Goal: Information Seeking & Learning: Learn about a topic

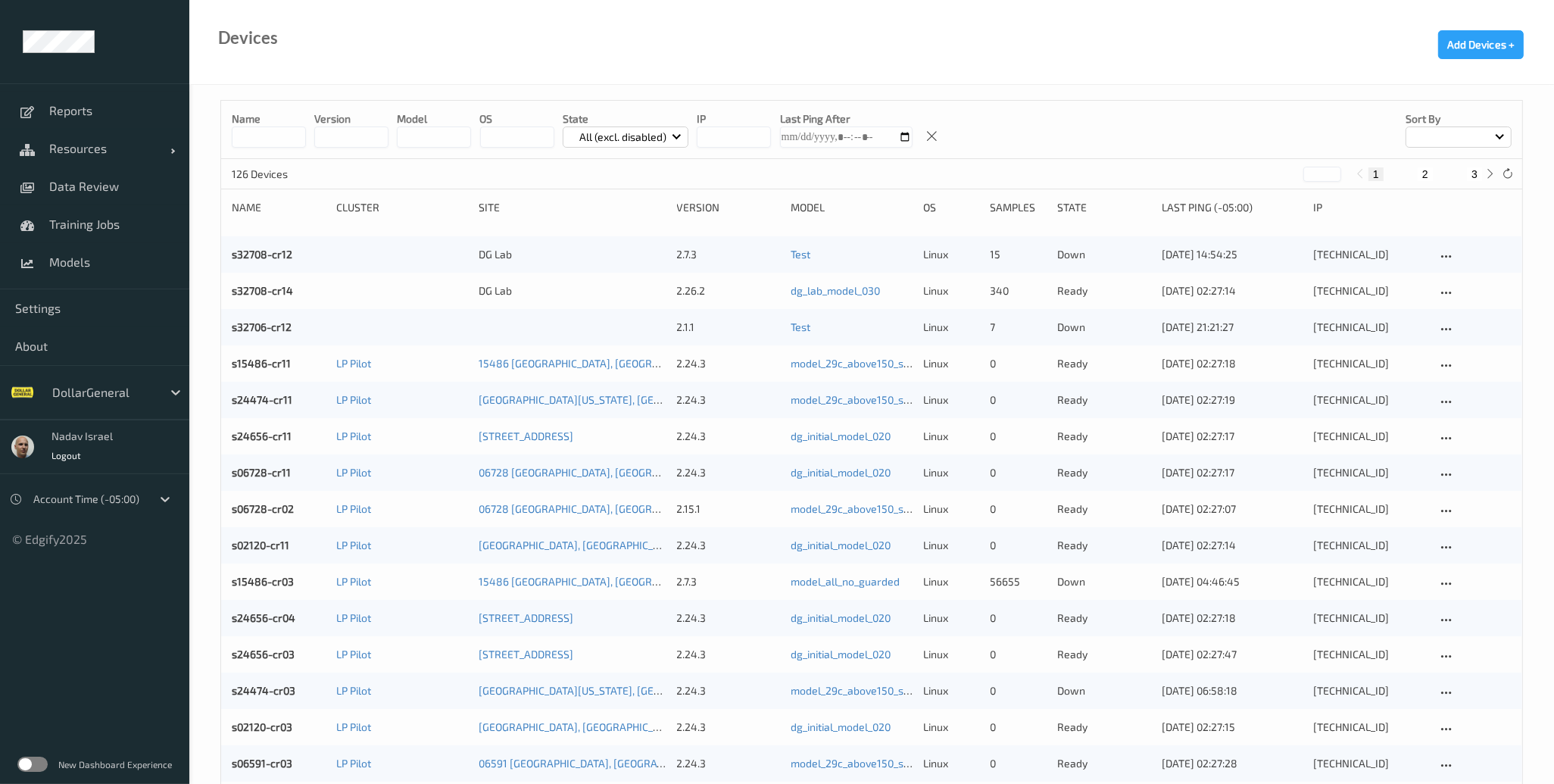
click at [45, 760] on label at bounding box center [32, 764] width 31 height 15
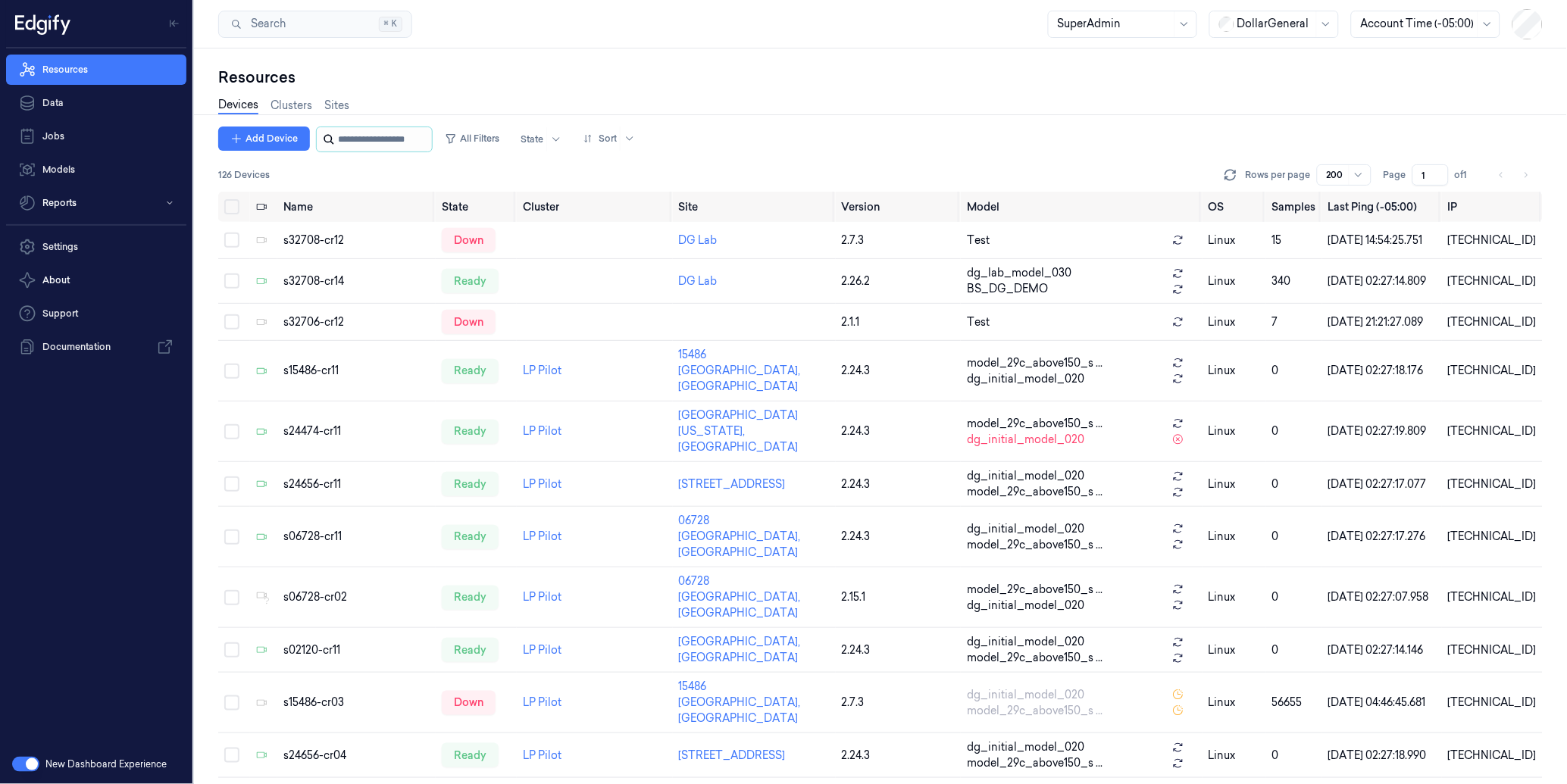
click at [398, 145] on input "string" at bounding box center [383, 139] width 91 height 24
click at [71, 96] on link "Data" at bounding box center [96, 102] width 180 height 31
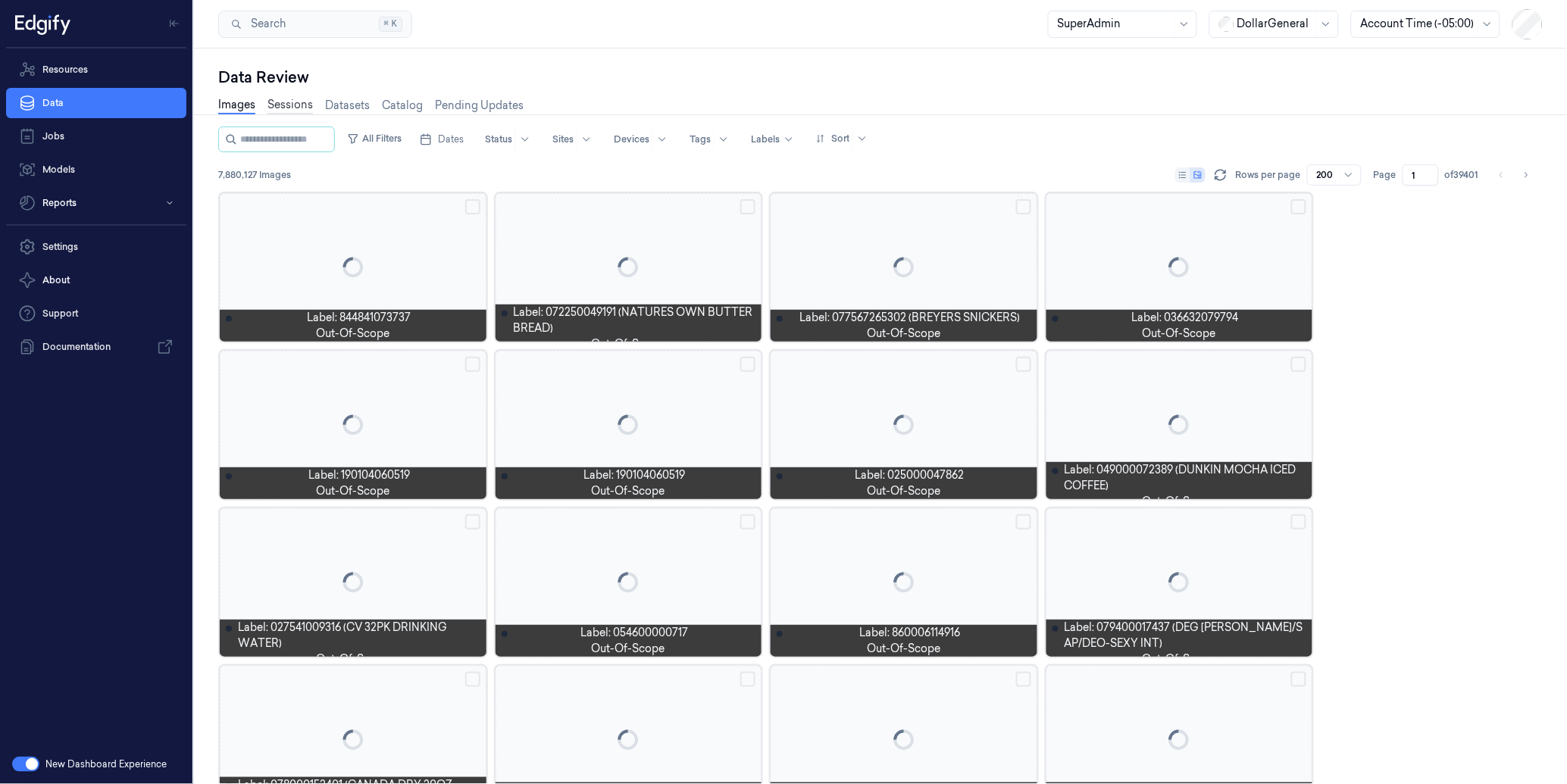
click at [288, 103] on link "Sessions" at bounding box center [290, 105] width 45 height 17
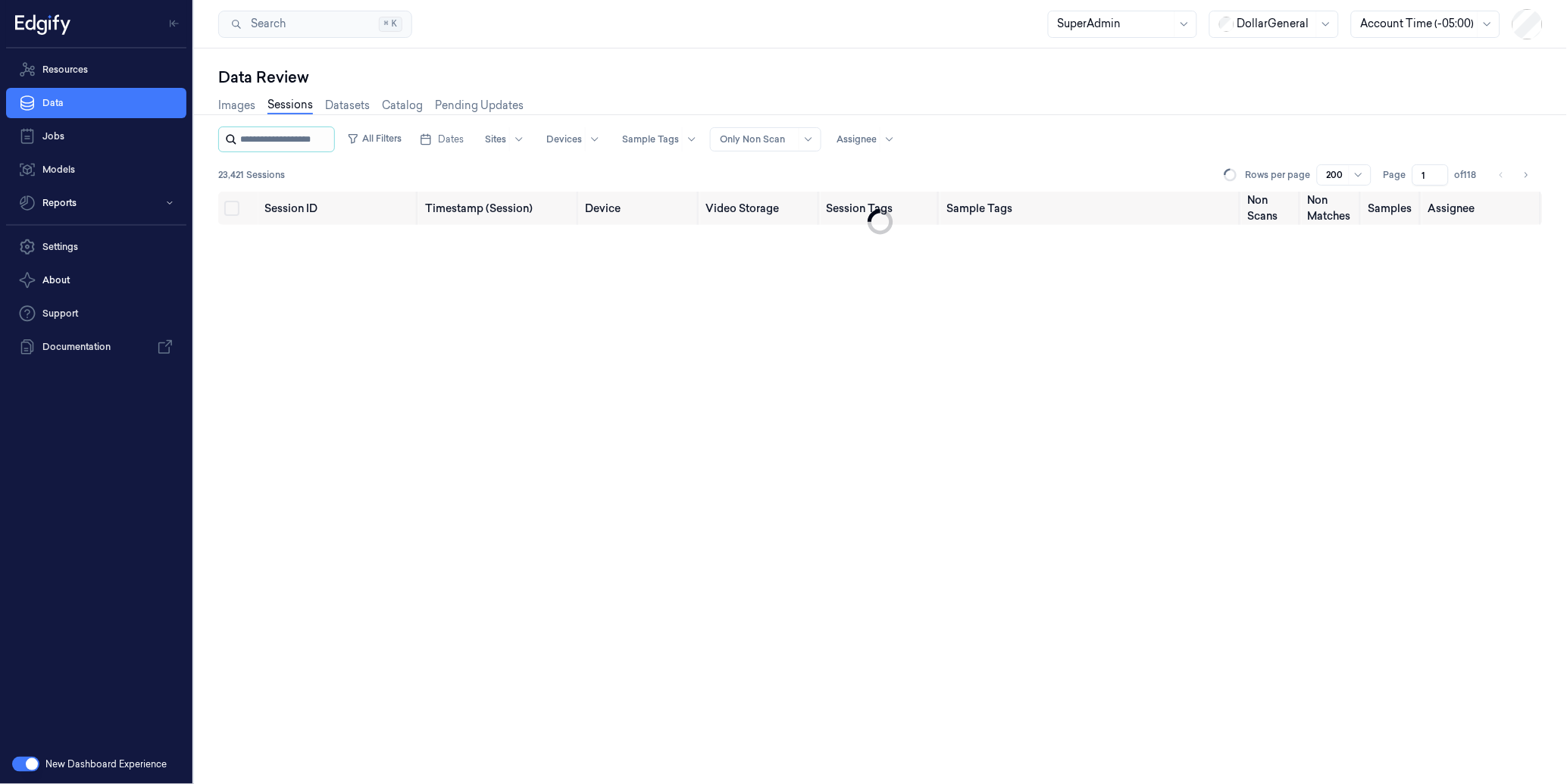
click at [289, 138] on input "string" at bounding box center [286, 139] width 91 height 24
type input "*"
click at [785, 83] on div "Data Review" at bounding box center [880, 78] width 1324 height 21
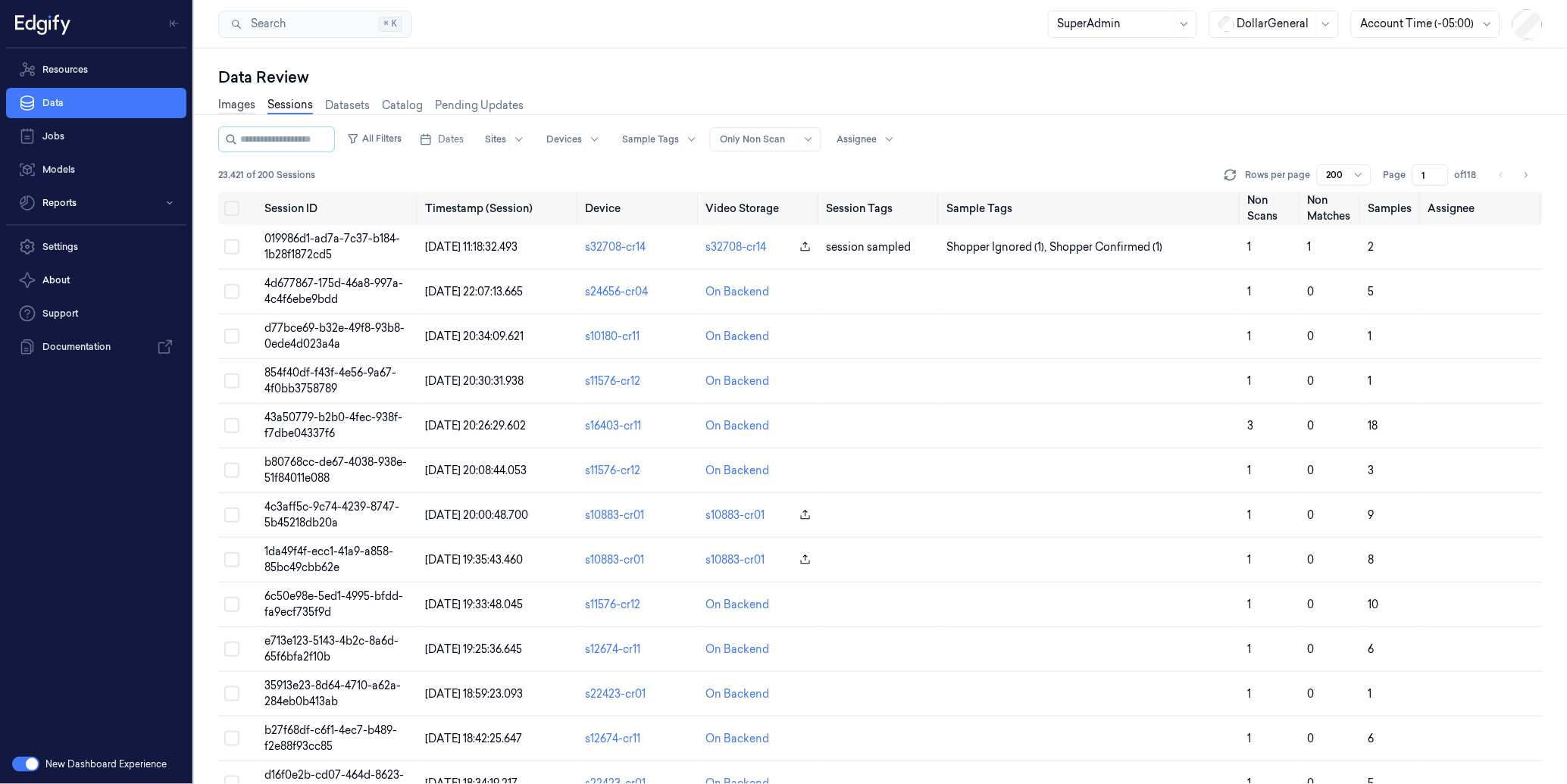
click at [227, 112] on link "Images" at bounding box center [236, 105] width 37 height 17
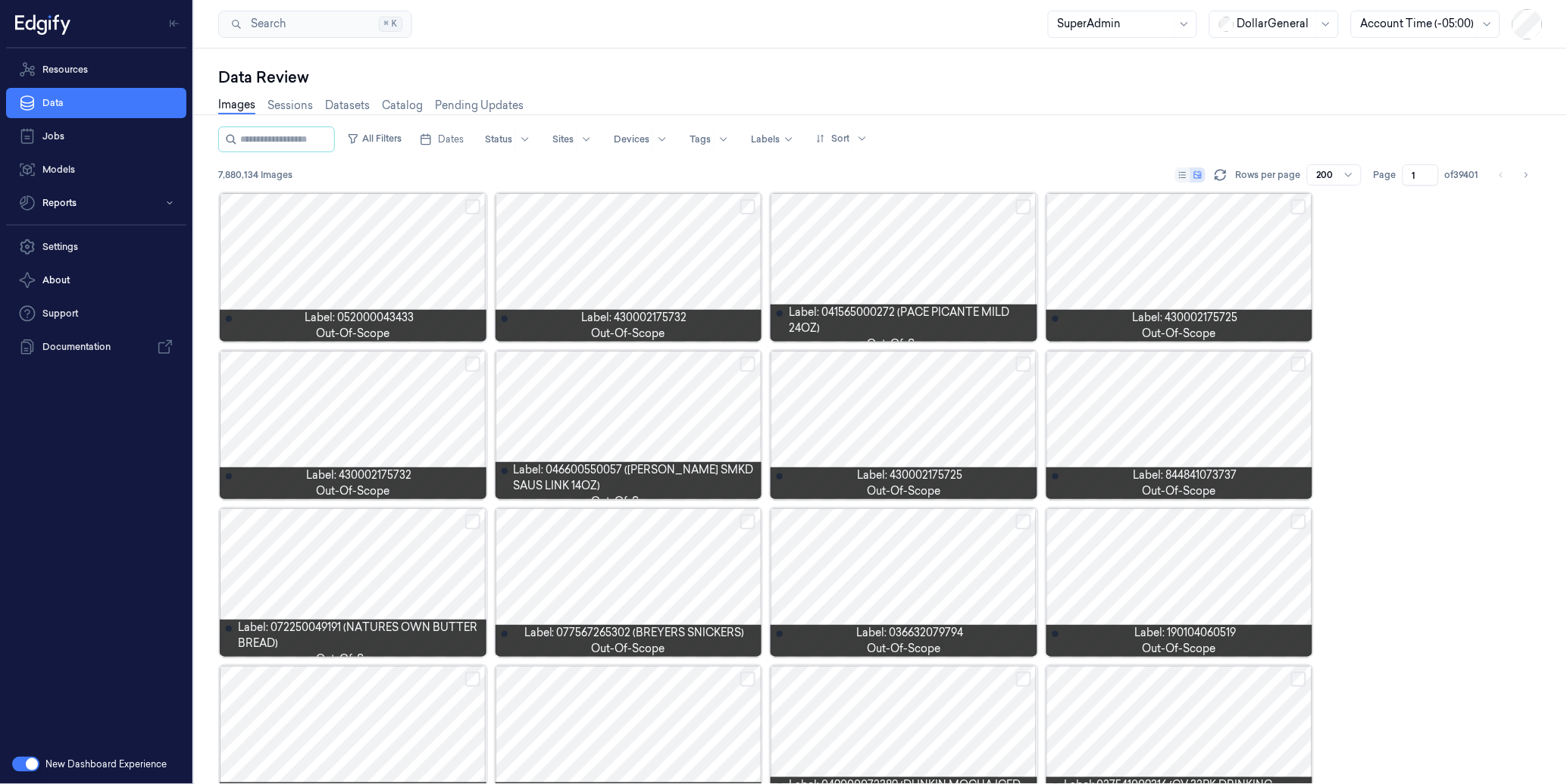
click at [278, 129] on input "string" at bounding box center [286, 139] width 91 height 24
click at [464, 136] on span "Dates" at bounding box center [450, 139] width 26 height 13
click at [483, 230] on button "1" at bounding box center [485, 230] width 24 height 24
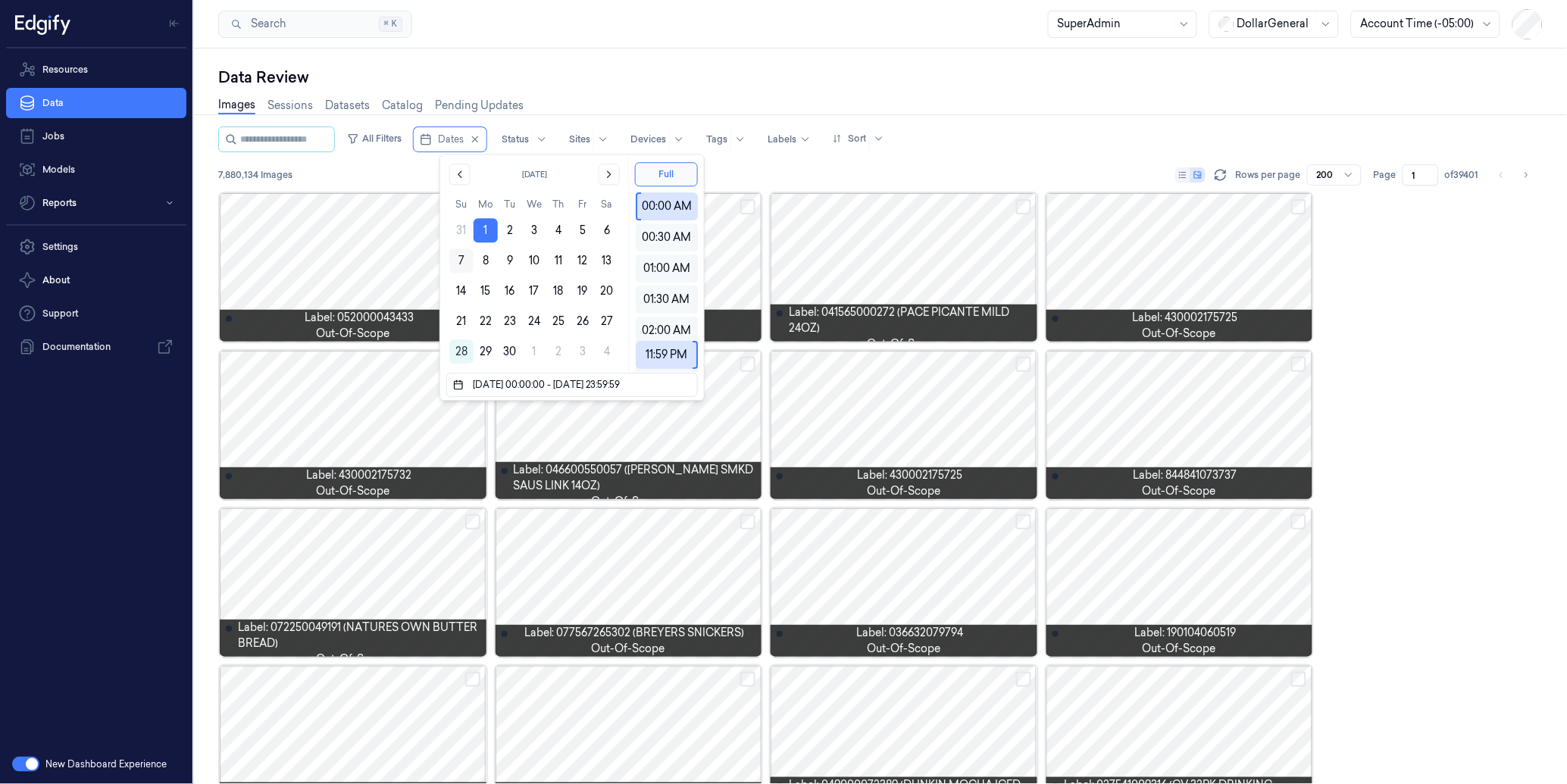
click at [462, 264] on button "7" at bounding box center [461, 260] width 24 height 24
type input "[DATE] 00:00:00 - [DATE] 23:59:59"
click at [698, 51] on div "Data Review Images Sessions Datasets Catalog Pending Updates All Filters Dates …" at bounding box center [880, 416] width 1373 height 735
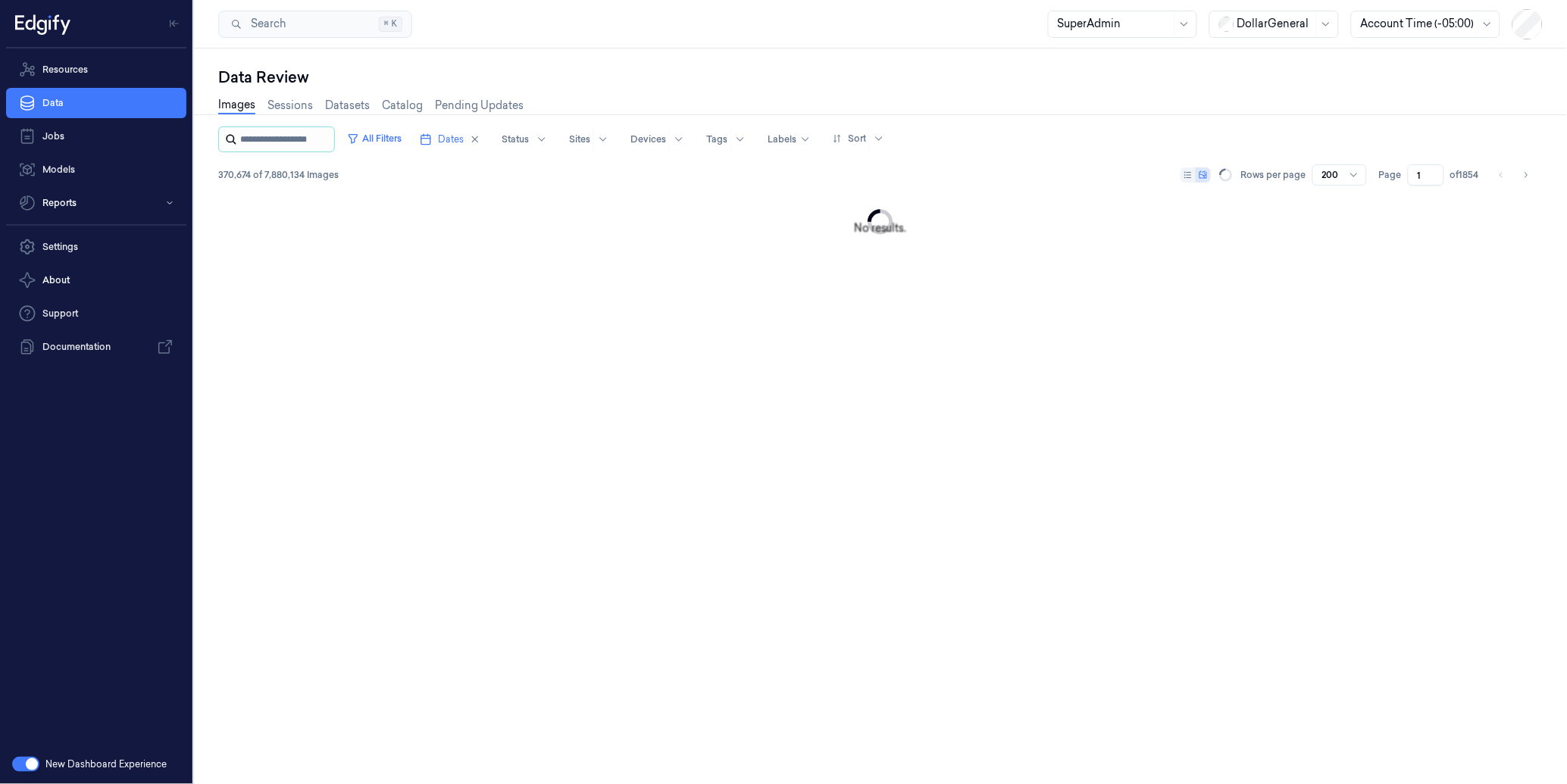
click at [299, 145] on input "string" at bounding box center [286, 139] width 91 height 24
click at [398, 137] on button "All Filters" at bounding box center [374, 138] width 67 height 24
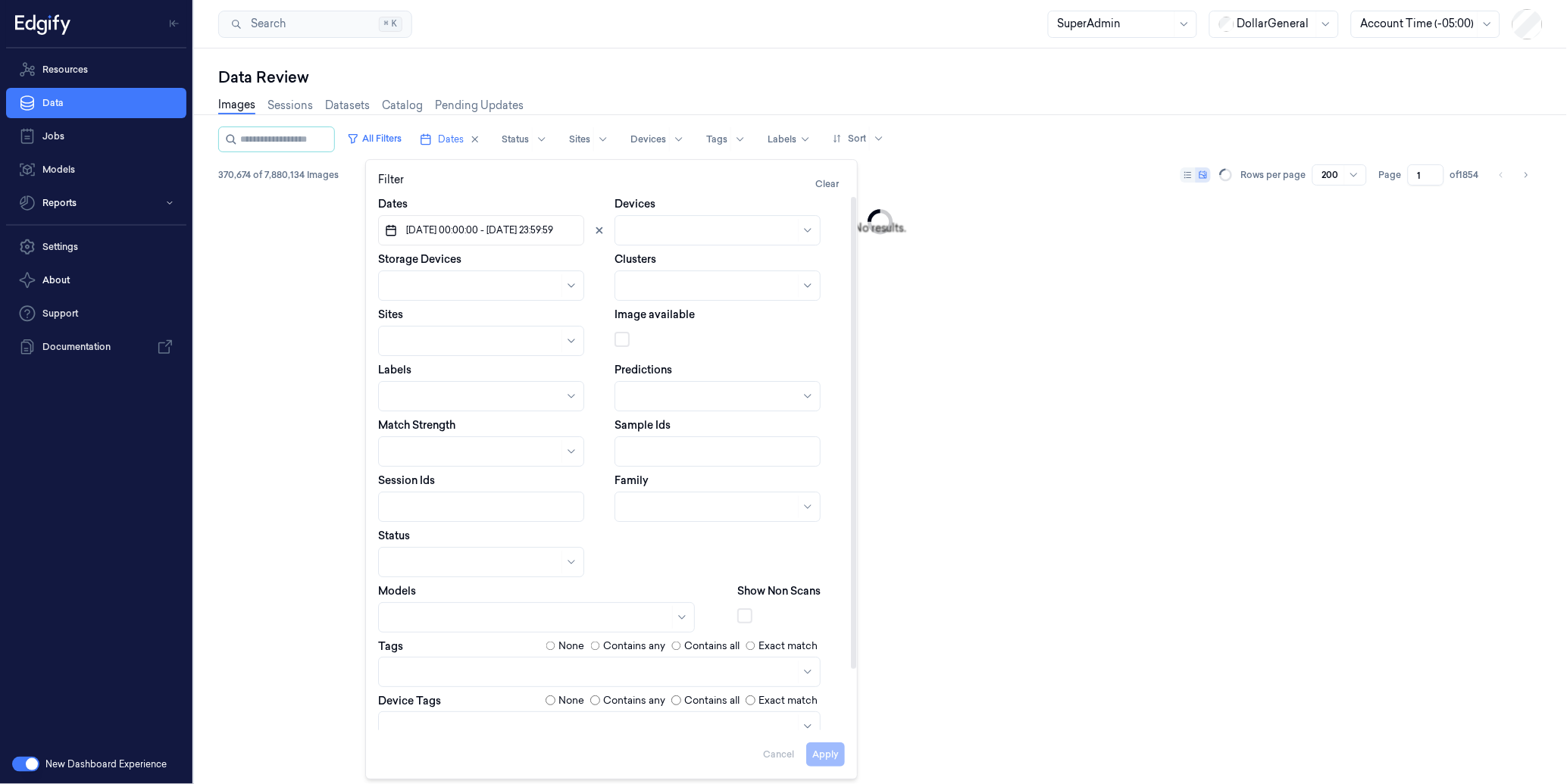
click at [631, 65] on div "Data Review Images Sessions Datasets Catalog Pending Updates All Filters Dates …" at bounding box center [880, 416] width 1373 height 735
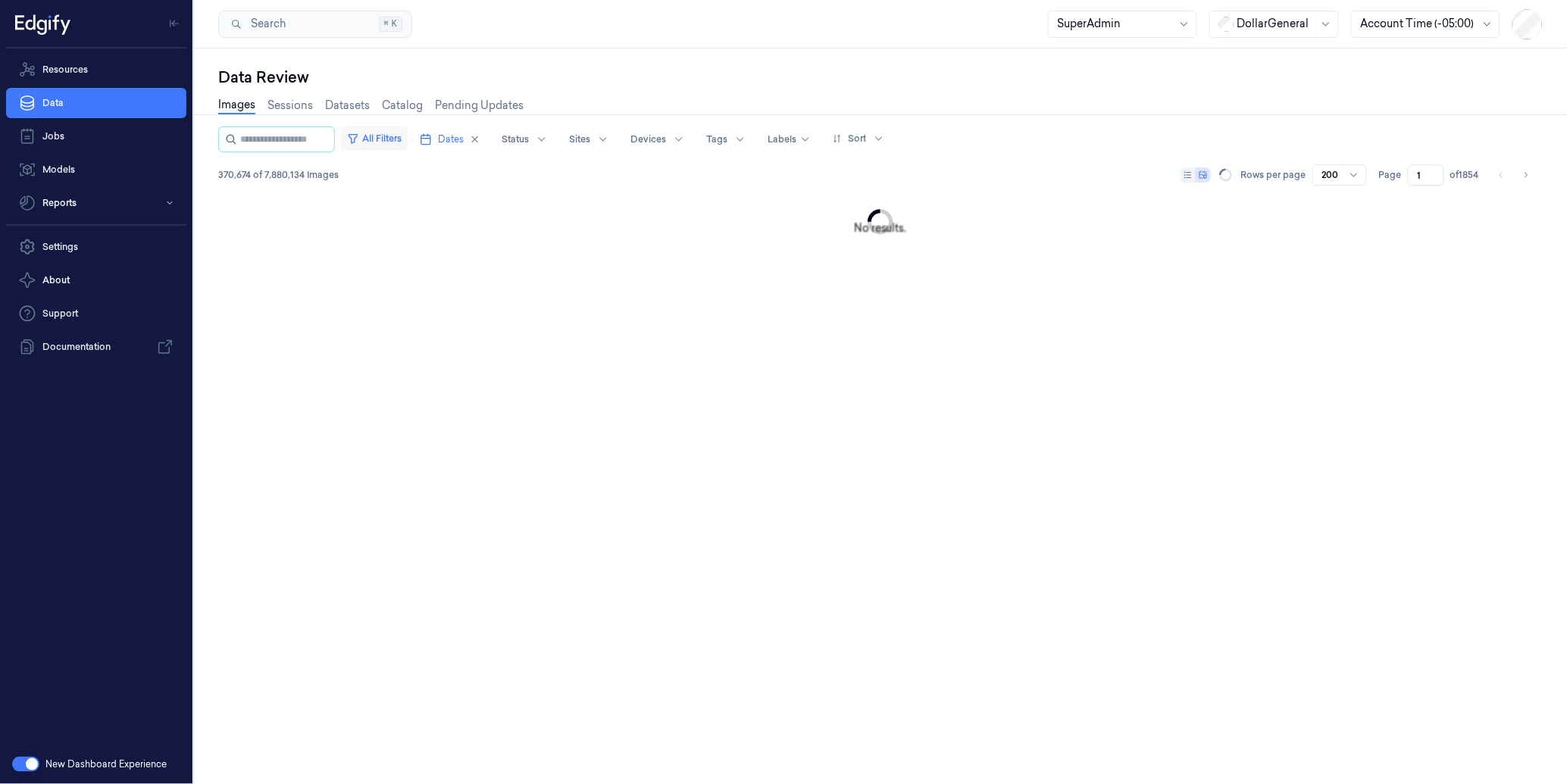
click at [407, 138] on button "All Filters" at bounding box center [374, 138] width 67 height 24
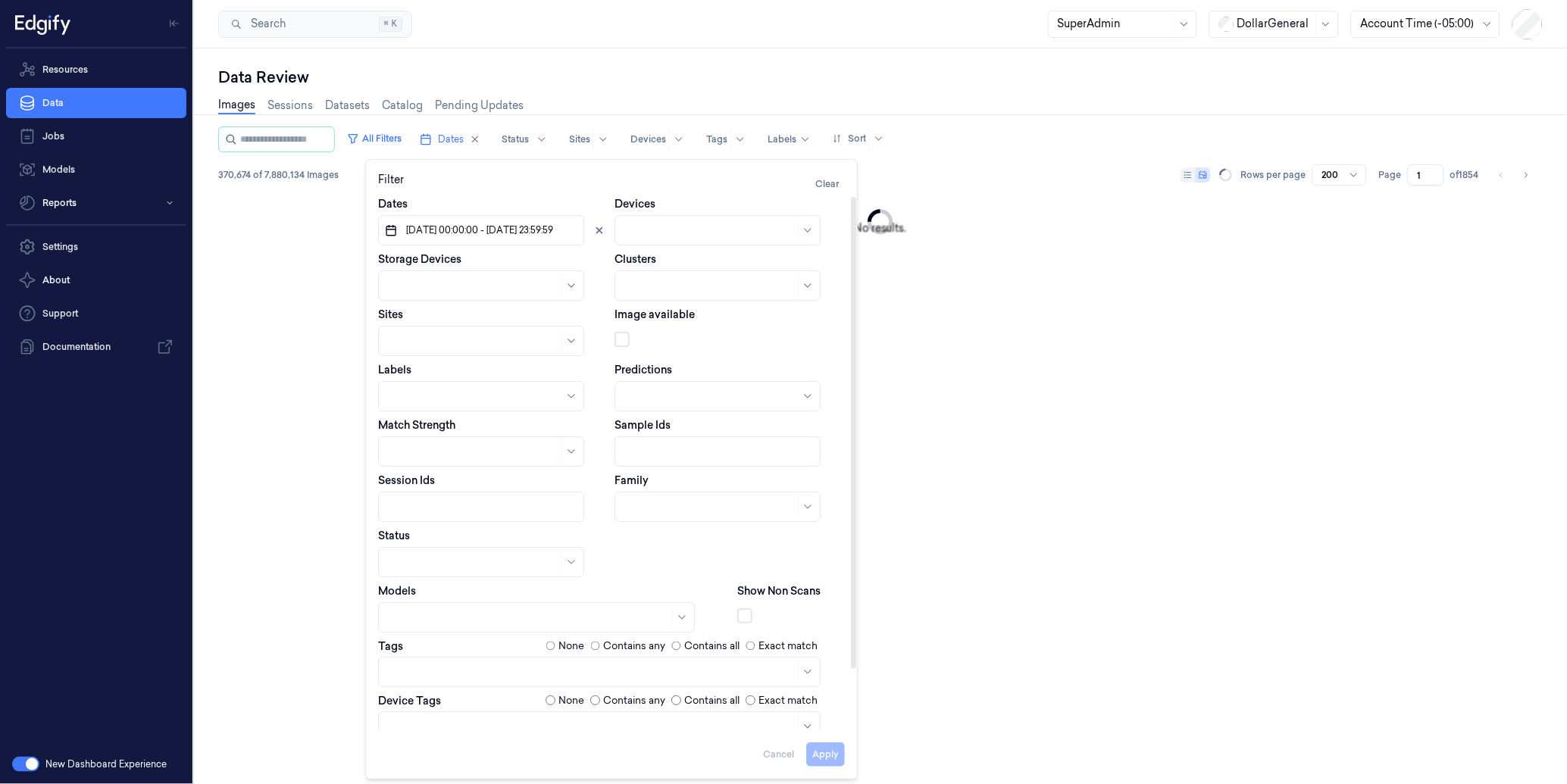
click at [426, 388] on div at bounding box center [474, 396] width 174 height 16
click at [843, 740] on div "Apply Cancel" at bounding box center [611, 749] width 467 height 36
click at [831, 743] on button "Apply" at bounding box center [825, 754] width 39 height 24
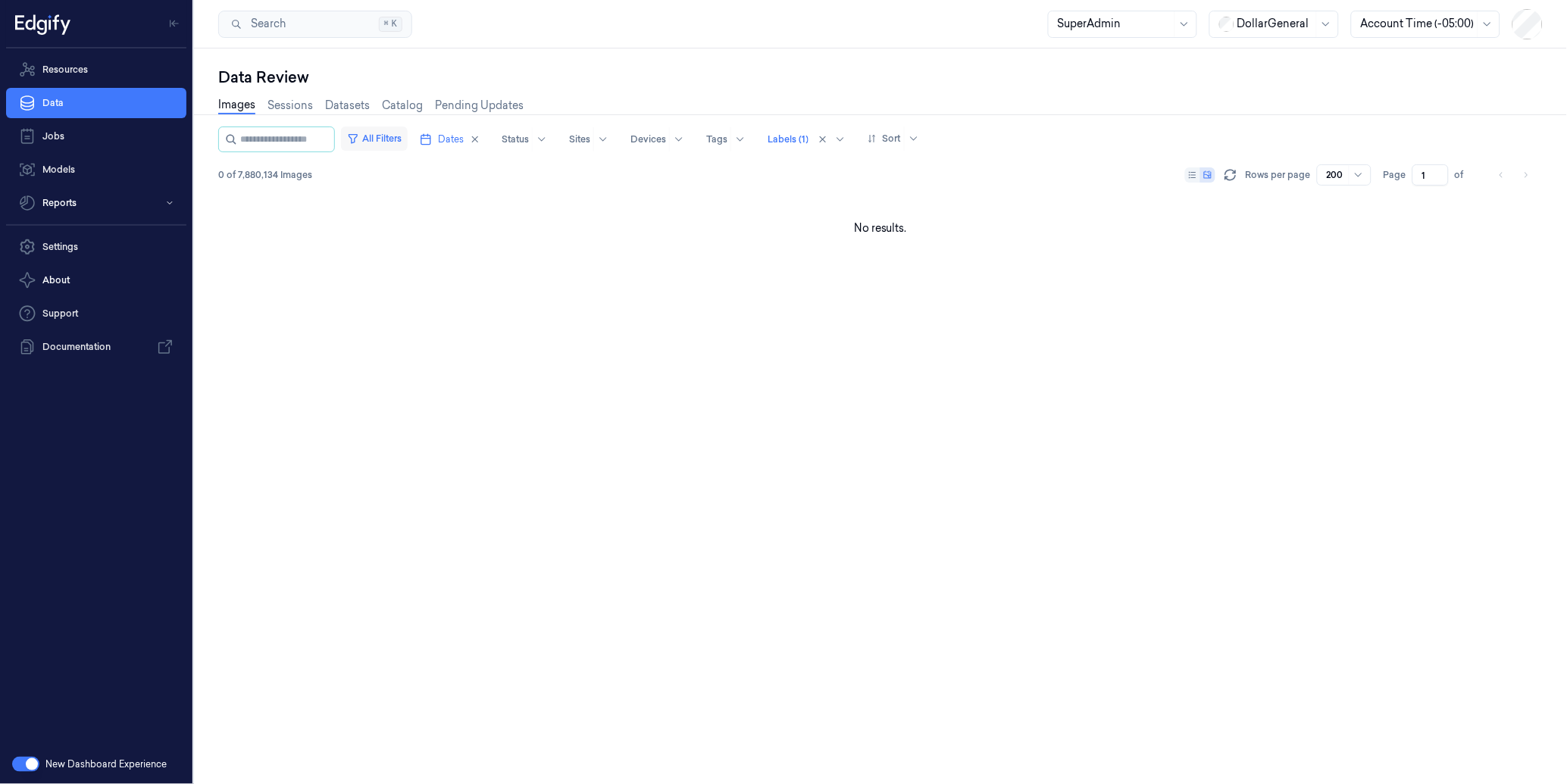
click at [407, 135] on button "All Filters" at bounding box center [374, 138] width 67 height 24
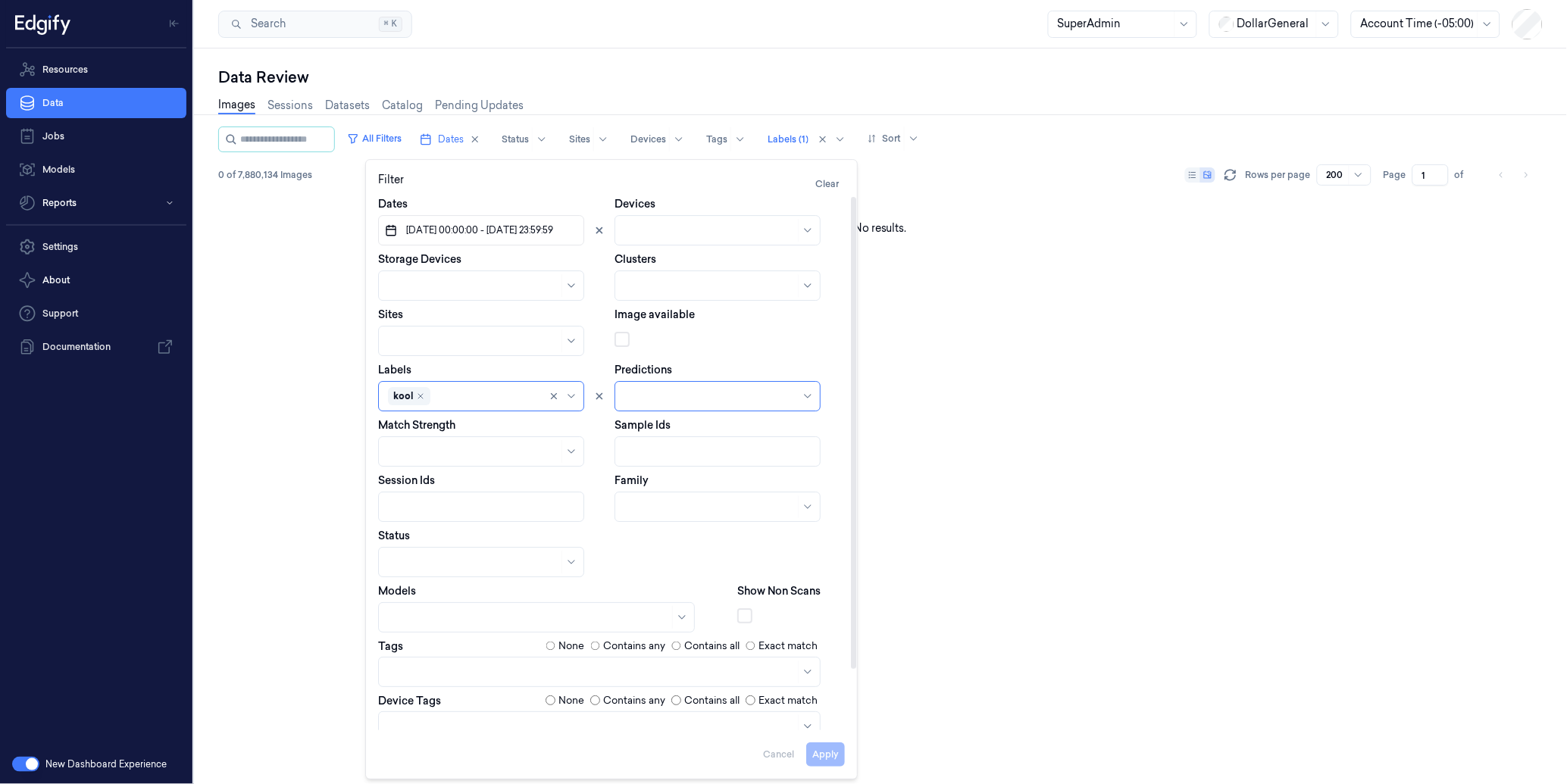
click at [579, 396] on div at bounding box center [573, 396] width 15 height 12
type input "k"
click at [828, 747] on button "Apply" at bounding box center [825, 754] width 39 height 24
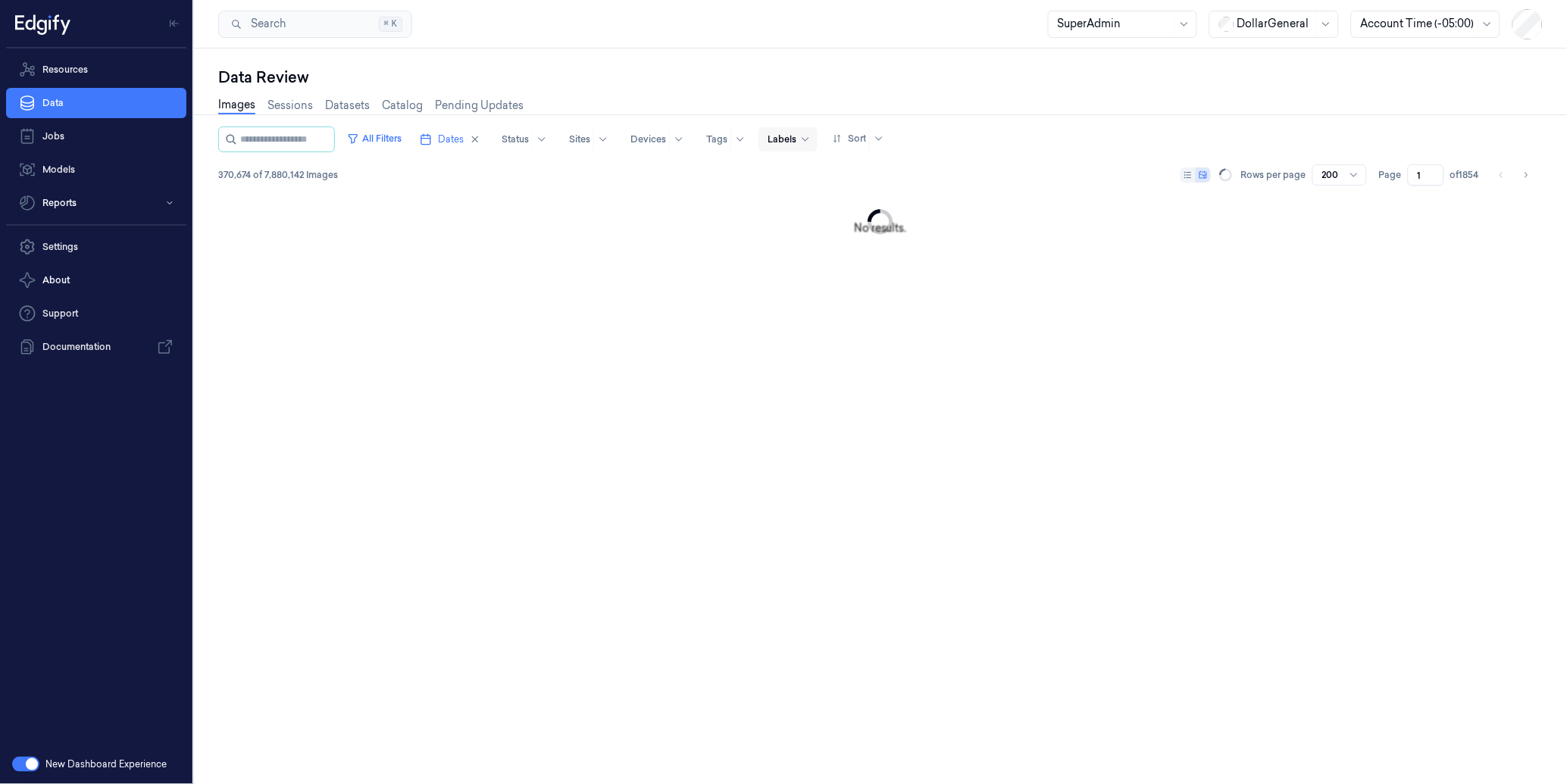
click at [975, 81] on div "Data Review" at bounding box center [880, 78] width 1324 height 21
click at [1010, 58] on div "Data Review Images Sessions Datasets Catalog Pending Updates All Filters Dates …" at bounding box center [880, 416] width 1373 height 735
click at [464, 138] on span "Dates" at bounding box center [450, 139] width 26 height 13
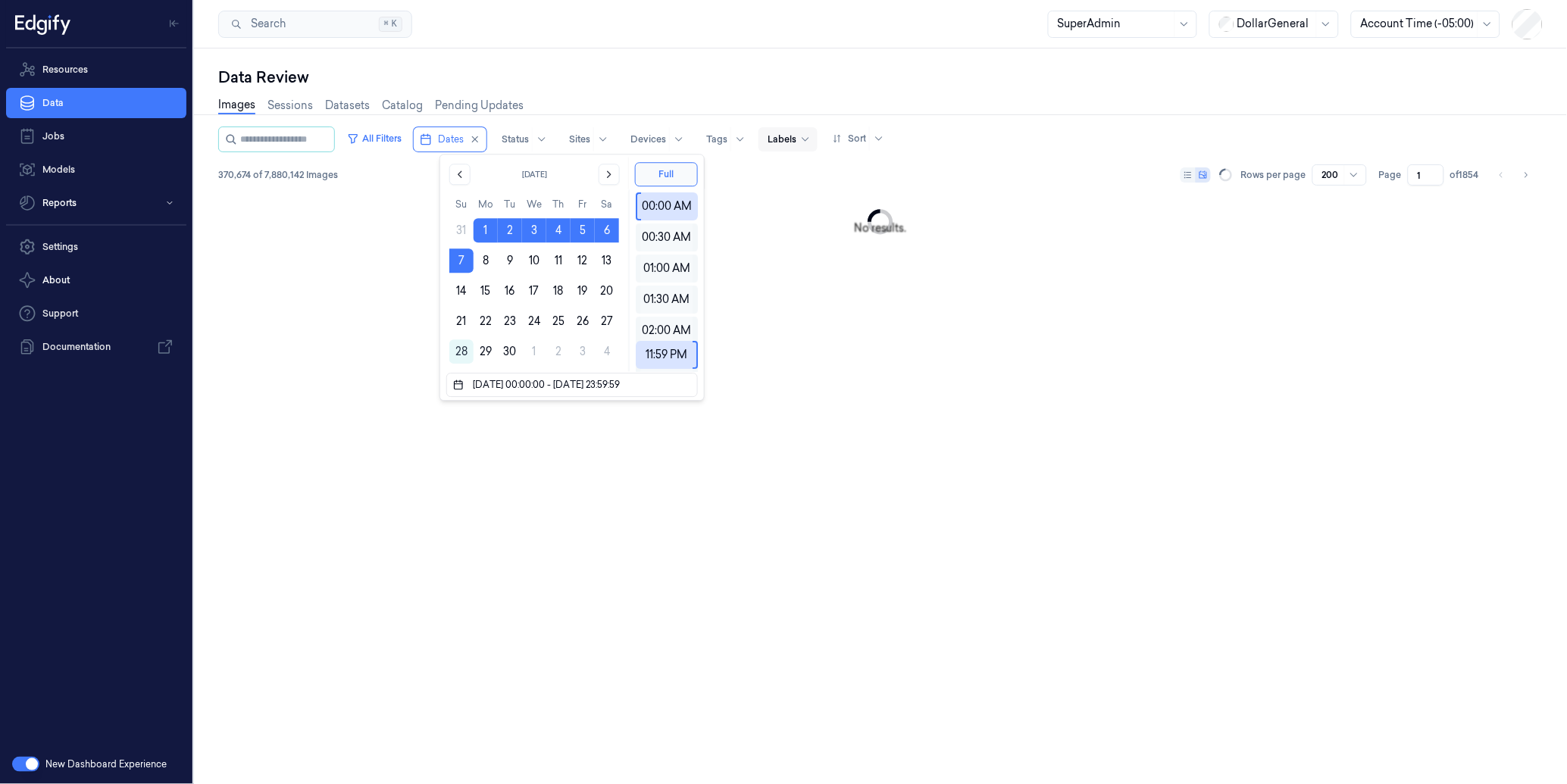
click at [606, 69] on div "Data Review" at bounding box center [880, 78] width 1324 height 21
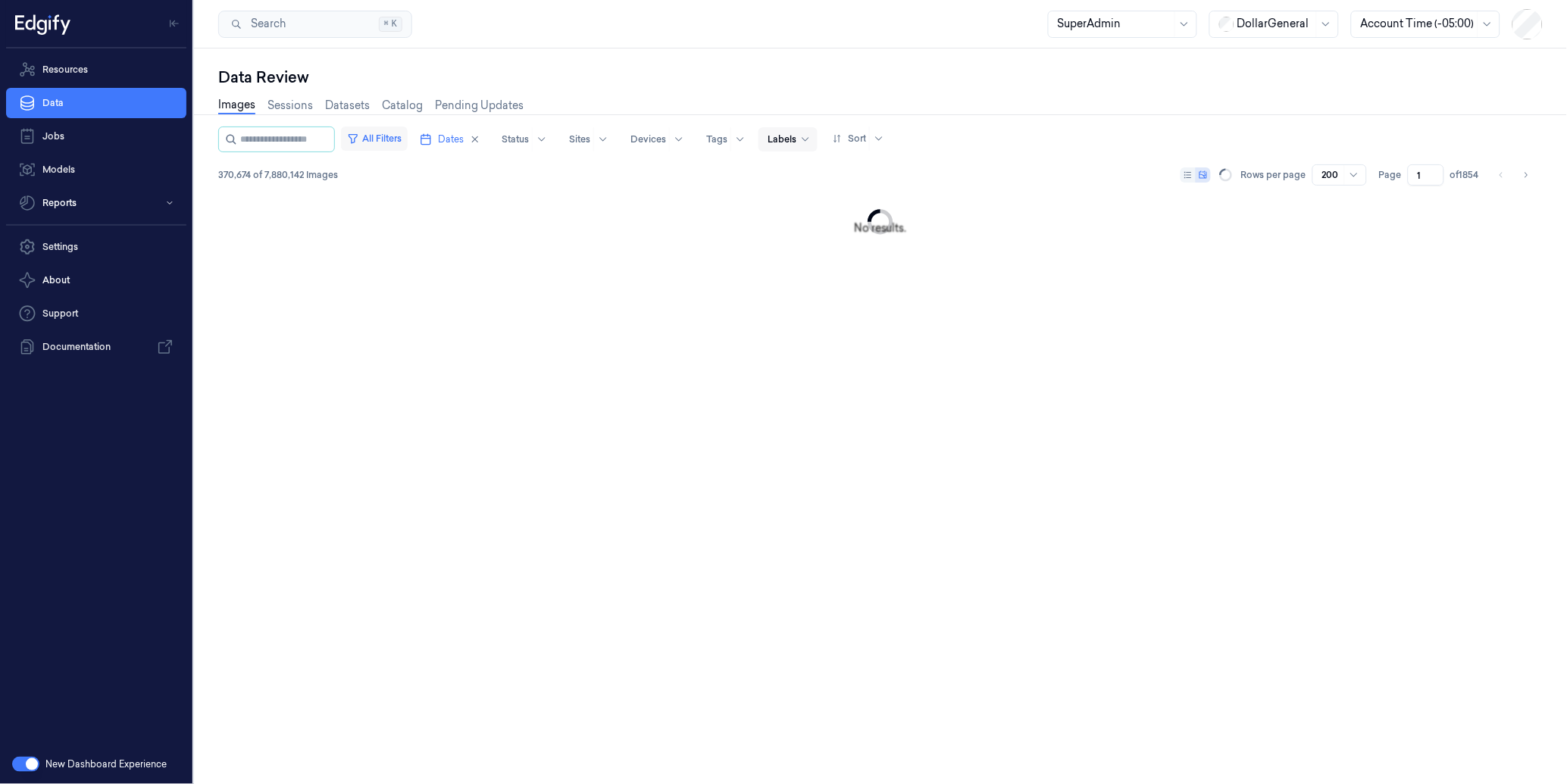
click at [407, 133] on button "All Filters" at bounding box center [374, 138] width 67 height 24
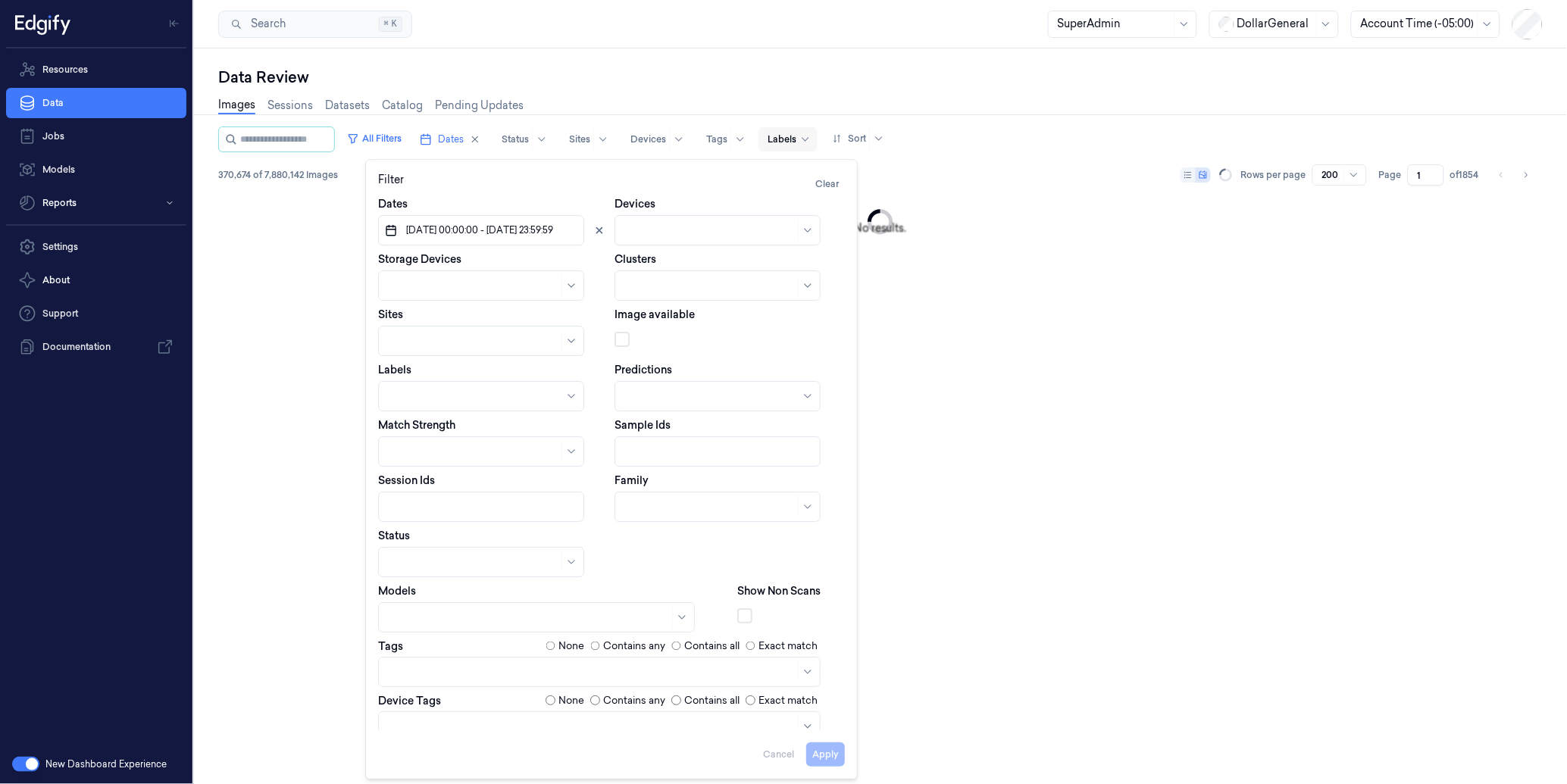
click at [648, 43] on div "Search Search... ⌘ K SuperAdmin DollarGeneral Account Time (-05:00)" at bounding box center [880, 24] width 1373 height 49
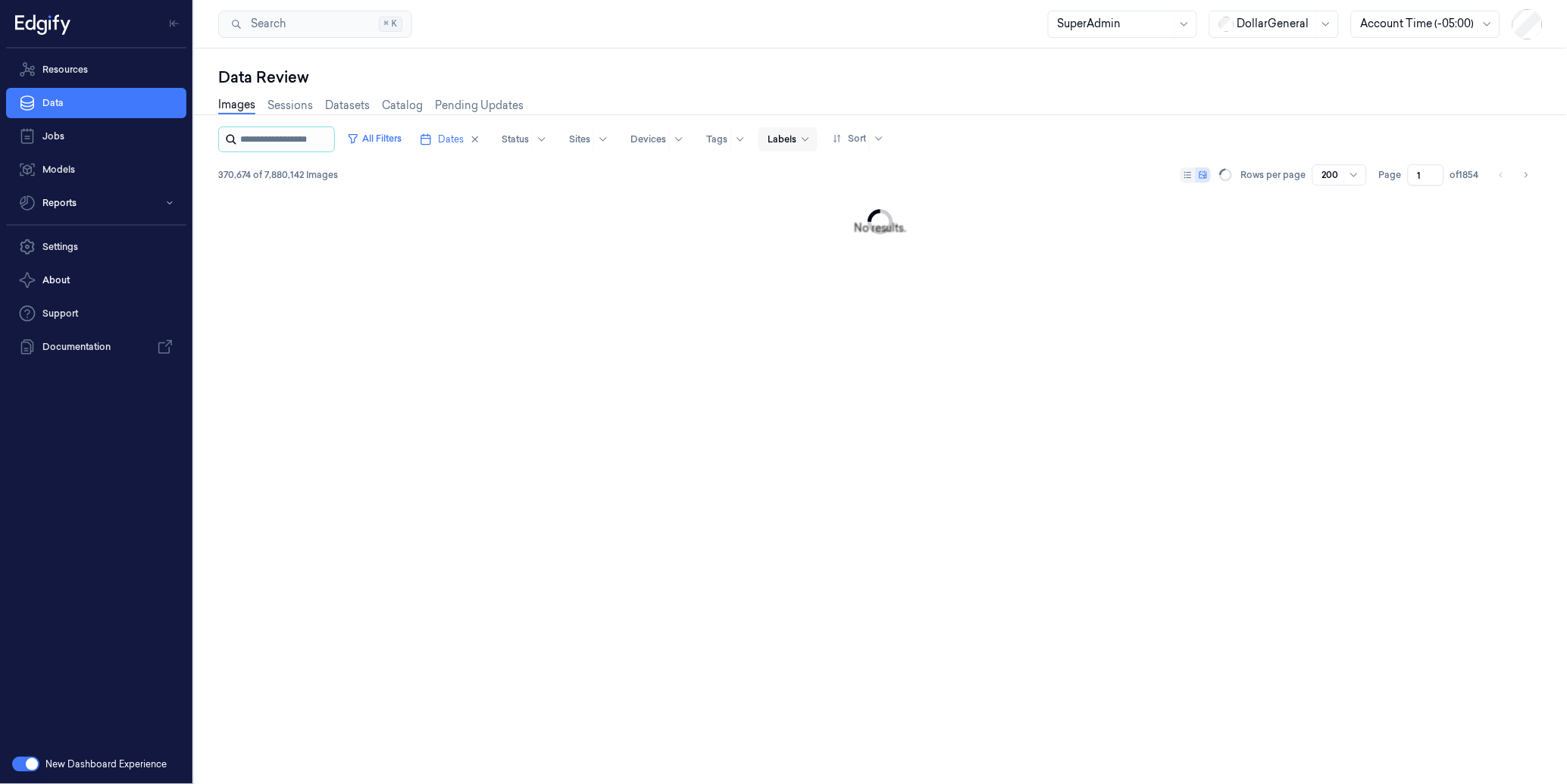
click at [293, 144] on input "string" at bounding box center [286, 139] width 91 height 24
click at [397, 133] on button "All Filters" at bounding box center [374, 138] width 67 height 24
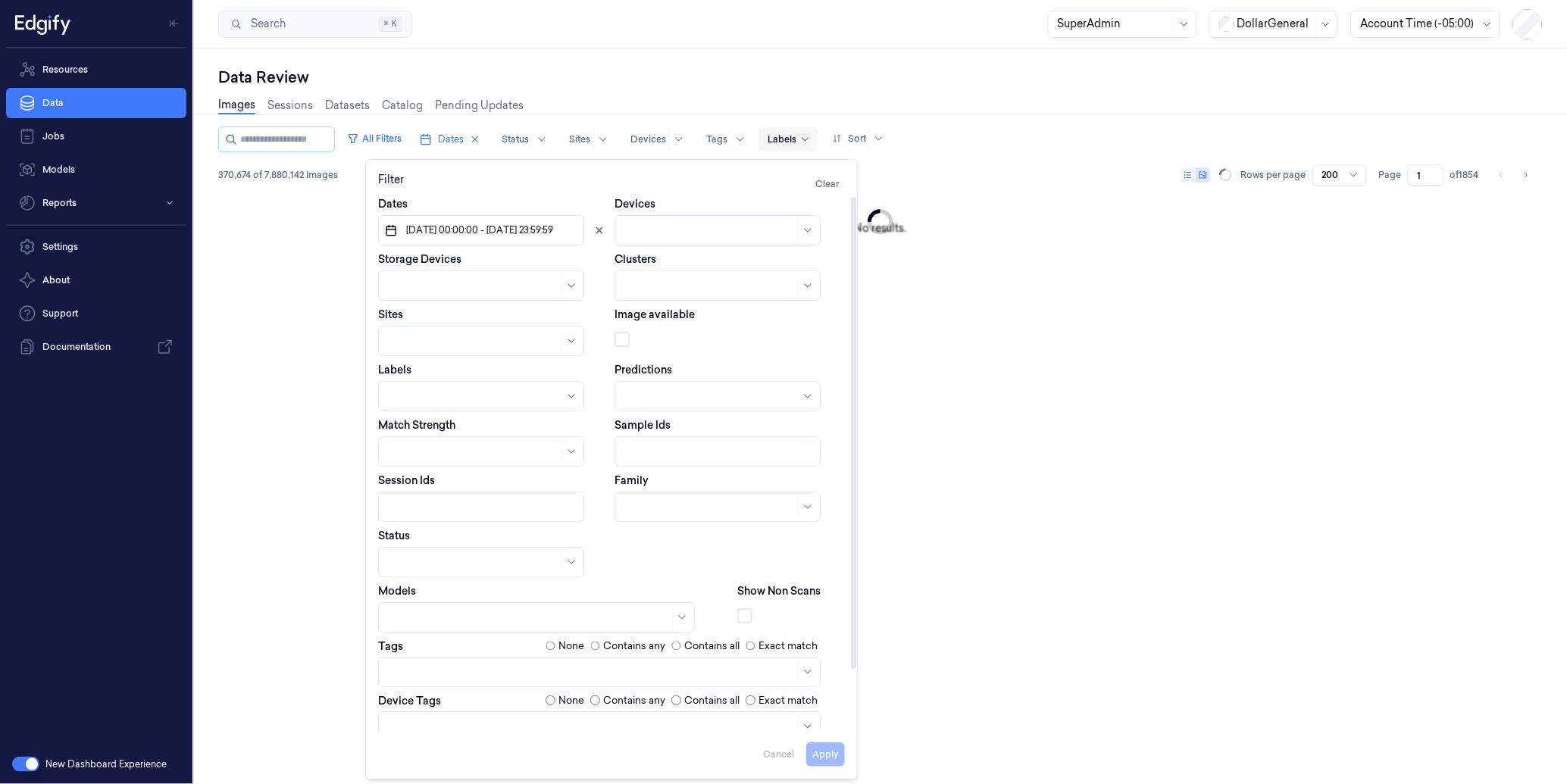
click at [450, 394] on div at bounding box center [474, 396] width 174 height 16
click at [504, 391] on div at bounding box center [509, 396] width 60 height 16
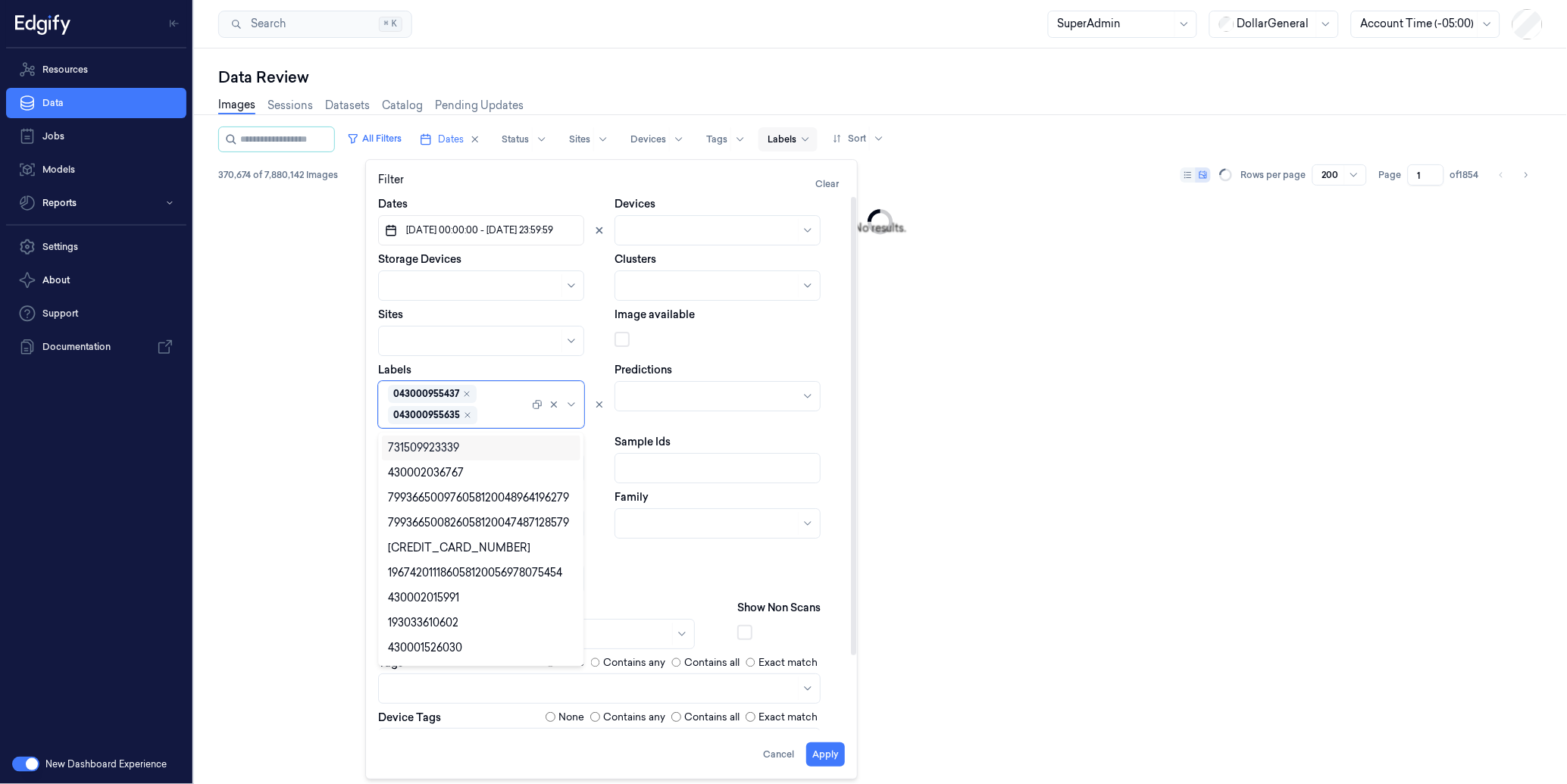
click at [494, 407] on div at bounding box center [504, 415] width 49 height 16
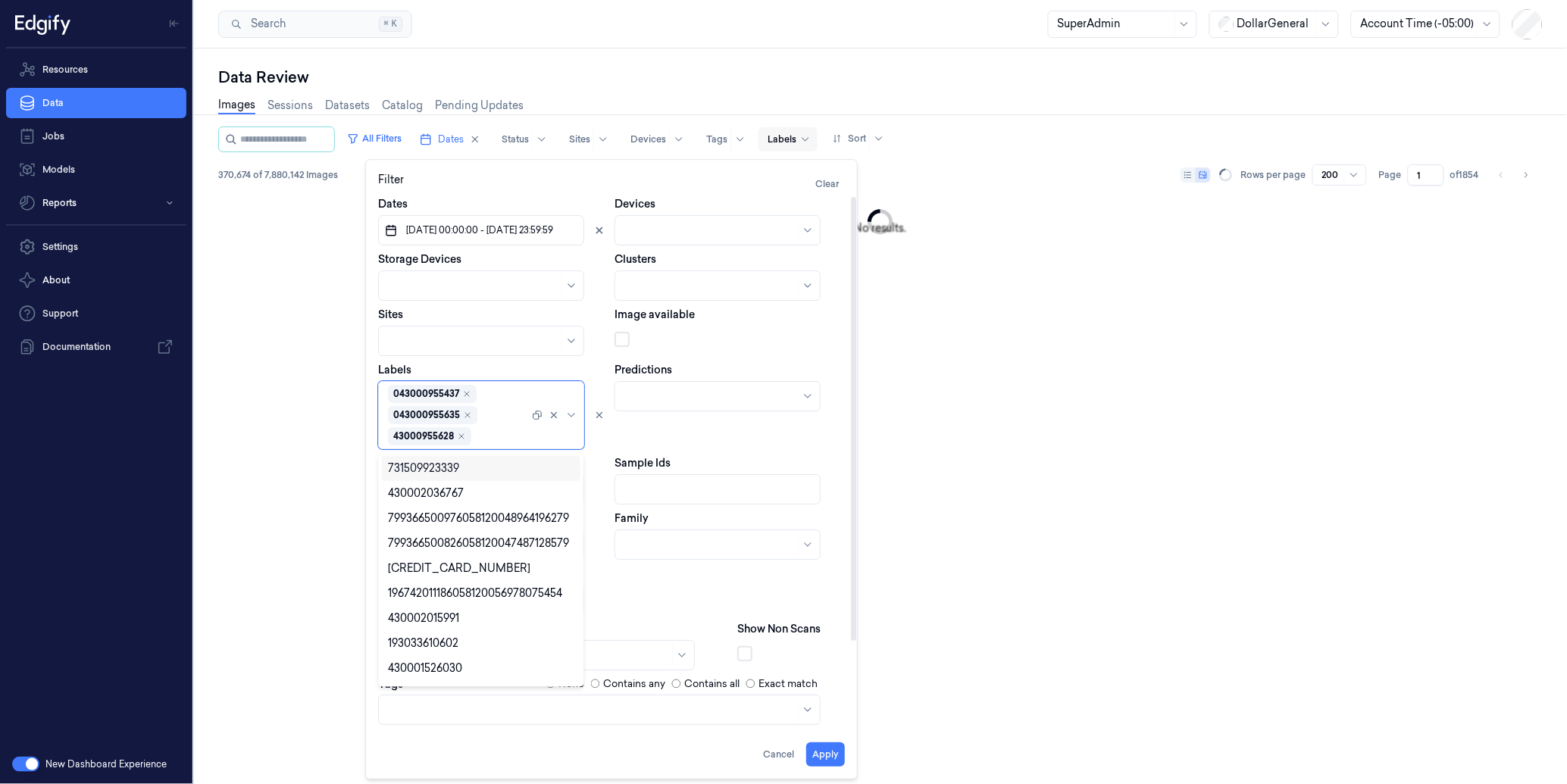
click at [504, 440] on div at bounding box center [502, 436] width 55 height 16
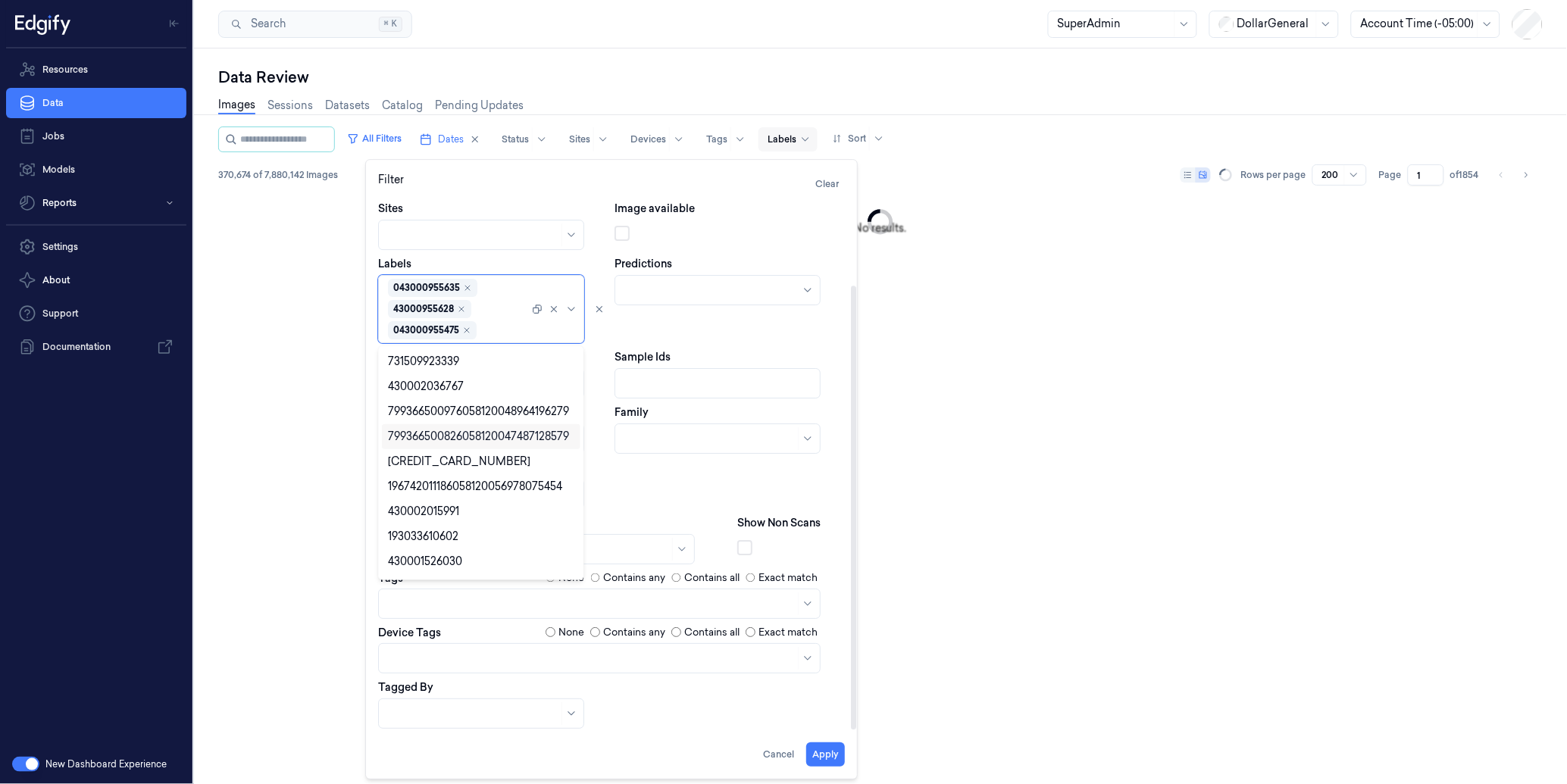
scroll to position [107, 0]
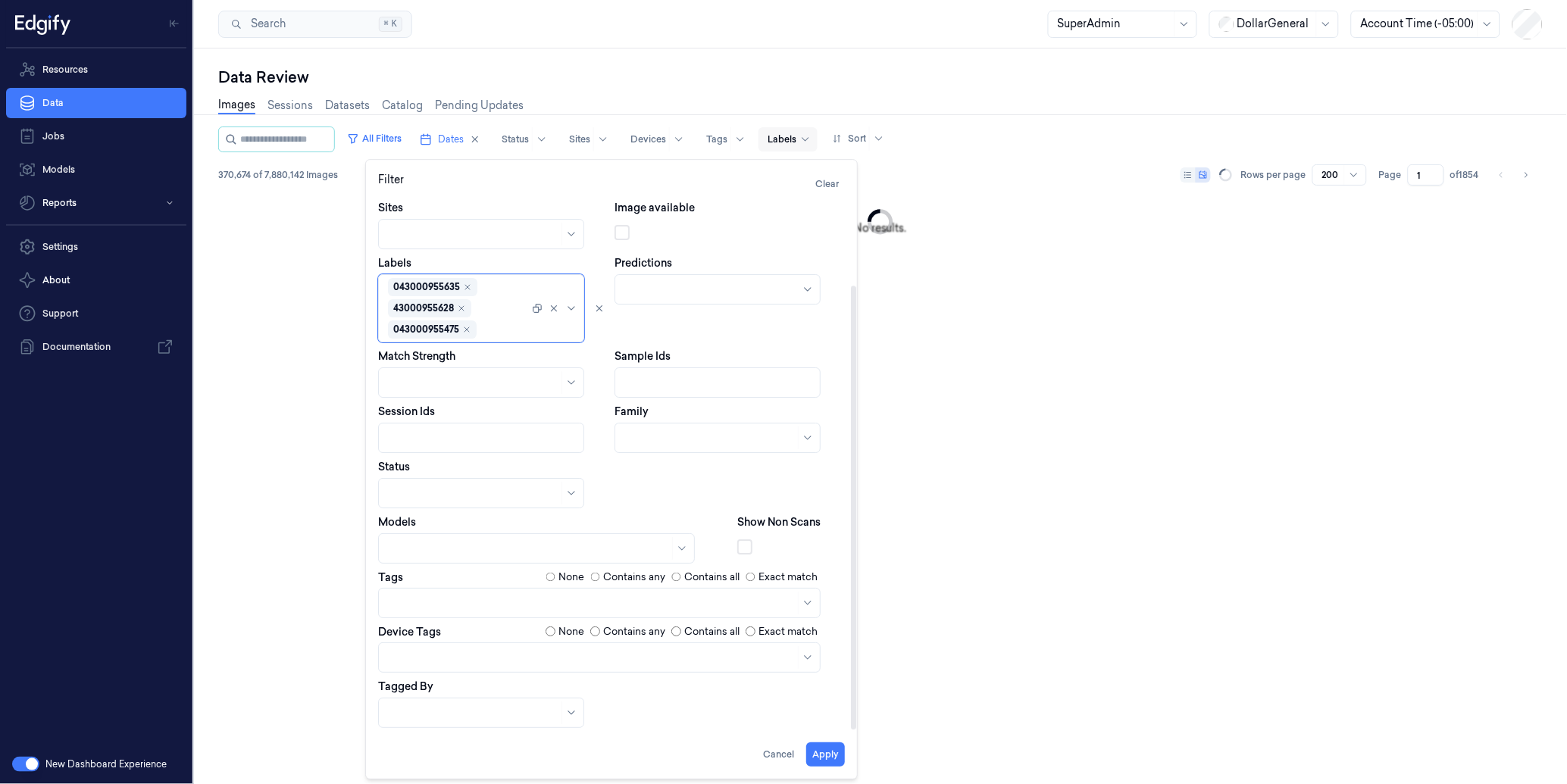
click at [510, 325] on div at bounding box center [504, 330] width 50 height 16
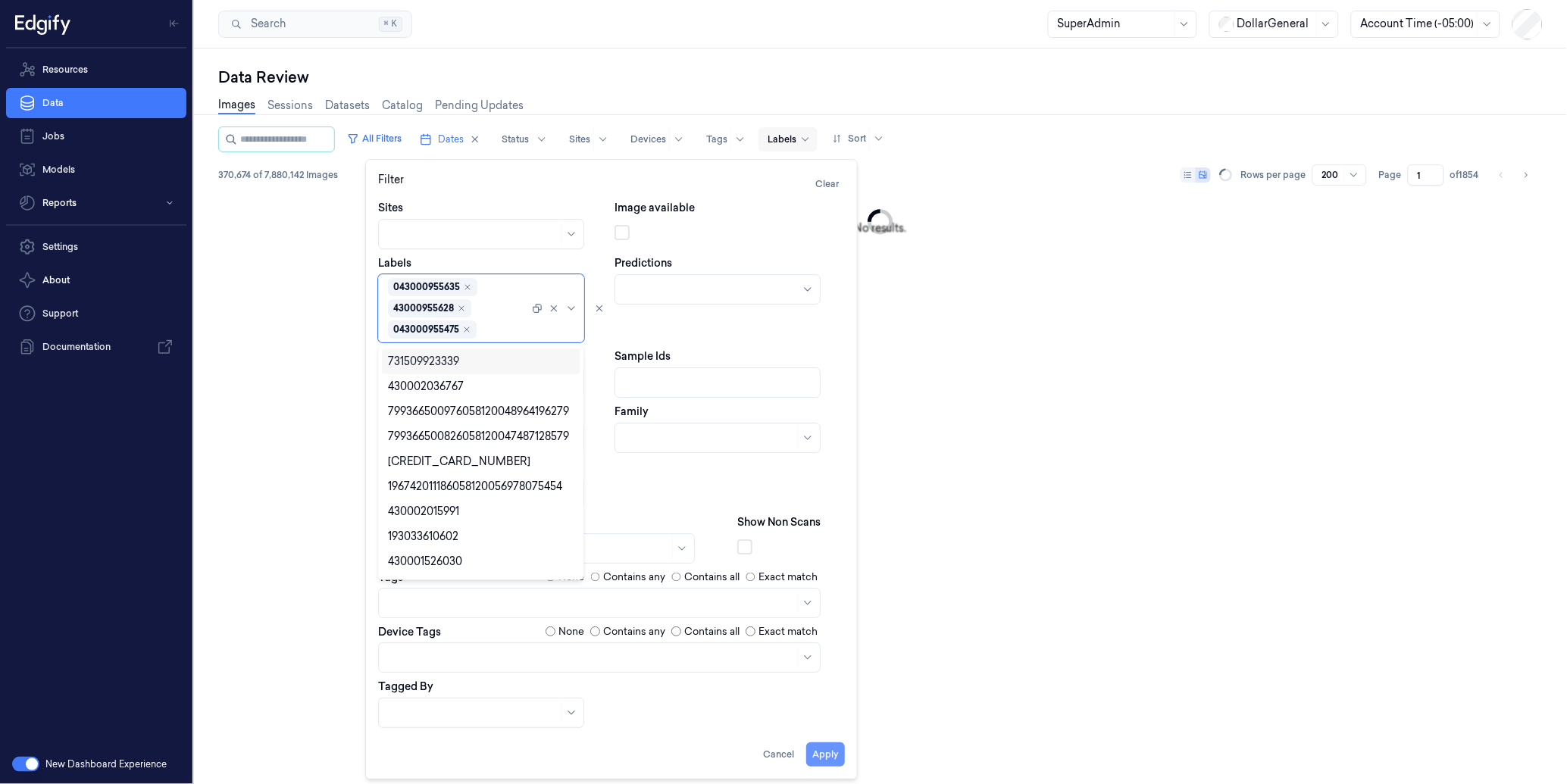
click at [836, 753] on button "Apply" at bounding box center [825, 754] width 39 height 24
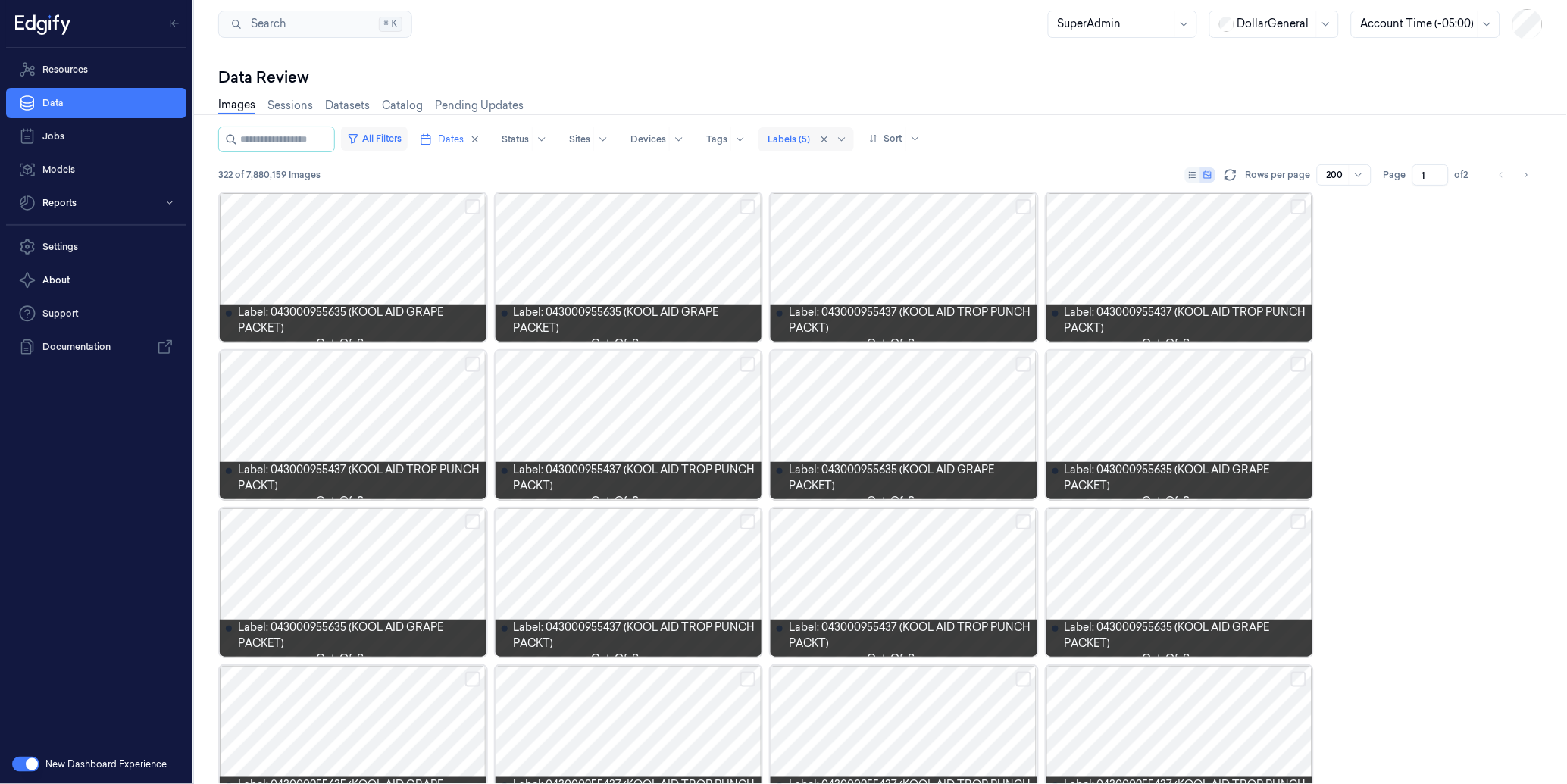
click at [397, 127] on button "All Filters" at bounding box center [374, 138] width 67 height 24
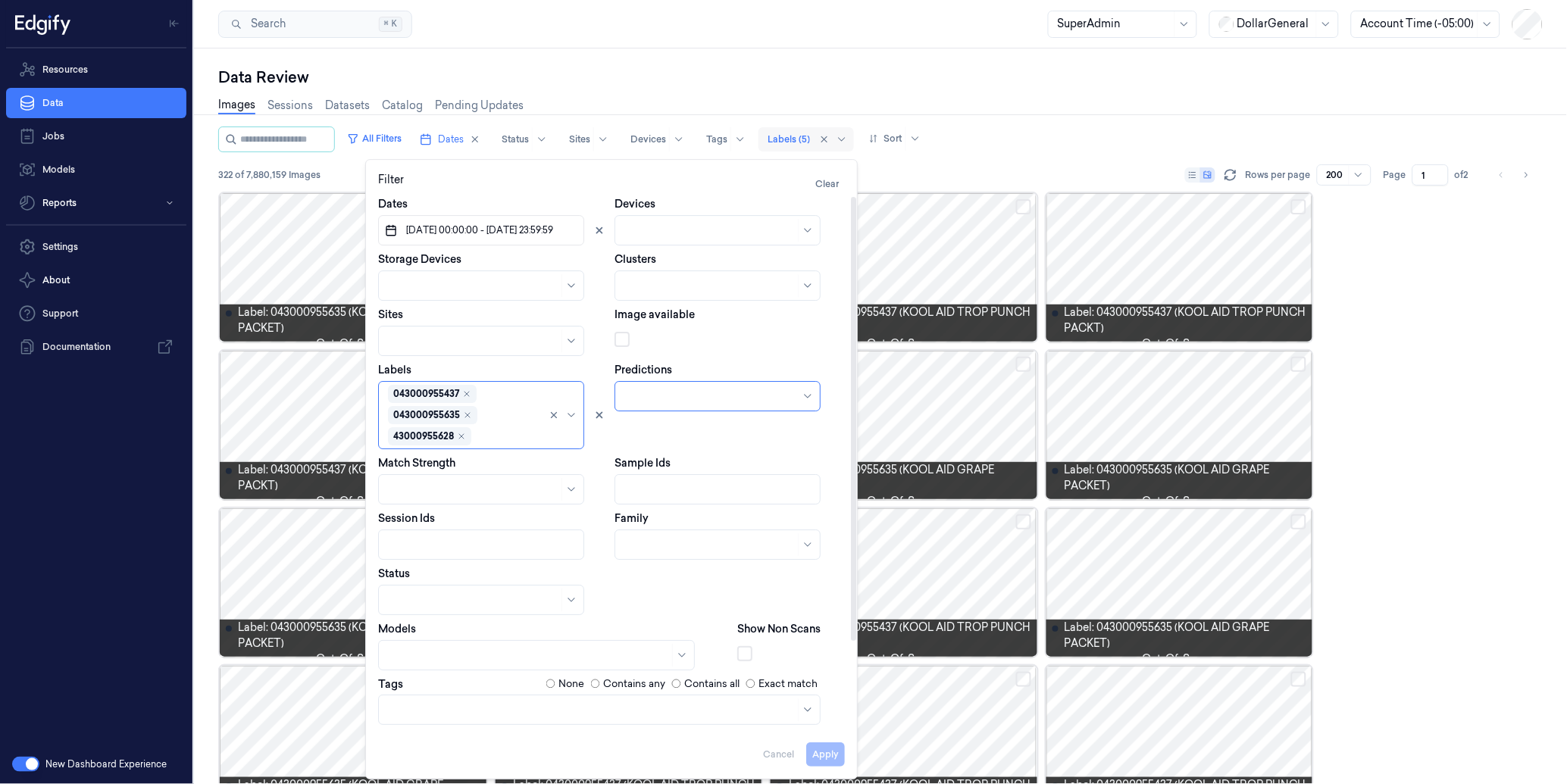
click at [886, 59] on div "Data Review Images Sessions Datasets Catalog Pending Updates All Filters Dates …" at bounding box center [880, 416] width 1373 height 735
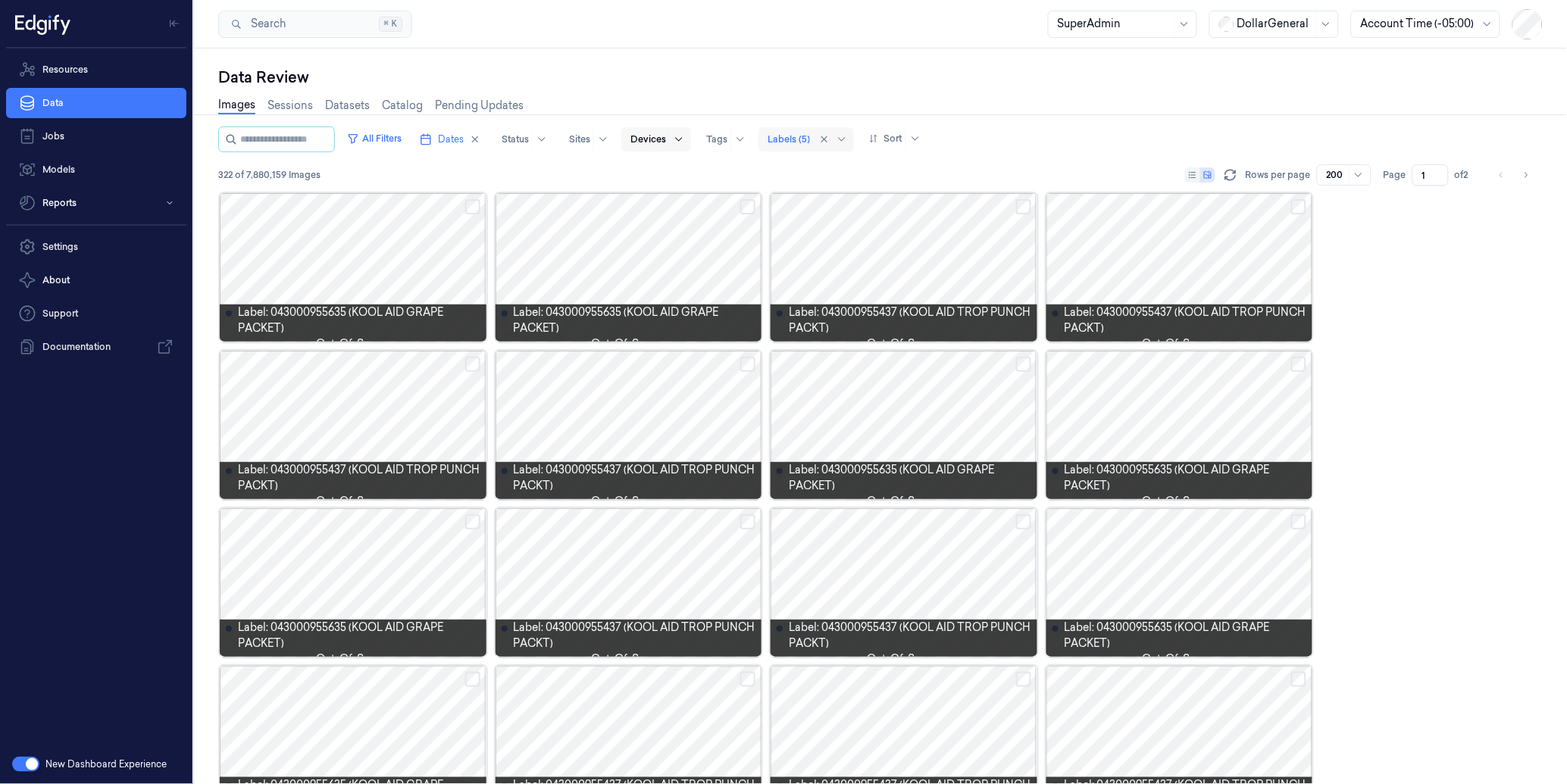
click at [688, 138] on div at bounding box center [678, 139] width 19 height 24
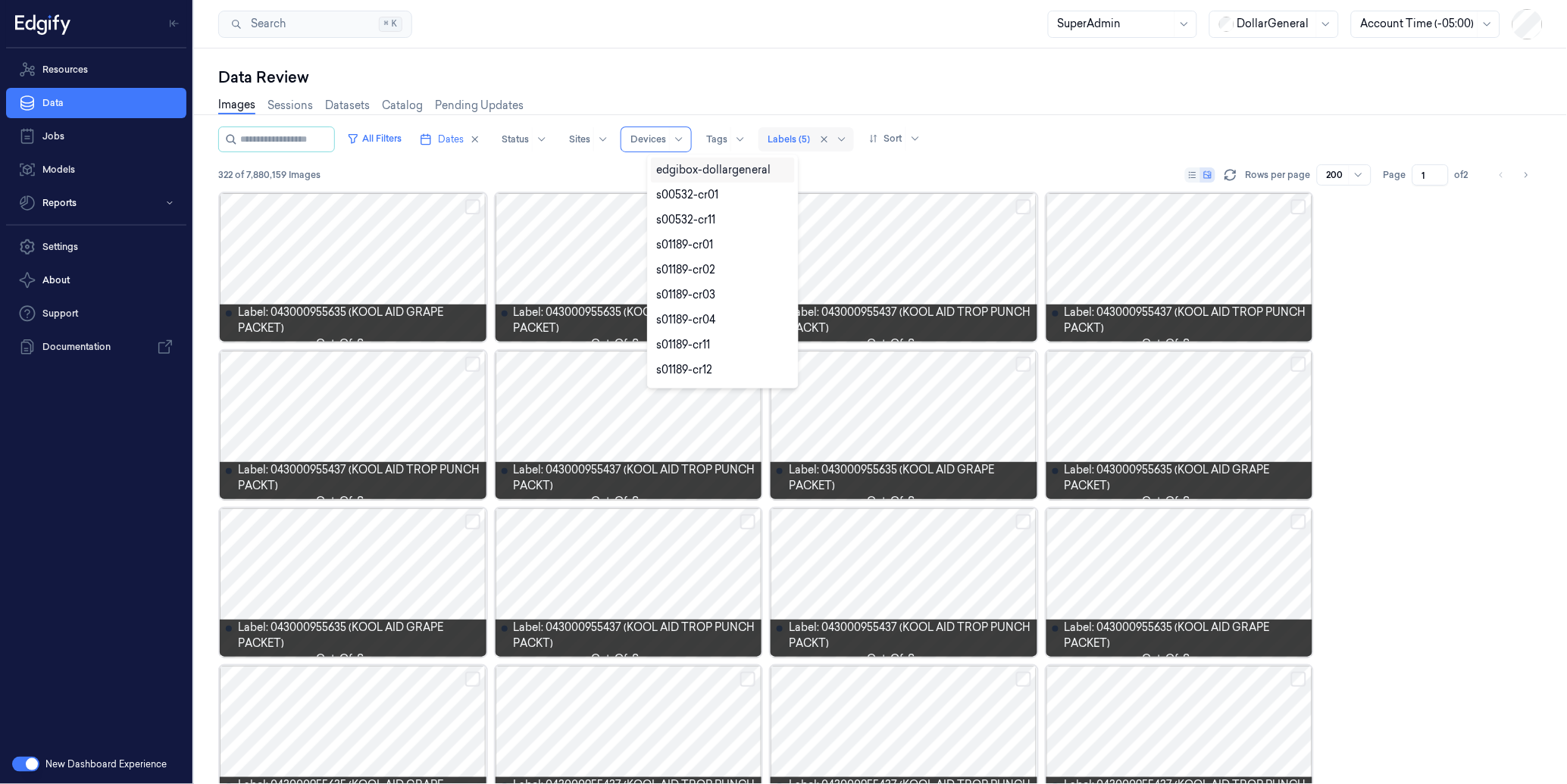
click at [775, 55] on div "Data Review Images Sessions Datasets Catalog Pending Updates All Filters Dates …" at bounding box center [880, 416] width 1373 height 735
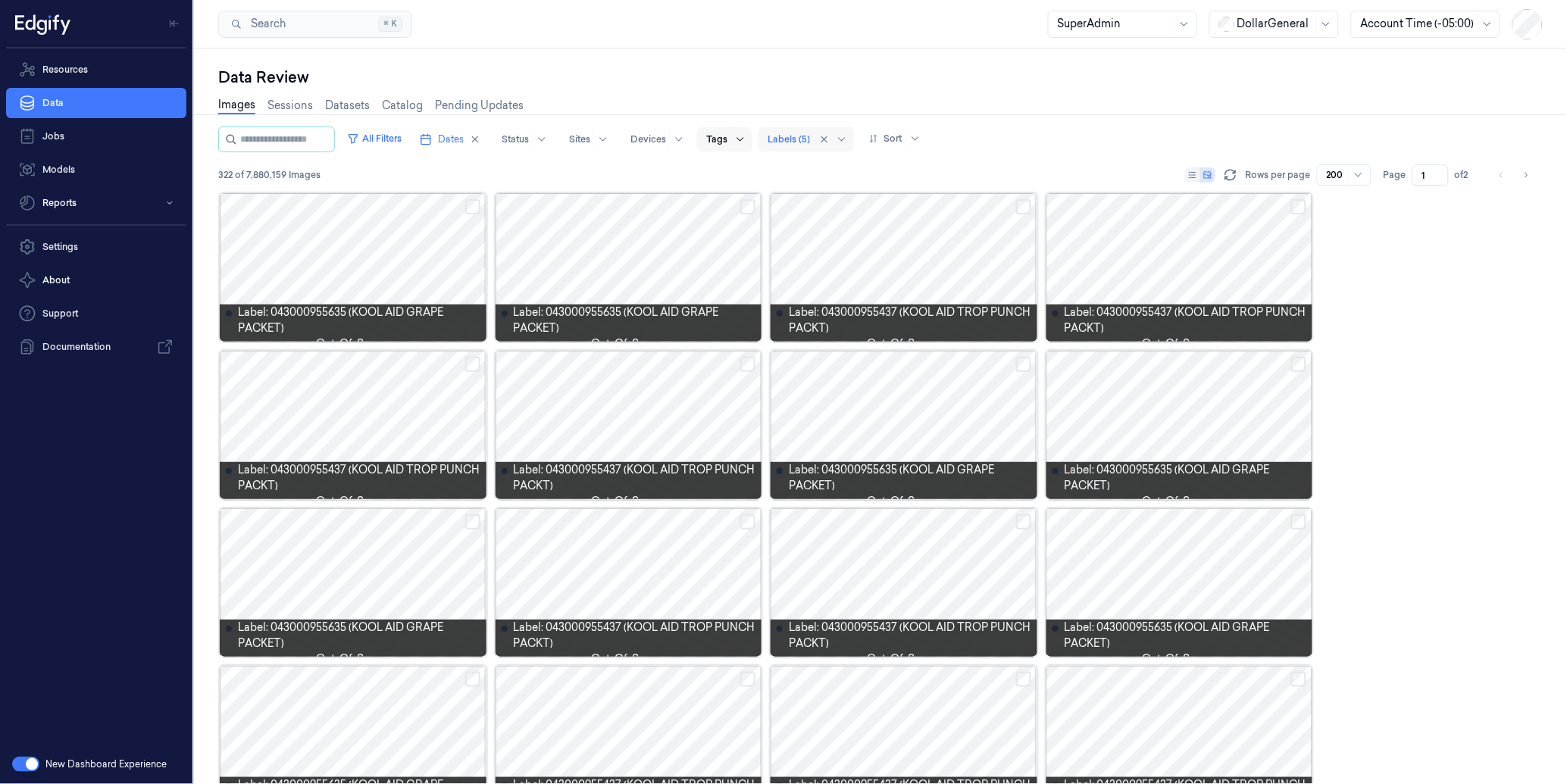
click at [743, 140] on icon at bounding box center [740, 139] width 7 height 4
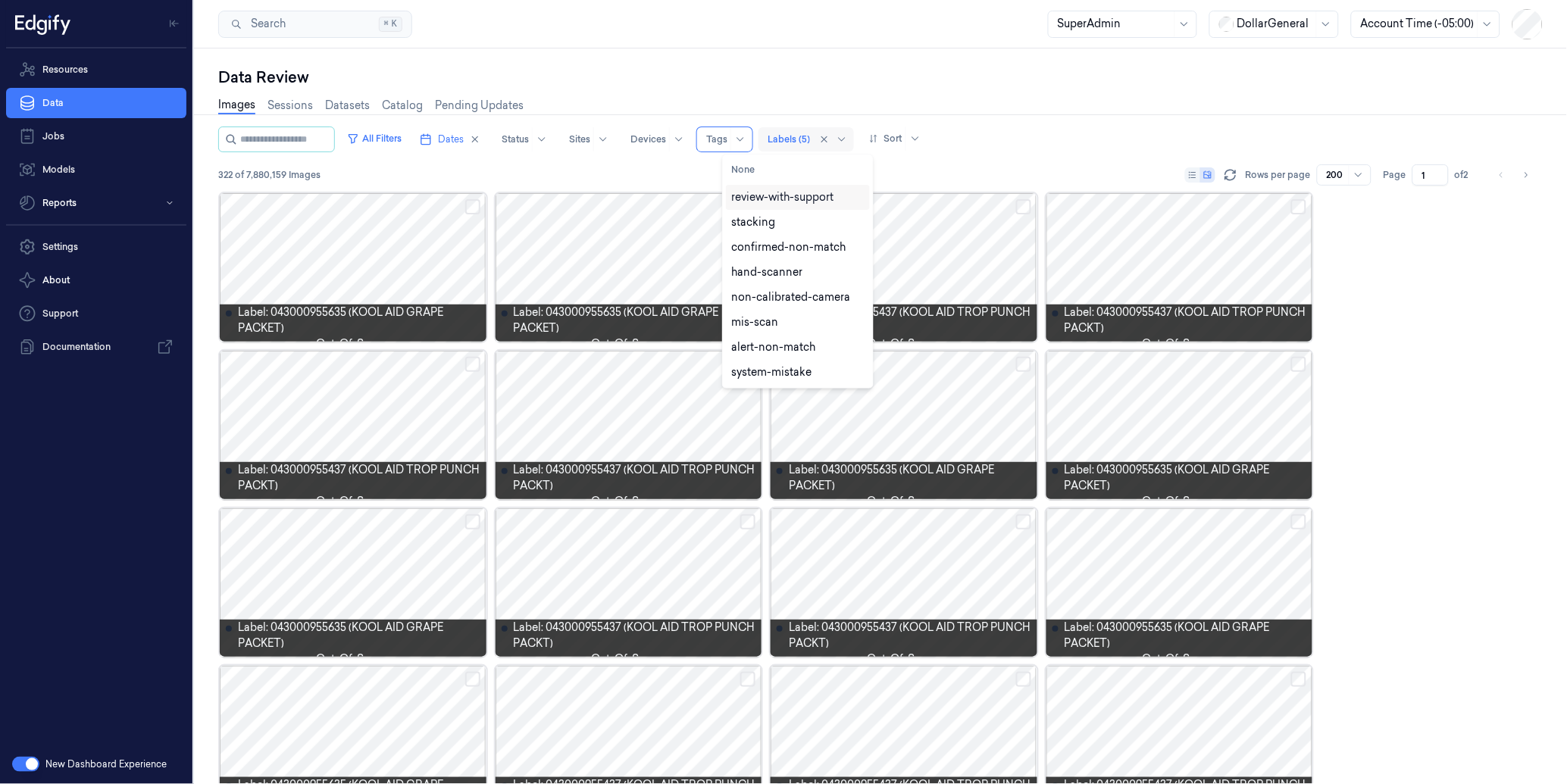
click at [651, 54] on div "Data Review Images Sessions Datasets Catalog Pending Updates All Filters Dates …" at bounding box center [880, 416] width 1373 height 735
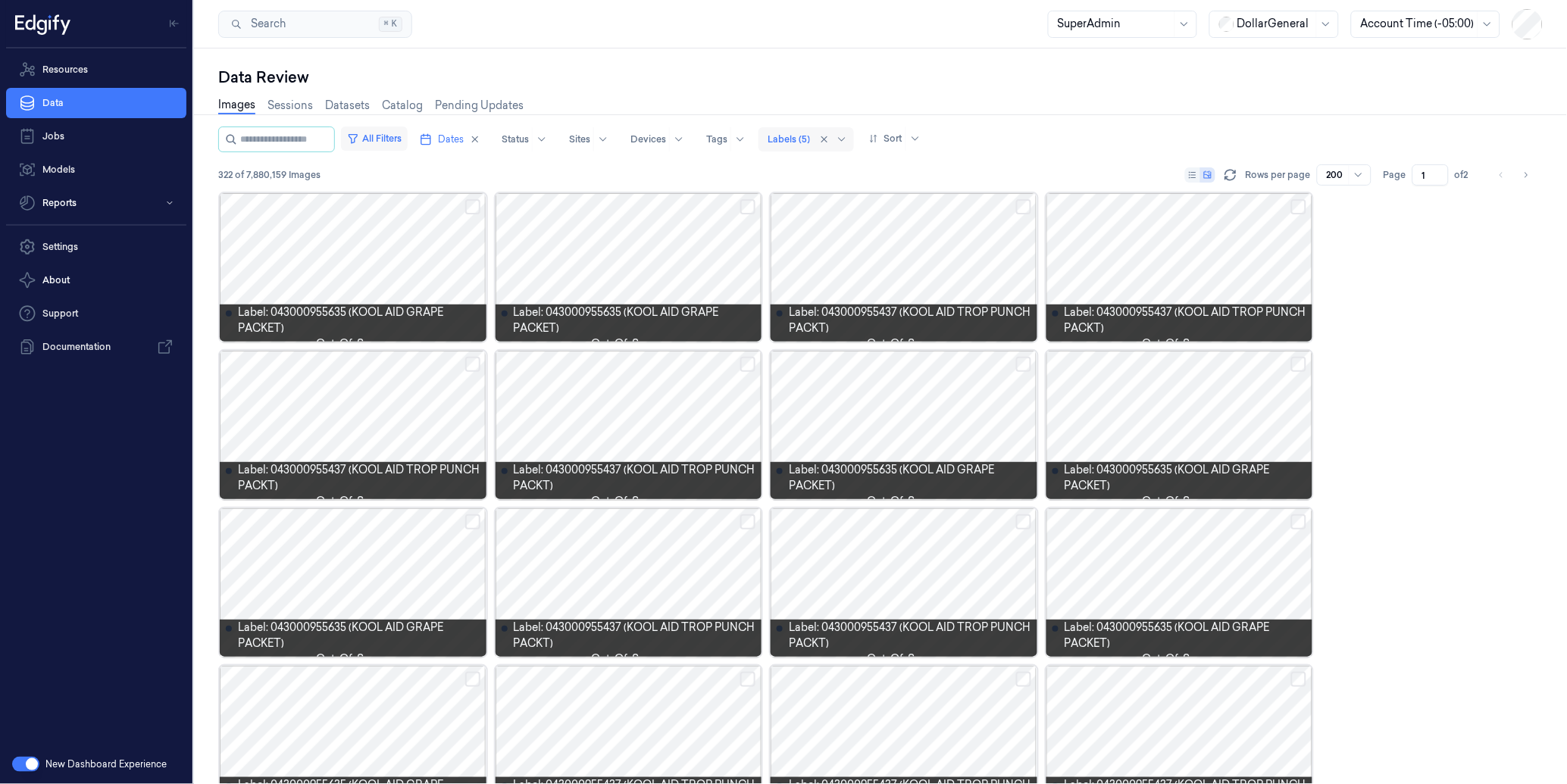
click at [404, 131] on button "All Filters" at bounding box center [374, 138] width 67 height 24
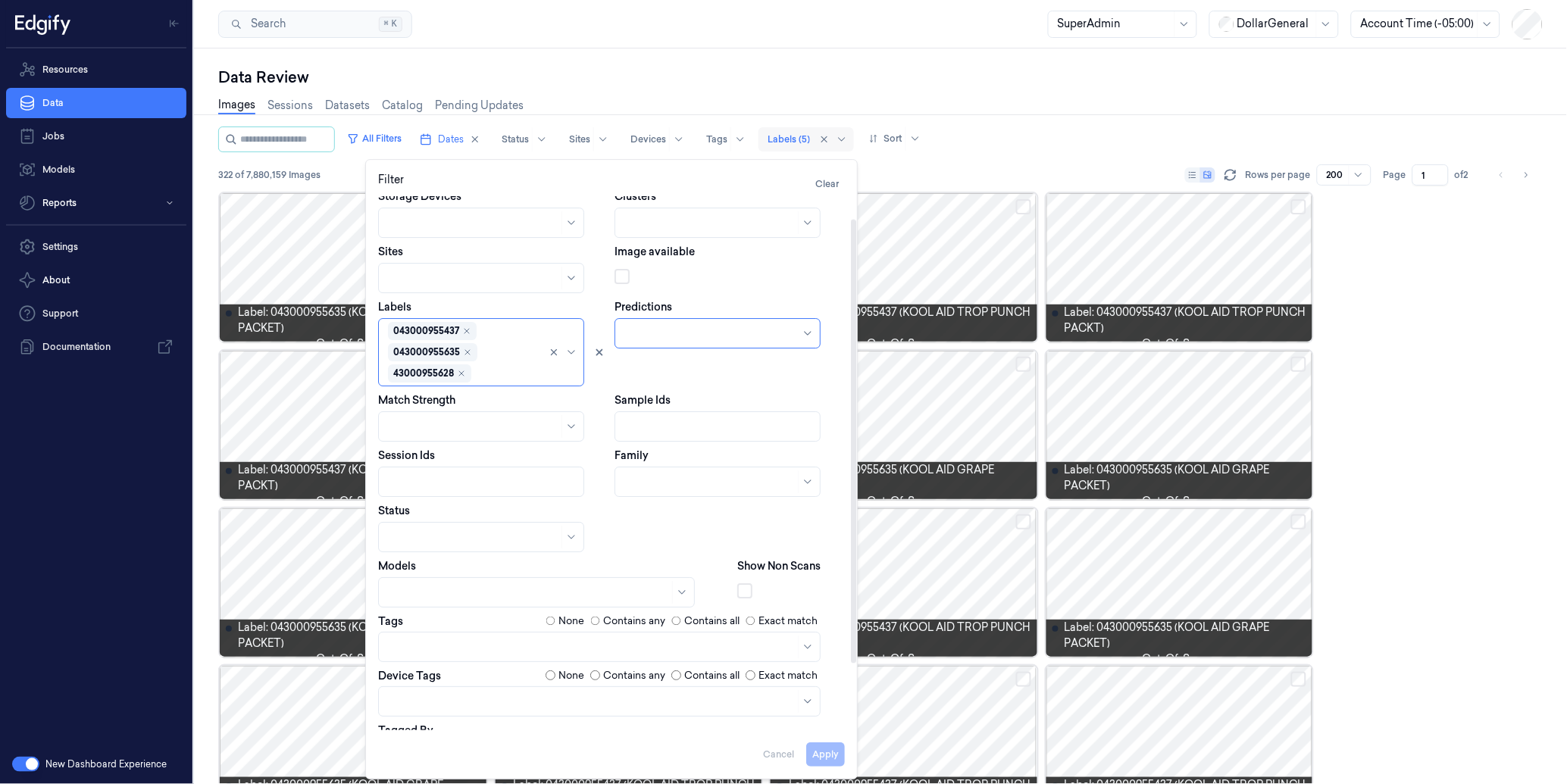
scroll to position [107, 0]
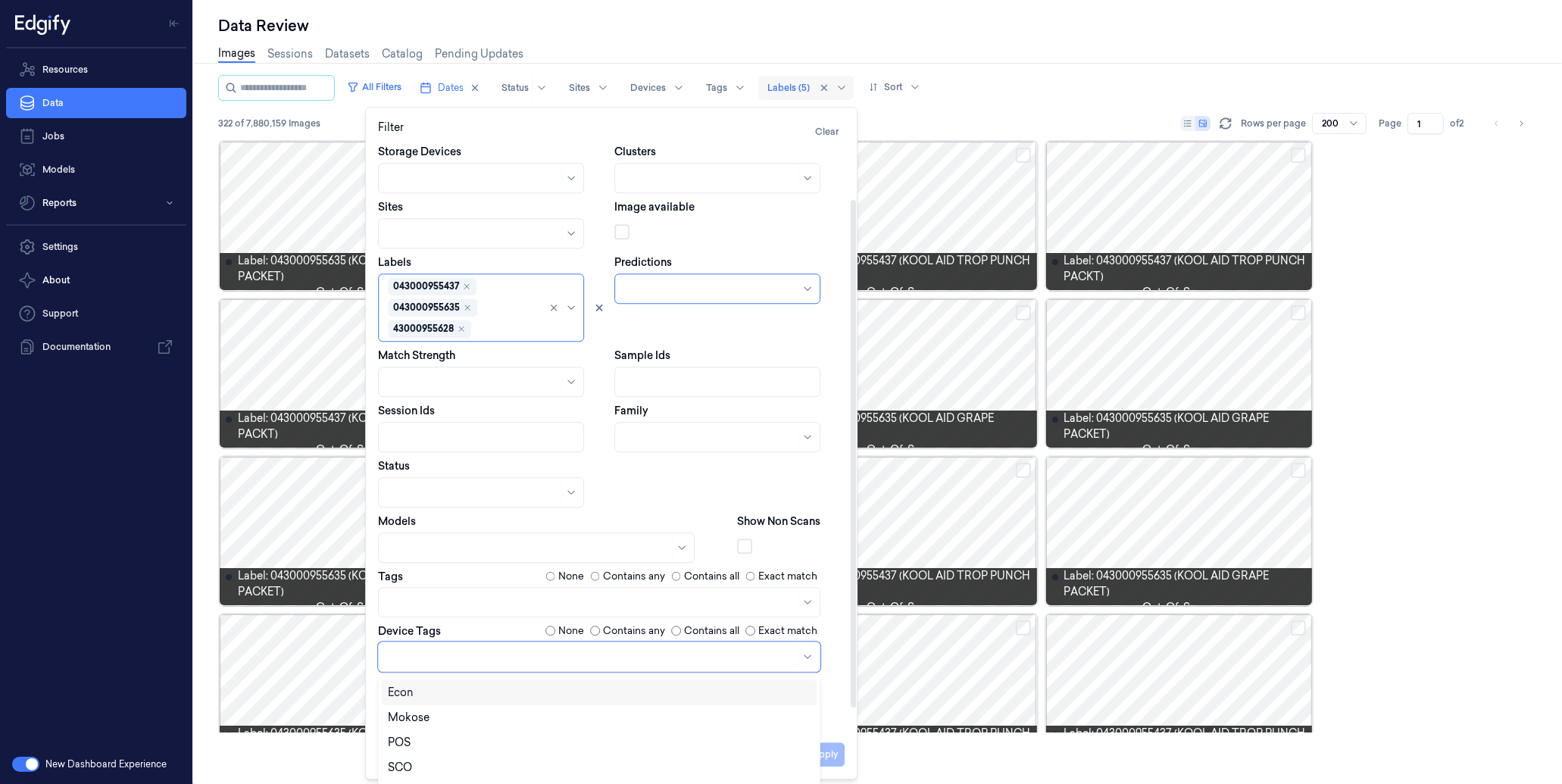
click at [476, 647] on div at bounding box center [591, 657] width 407 height 21
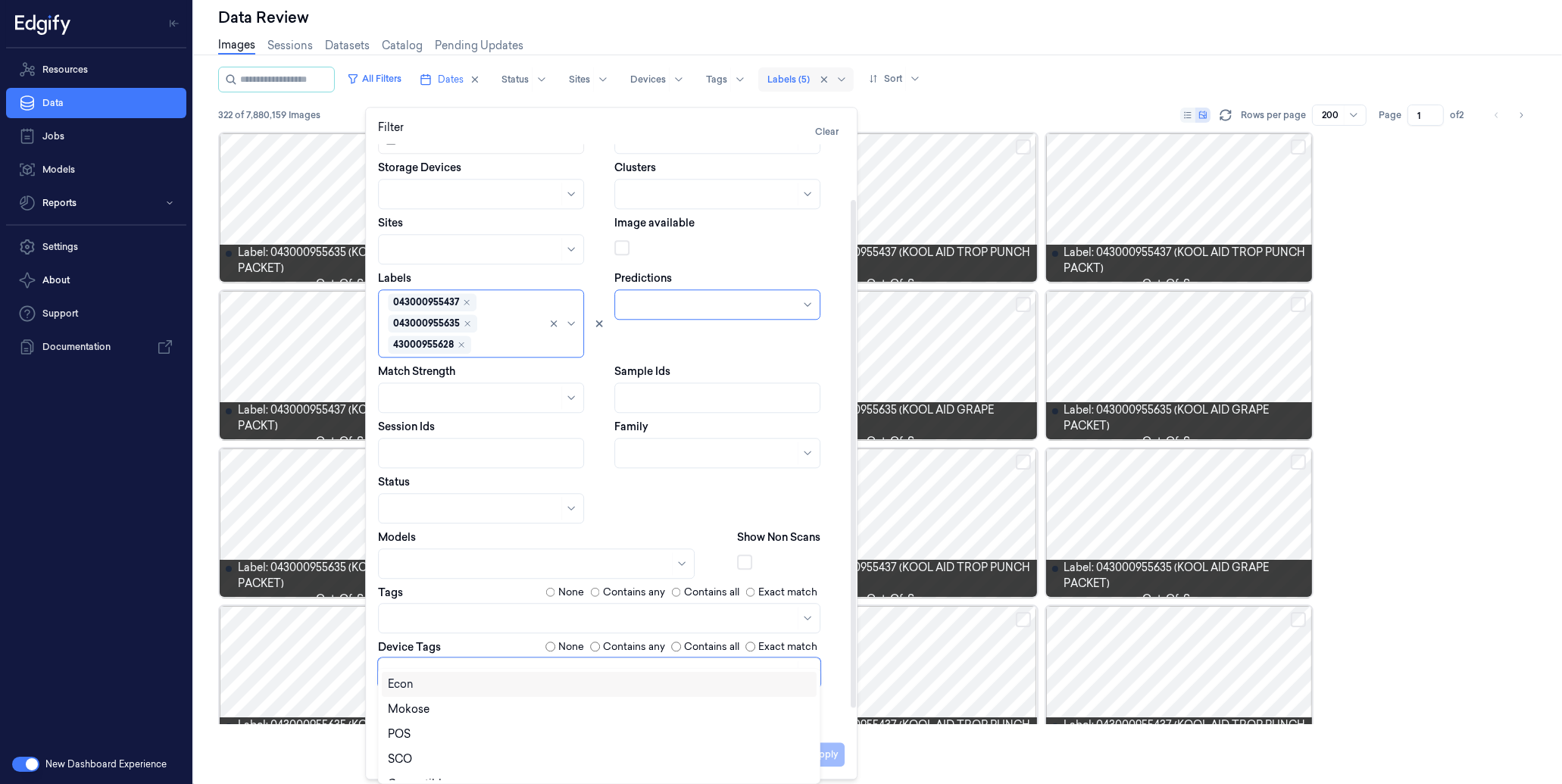
scroll to position [0, 0]
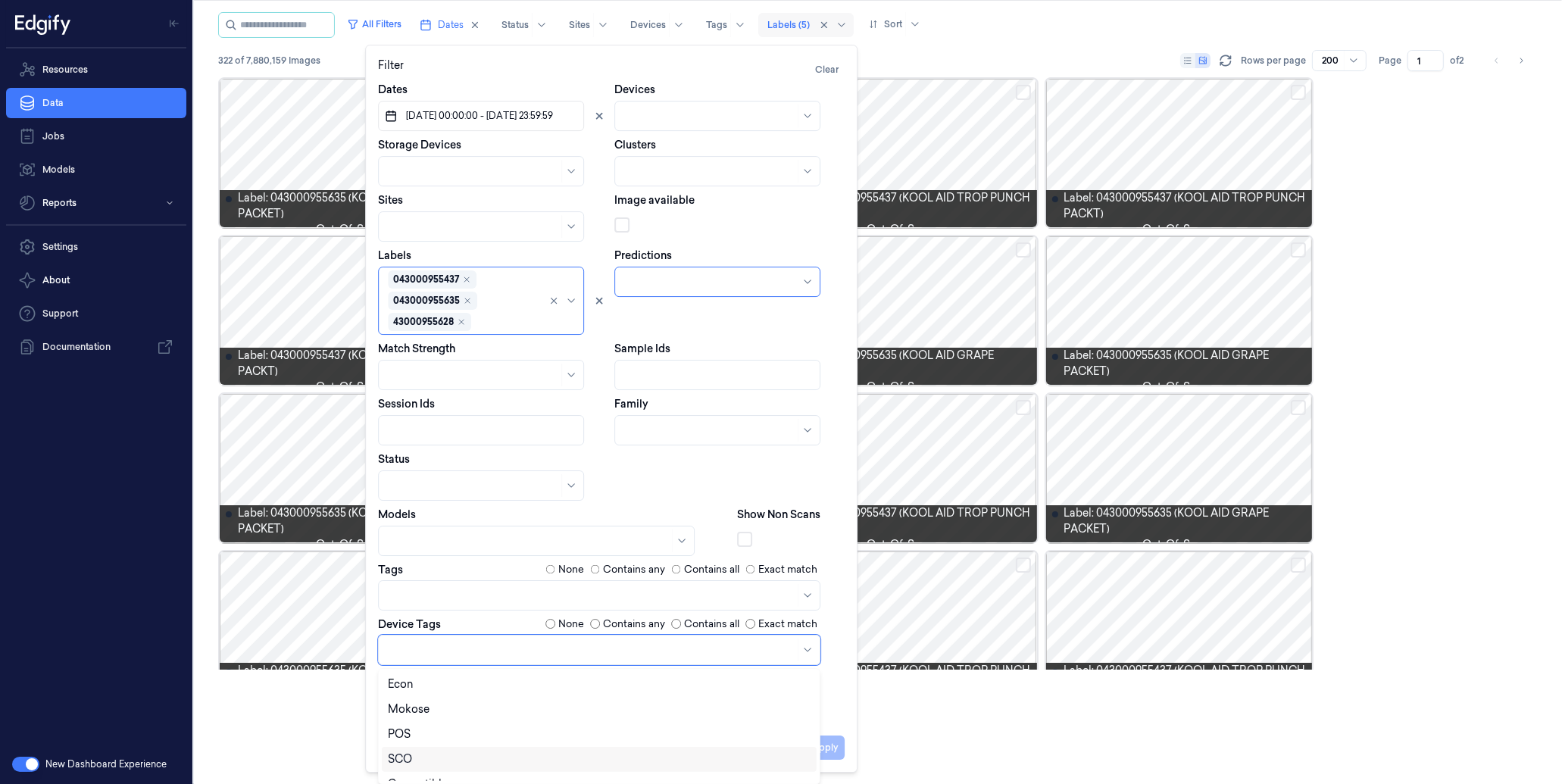
click at [413, 758] on div "SCO" at bounding box center [598, 758] width 422 height 16
click at [944, 669] on html "Resources Data Jobs Models Reports Settings About Support Documentation New Das…" at bounding box center [781, 278] width 1562 height 784
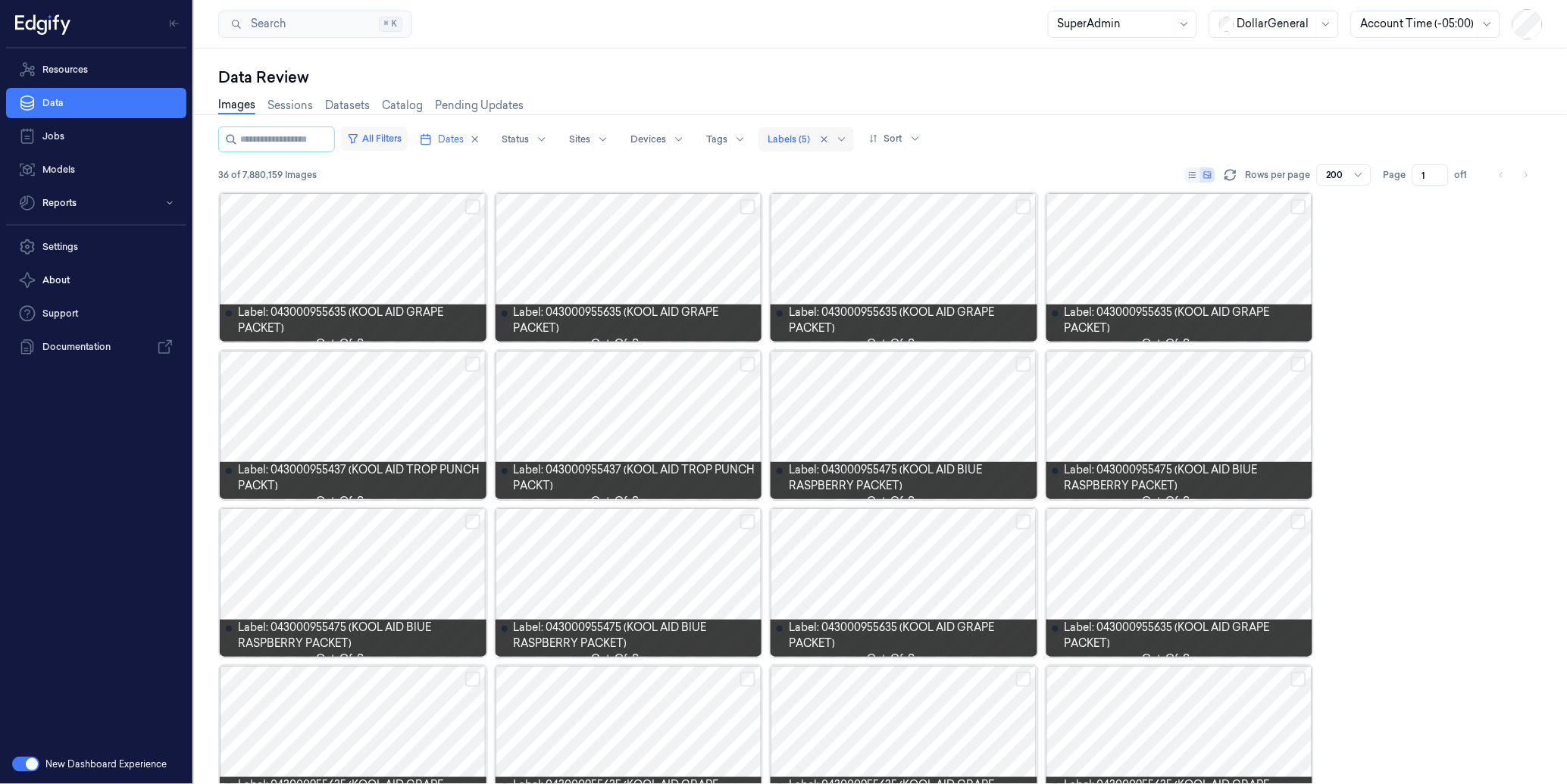
click at [395, 131] on button "All Filters" at bounding box center [374, 138] width 67 height 24
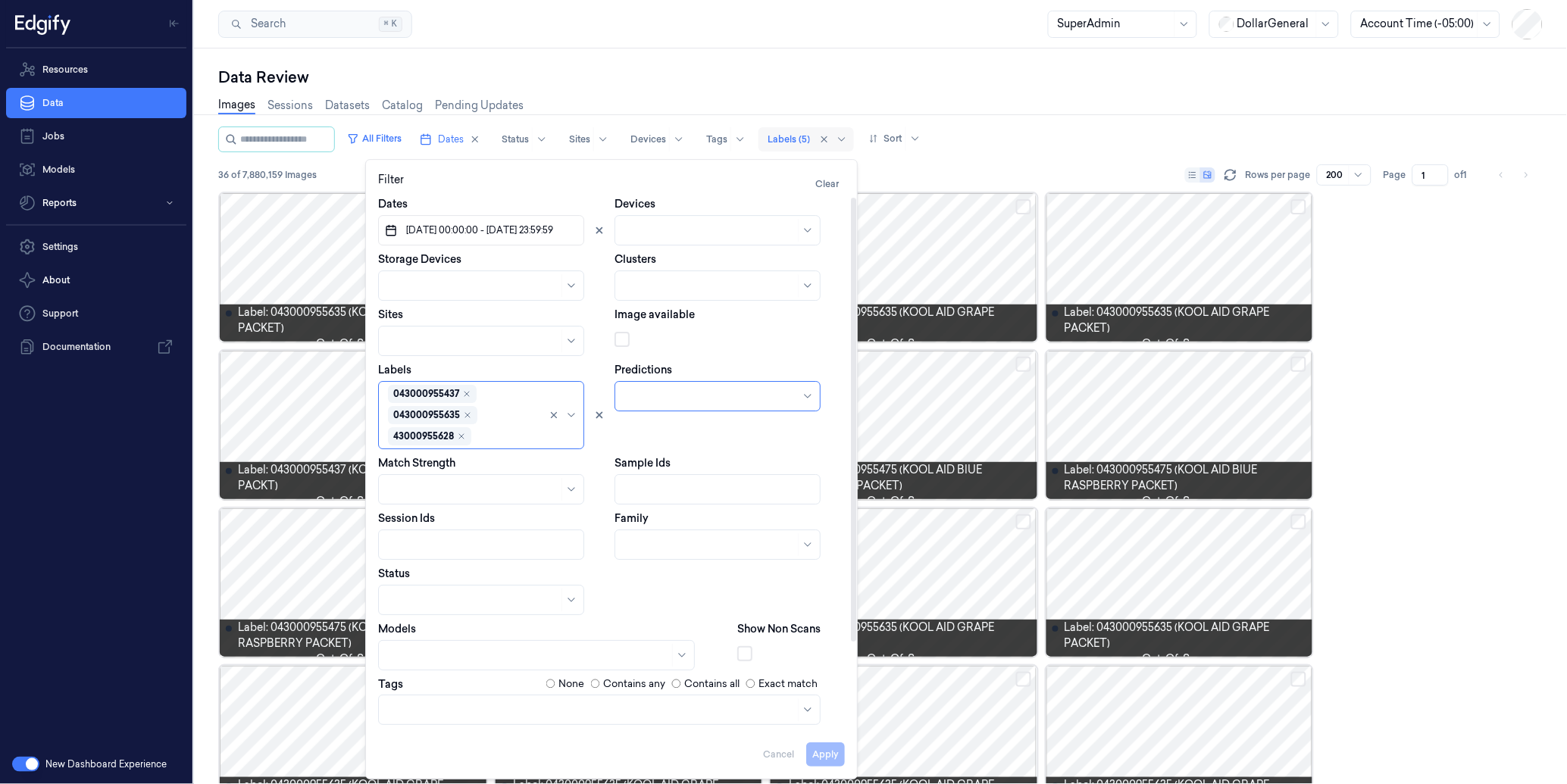
scroll to position [107, 0]
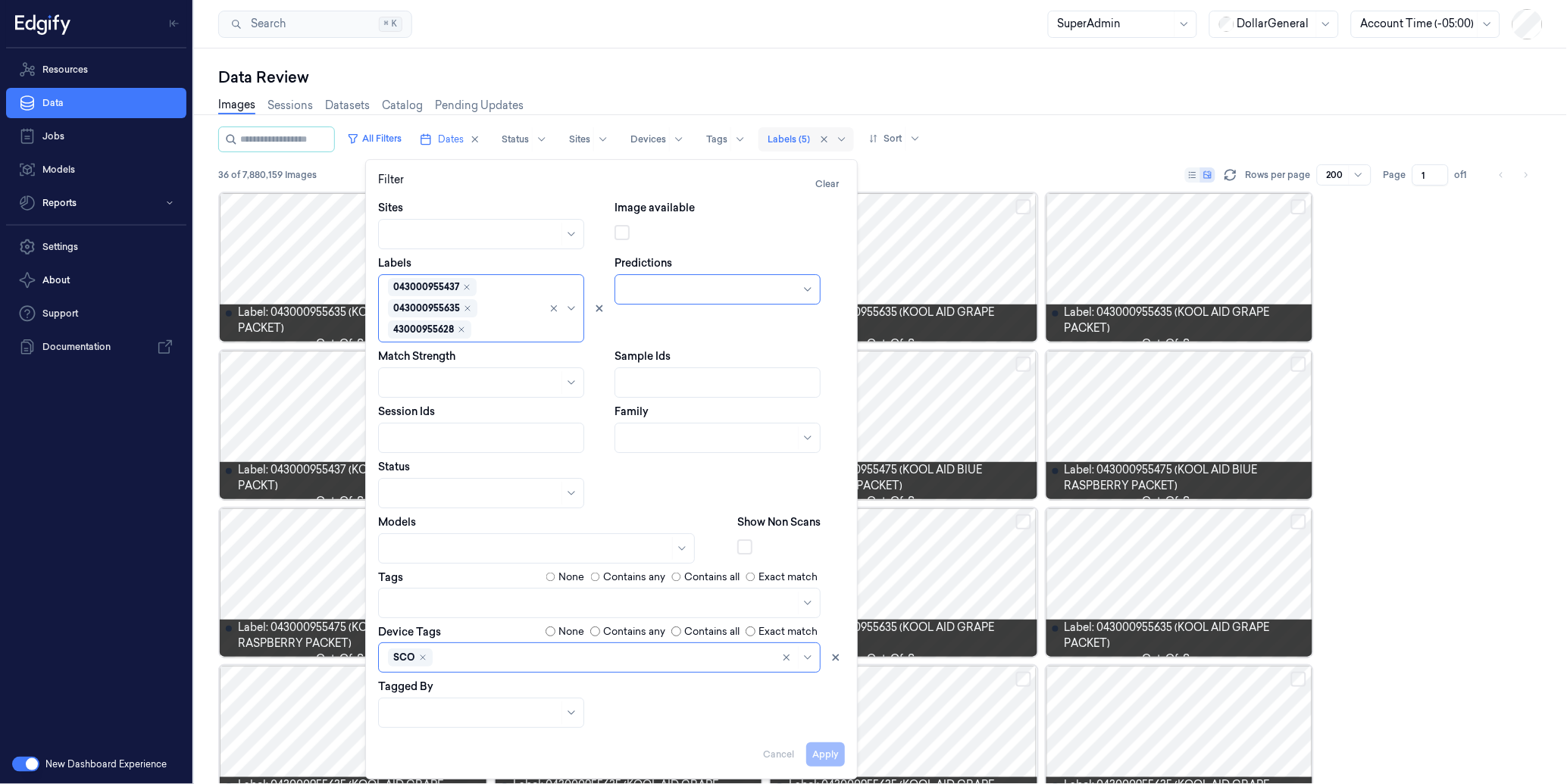
click at [964, 56] on div "Data Review Images Sessions Datasets Catalog Pending Updates All Filters Dates …" at bounding box center [880, 416] width 1373 height 735
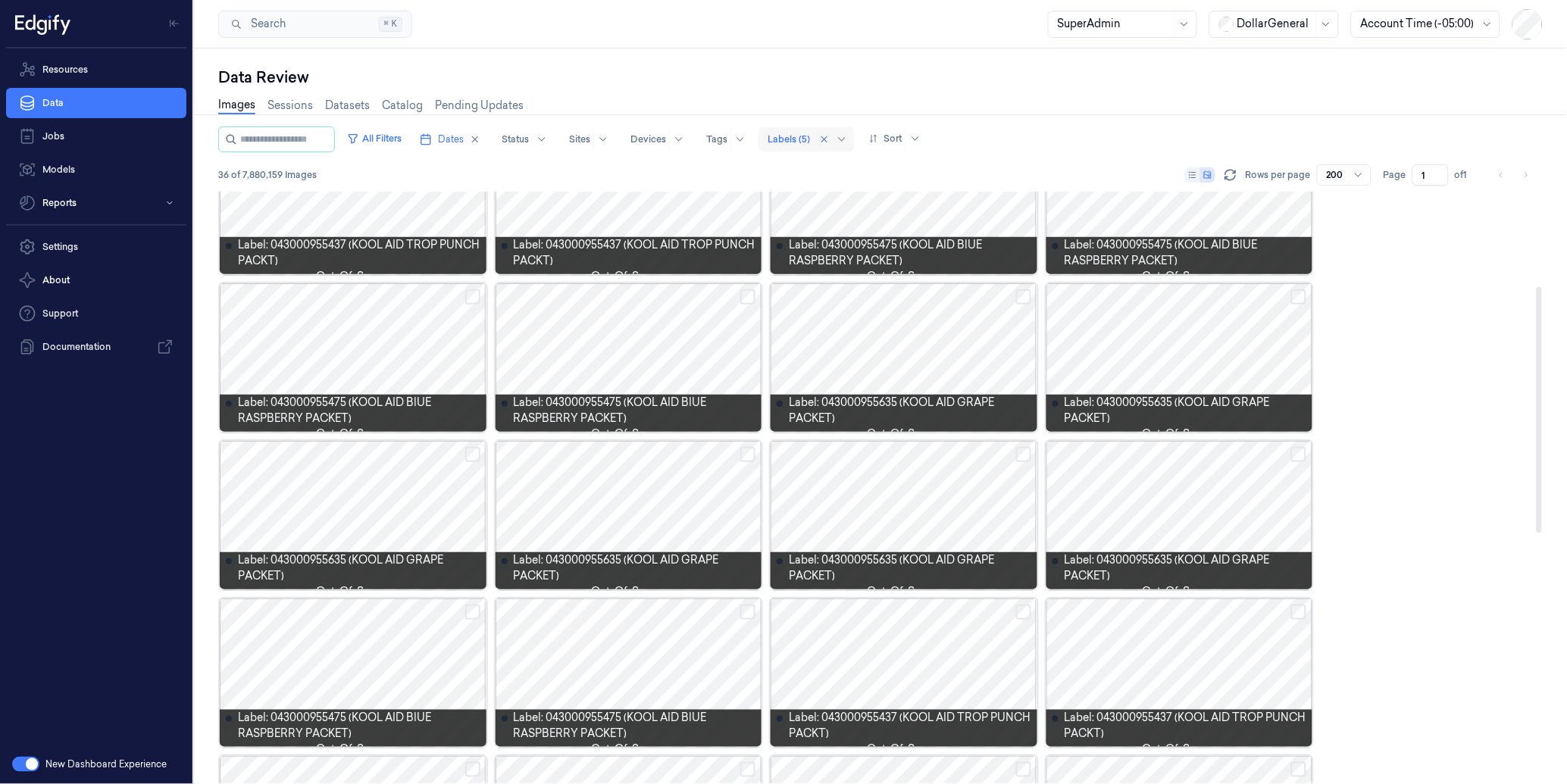
scroll to position [227, 0]
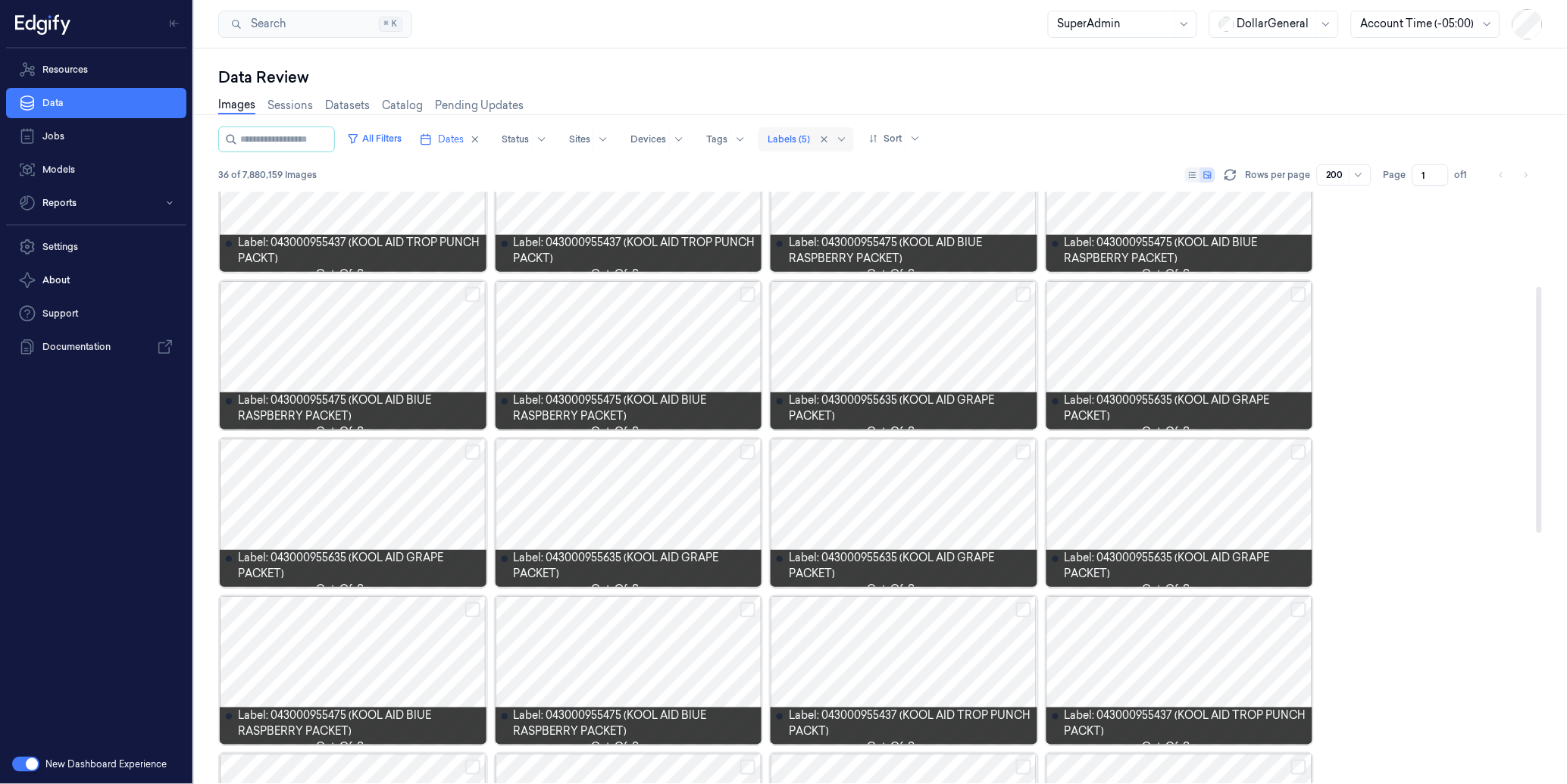
click at [918, 341] on div at bounding box center [903, 355] width 267 height 149
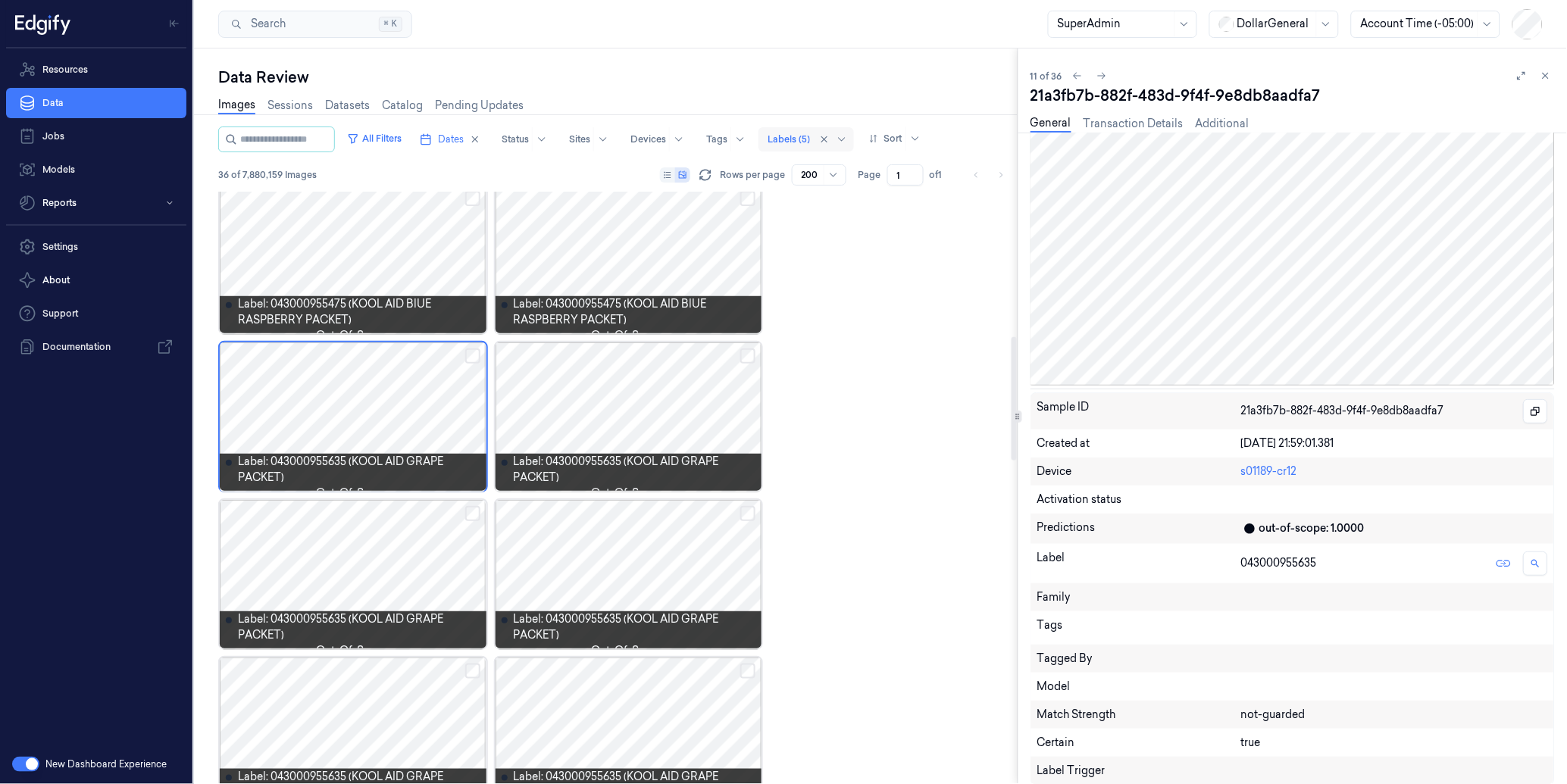
scroll to position [700, 0]
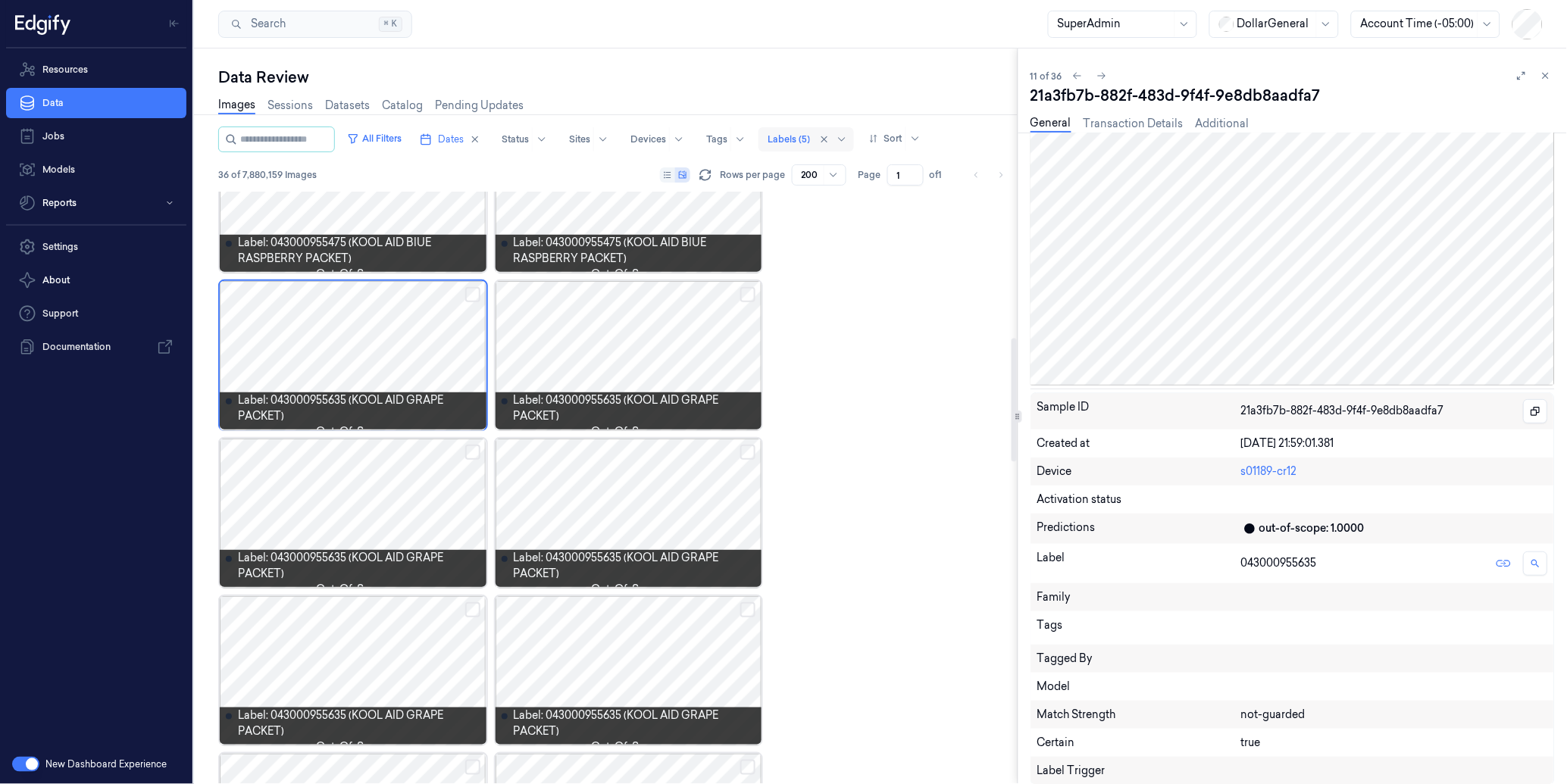
click at [320, 502] on div at bounding box center [353, 513] width 267 height 149
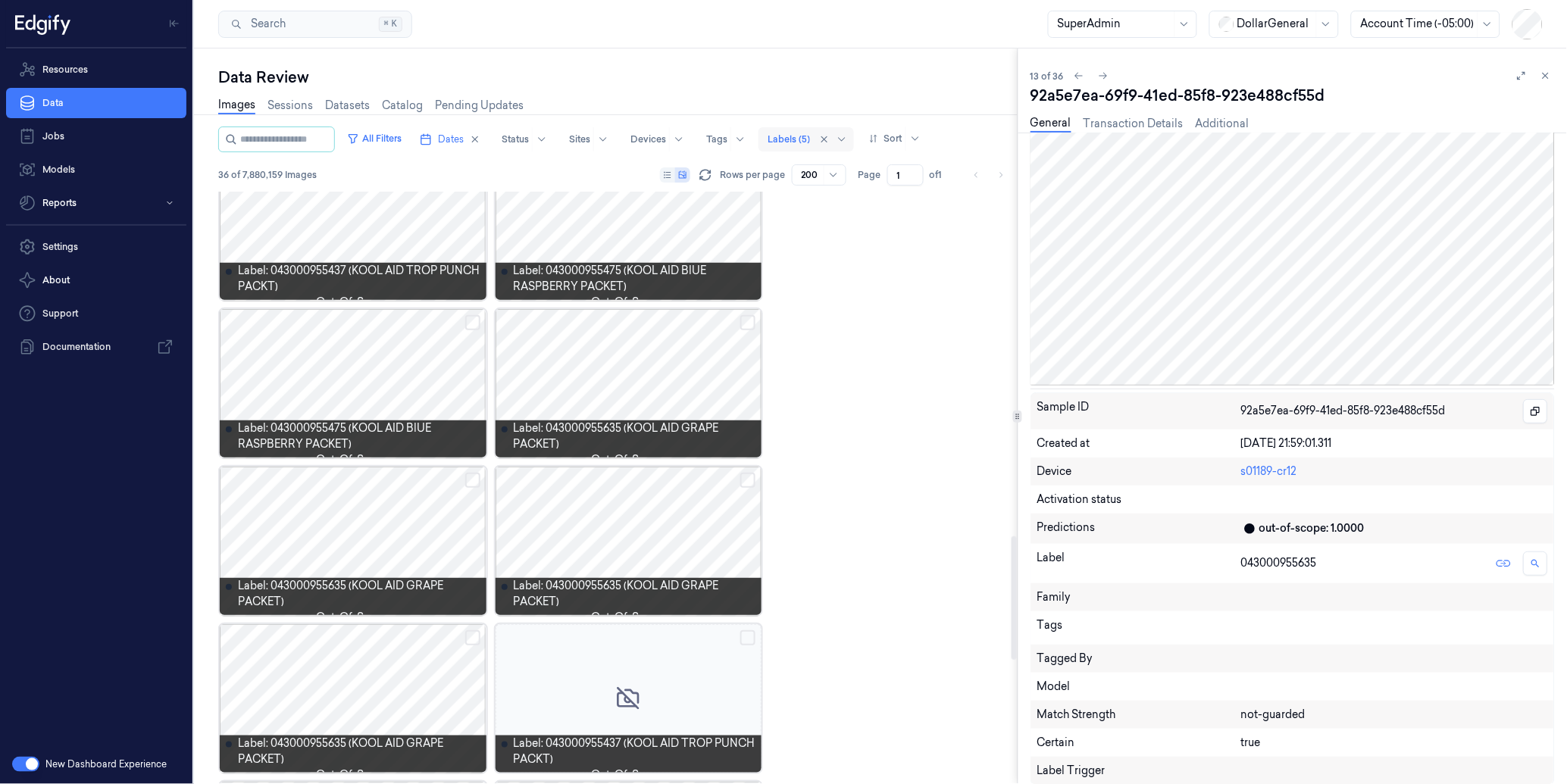
scroll to position [1684, 0]
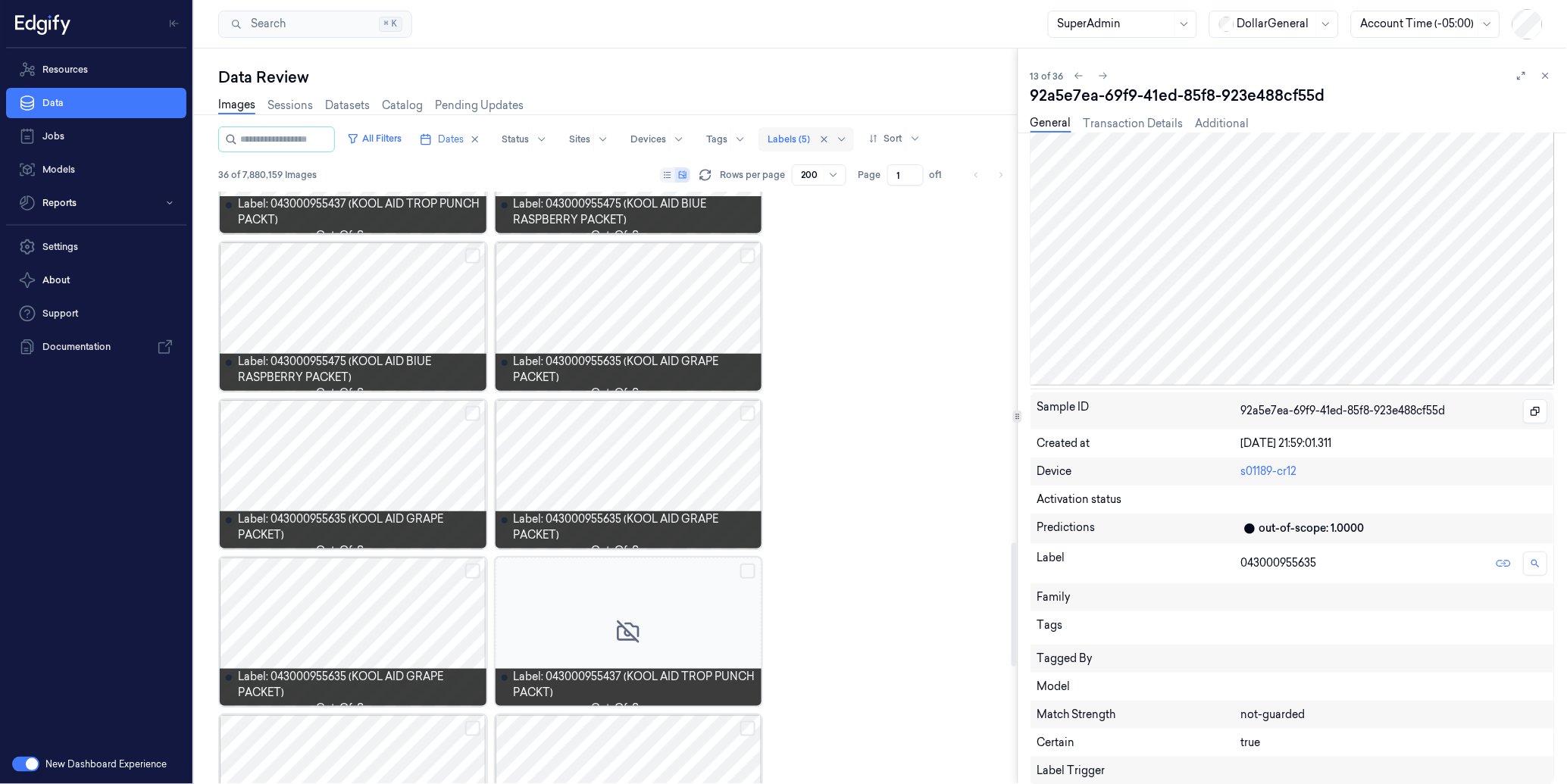
click at [282, 636] on div at bounding box center [353, 632] width 267 height 149
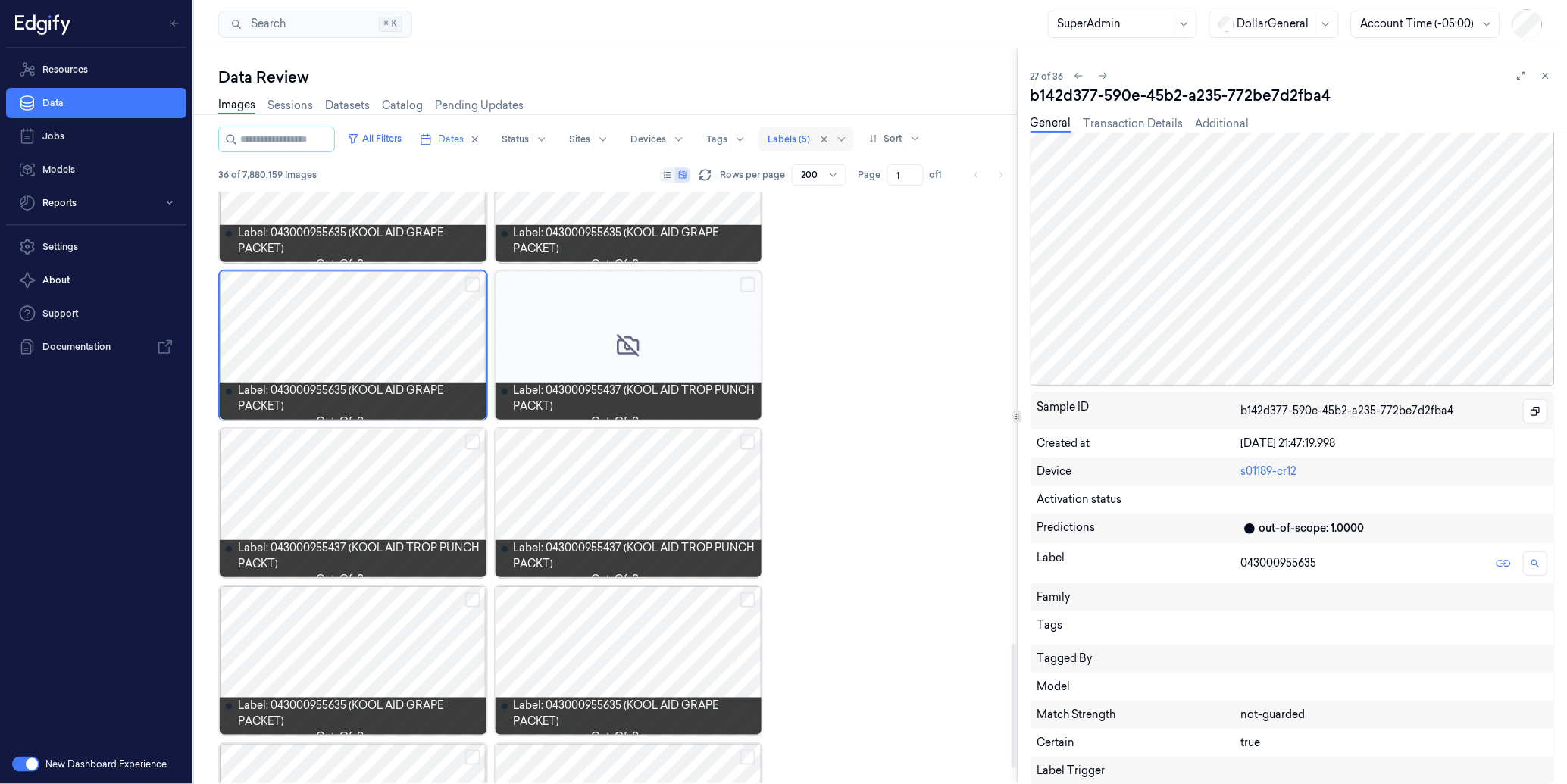
scroll to position [2247, 0]
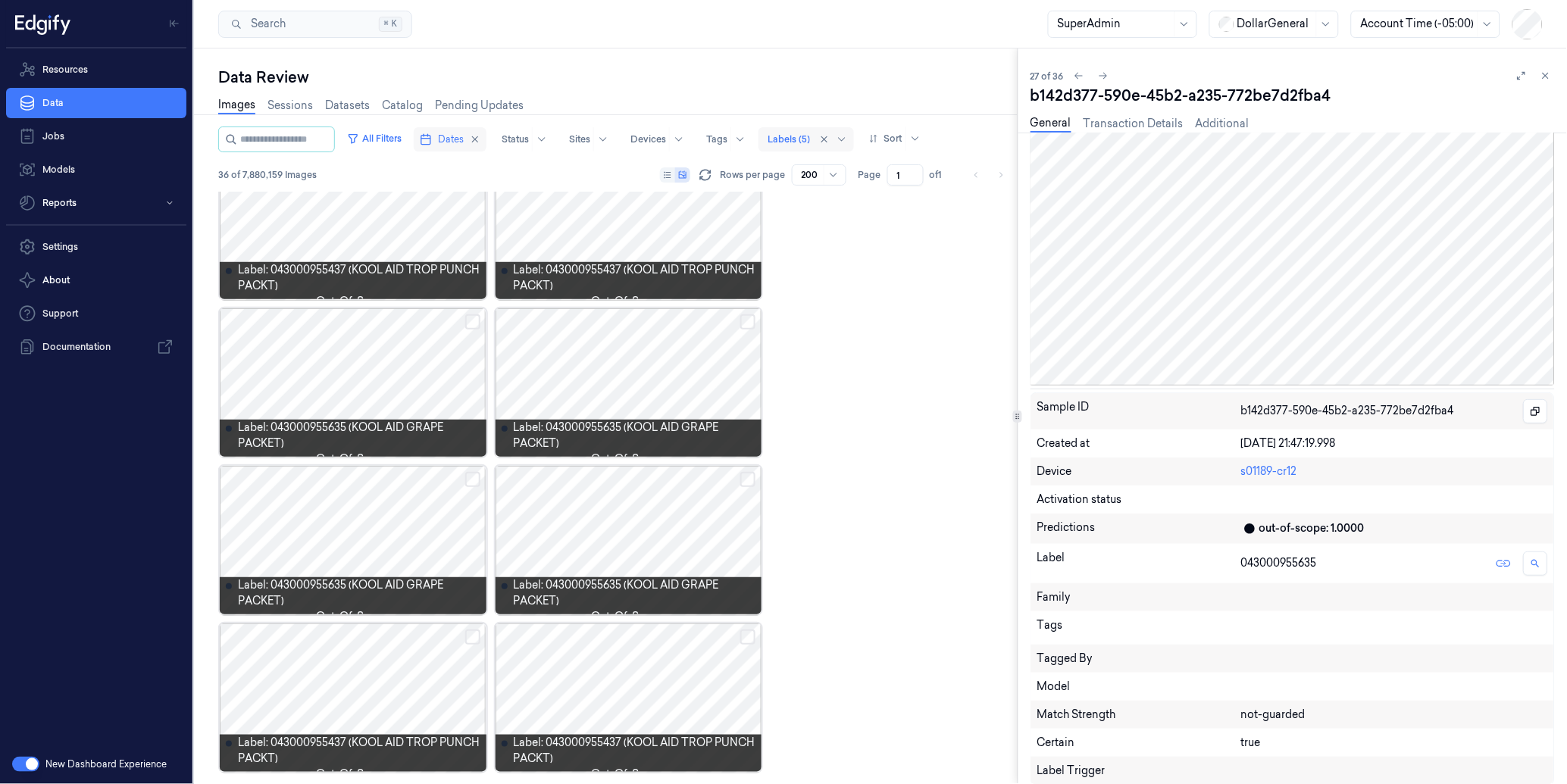
click at [464, 133] on span "Dates" at bounding box center [450, 139] width 26 height 13
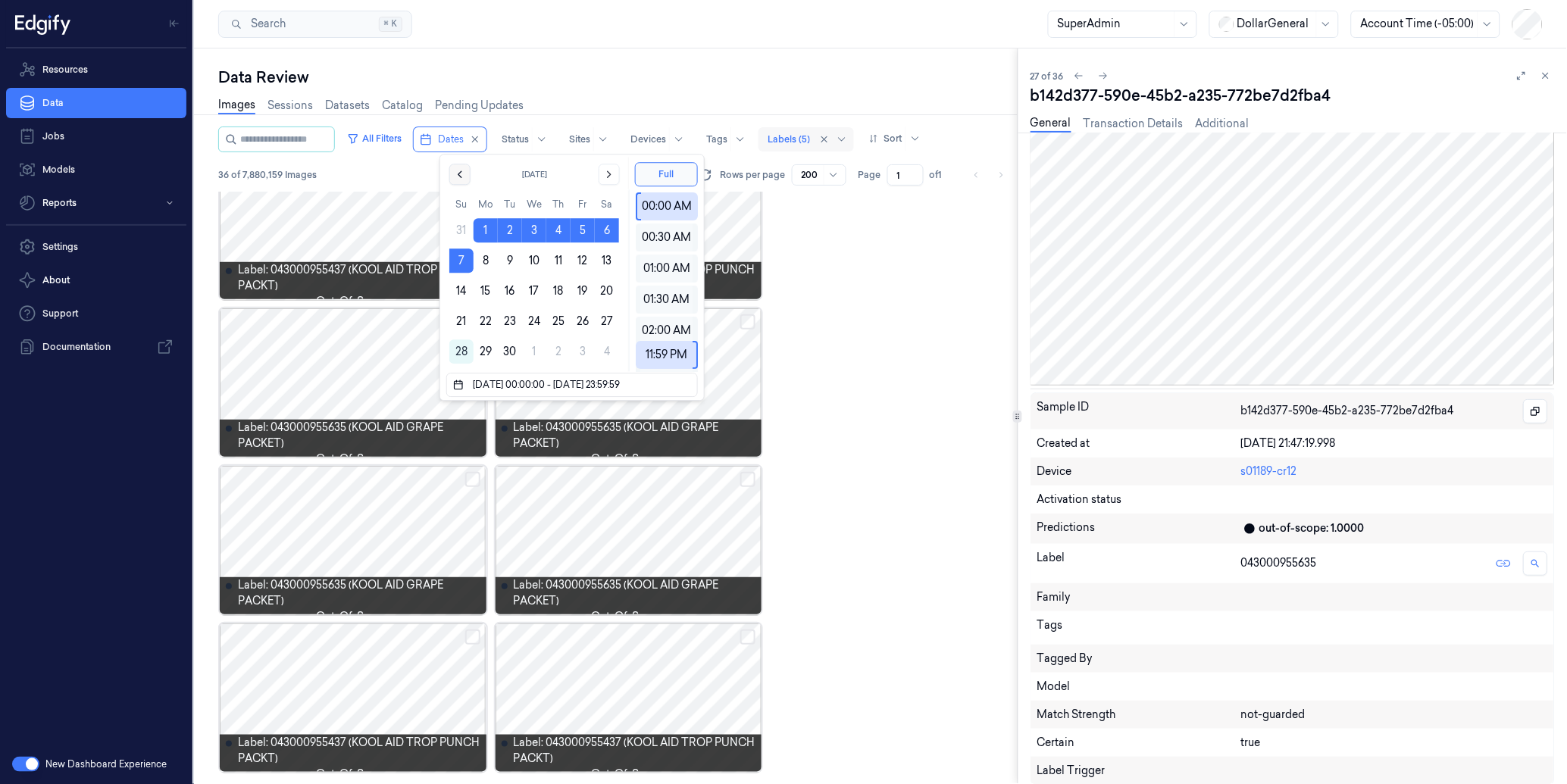
click at [458, 173] on icon "Go to the Previous Month" at bounding box center [460, 173] width 12 height 12
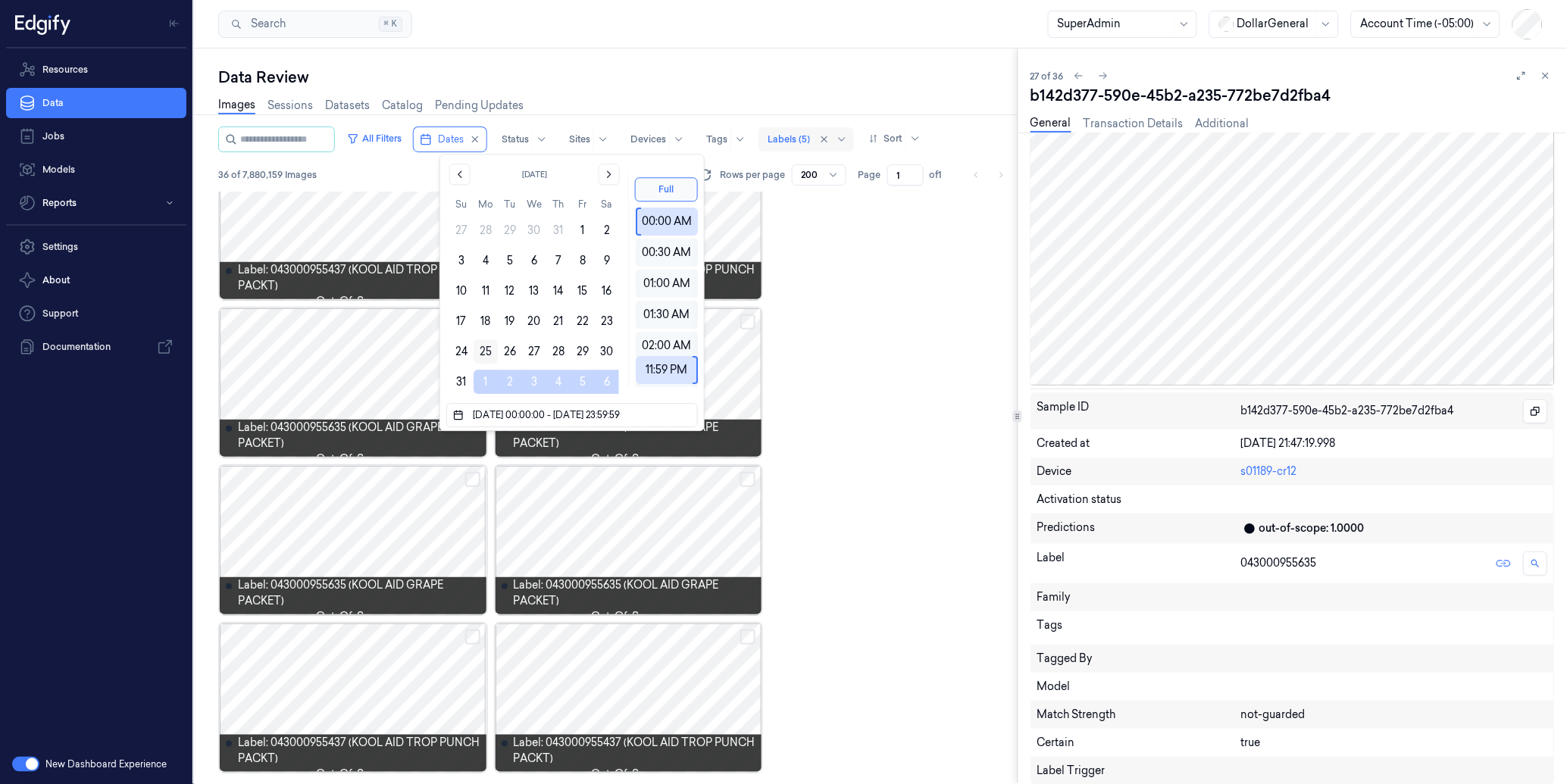
click at [480, 352] on button "25" at bounding box center [485, 351] width 24 height 24
click at [453, 378] on button "31" at bounding box center [461, 381] width 24 height 24
type input "[DATE] 00:00:00 - [DATE] 23:59:59"
click at [798, 31] on div "Search Search... ⌘ K SuperAdmin DollarGeneral Account Time (-05:00)" at bounding box center [880, 24] width 1373 height 49
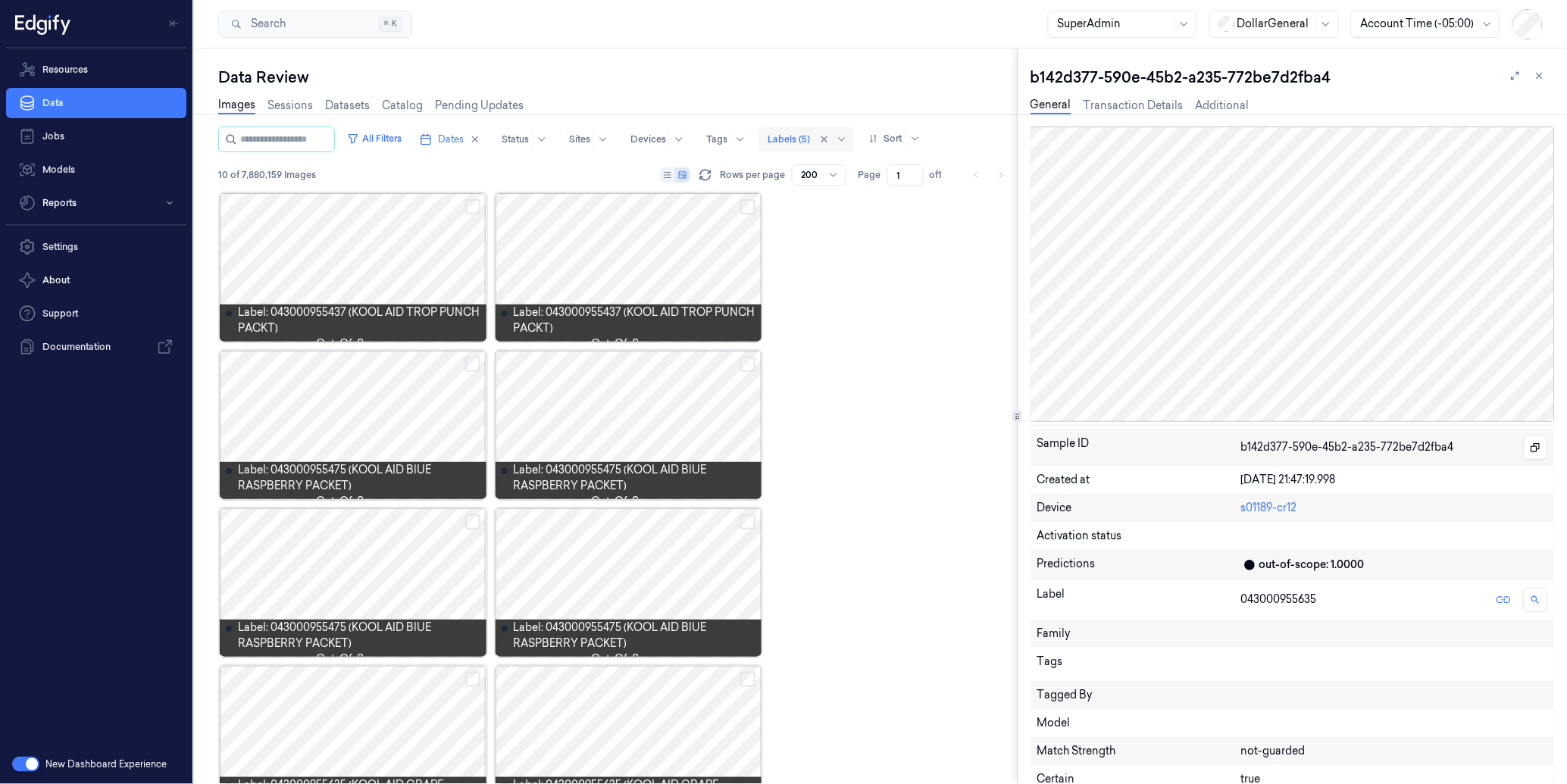
click at [1539, 73] on icon at bounding box center [1539, 75] width 11 height 11
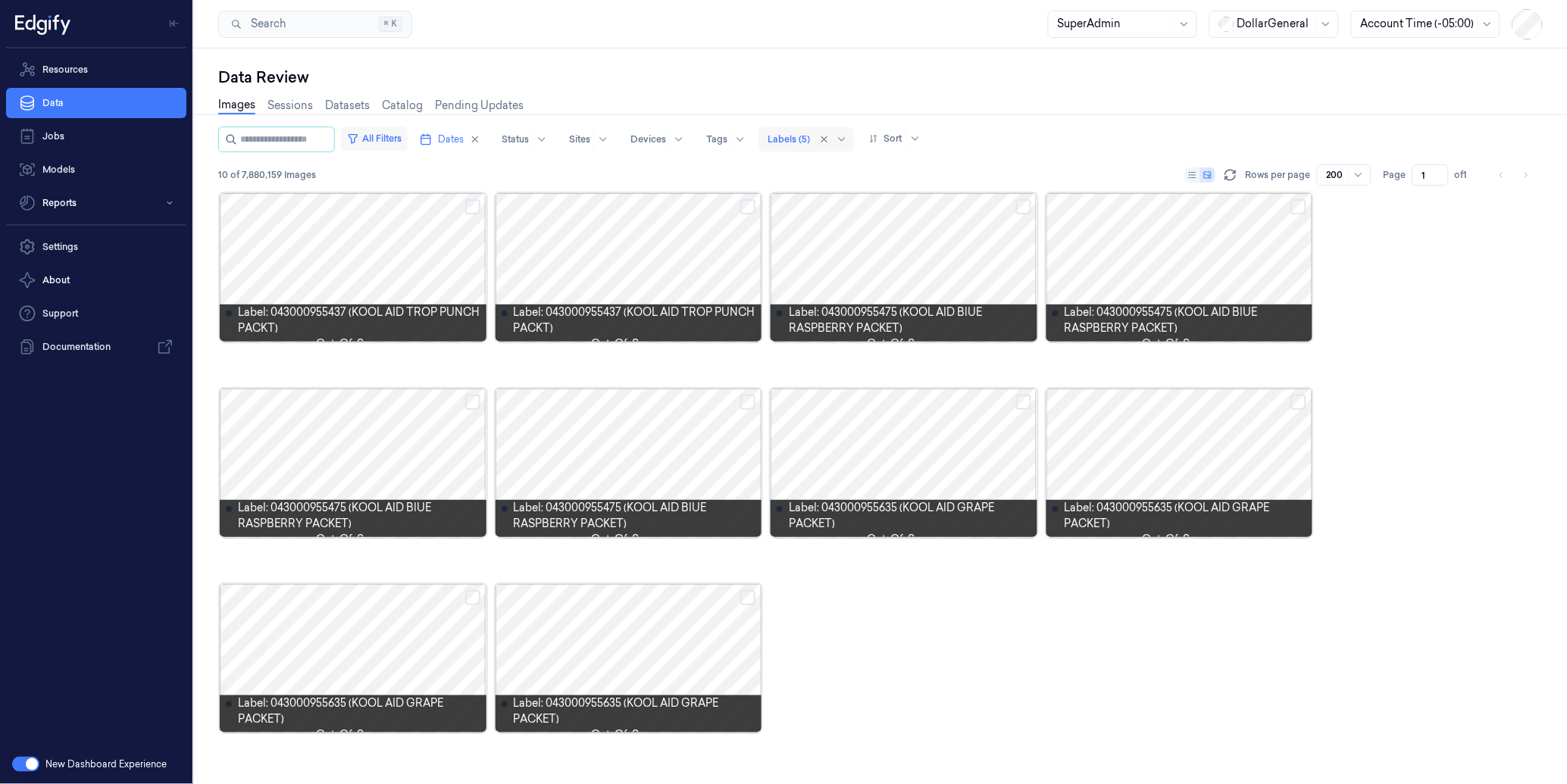
click at [389, 133] on button "All Filters" at bounding box center [374, 138] width 67 height 24
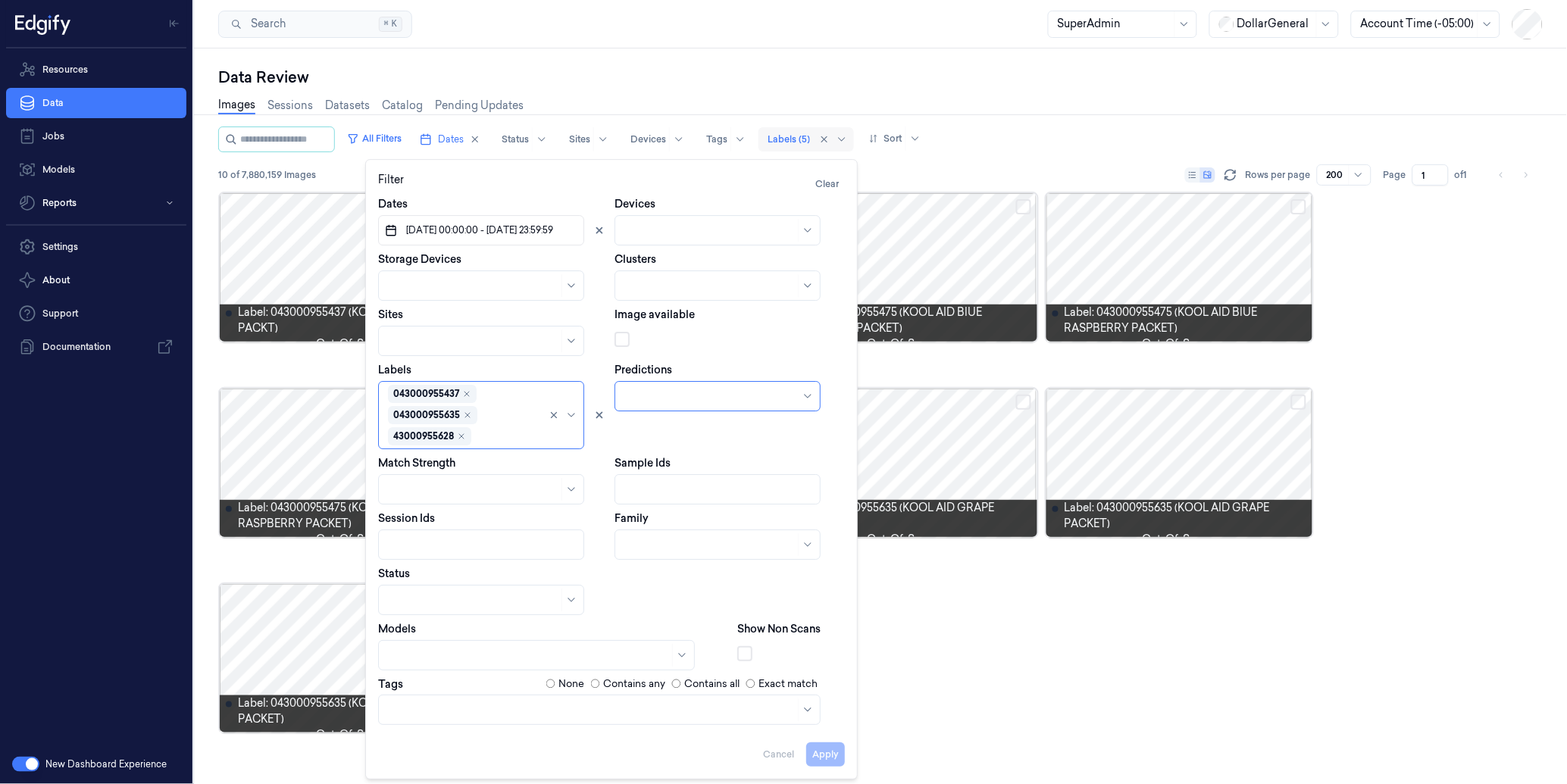
click at [968, 64] on div "Data Review Images Sessions Datasets Catalog Pending Updates All Filters Dates …" at bounding box center [880, 416] width 1373 height 735
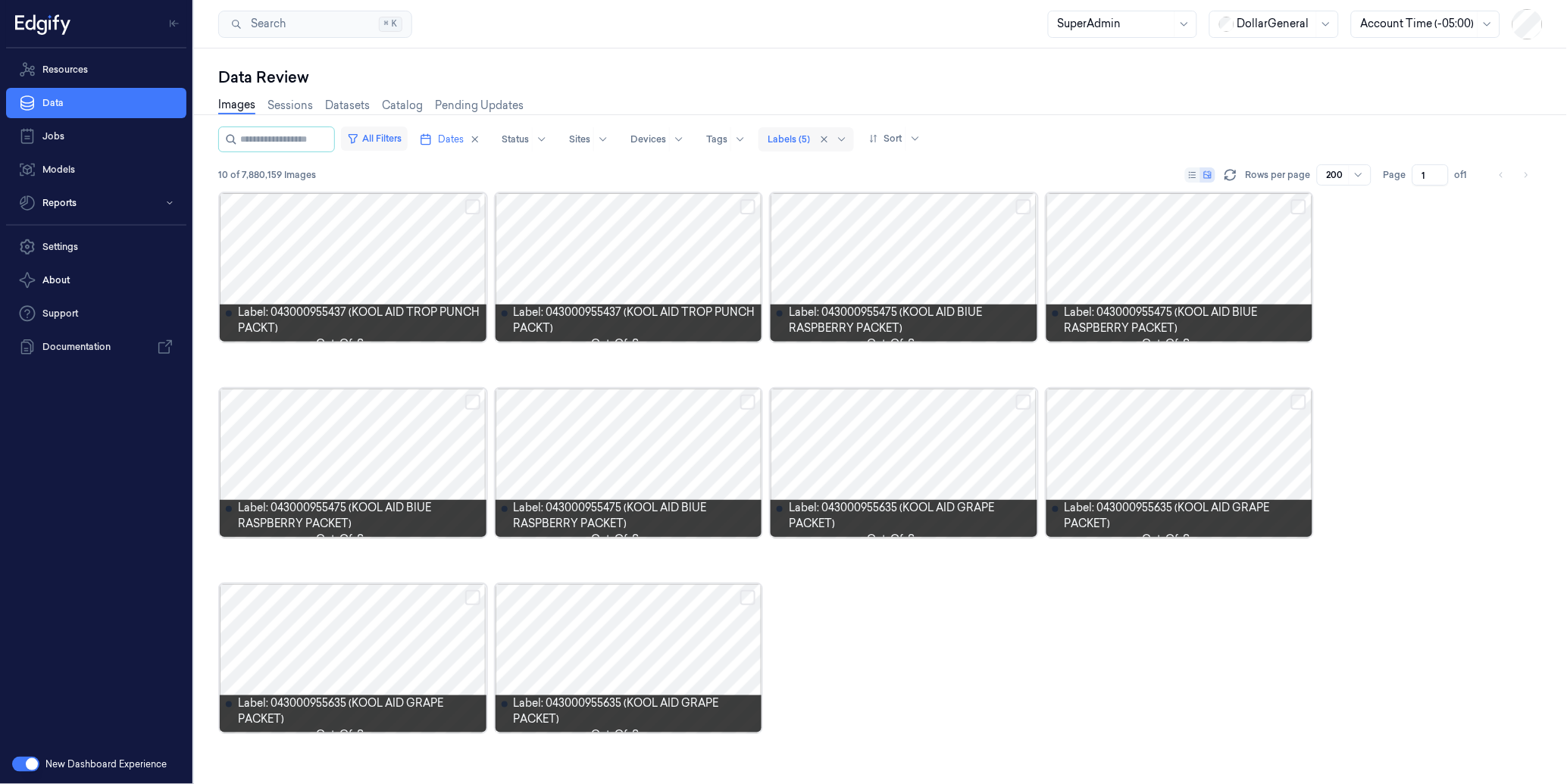
click at [406, 130] on button "All Filters" at bounding box center [374, 138] width 67 height 24
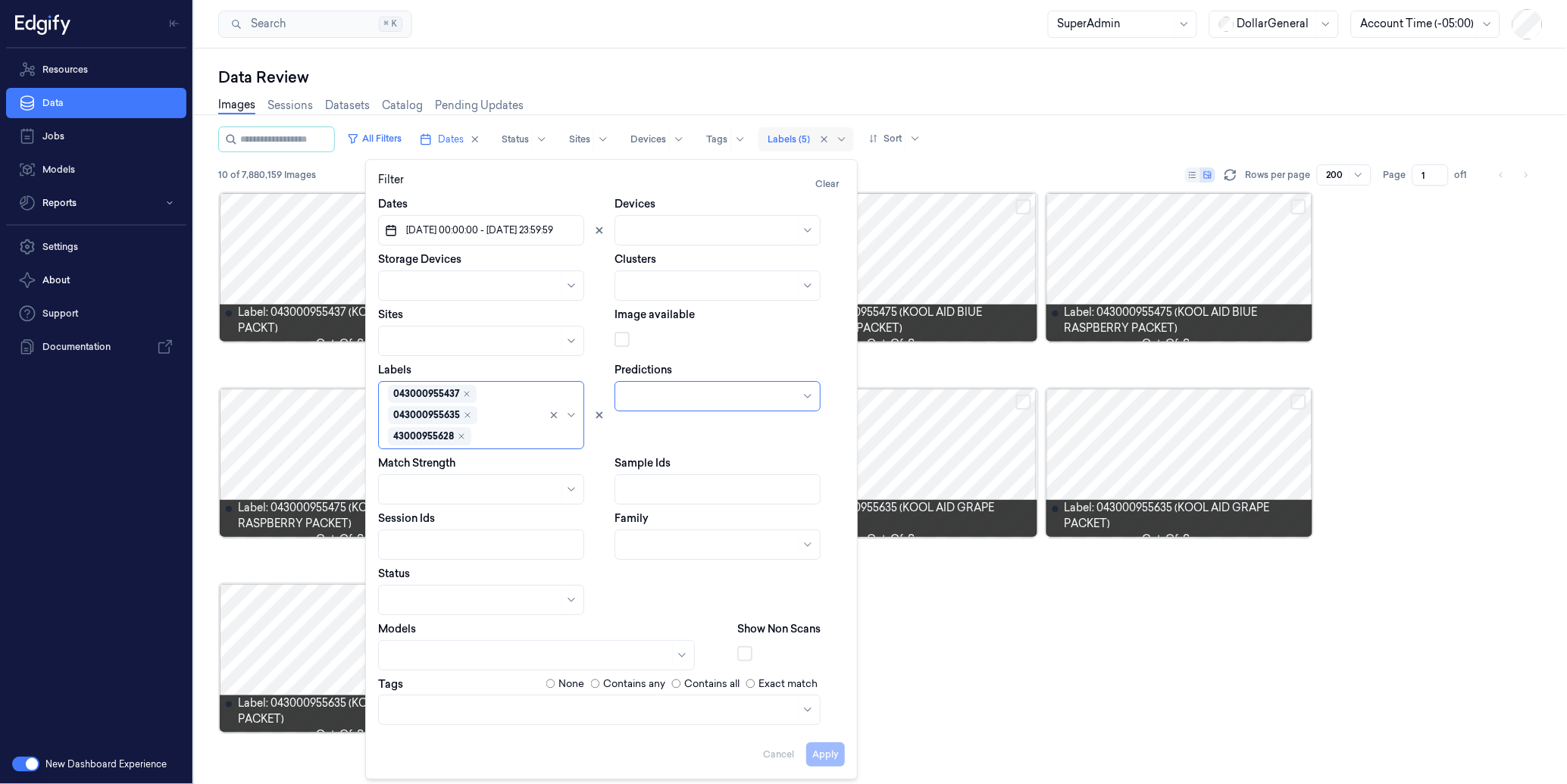
click at [660, 74] on div "Data Review" at bounding box center [880, 78] width 1324 height 21
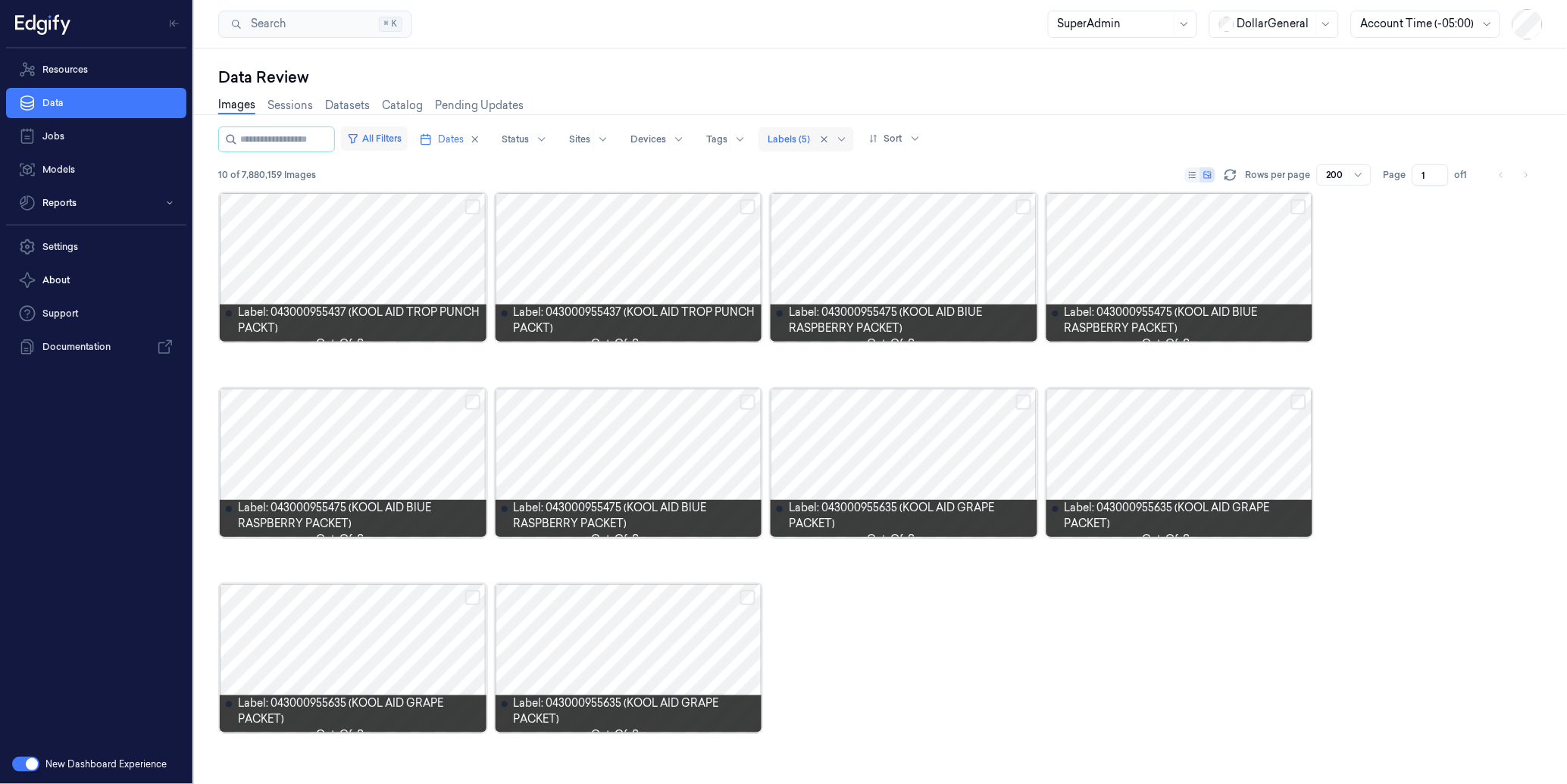
click at [405, 145] on button "All Filters" at bounding box center [374, 138] width 67 height 24
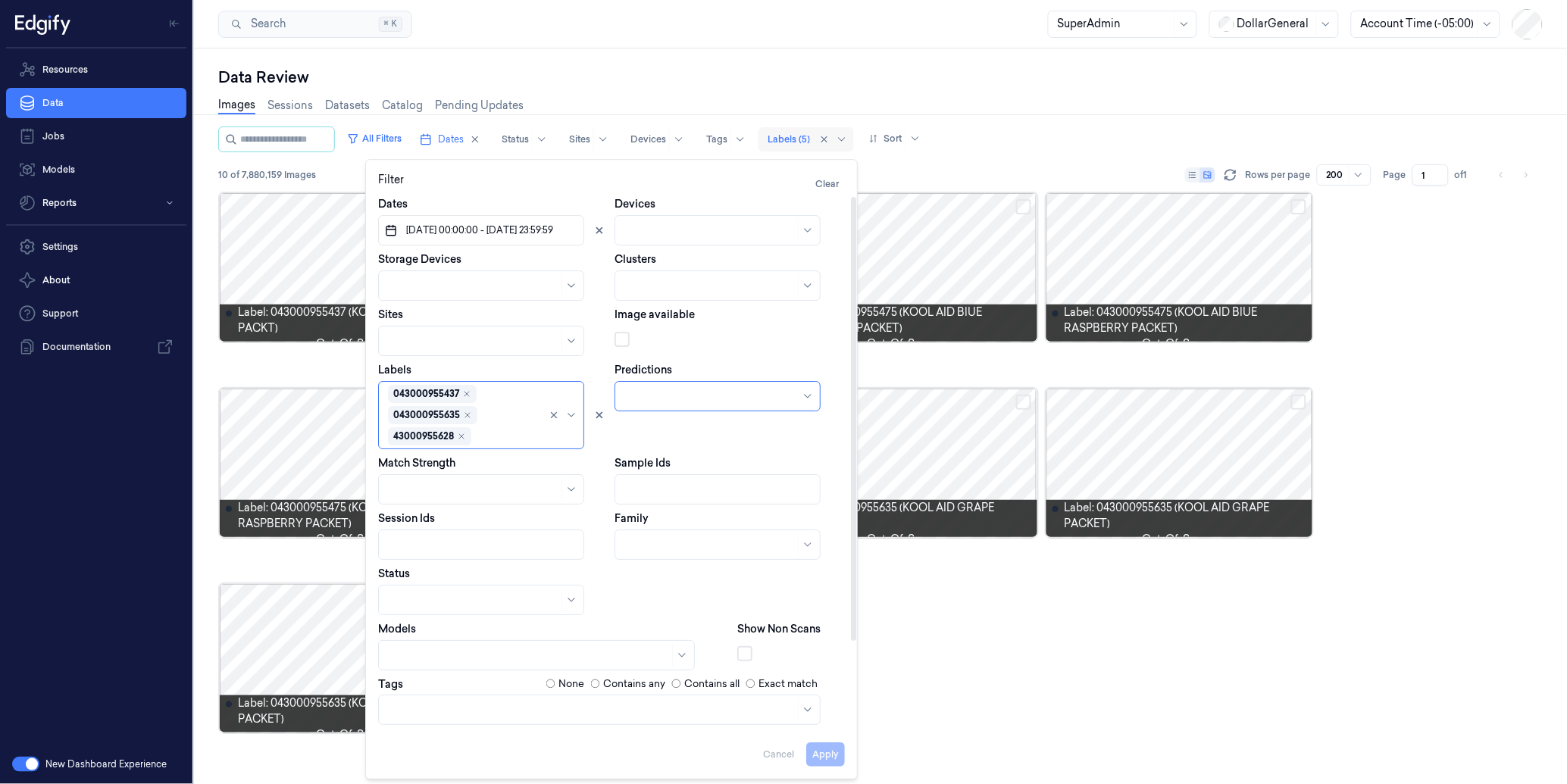
click at [620, 45] on div "Search Search... ⌘ K SuperAdmin DollarGeneral Account Time (-05:00)" at bounding box center [880, 24] width 1373 height 49
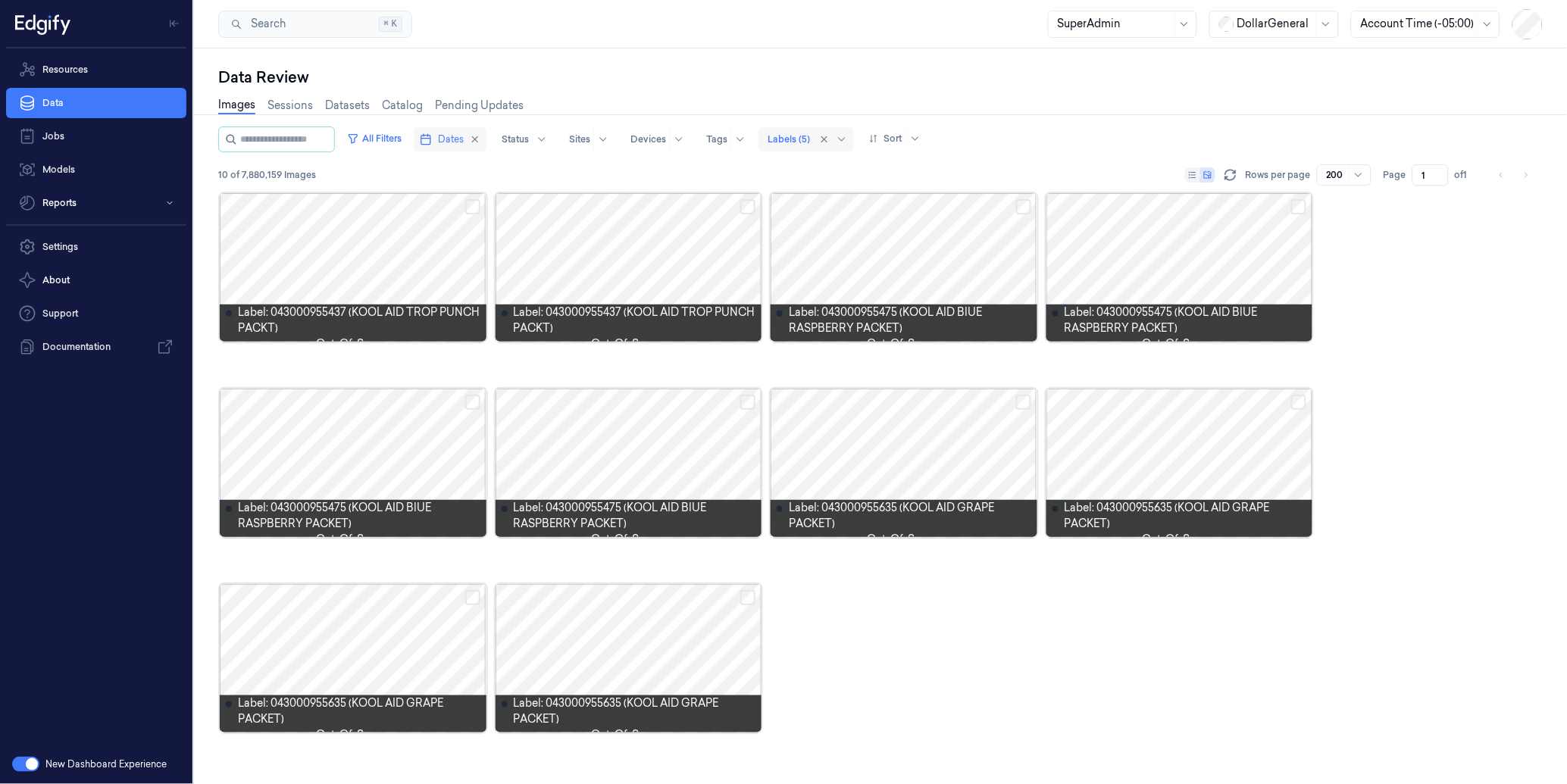
click at [464, 136] on span "Dates" at bounding box center [450, 139] width 26 height 13
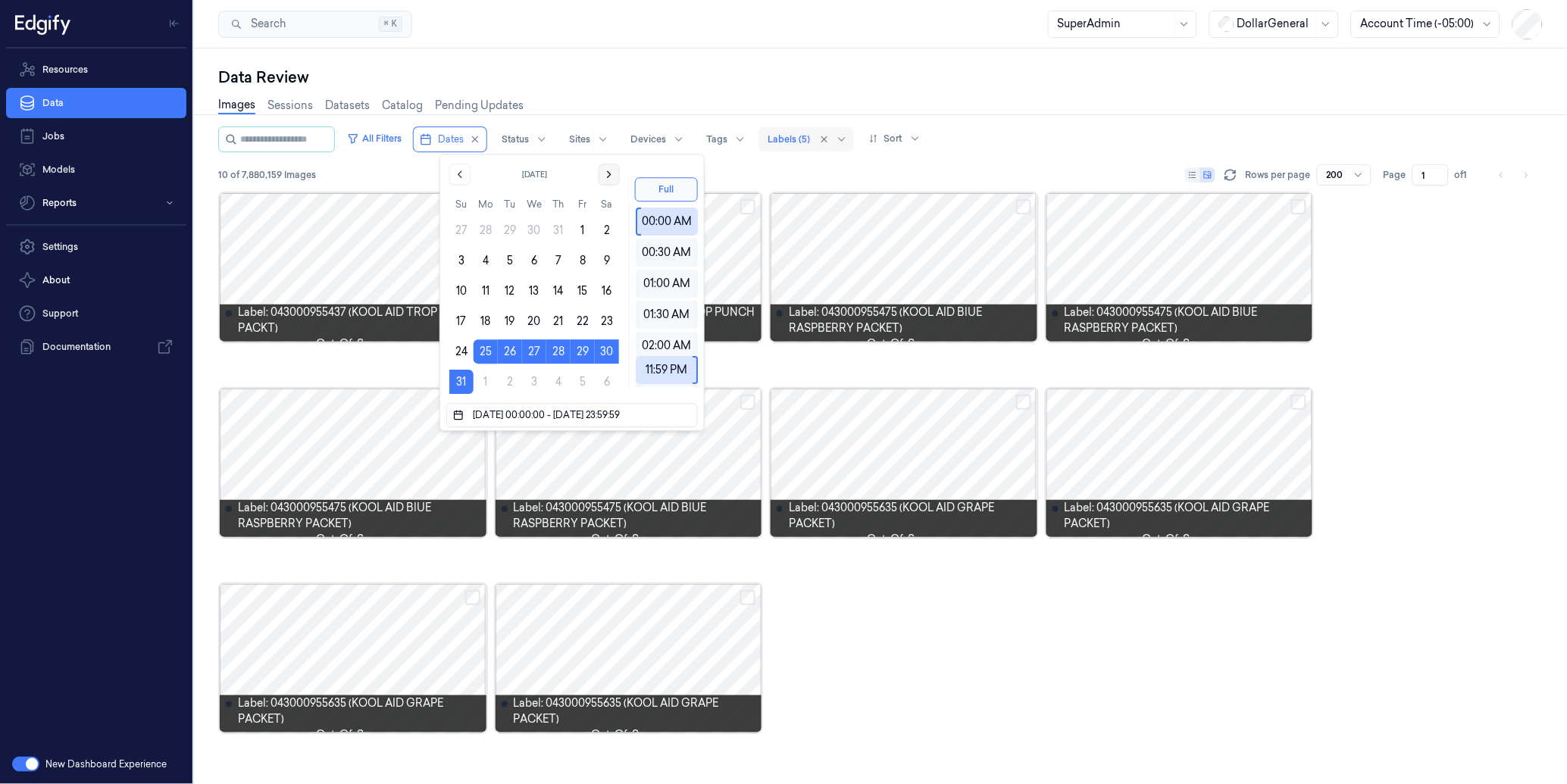
click at [604, 173] on icon "Go to the Next Month" at bounding box center [609, 173] width 12 height 12
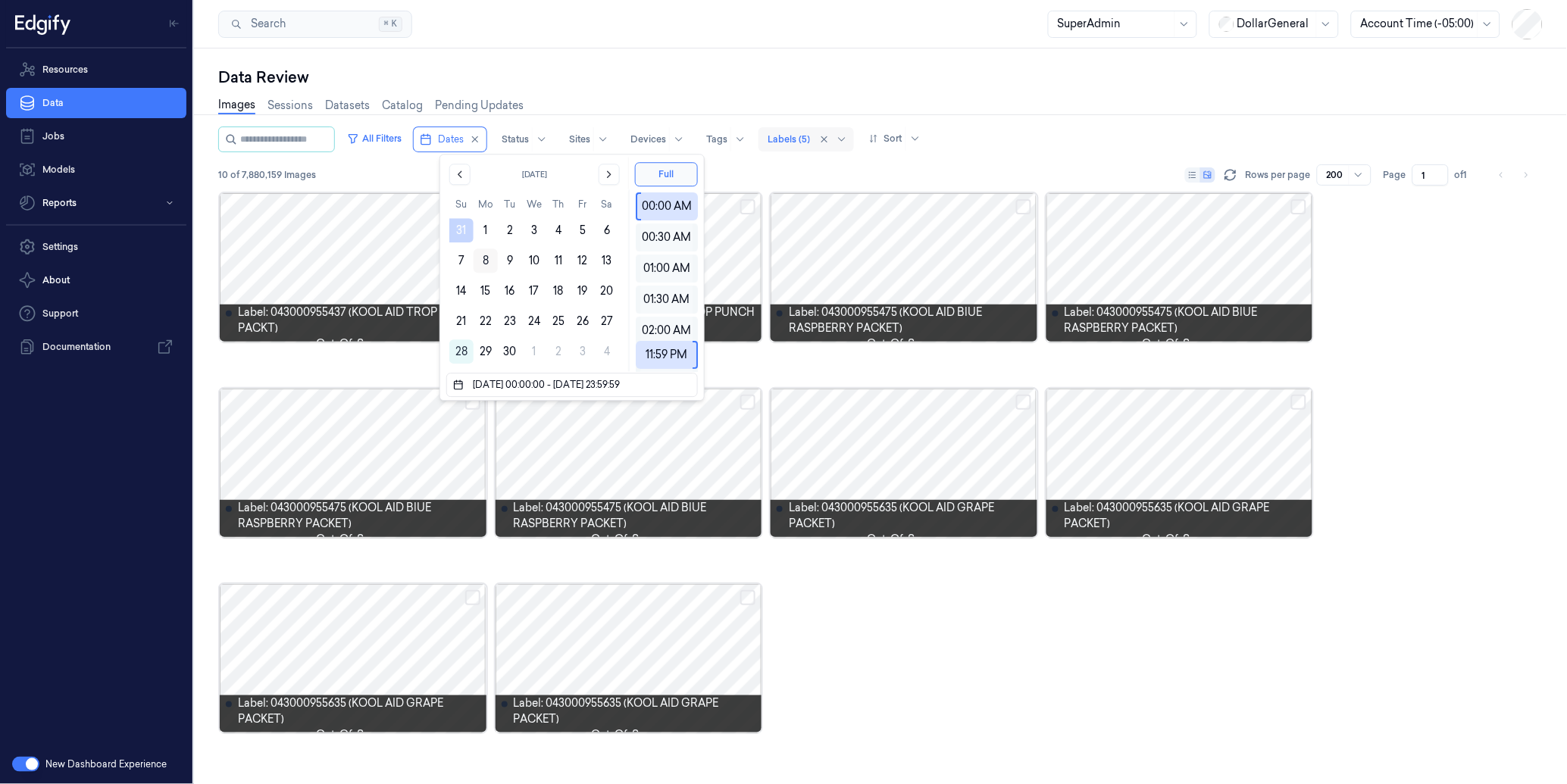
click at [483, 260] on button "8" at bounding box center [485, 260] width 24 height 24
click at [452, 294] on button "14" at bounding box center [461, 290] width 24 height 24
click at [481, 258] on button "8" at bounding box center [485, 260] width 24 height 24
click at [450, 290] on button "14" at bounding box center [461, 290] width 24 height 24
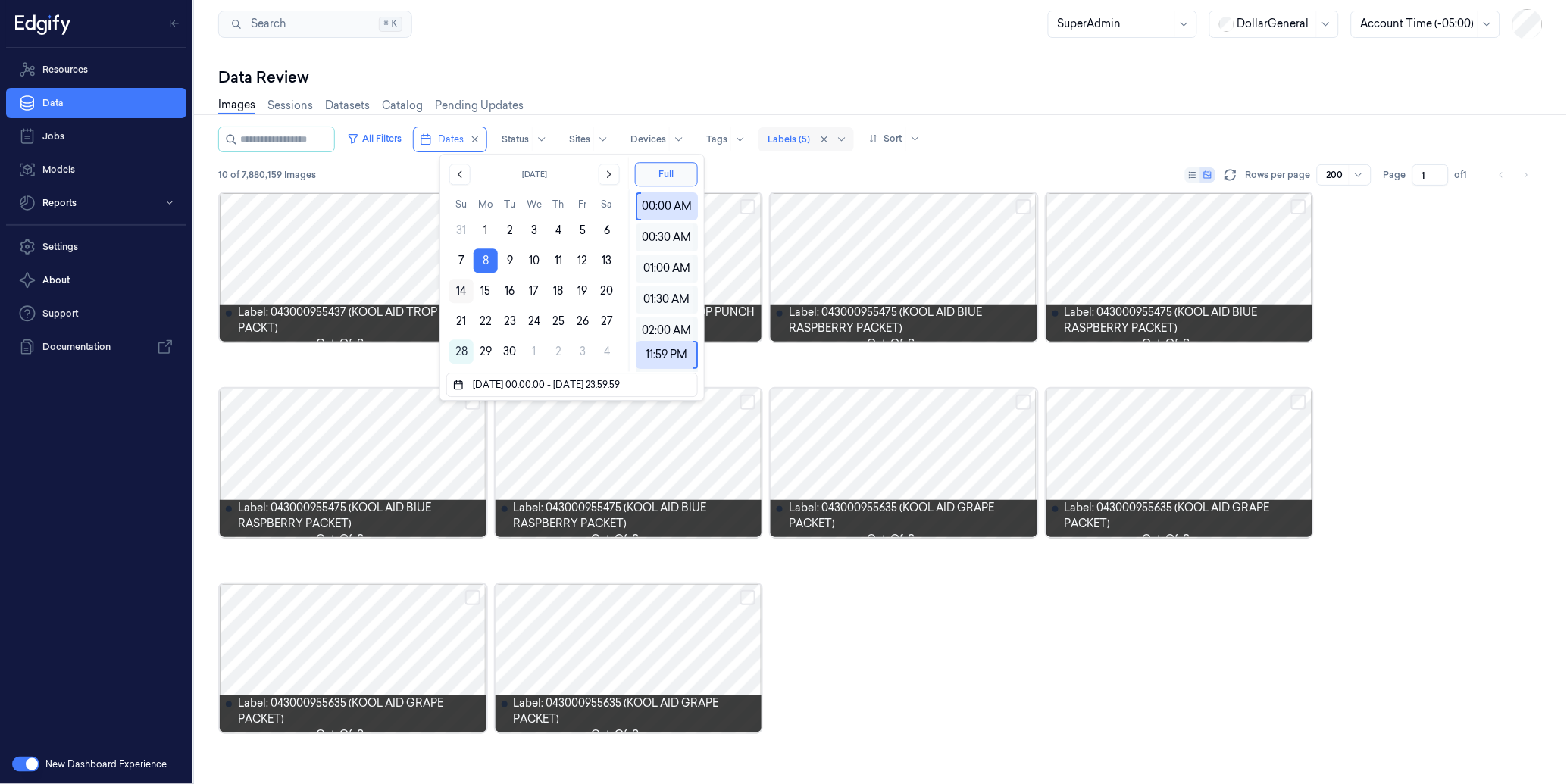
type input "[DATE] 00:00:00 - [DATE] 23:59:59"
click at [690, 53] on div "Data Review Images Sessions Datasets Catalog Pending Updates All Filters Dates …" at bounding box center [880, 416] width 1373 height 735
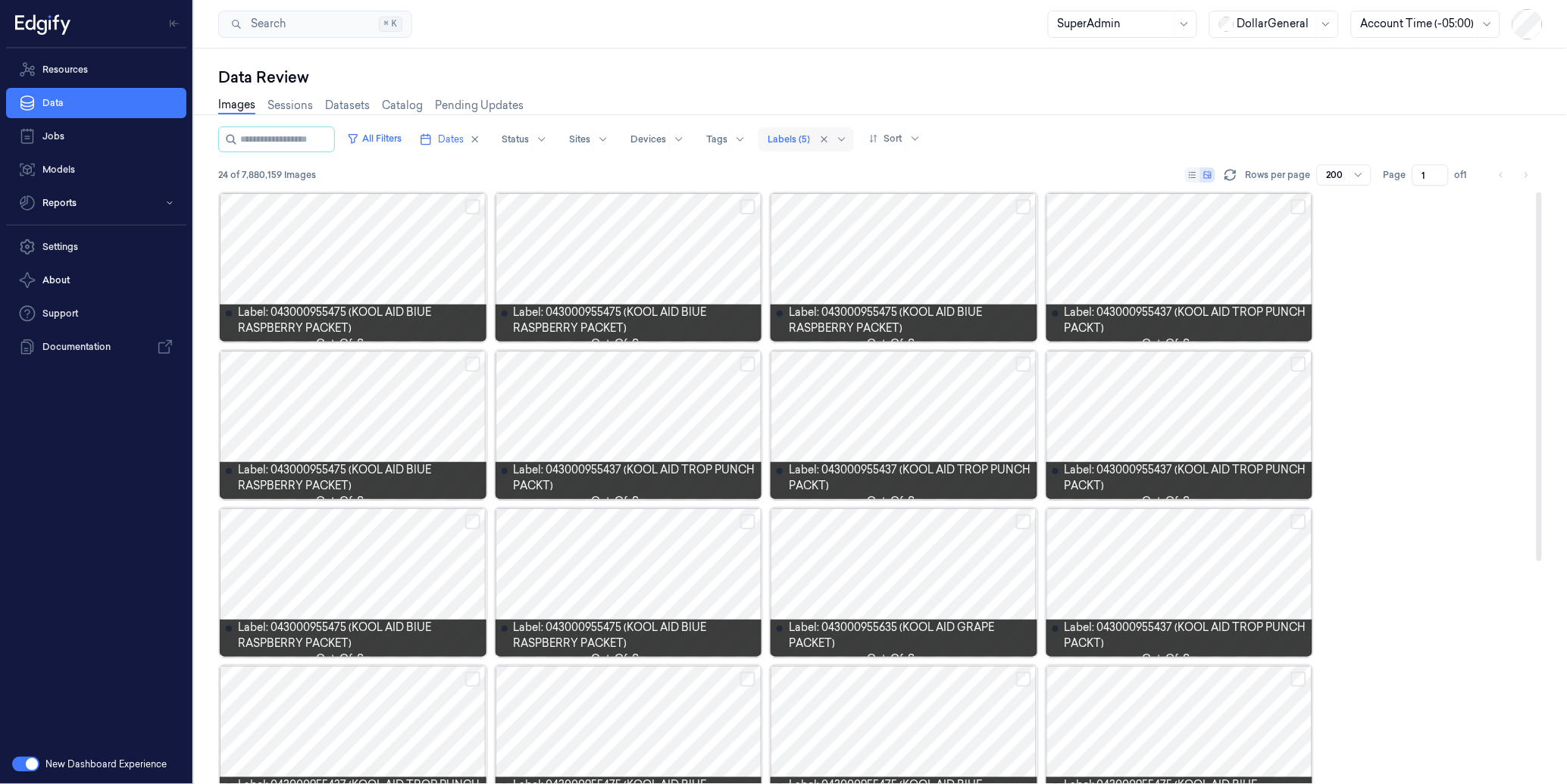
click at [960, 435] on div at bounding box center [903, 425] width 267 height 149
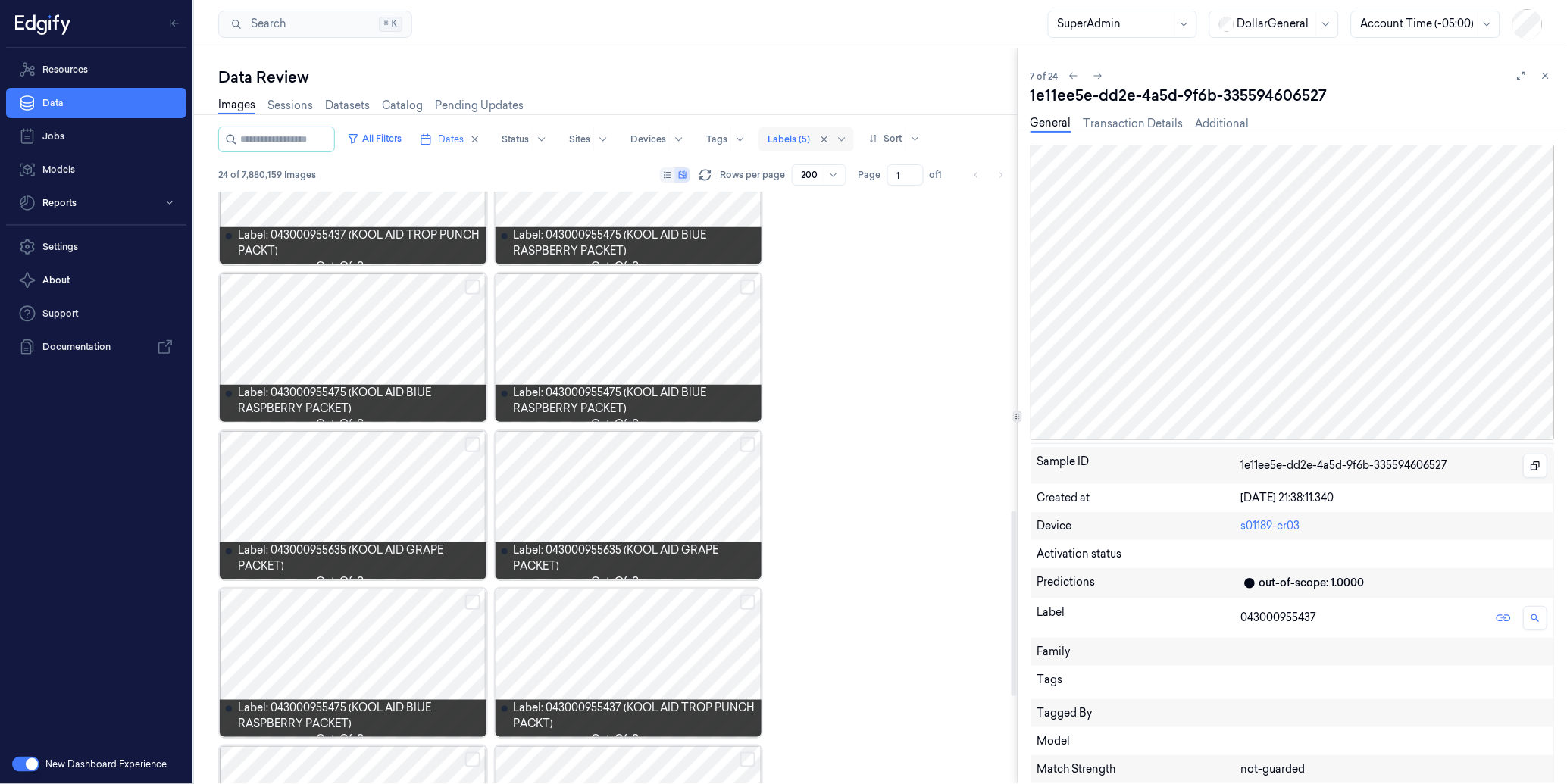
scroll to position [1034, 0]
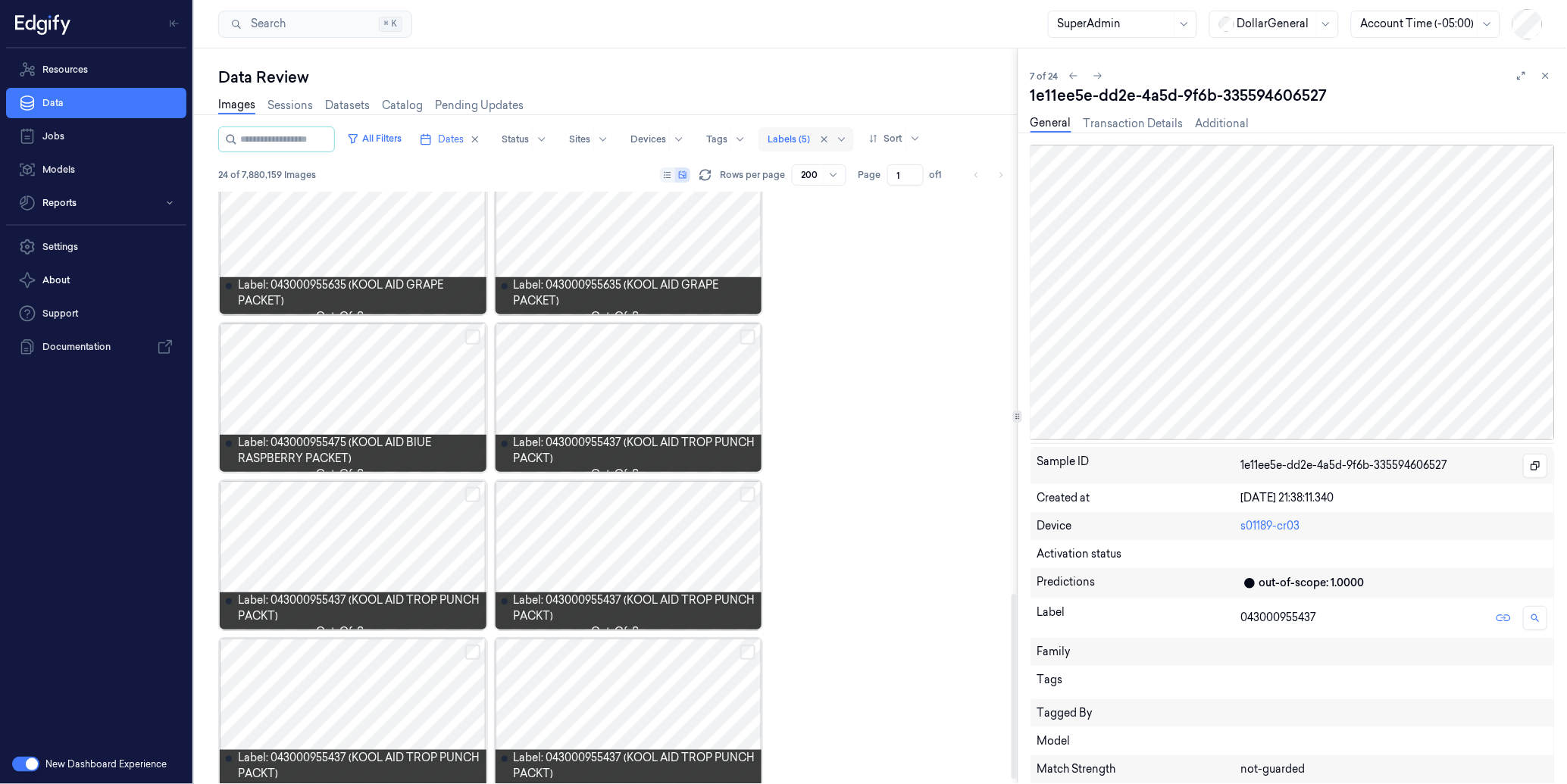
click at [588, 392] on div at bounding box center [628, 397] width 267 height 149
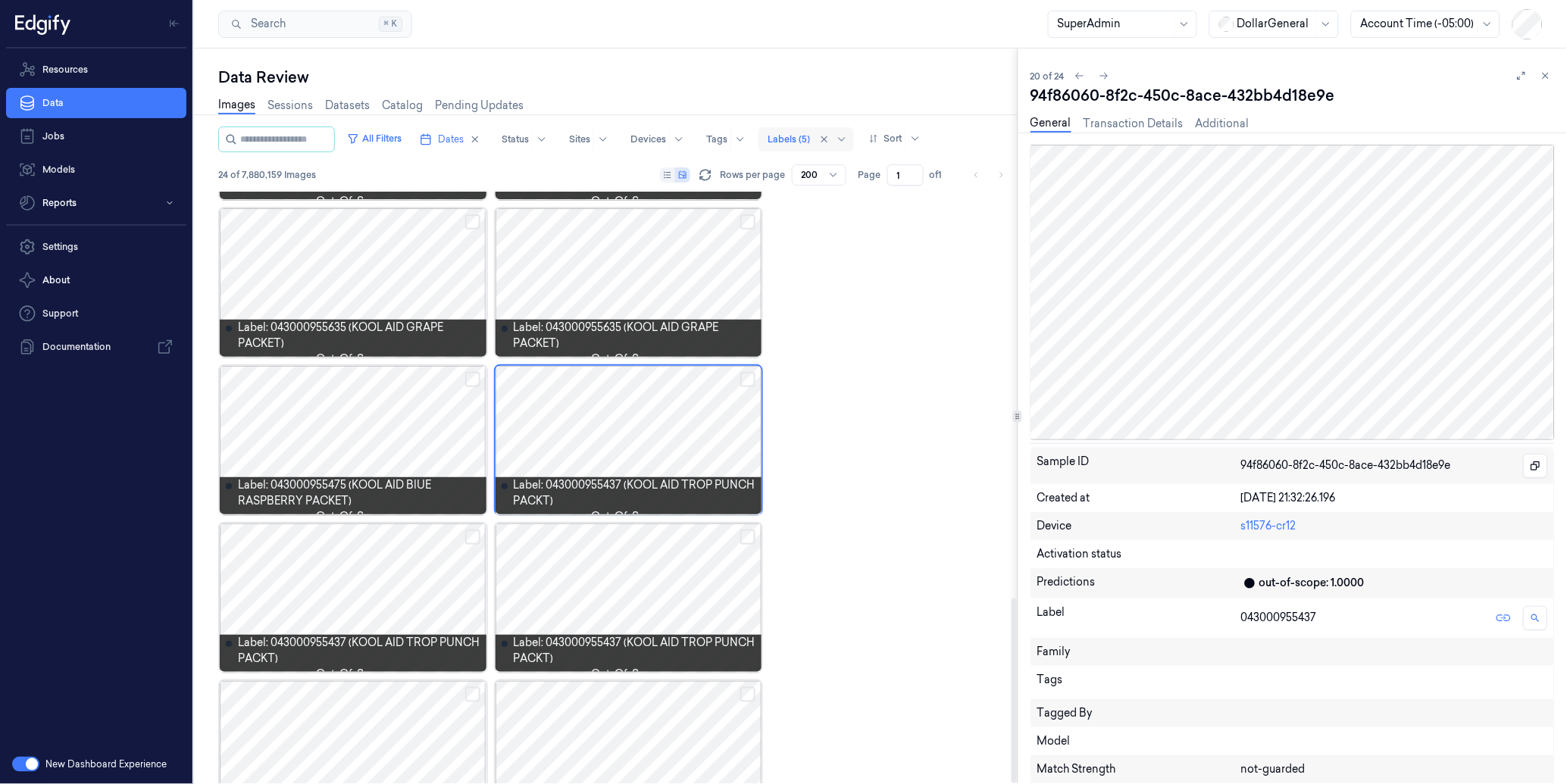
scroll to position [1303, 0]
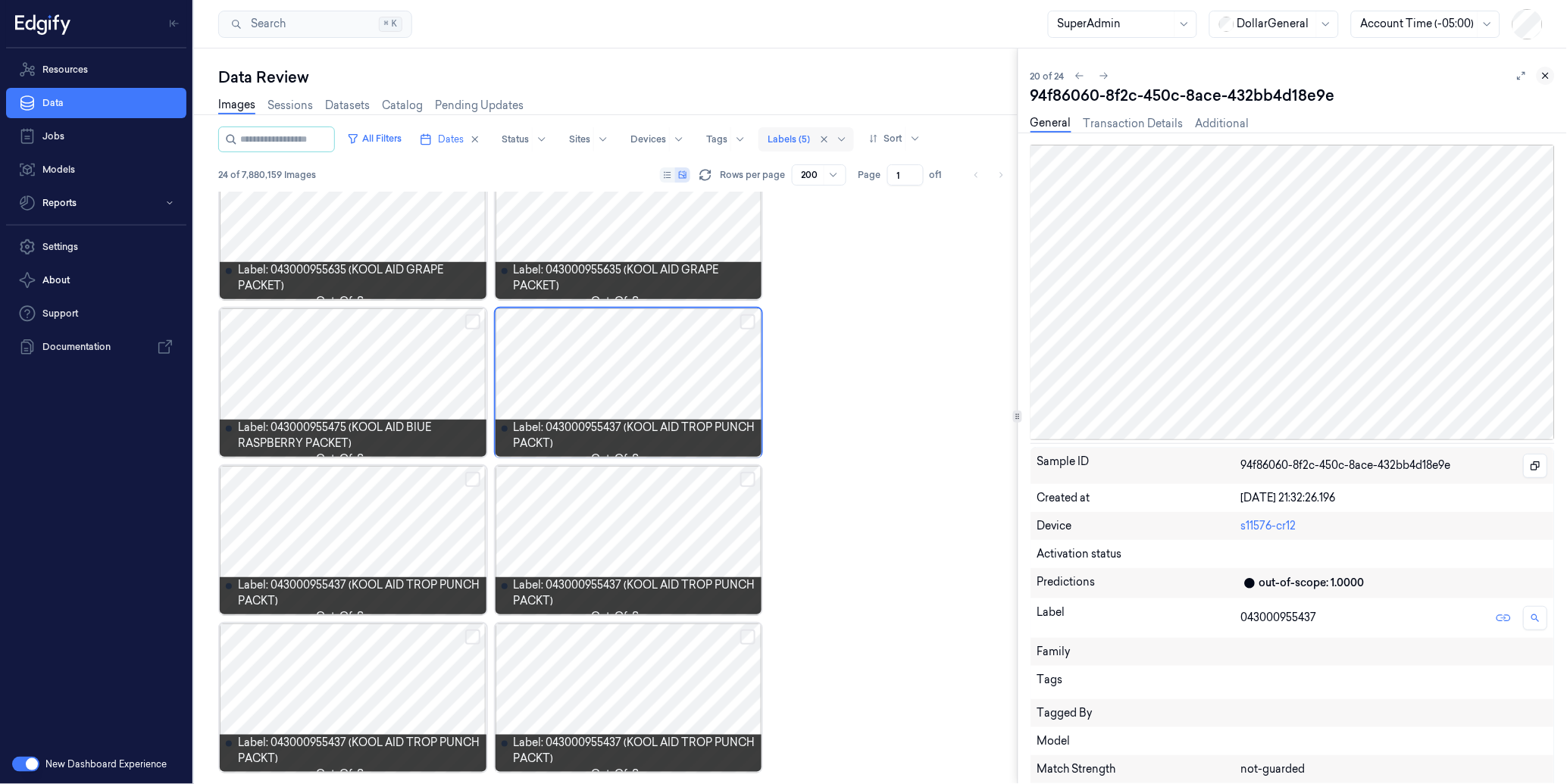
click at [1547, 71] on icon at bounding box center [1545, 75] width 11 height 11
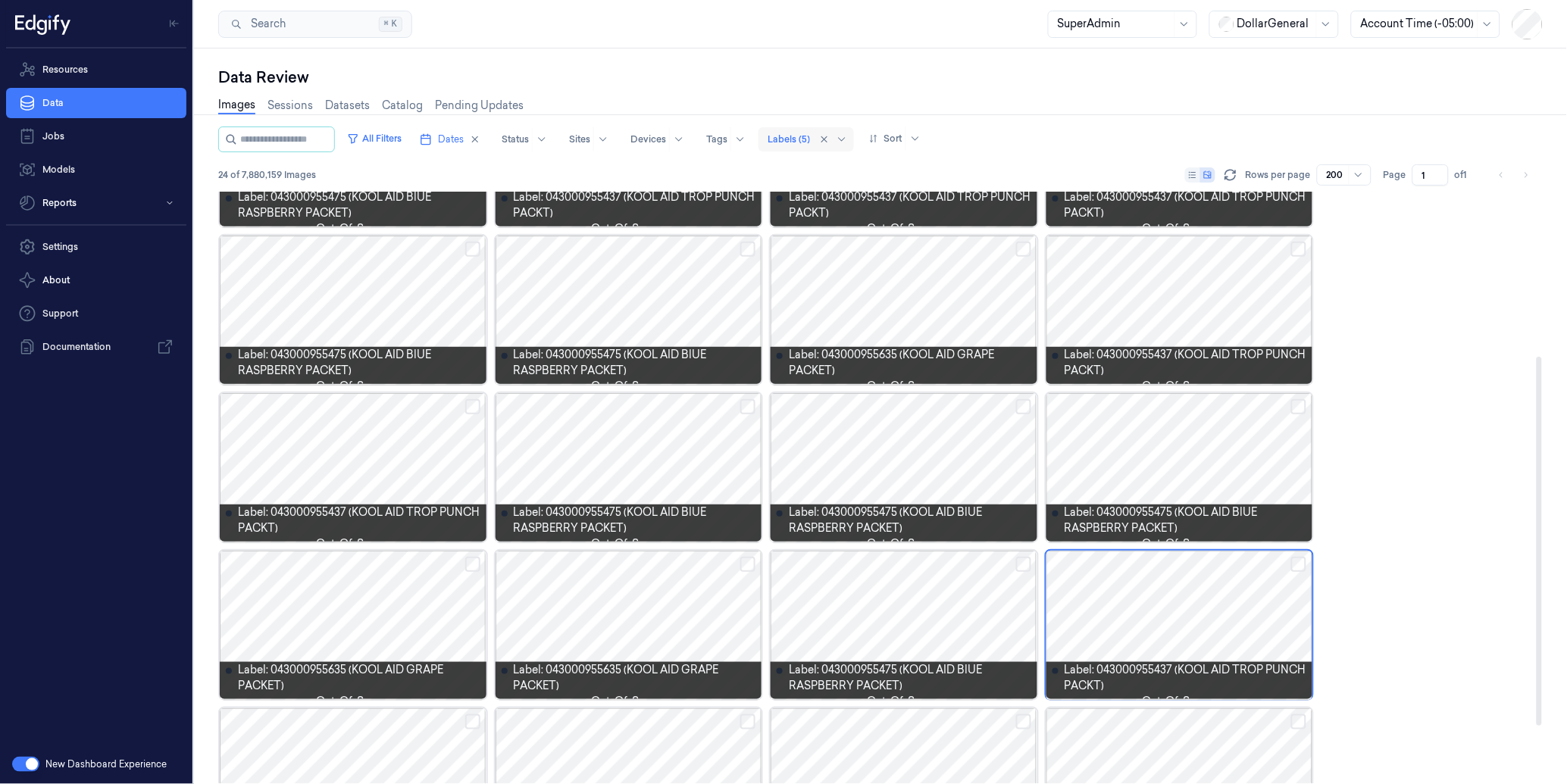
scroll to position [256, 0]
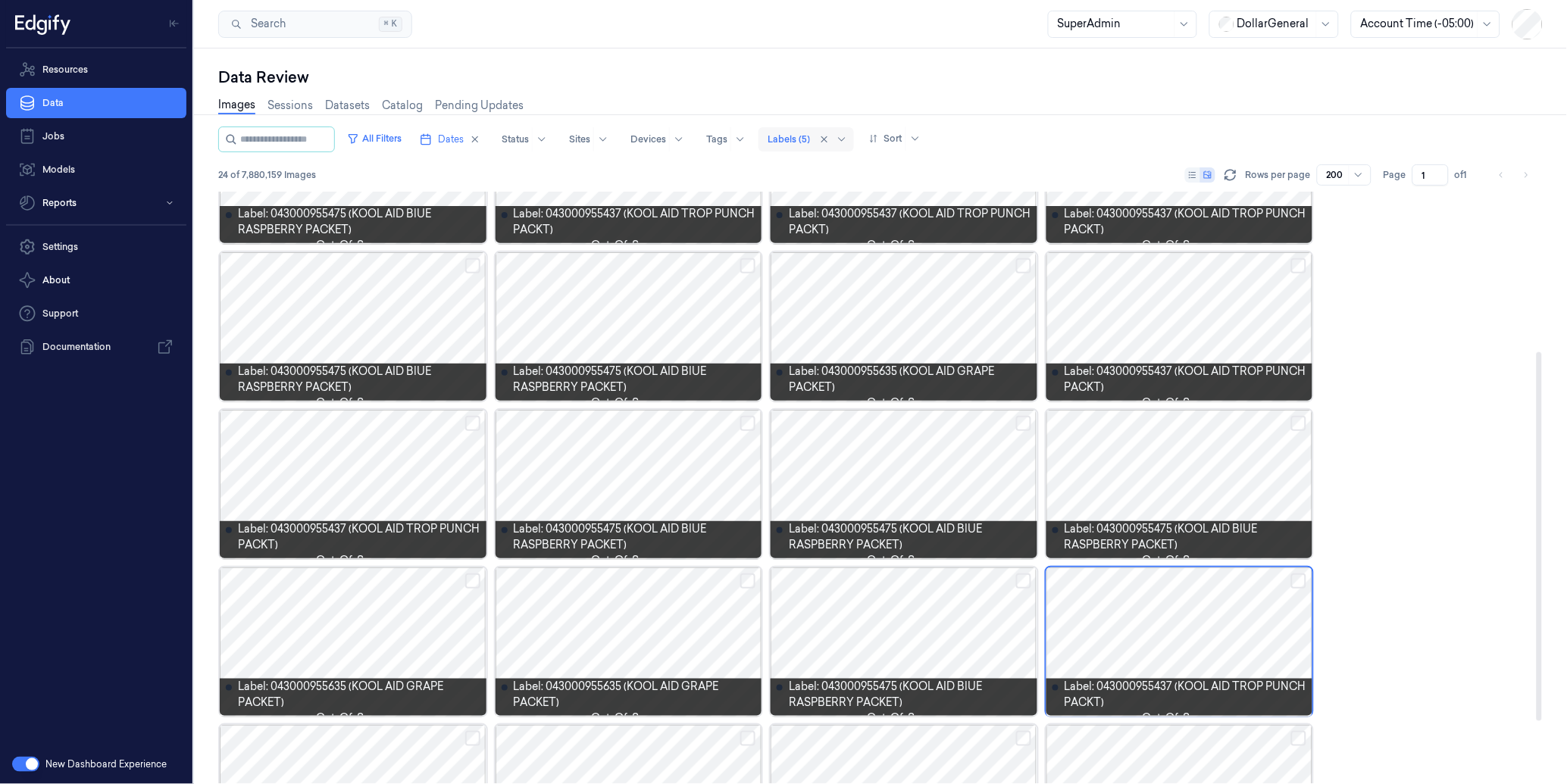
click at [600, 298] on div at bounding box center [628, 326] width 267 height 149
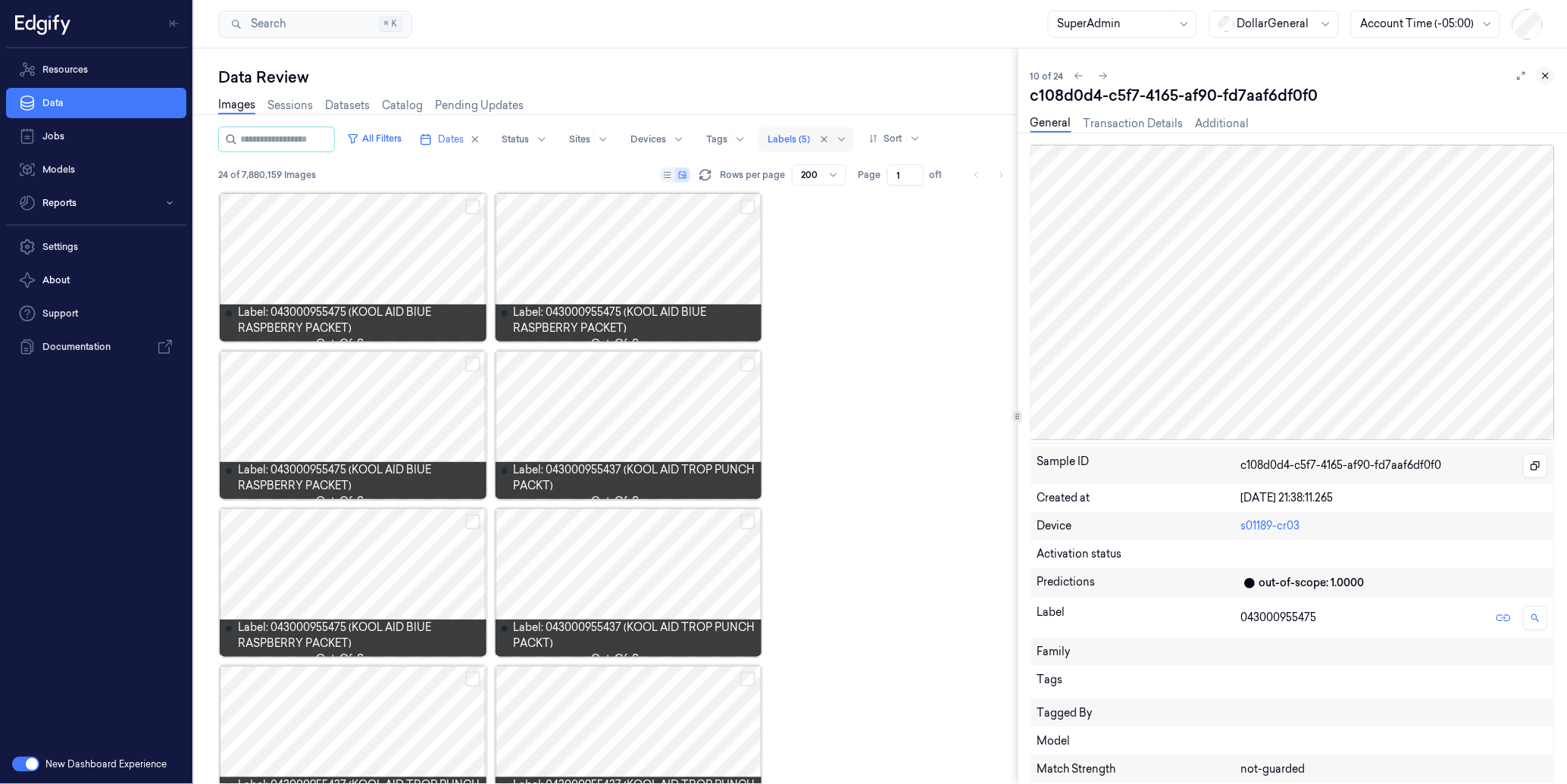
click at [1546, 73] on icon at bounding box center [1545, 75] width 11 height 11
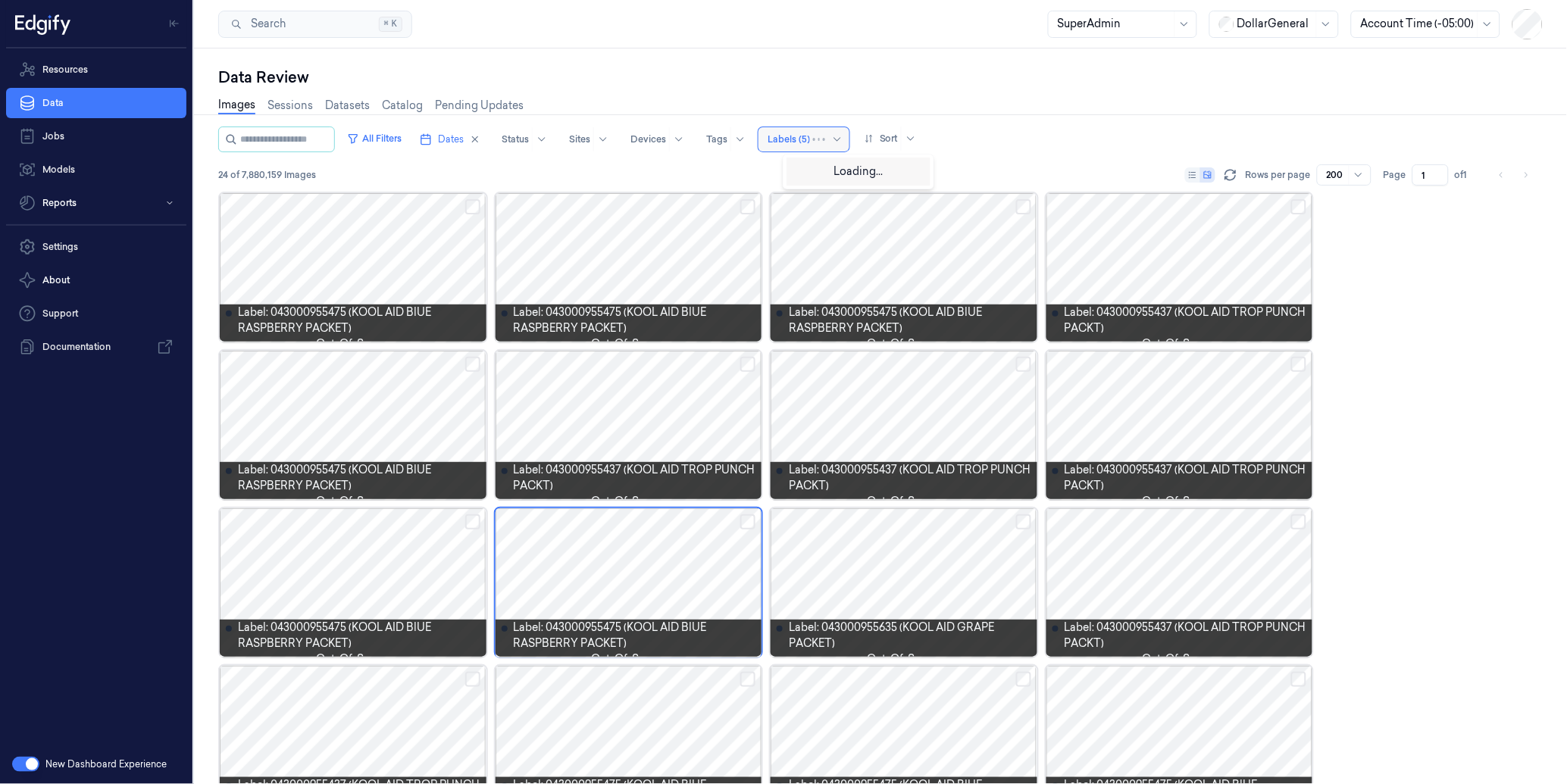
click at [810, 136] on div at bounding box center [788, 139] width 42 height 13
click at [850, 77] on div "Data Review" at bounding box center [880, 78] width 1324 height 21
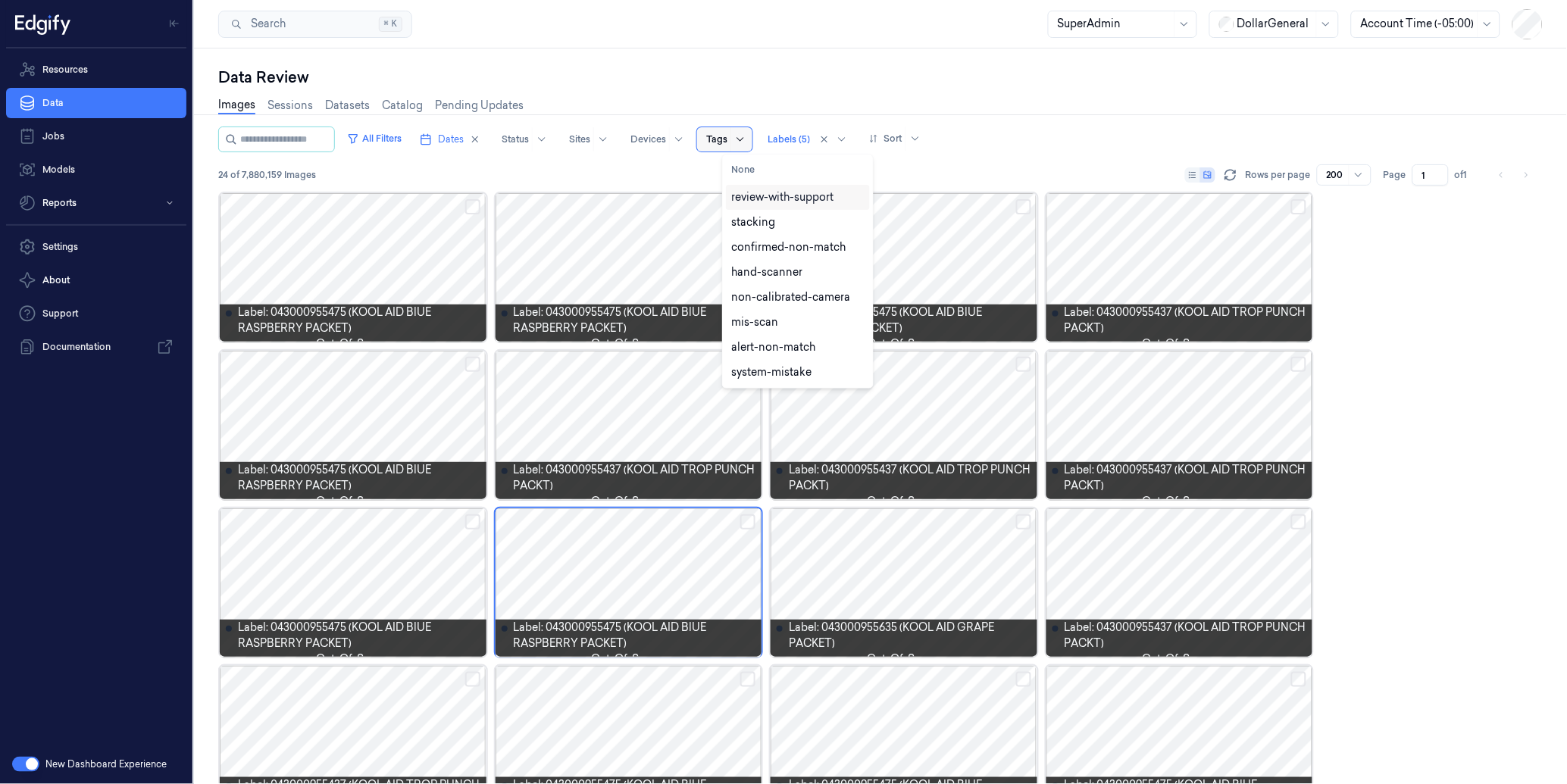
click at [746, 139] on icon at bounding box center [740, 139] width 12 height 12
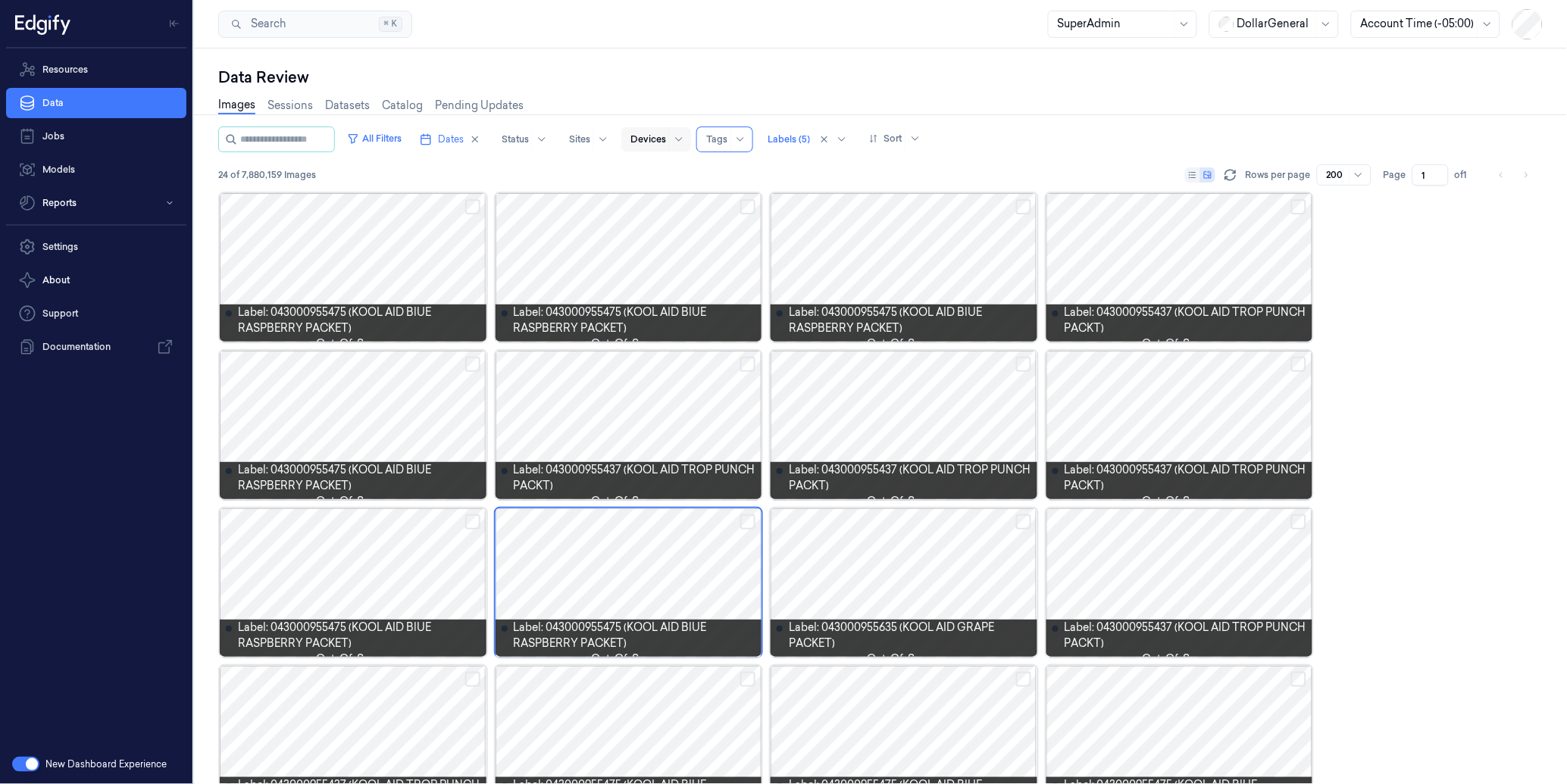
click at [666, 132] on div at bounding box center [648, 139] width 36 height 13
click at [686, 77] on div "Data Review" at bounding box center [880, 78] width 1324 height 21
click at [407, 142] on button "All Filters" at bounding box center [374, 138] width 67 height 24
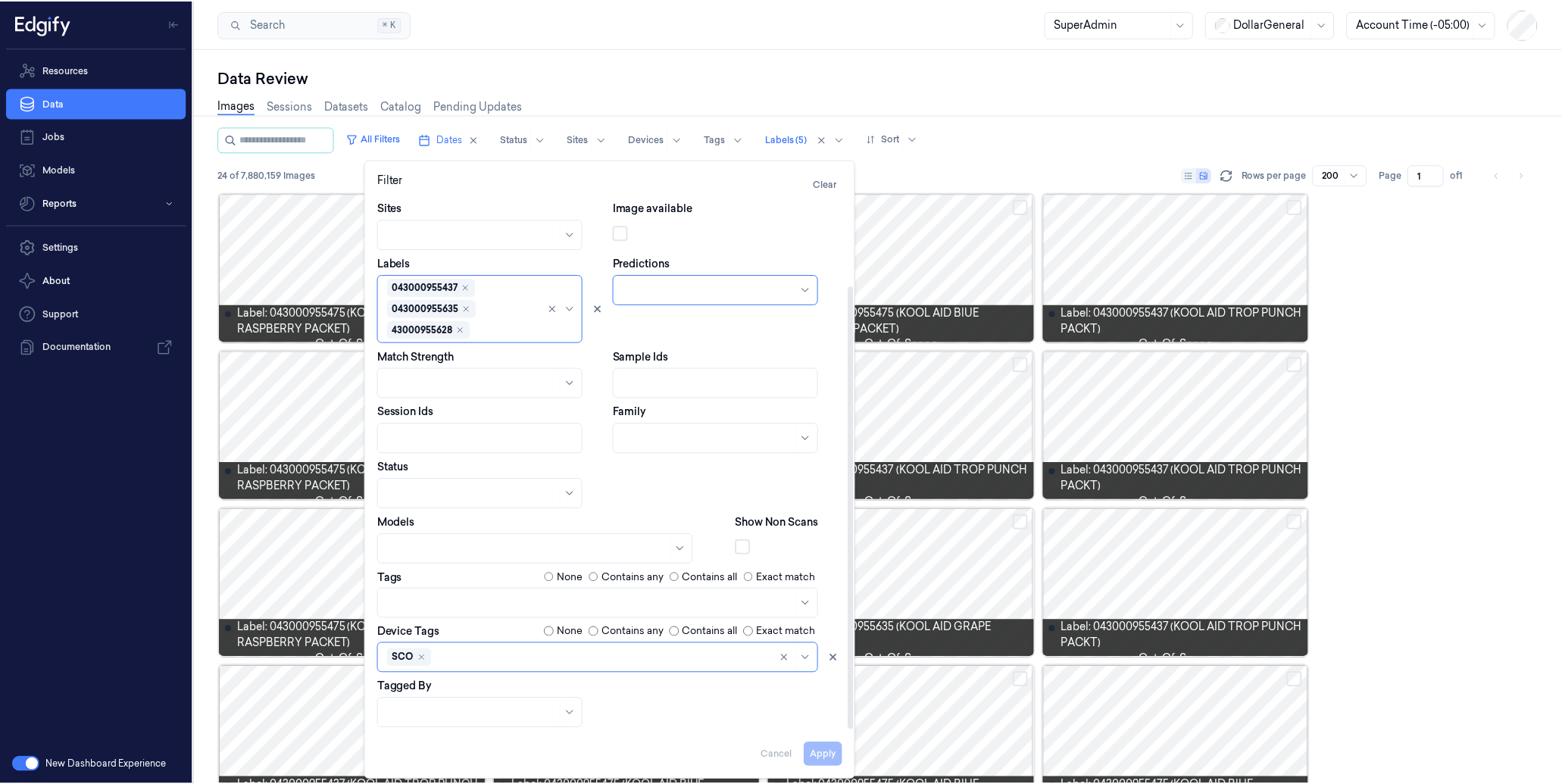
scroll to position [51, 0]
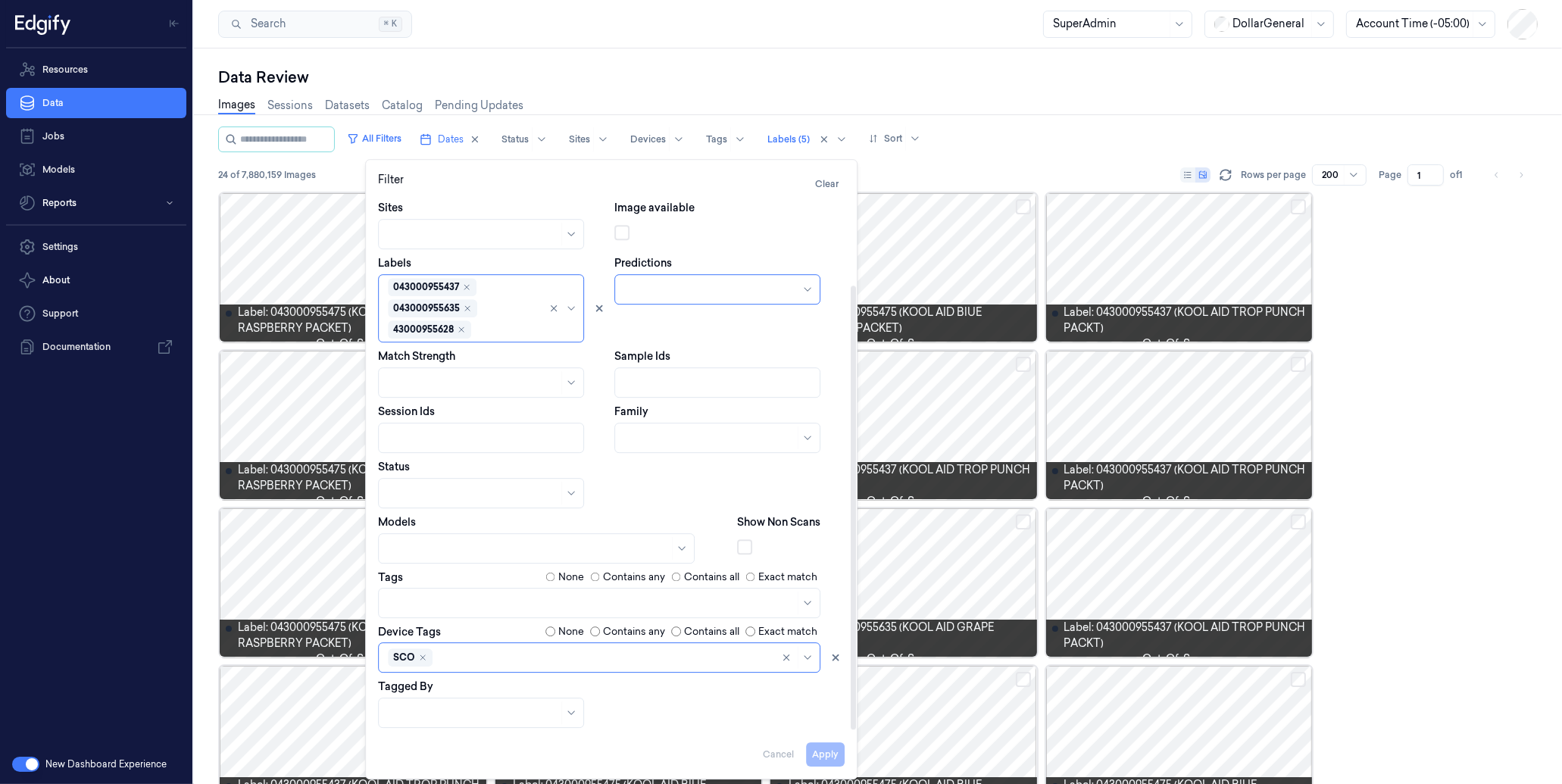
click at [536, 661] on div at bounding box center [603, 657] width 336 height 16
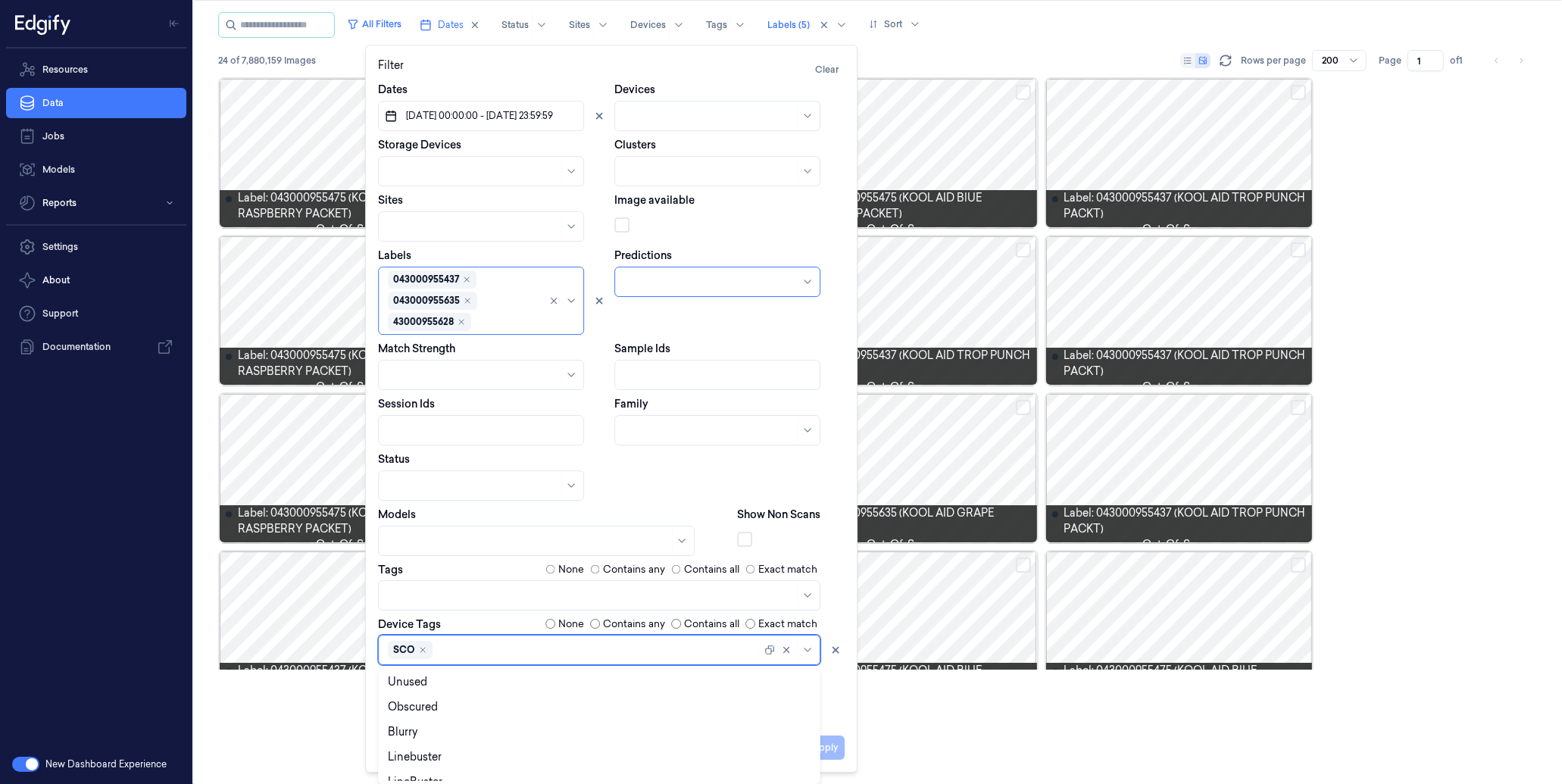
scroll to position [165, 0]
click at [464, 744] on div "LineBuster" at bounding box center [598, 744] width 422 height 16
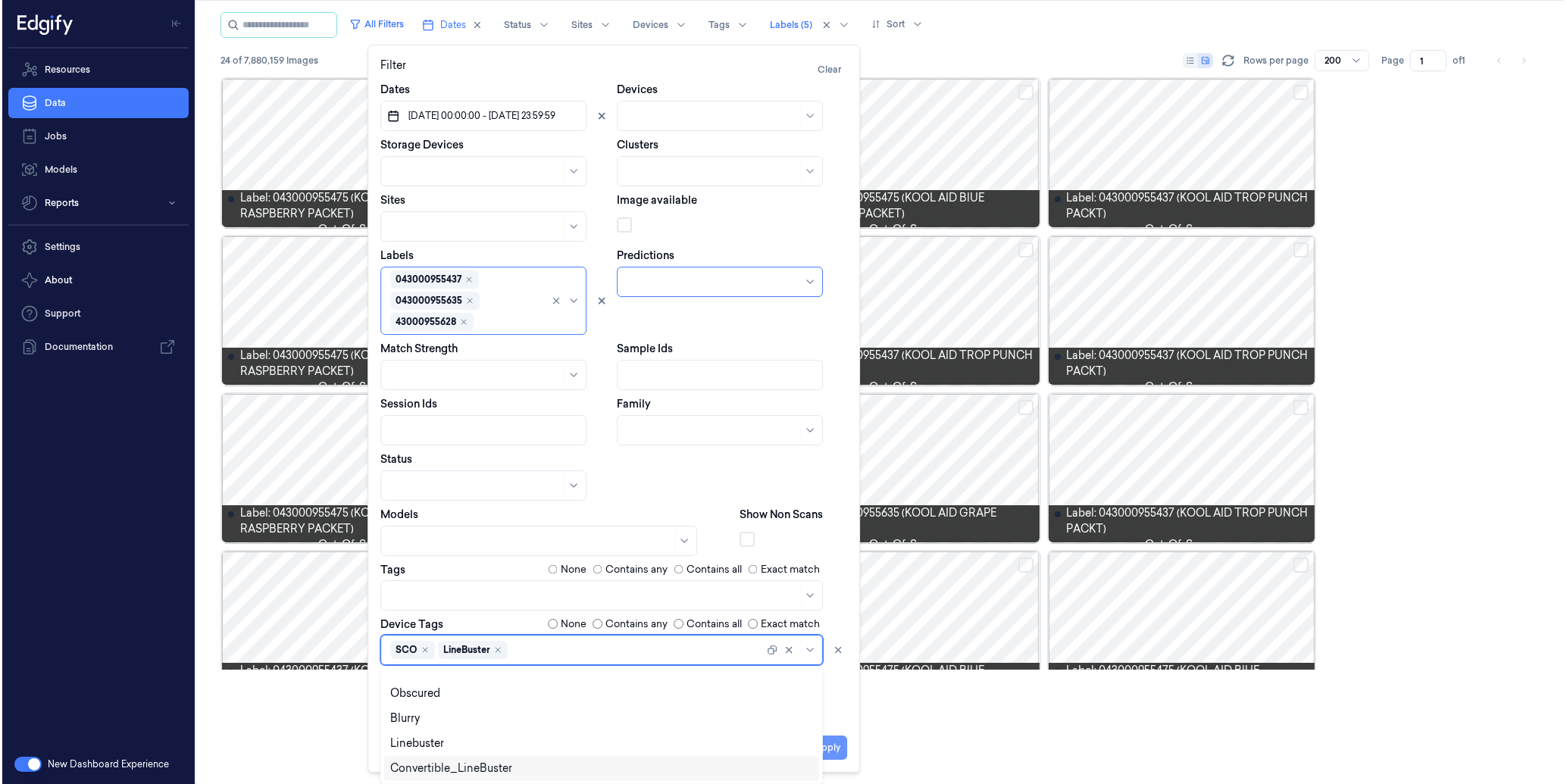
scroll to position [0, 0]
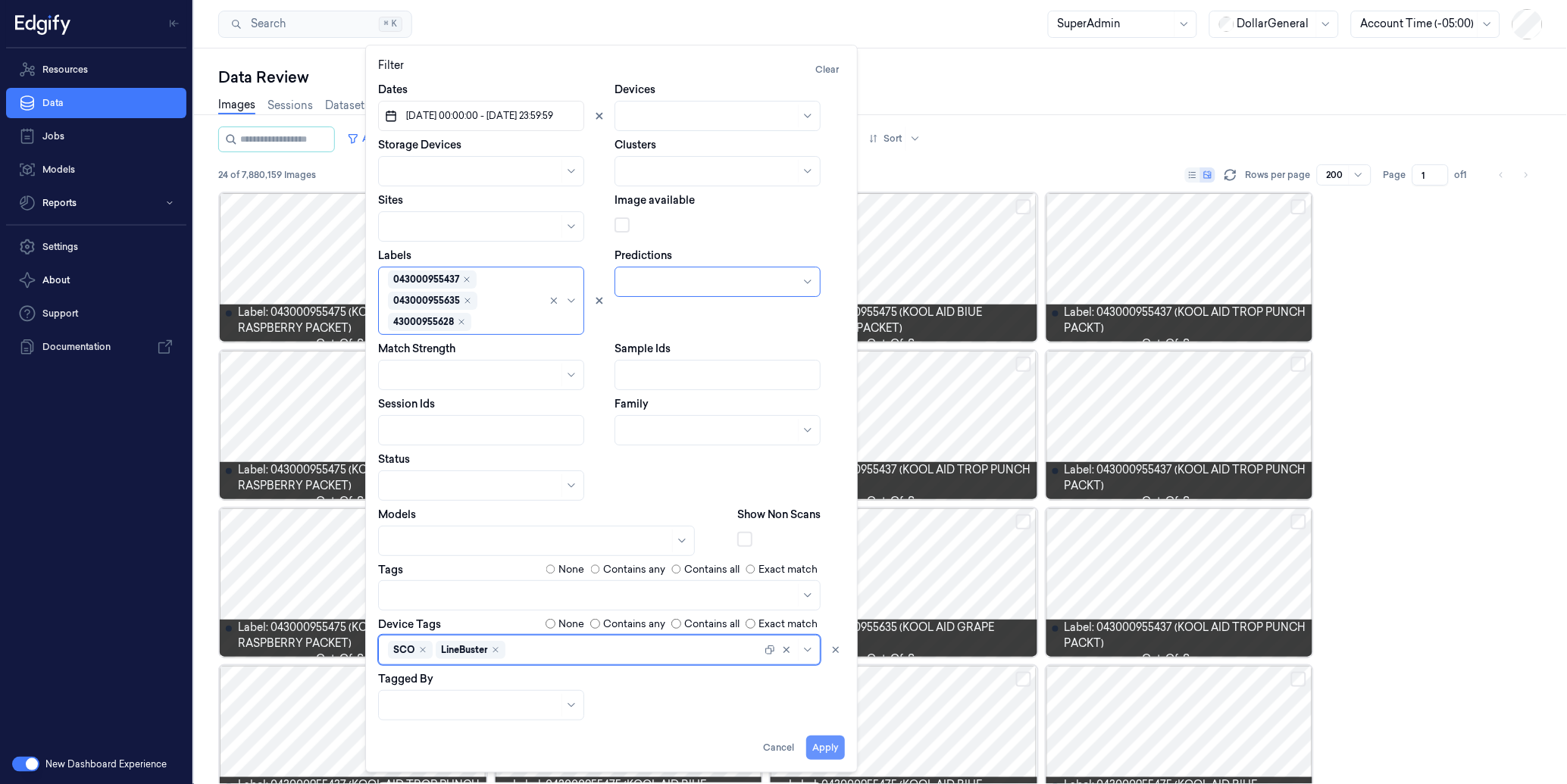
click at [838, 746] on button "Apply" at bounding box center [825, 747] width 39 height 24
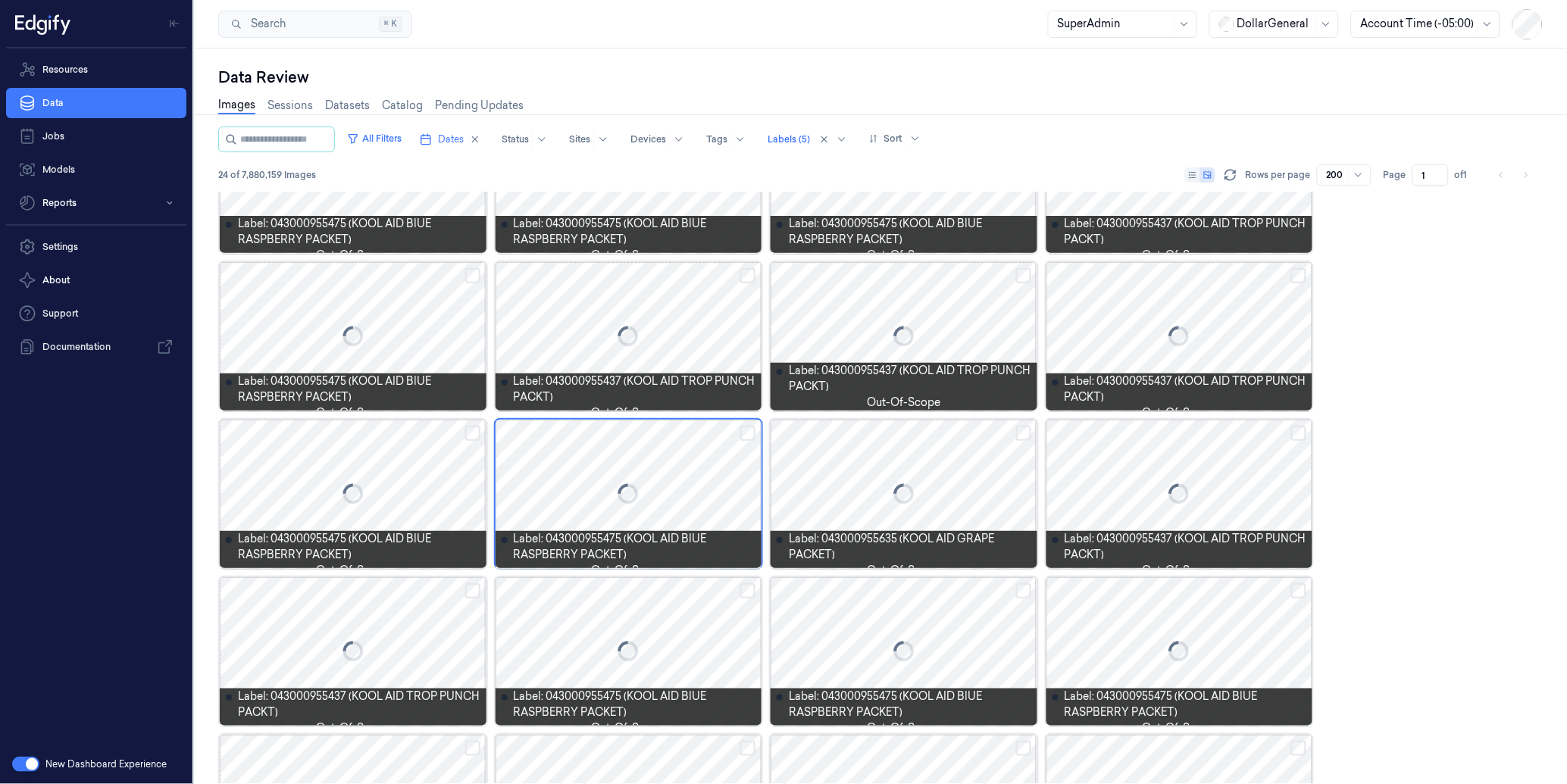
scroll to position [94, 0]
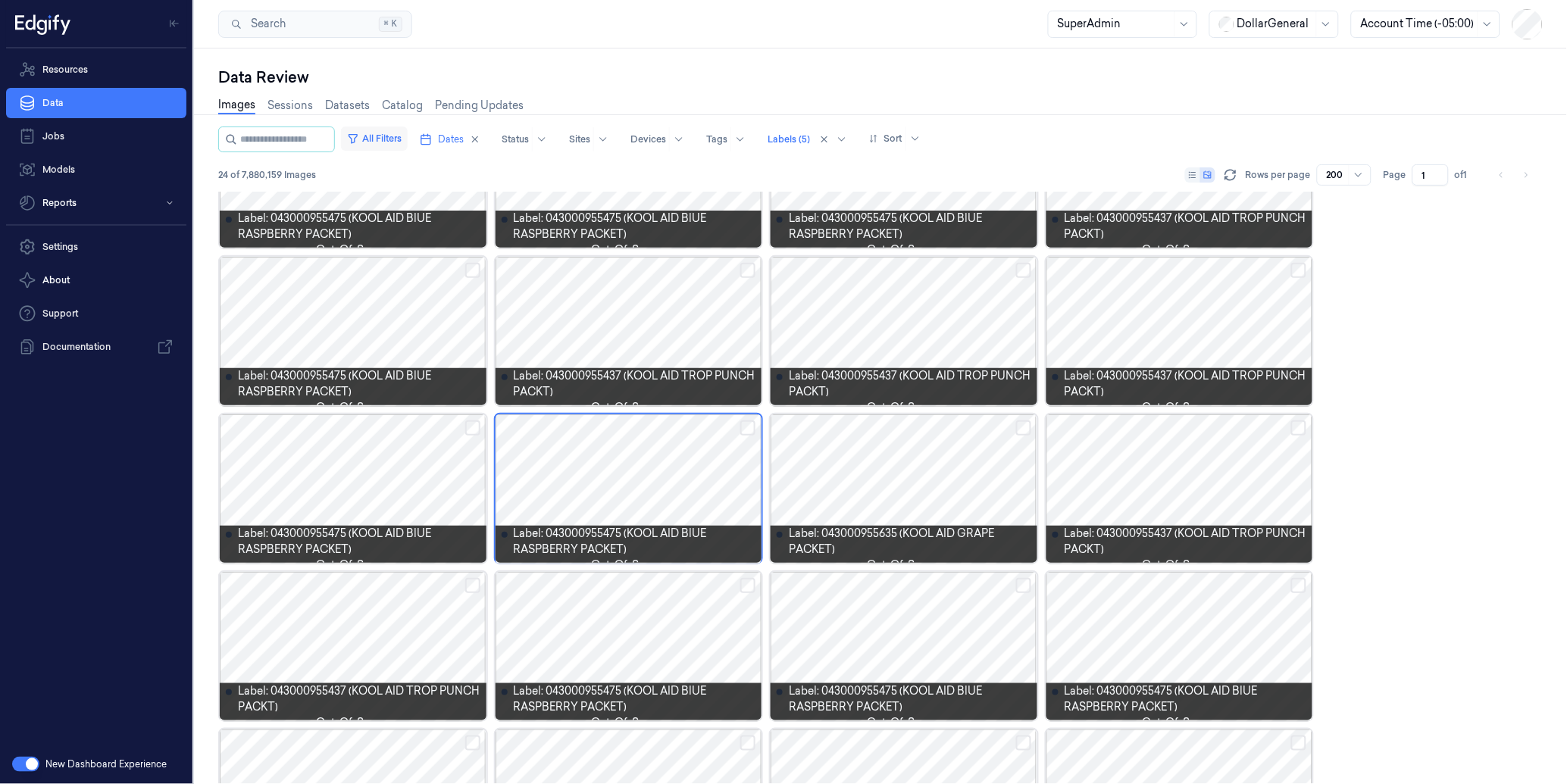
click at [407, 135] on button "All Filters" at bounding box center [374, 138] width 67 height 24
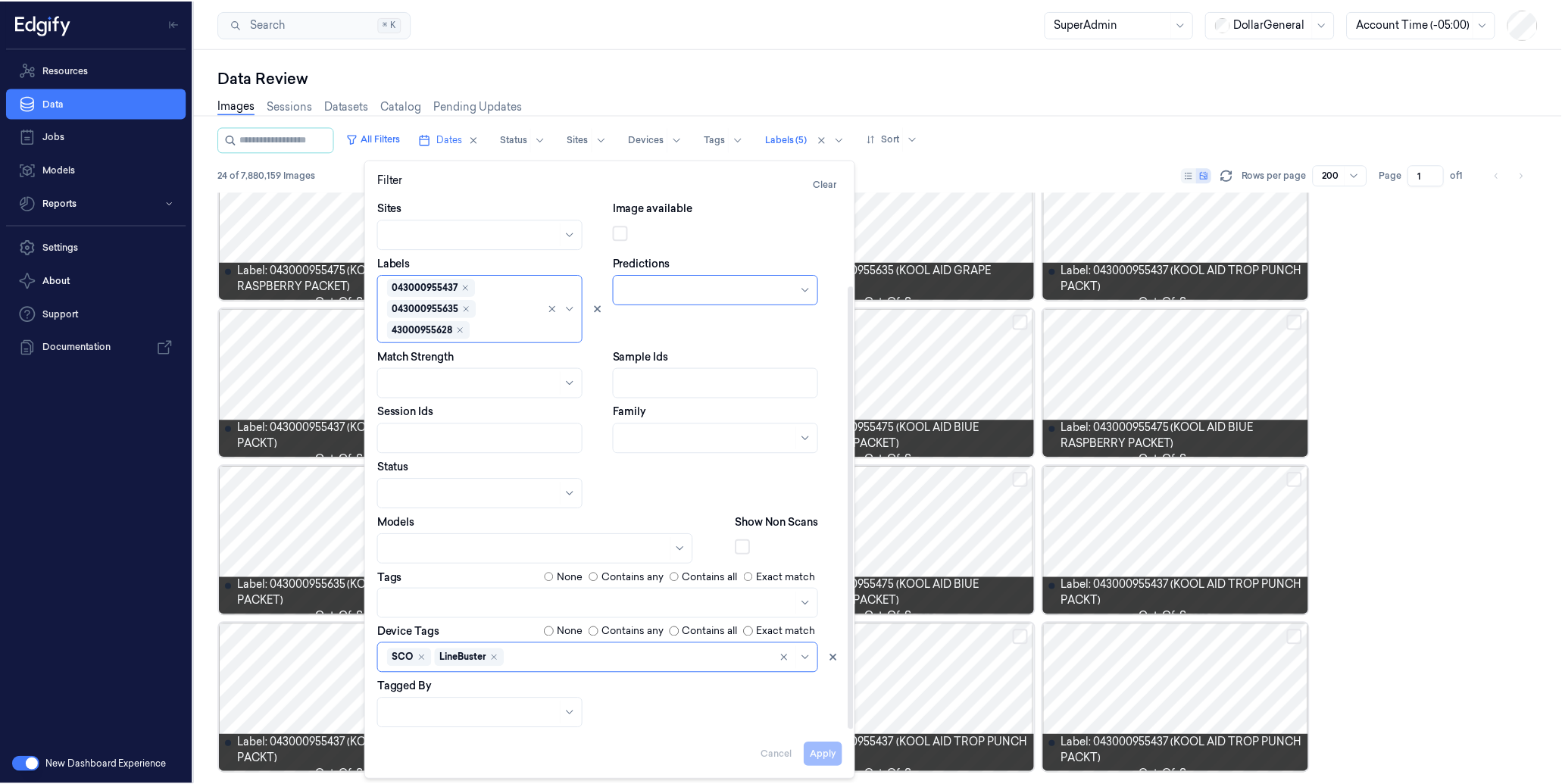
scroll to position [40, 0]
click at [598, 658] on div at bounding box center [640, 657] width 264 height 16
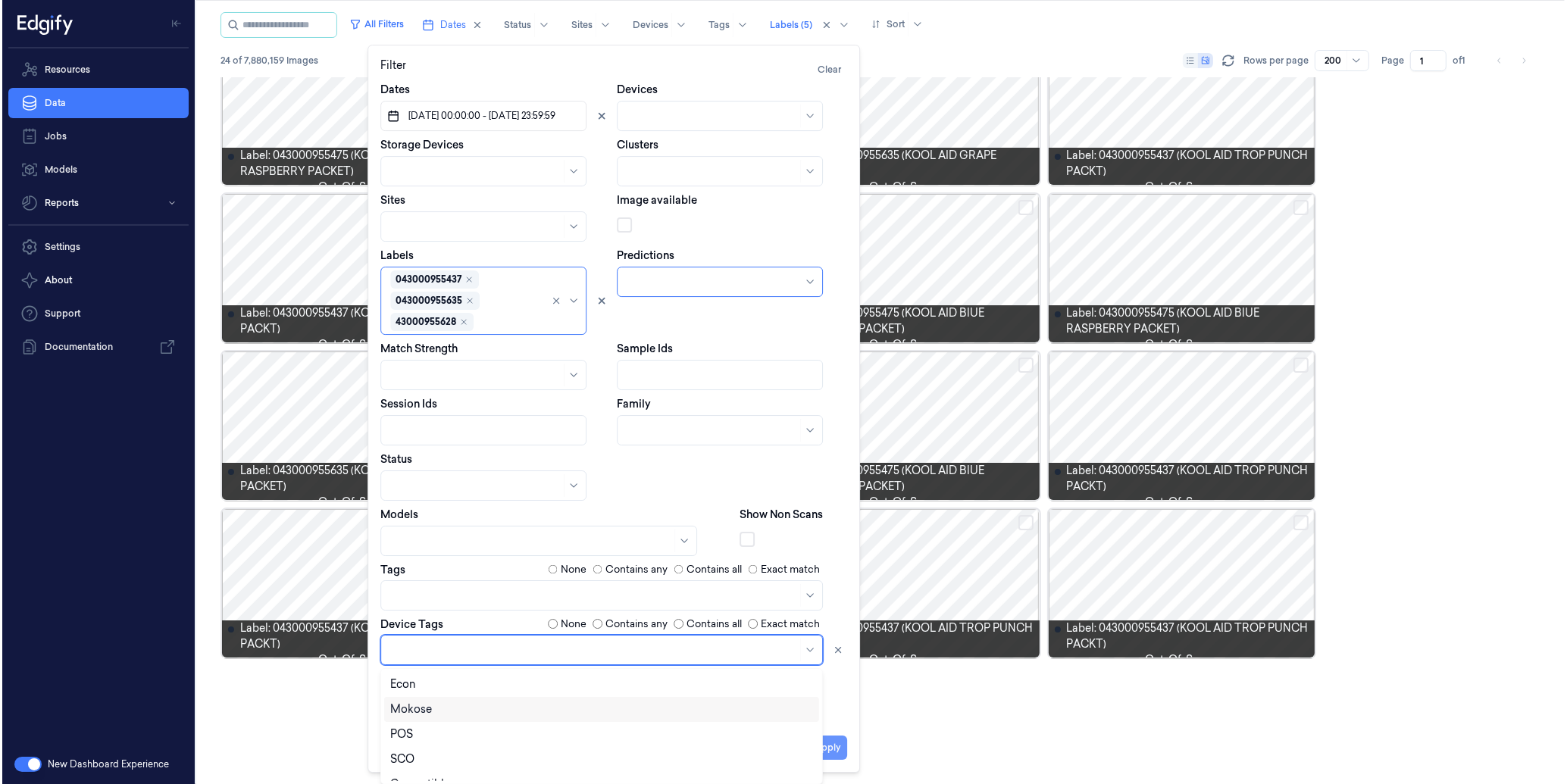
scroll to position [0, 0]
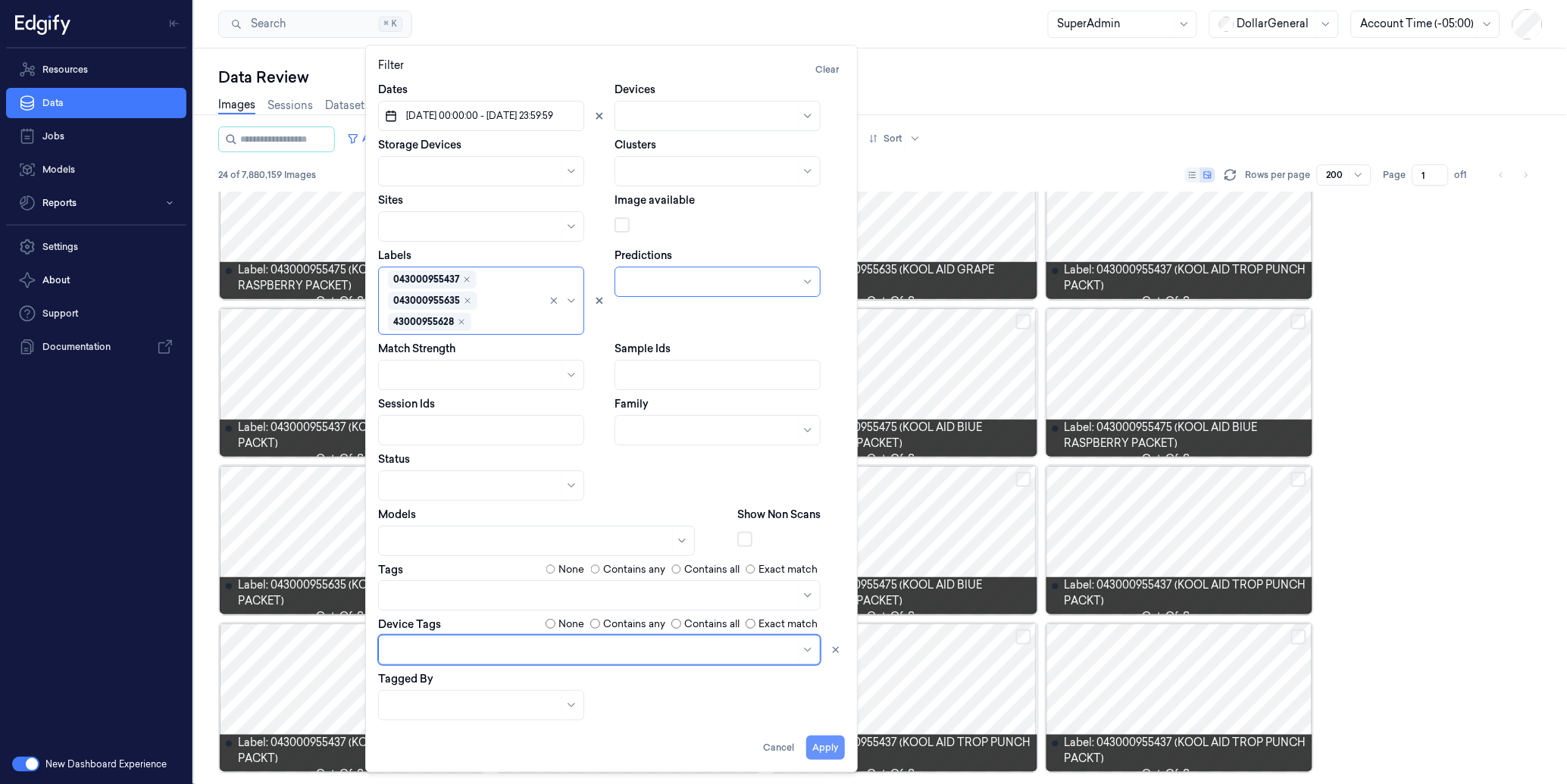
click at [831, 749] on button "Apply" at bounding box center [825, 747] width 39 height 24
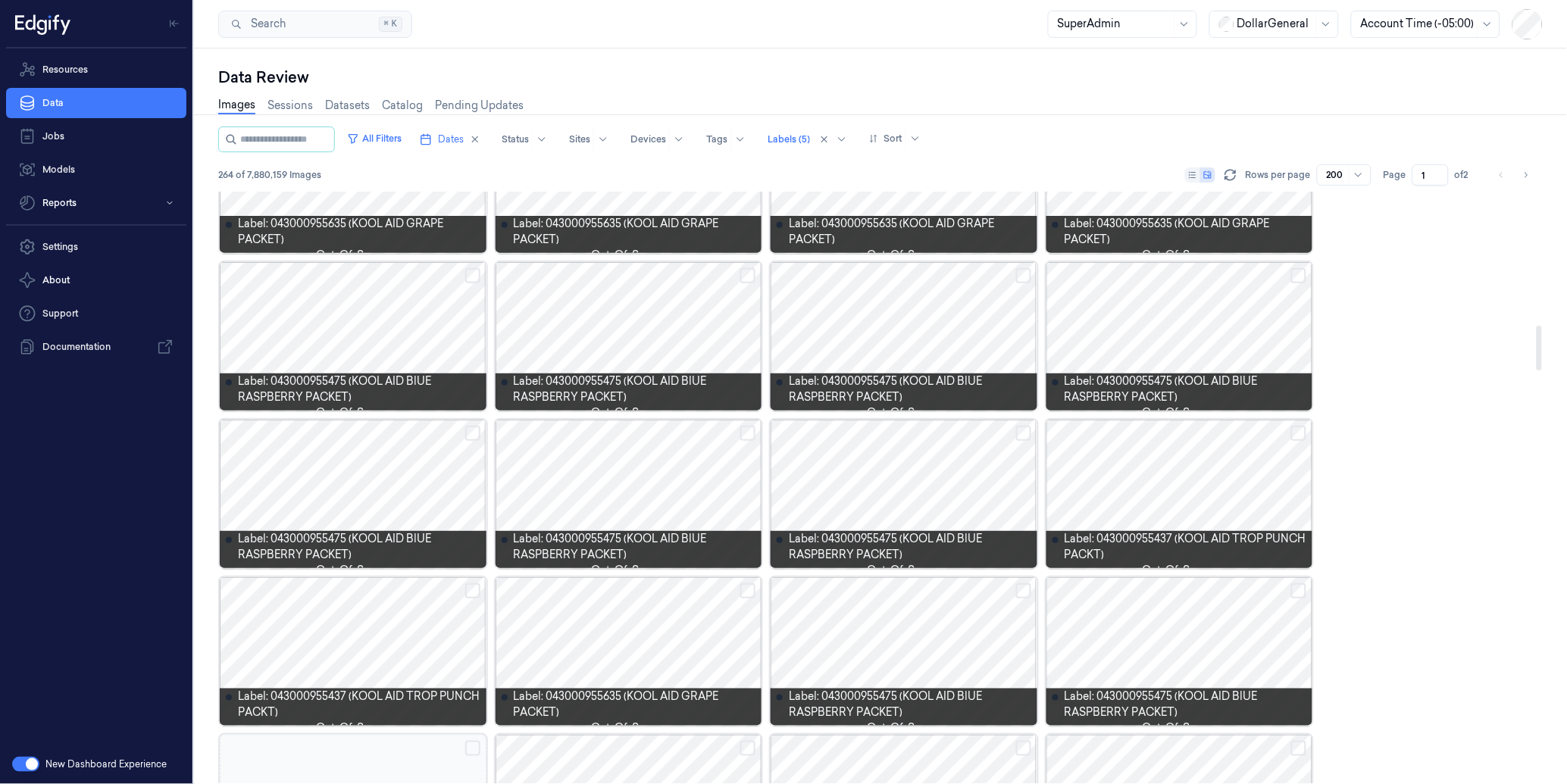
scroll to position [1817, 0]
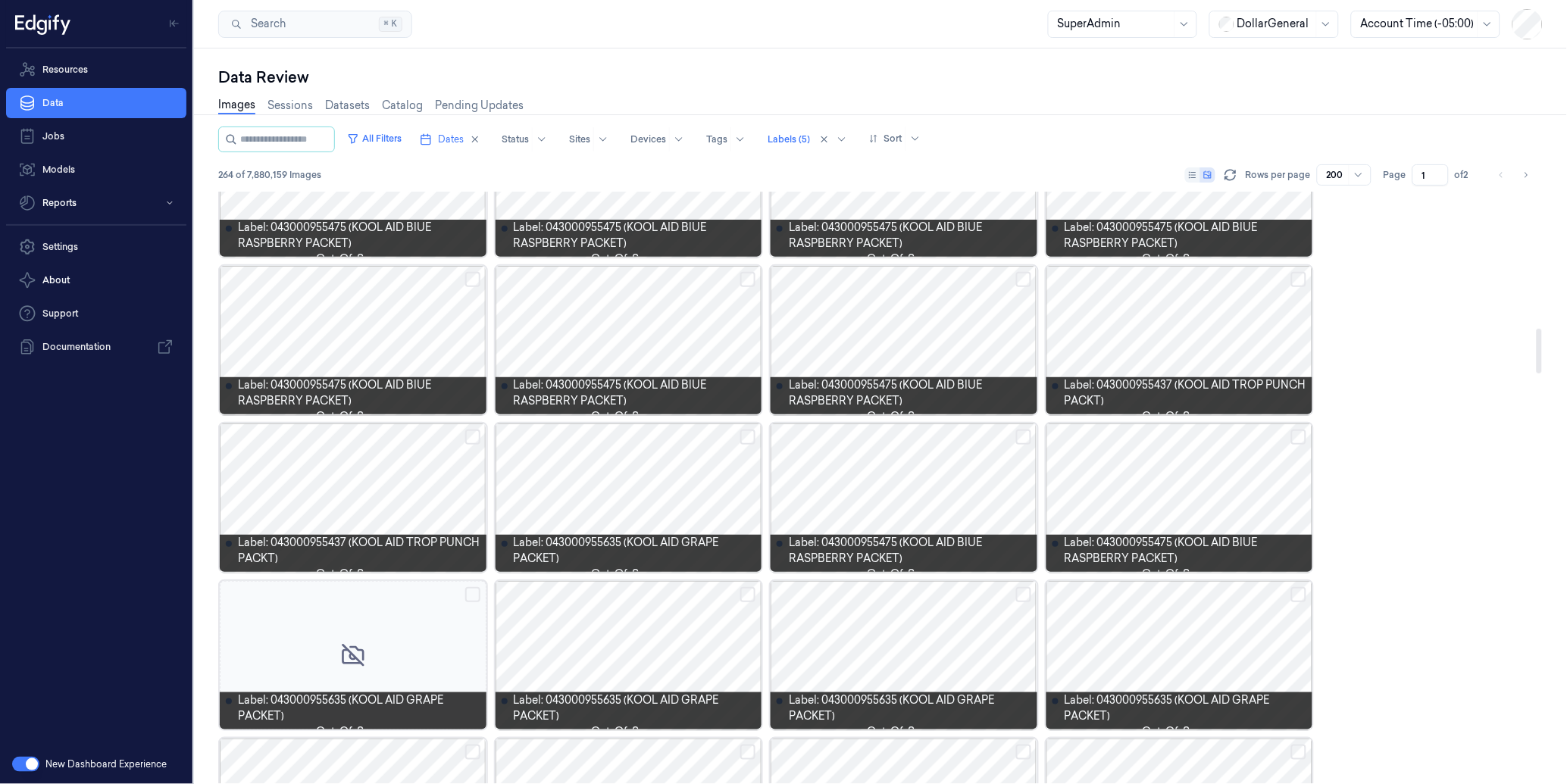
click at [385, 335] on div at bounding box center [353, 340] width 267 height 149
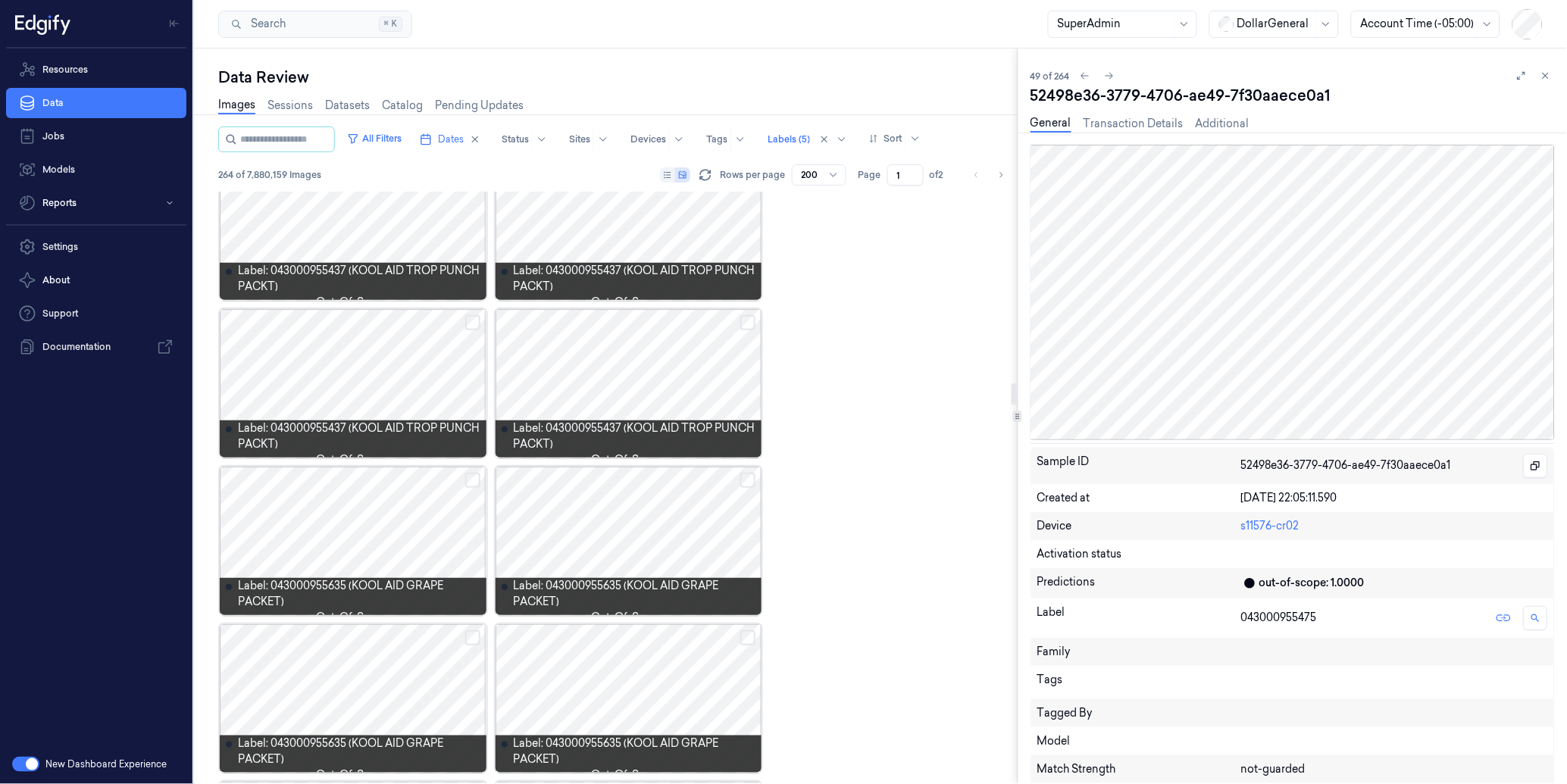
click at [639, 323] on div at bounding box center [628, 383] width 267 height 149
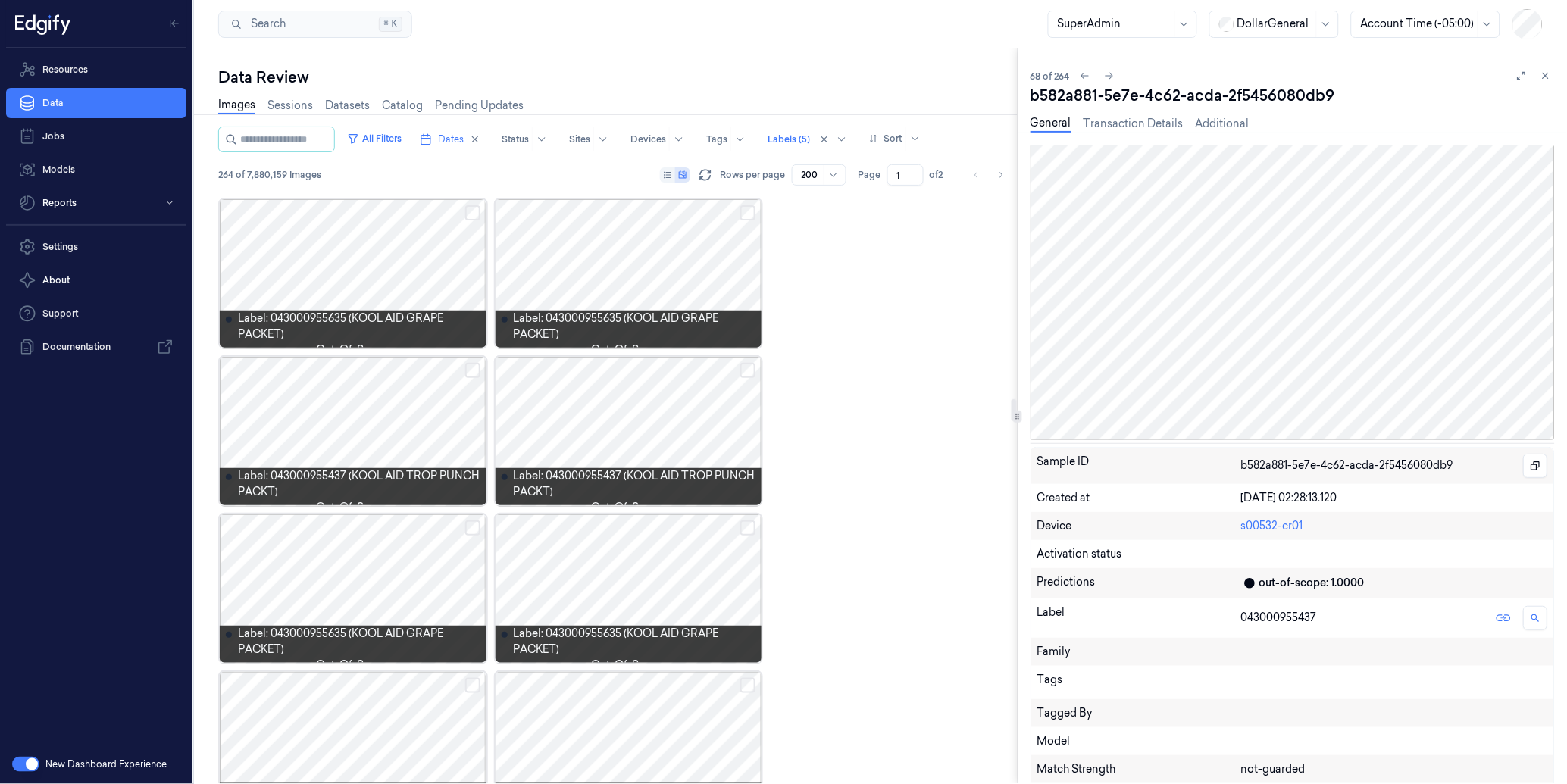
click at [318, 595] on div at bounding box center [353, 588] width 267 height 149
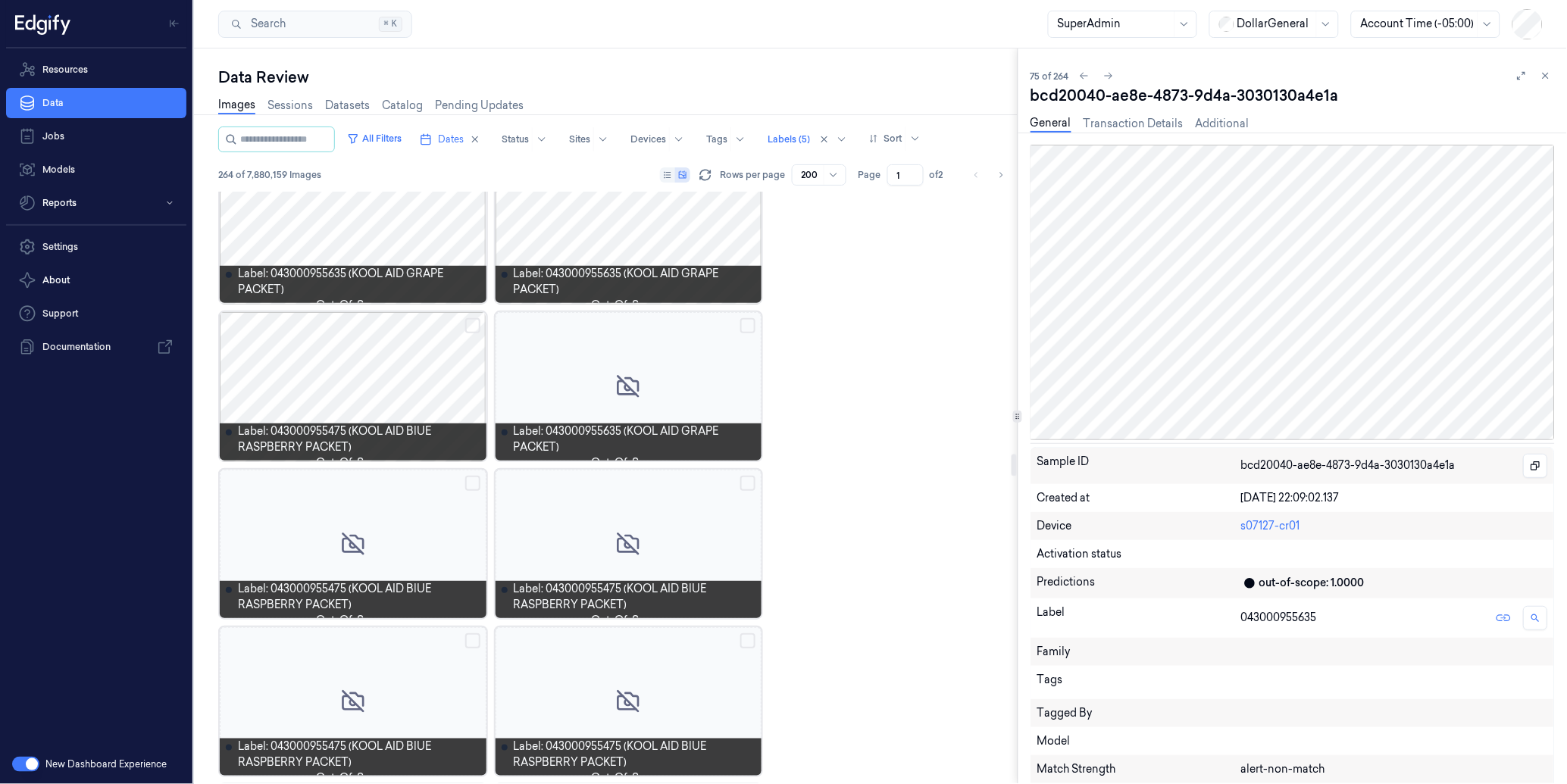
click at [402, 363] on div at bounding box center [353, 387] width 267 height 149
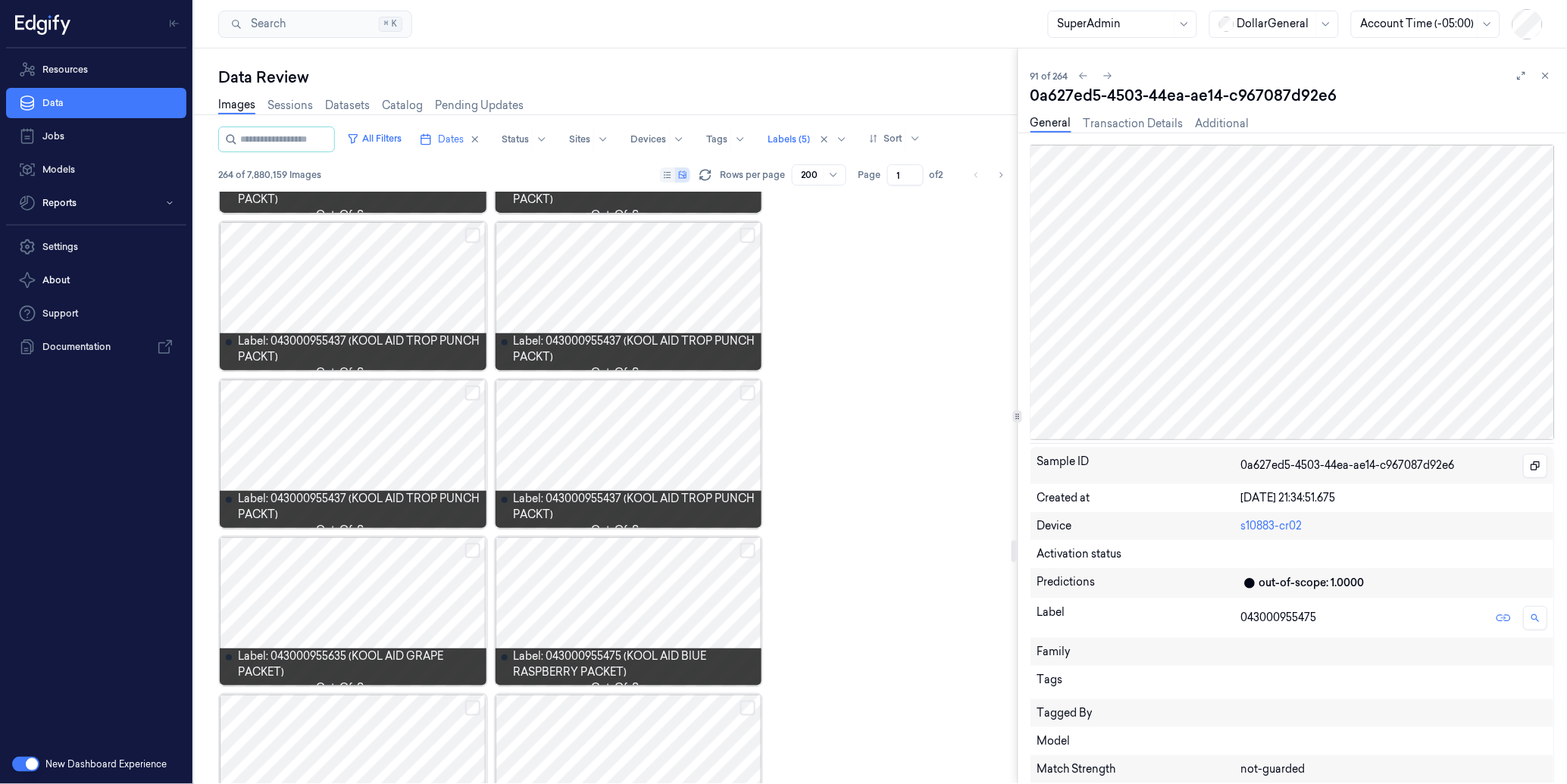
click at [668, 599] on div at bounding box center [628, 611] width 267 height 149
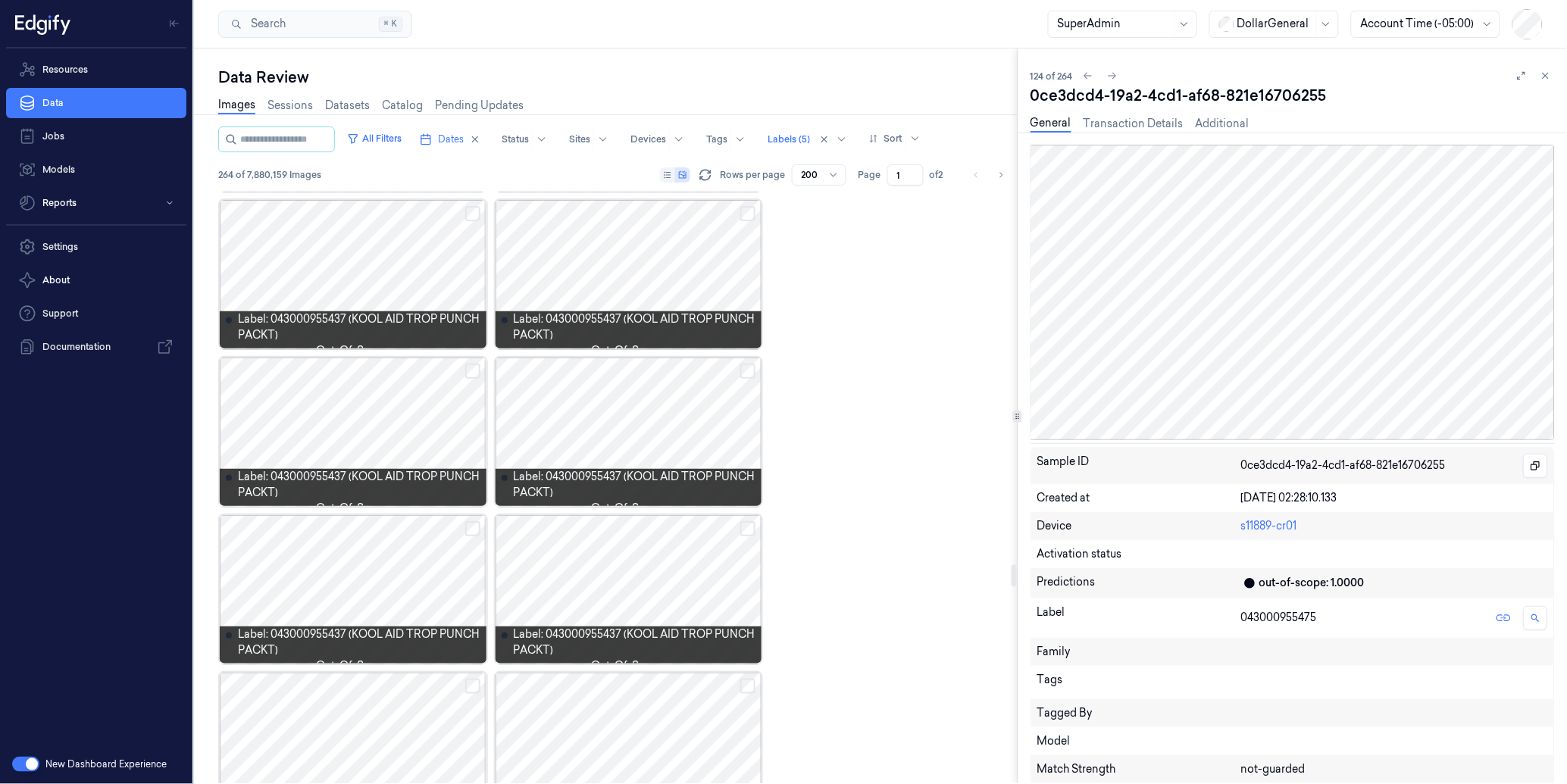
click at [367, 573] on div at bounding box center [353, 589] width 267 height 149
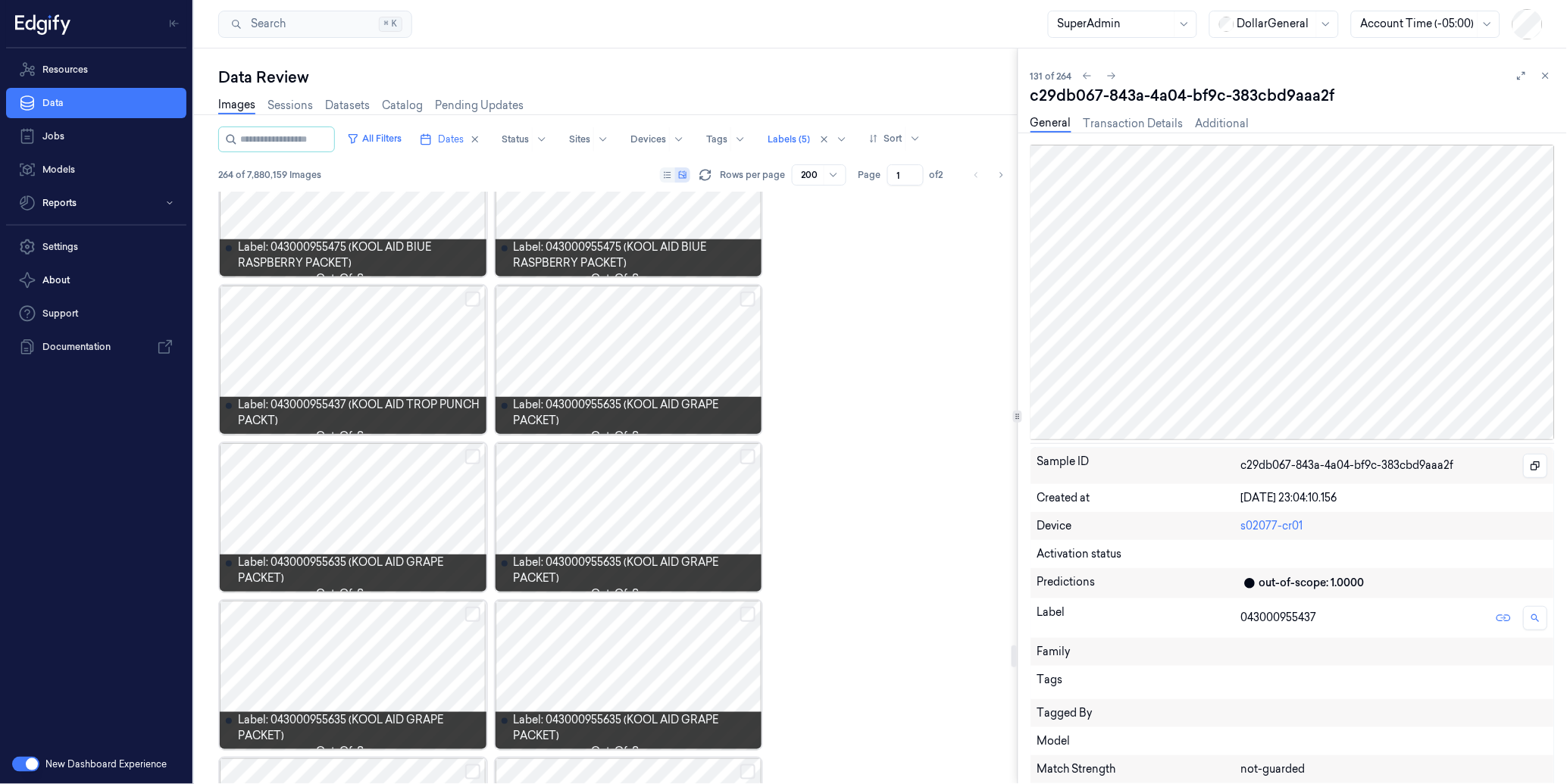
scroll to position [12439, 0]
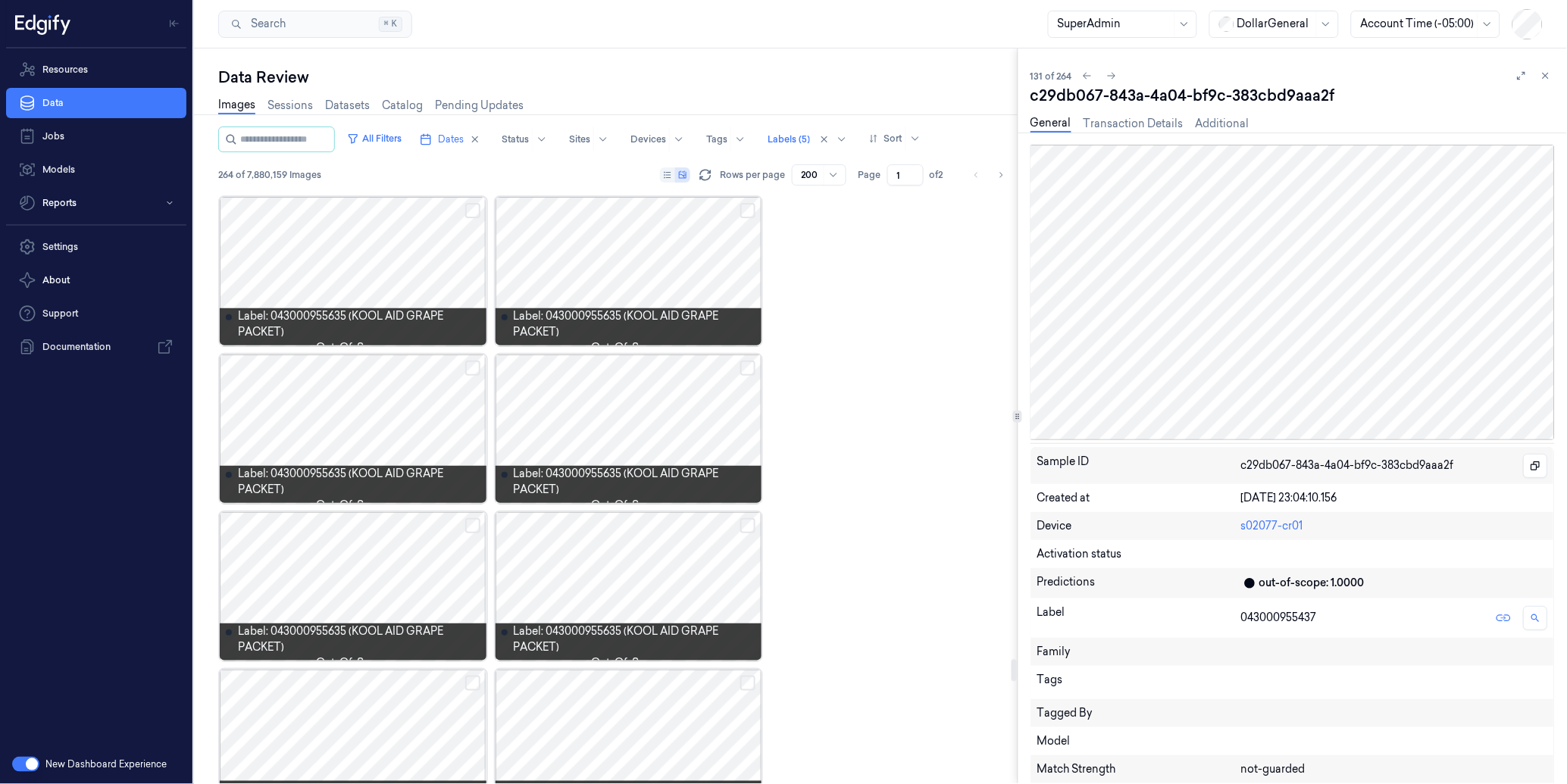
click at [619, 558] on div at bounding box center [628, 587] width 267 height 149
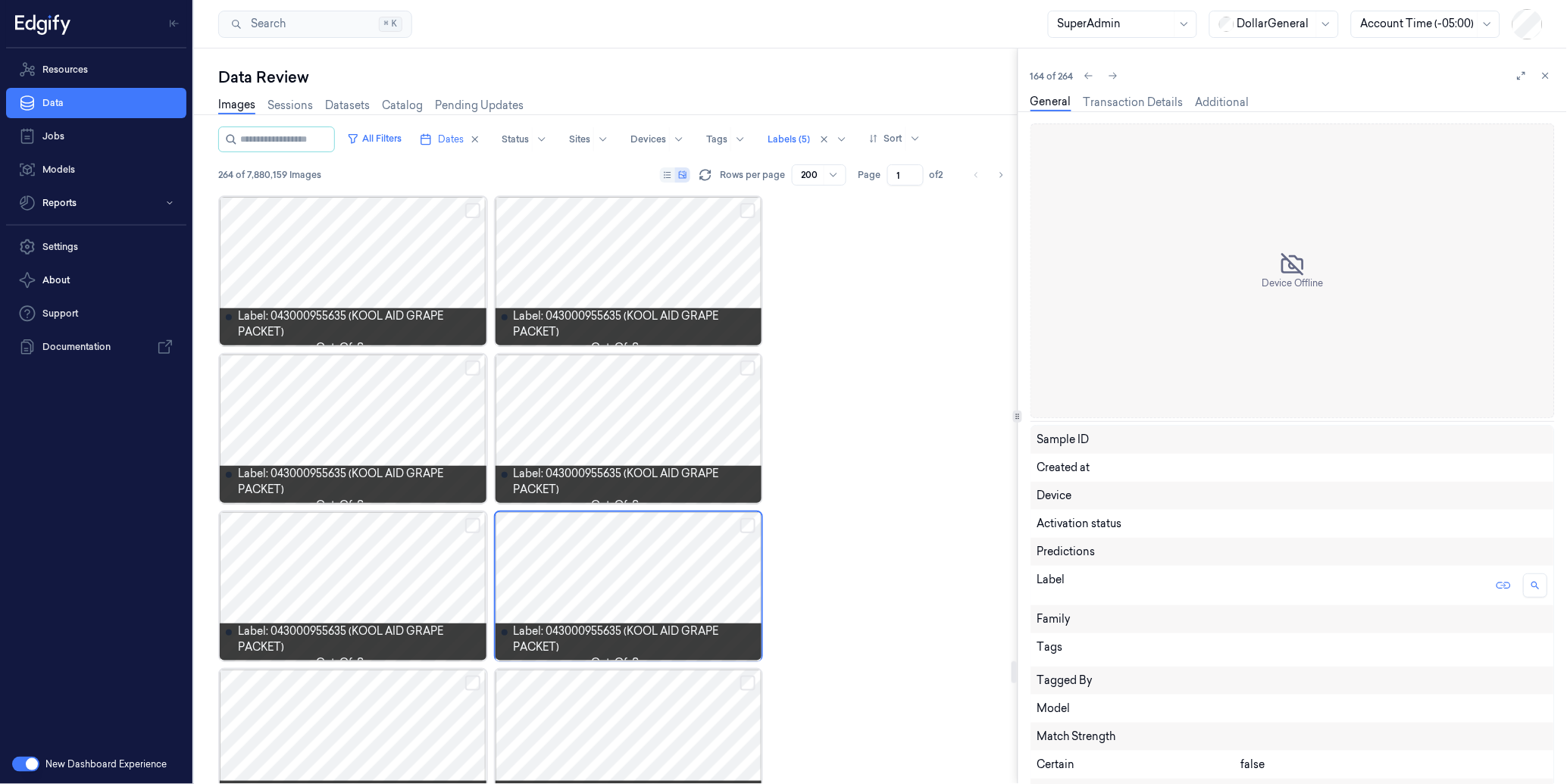
scroll to position [12536, 0]
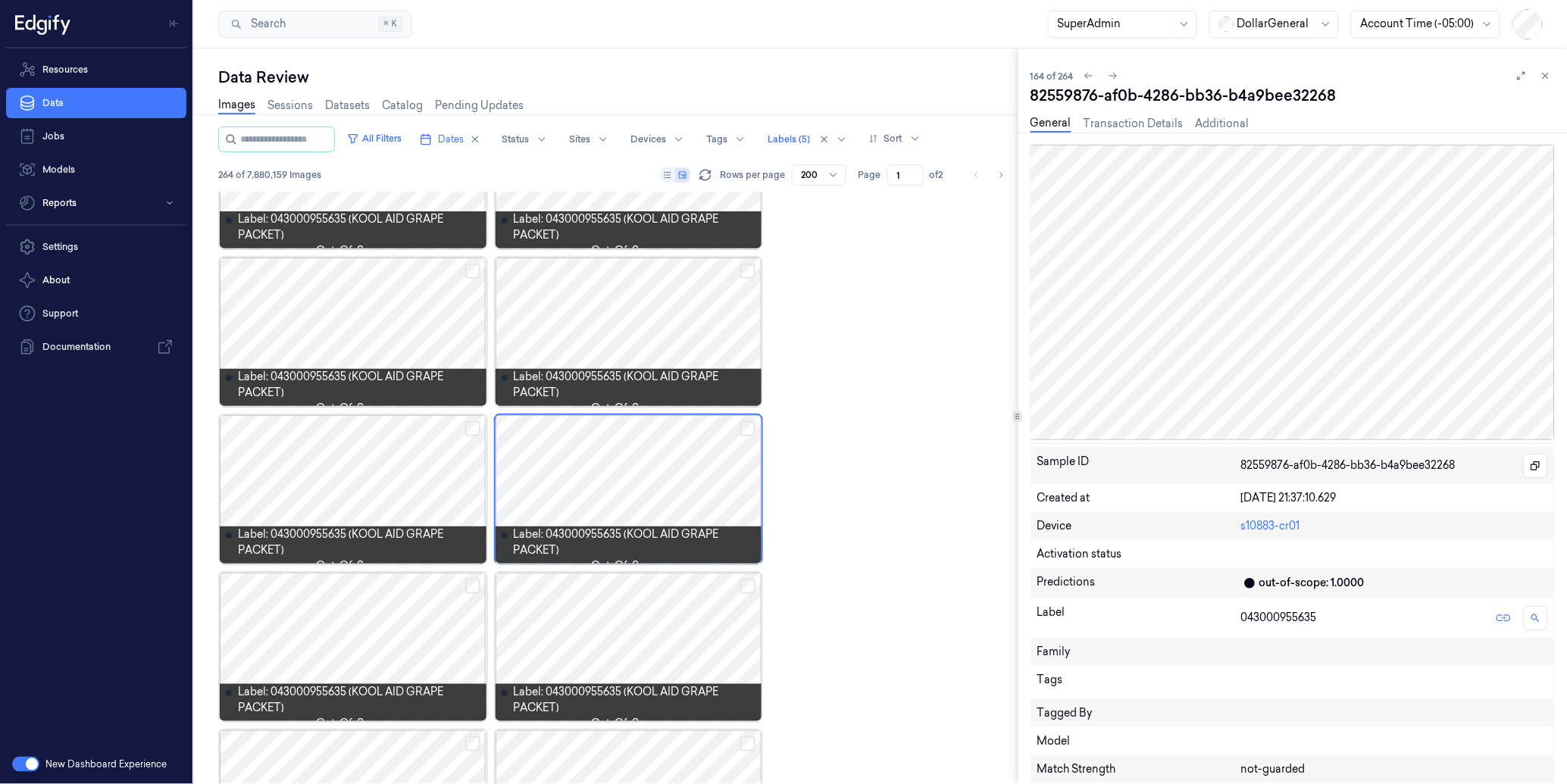
click at [1549, 70] on icon at bounding box center [1545, 75] width 11 height 11
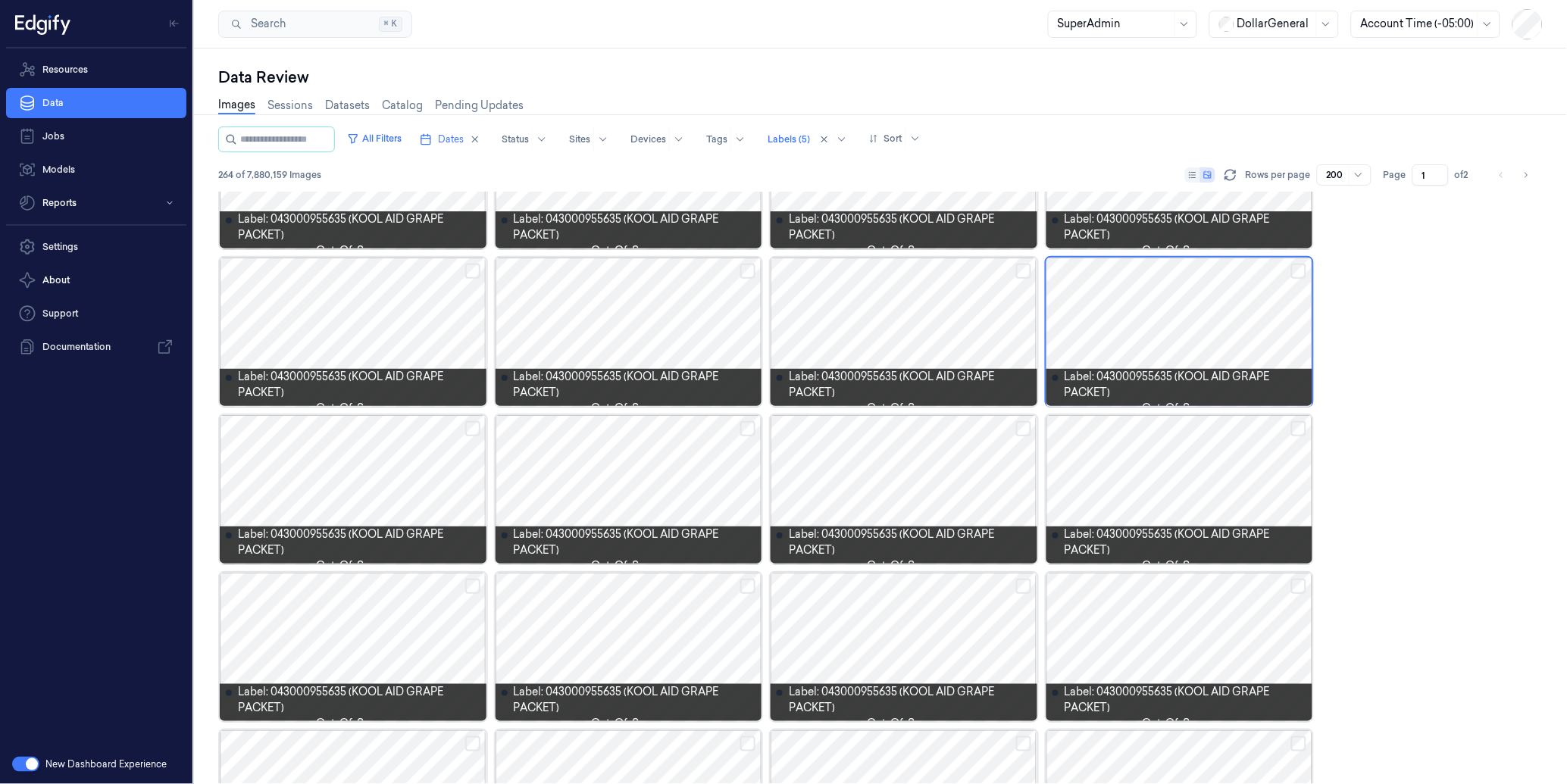
scroll to position [6236, 0]
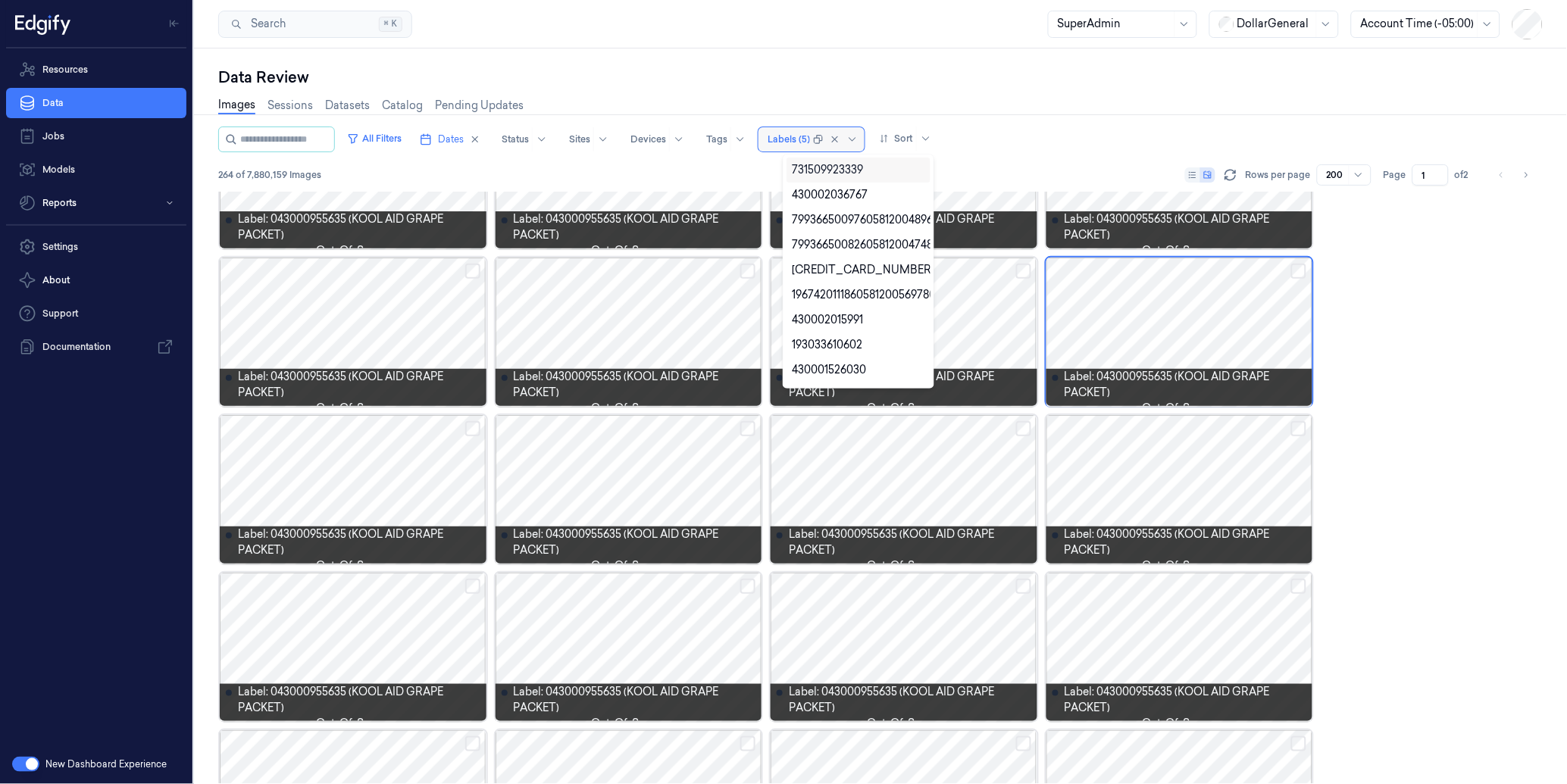
click at [810, 136] on div at bounding box center [788, 139] width 42 height 13
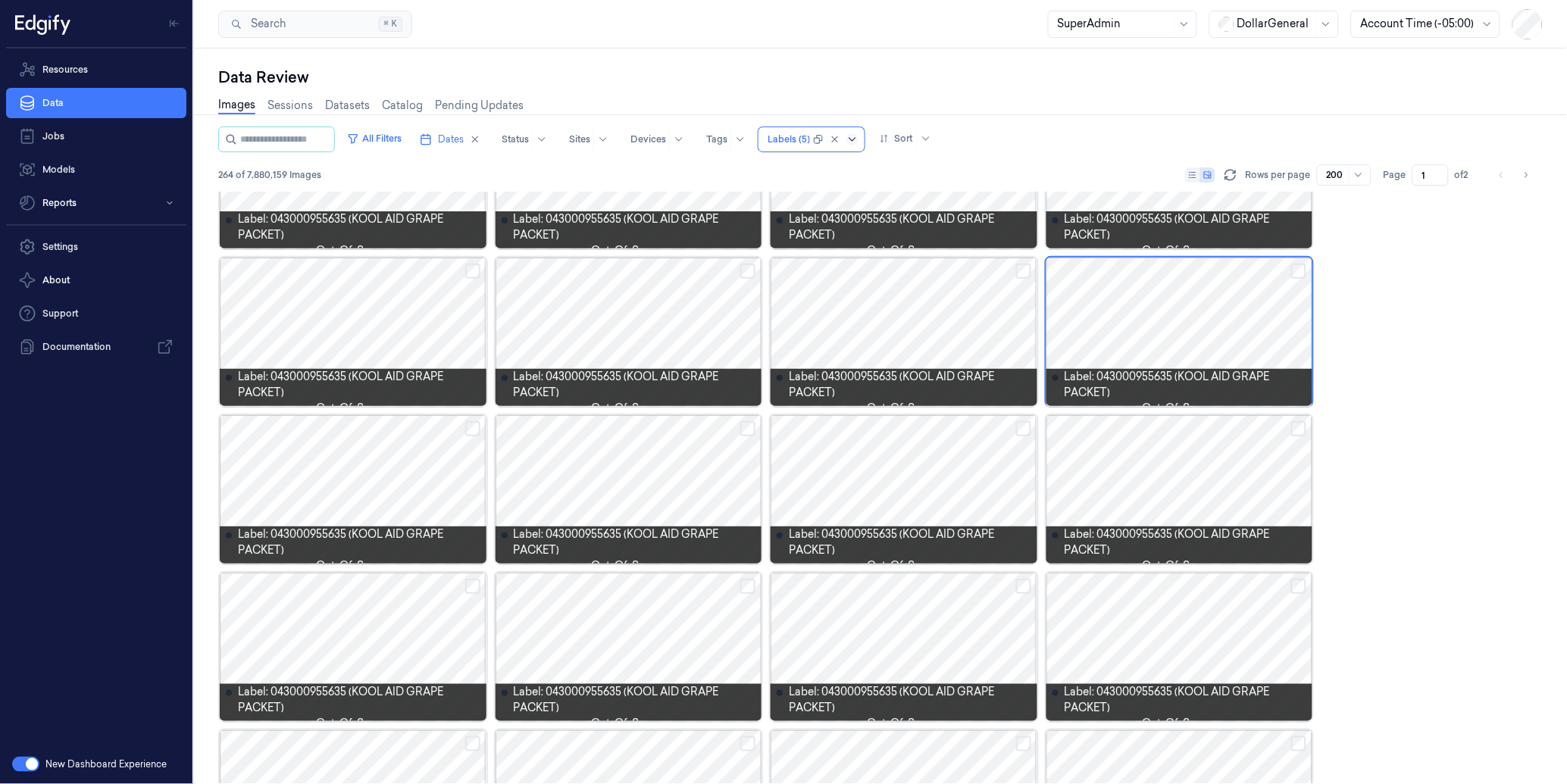
click at [859, 140] on icon at bounding box center [852, 139] width 12 height 12
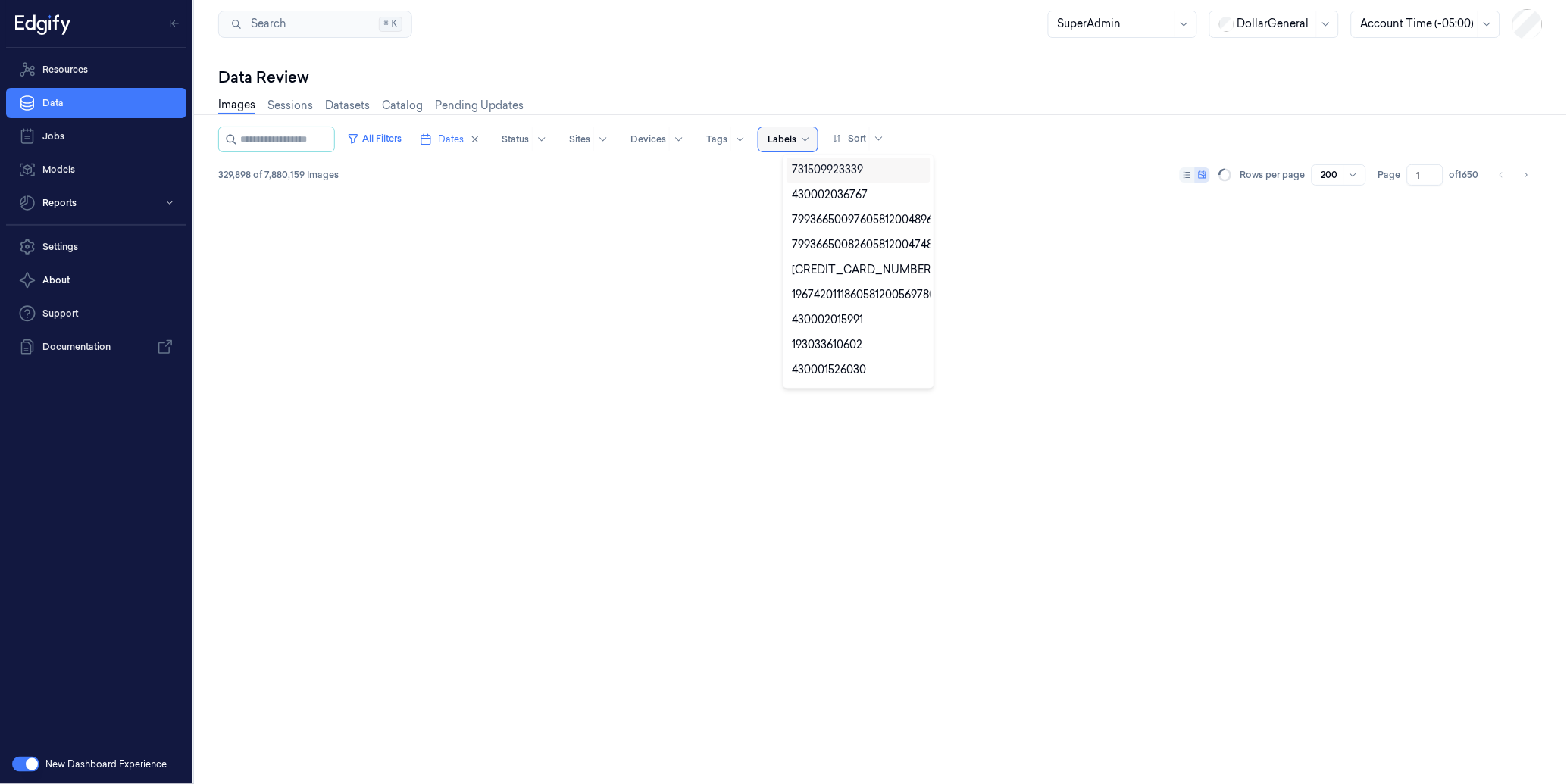
click at [796, 134] on div at bounding box center [782, 139] width 29 height 13
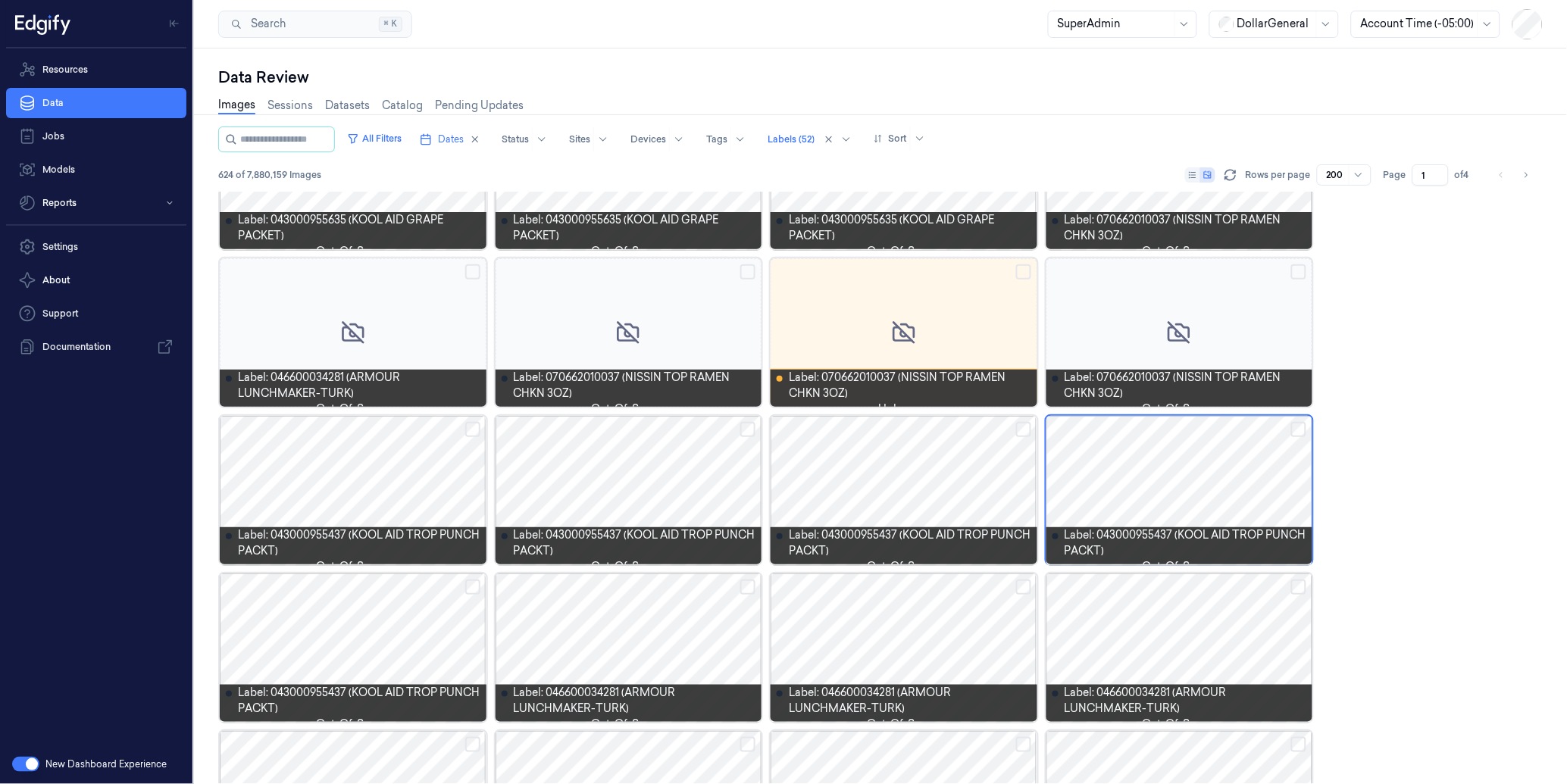
click at [964, 67] on div "Data Review" at bounding box center [880, 78] width 1324 height 21
click at [405, 139] on button "All Filters" at bounding box center [374, 138] width 67 height 24
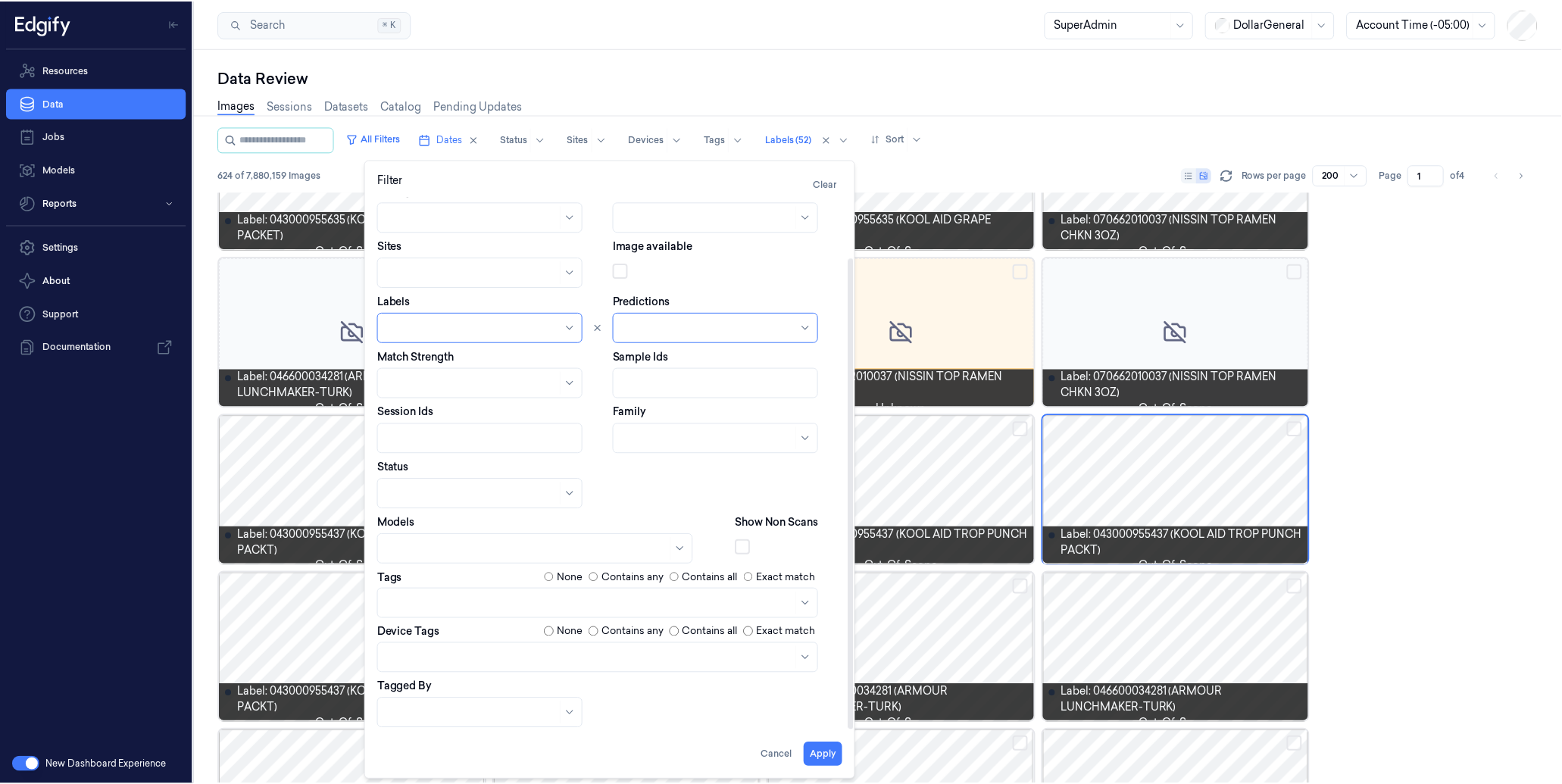
scroll to position [51, 0]
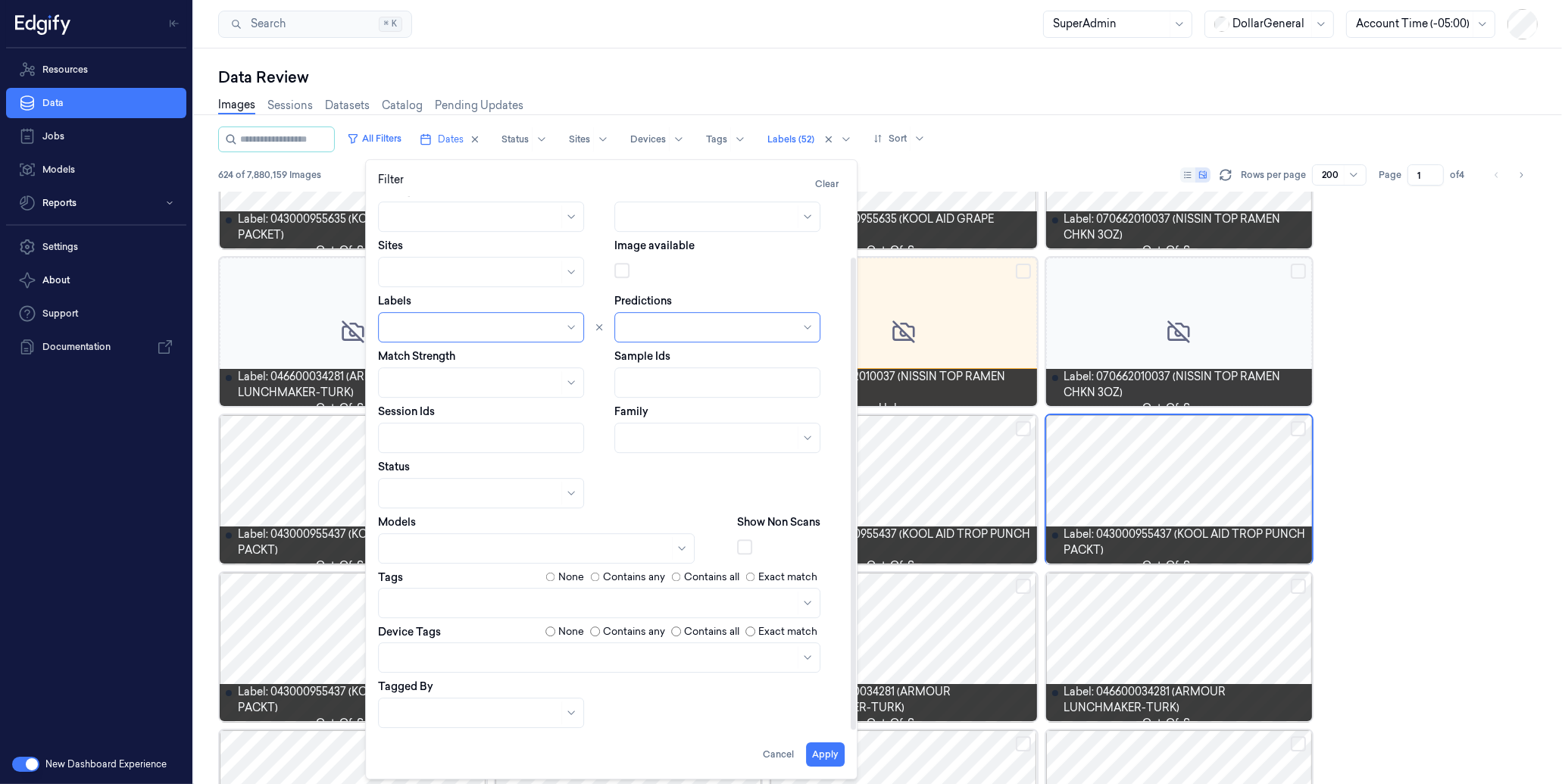
click at [441, 649] on div at bounding box center [591, 657] width 407 height 16
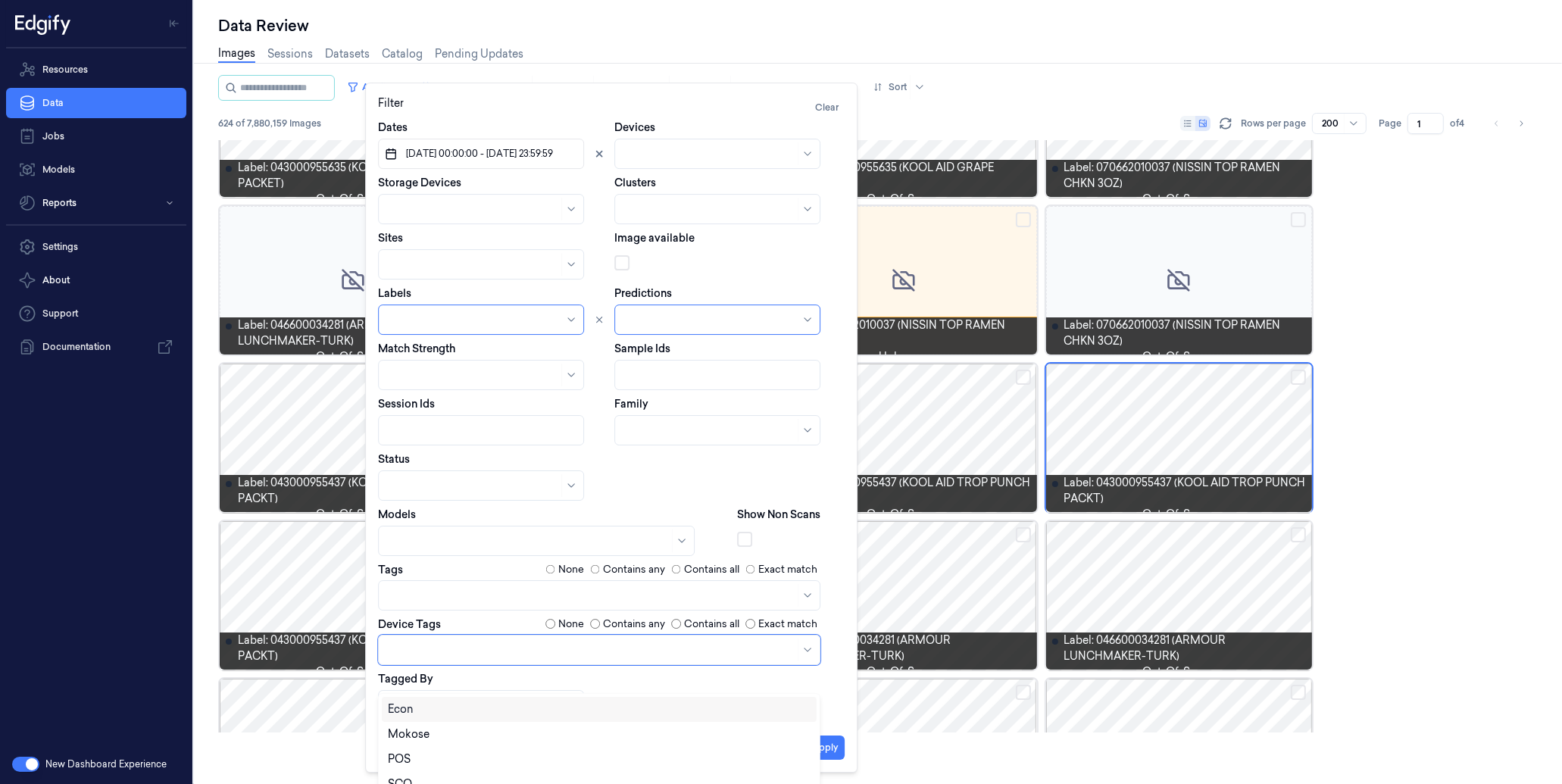
scroll to position [0, 0]
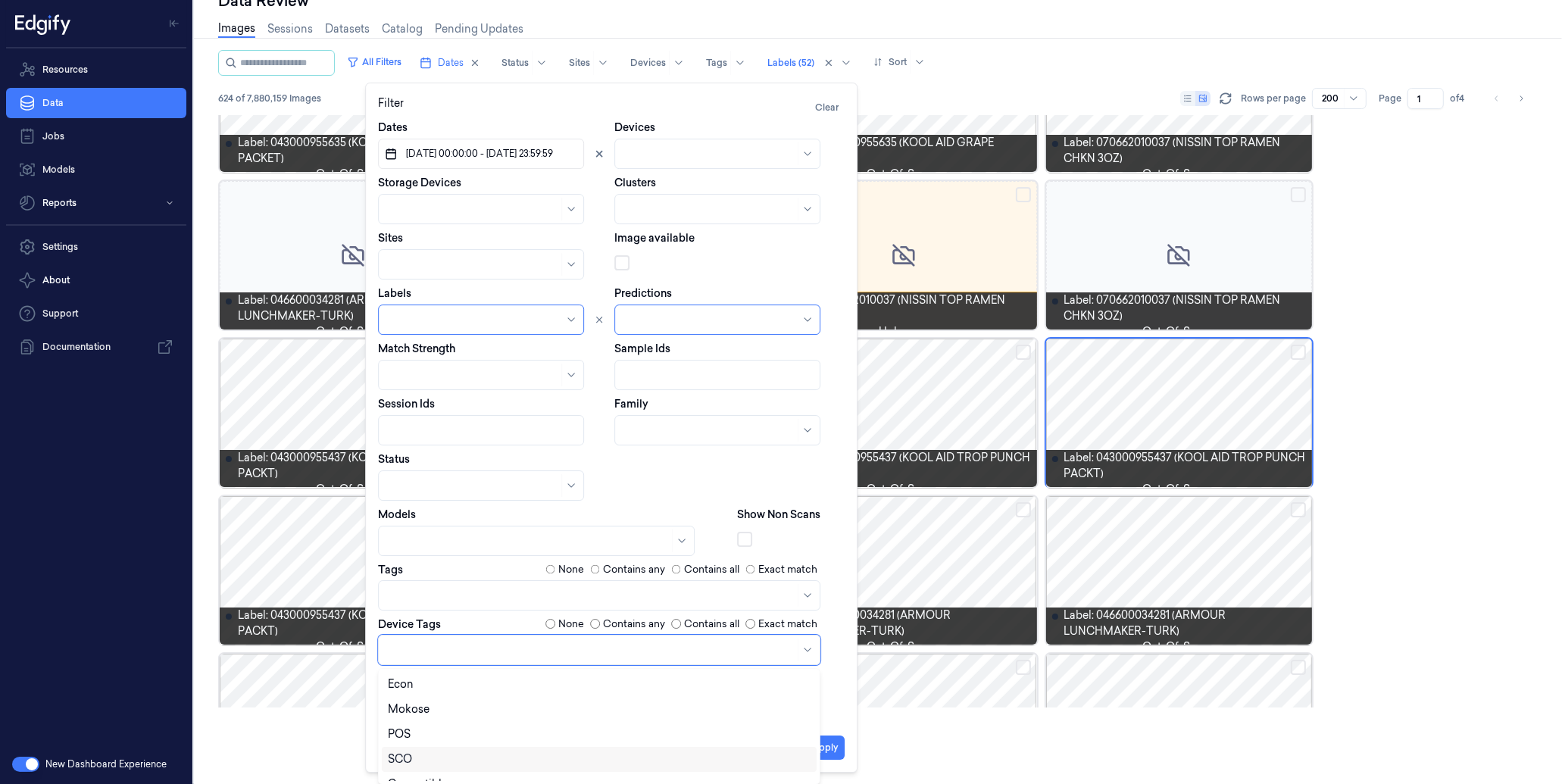
click at [407, 758] on div "SCO" at bounding box center [399, 758] width 24 height 16
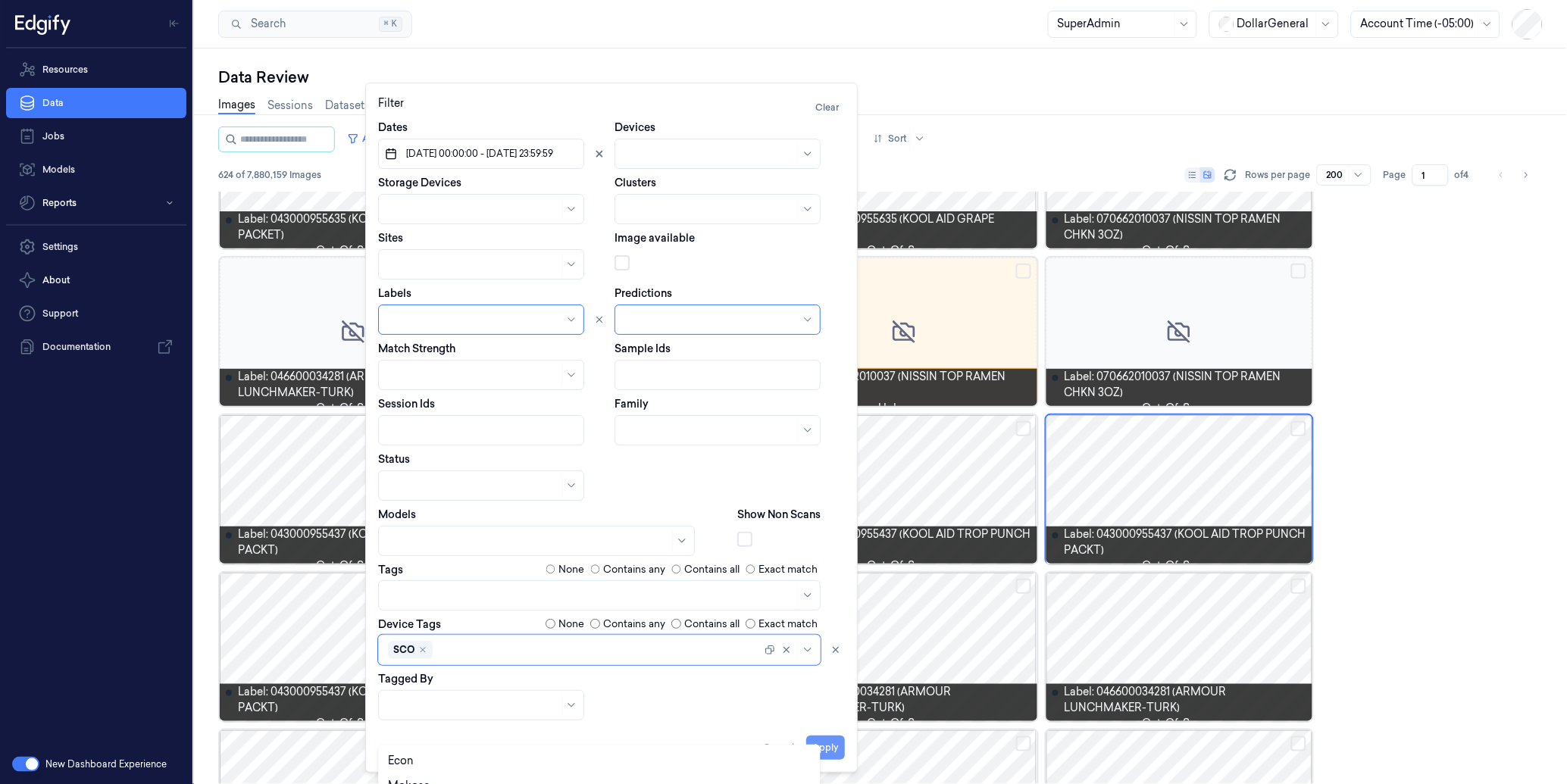
click at [833, 746] on button "Apply" at bounding box center [825, 747] width 39 height 24
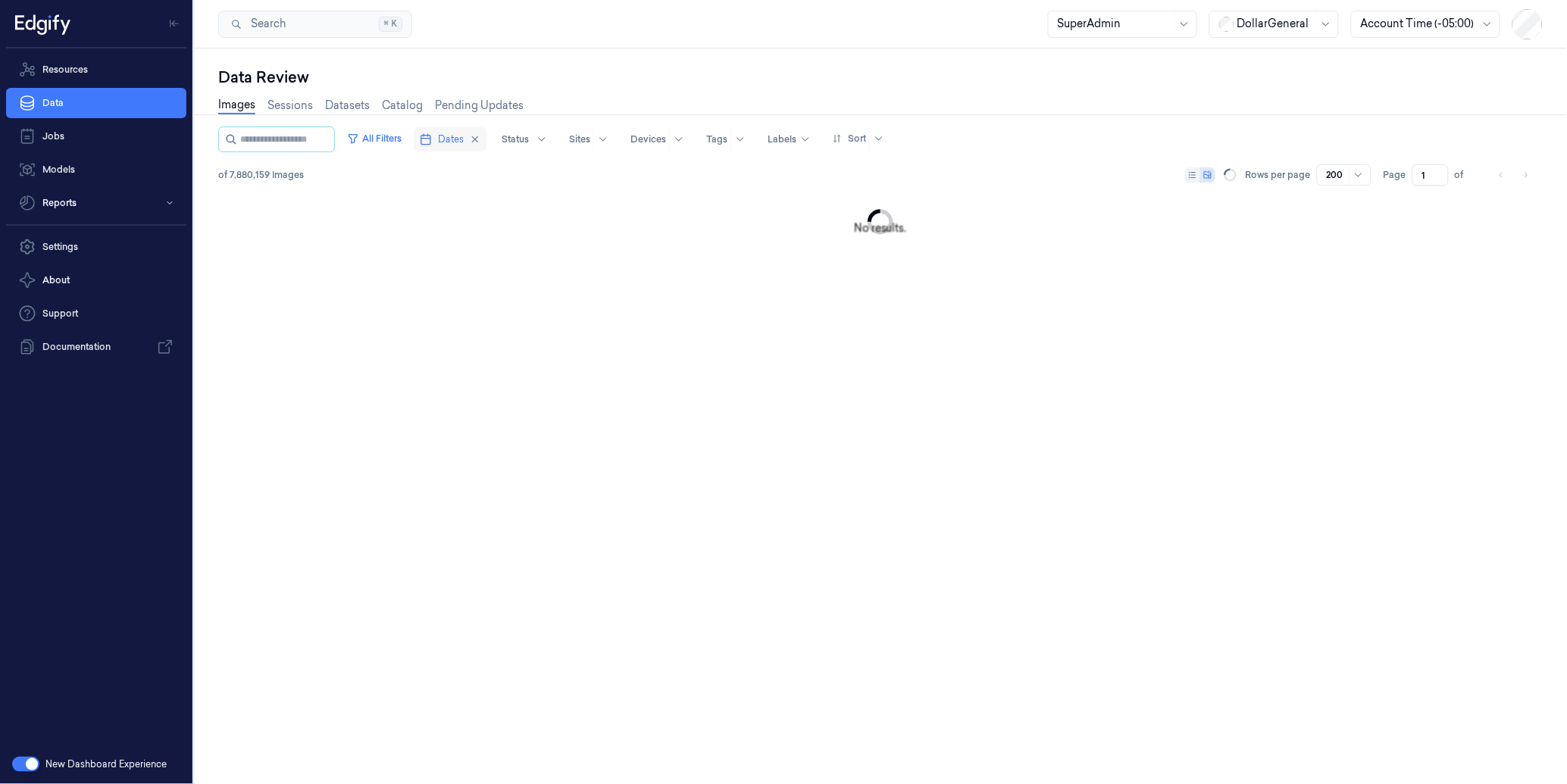
click at [460, 136] on button "Dates" at bounding box center [450, 139] width 73 height 24
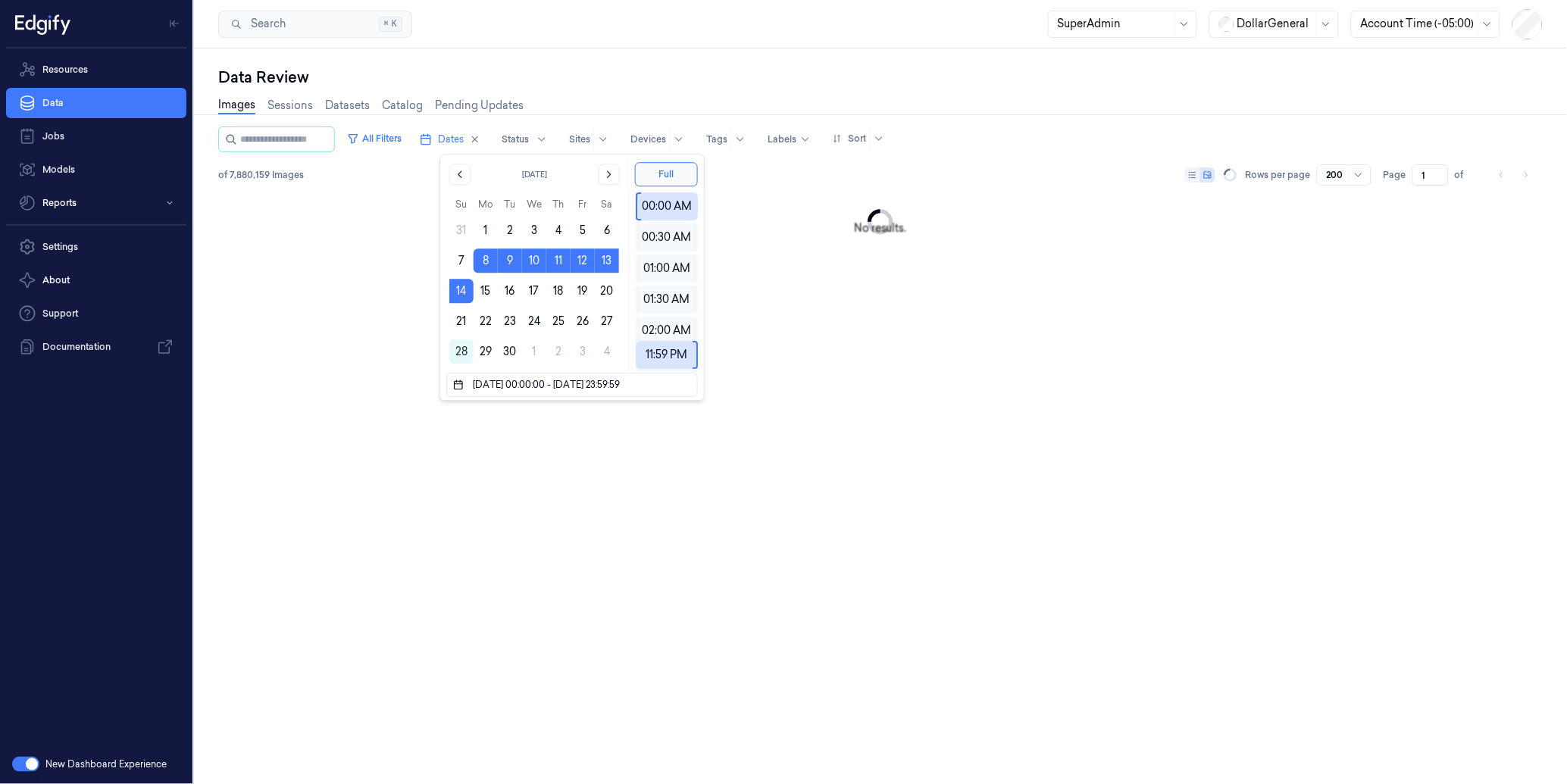
click at [687, 78] on div "Data Review" at bounding box center [880, 78] width 1324 height 21
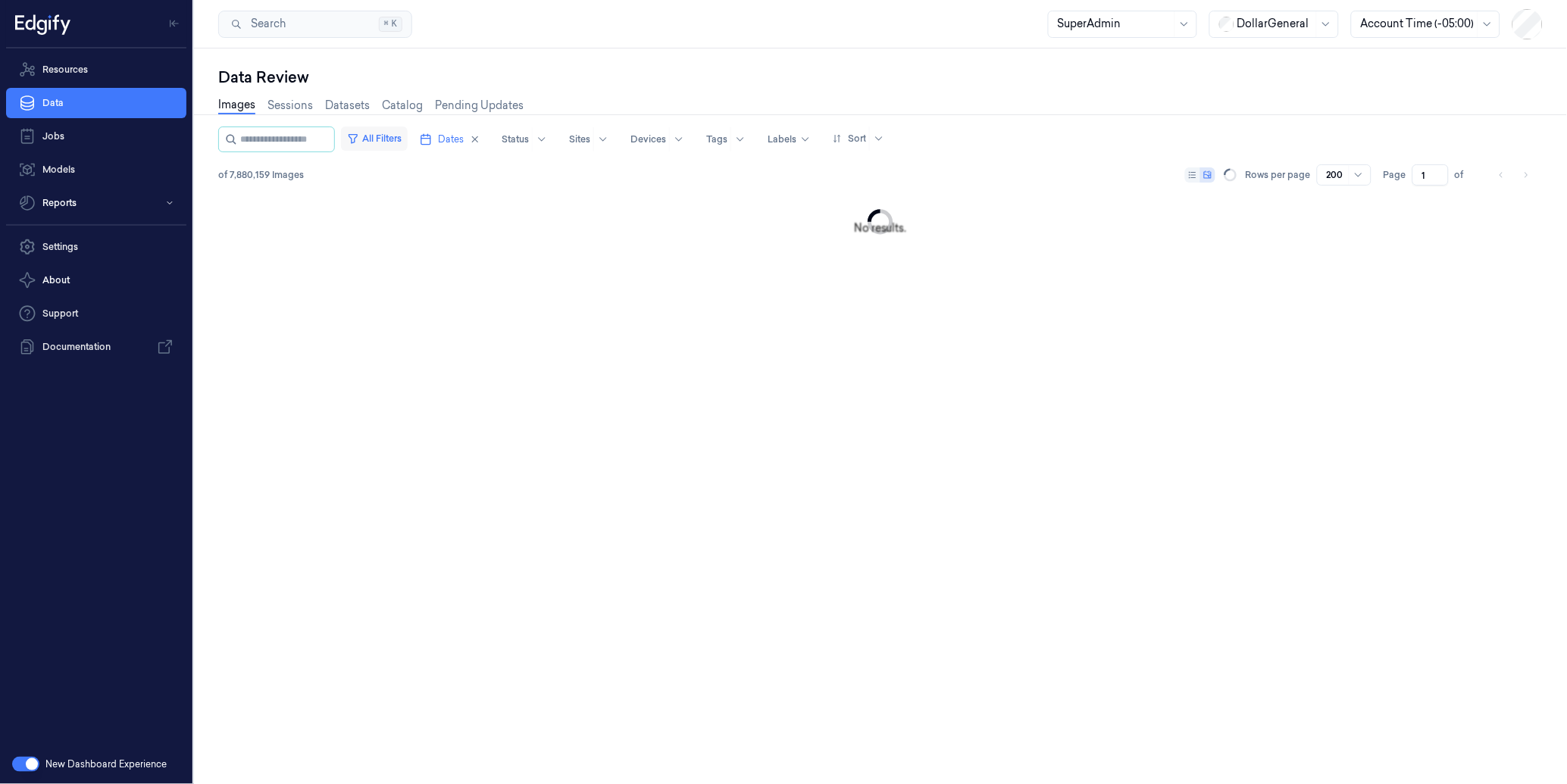
click at [407, 139] on button "All Filters" at bounding box center [374, 138] width 67 height 24
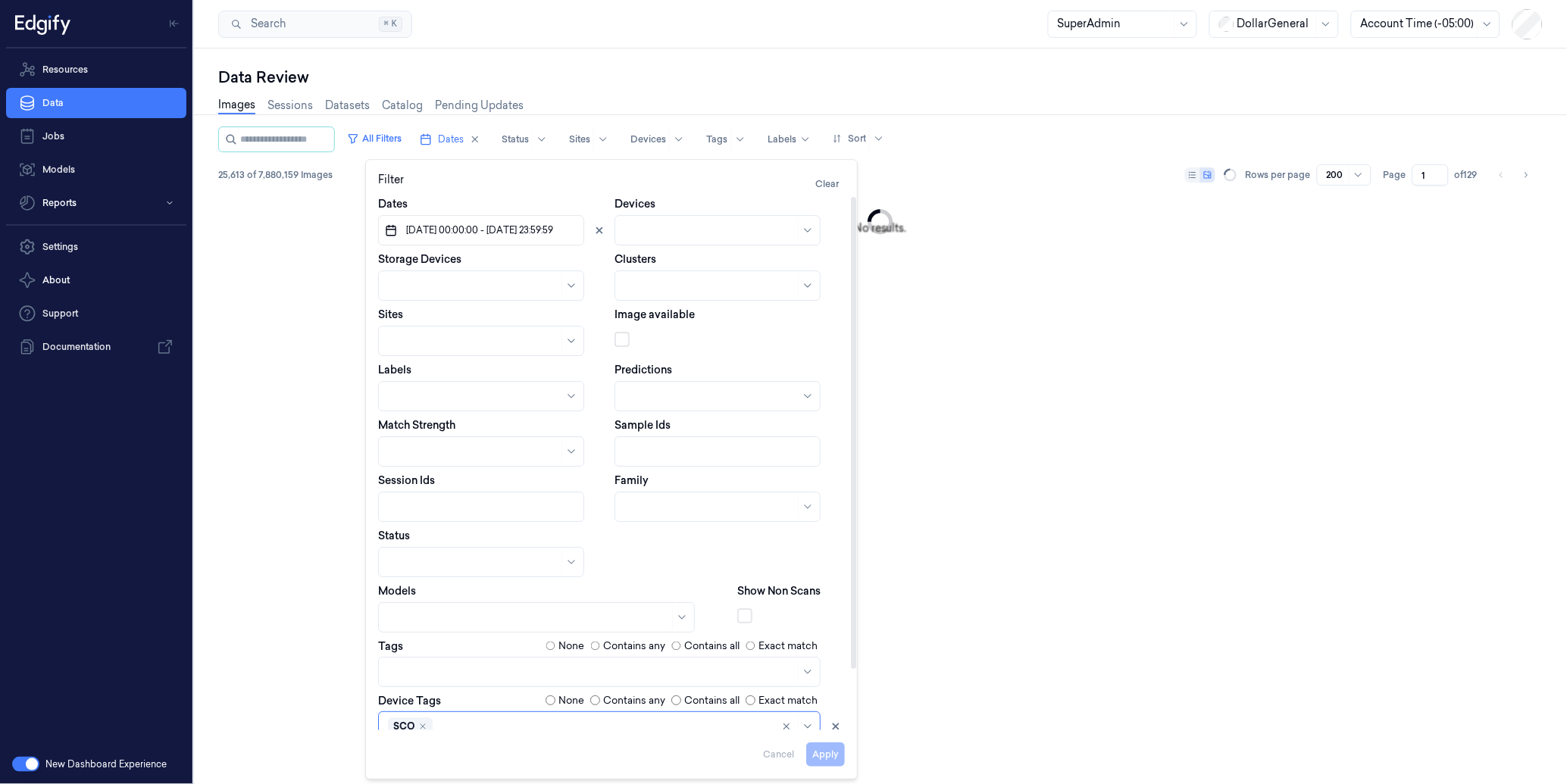
click at [457, 400] on div at bounding box center [474, 396] width 174 height 16
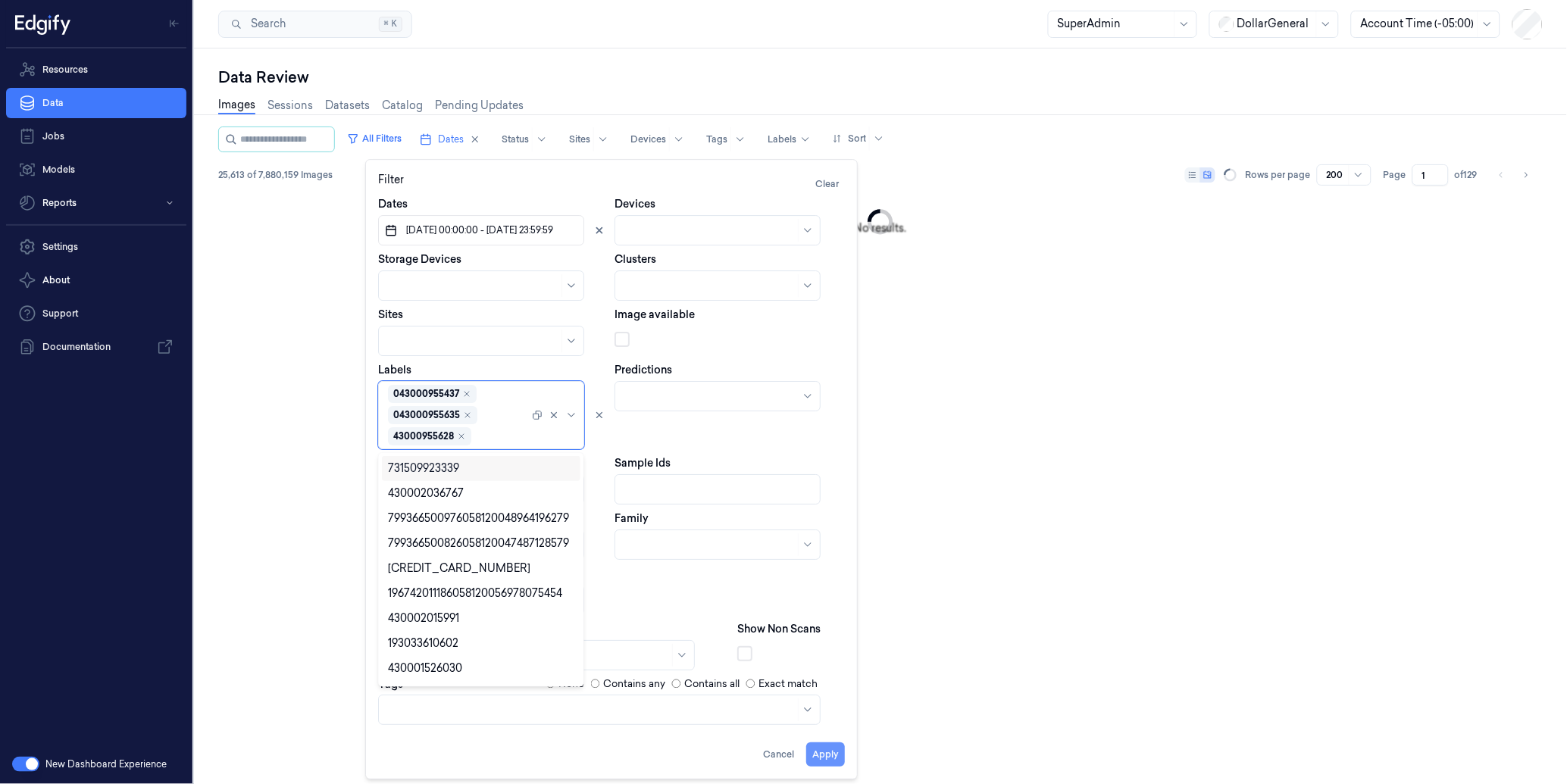
click at [828, 753] on button "Apply" at bounding box center [825, 754] width 39 height 24
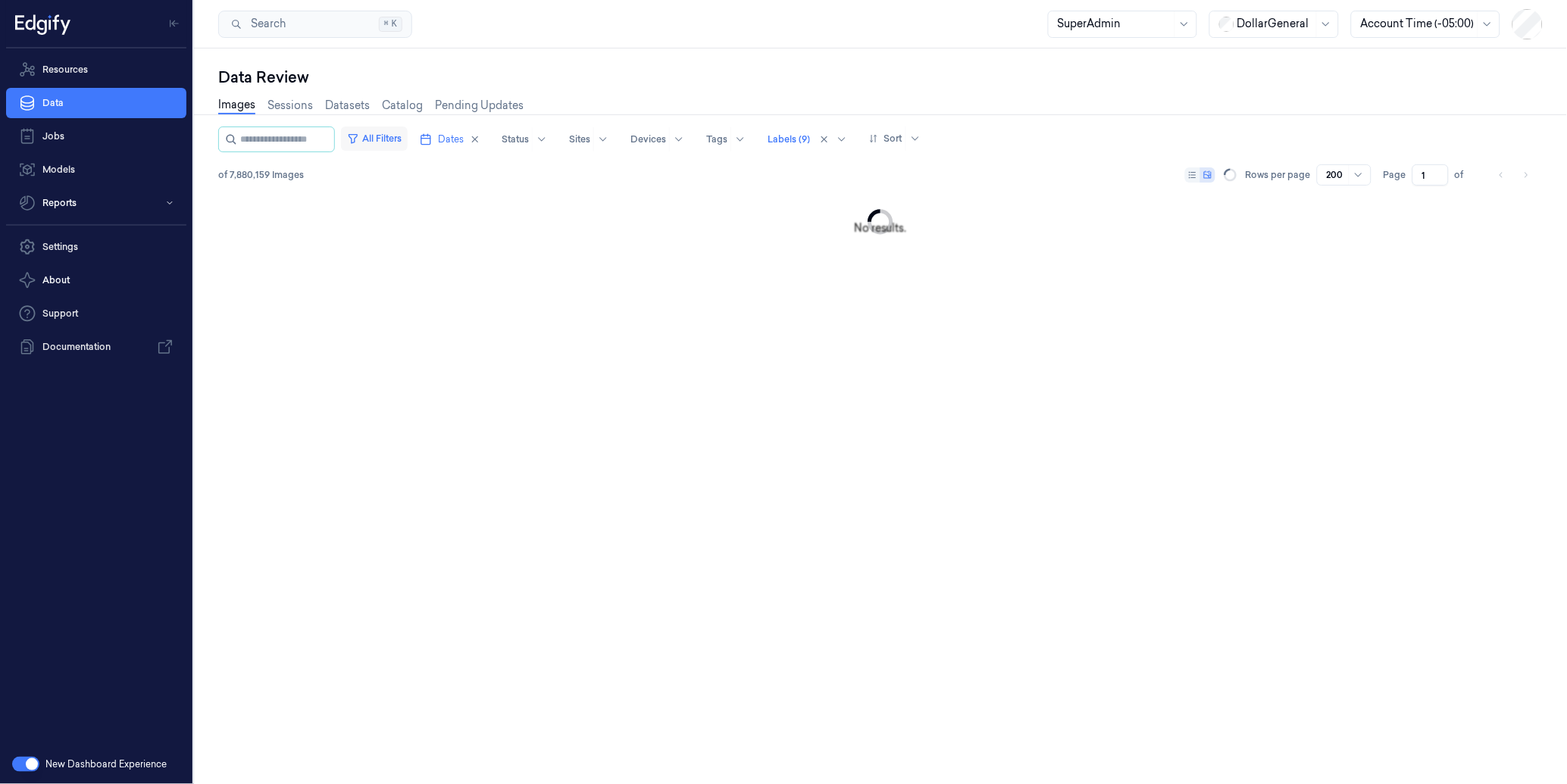
click at [398, 138] on button "All Filters" at bounding box center [374, 138] width 67 height 24
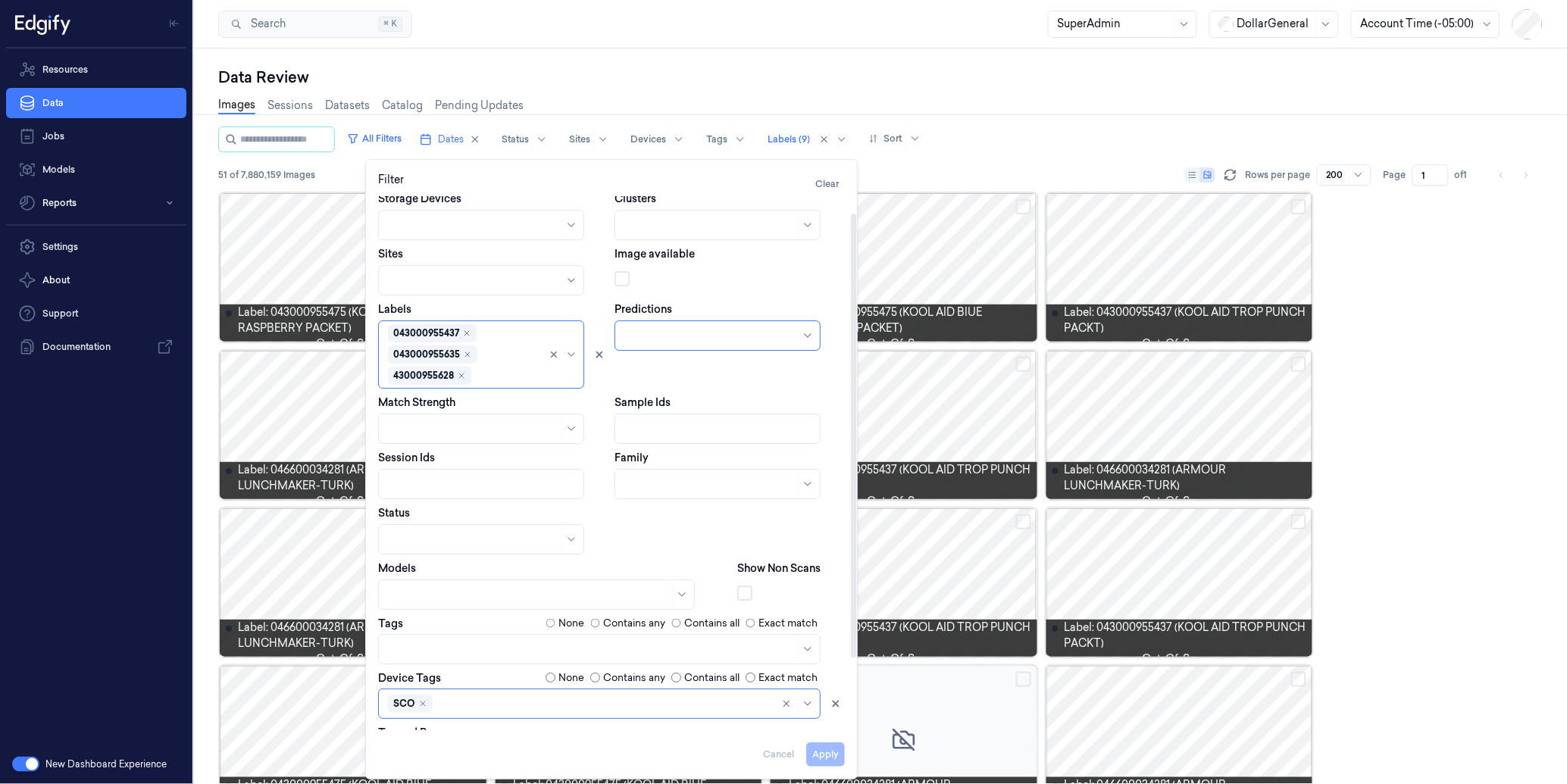
scroll to position [107, 0]
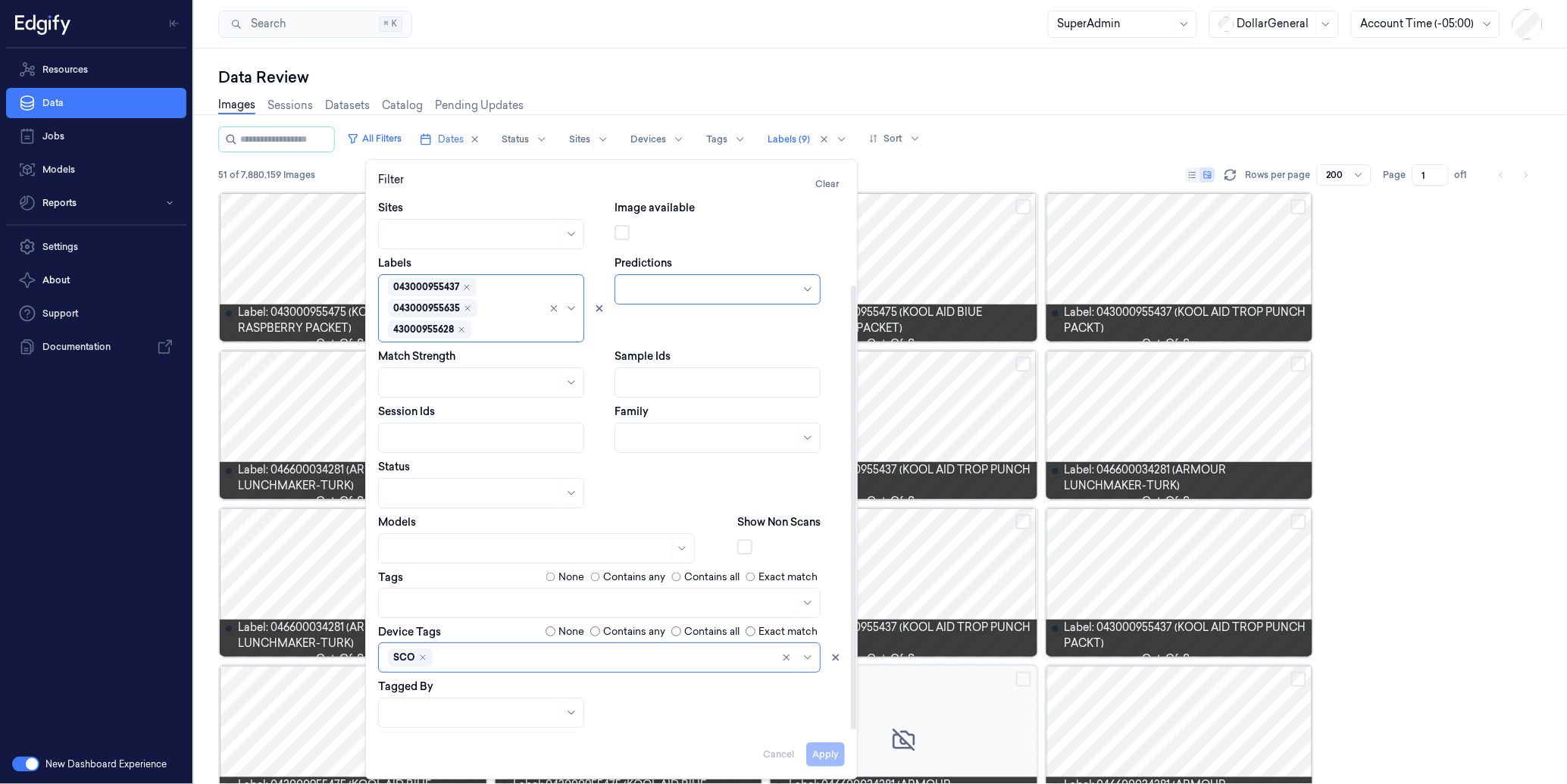
click at [478, 659] on div at bounding box center [603, 657] width 336 height 16
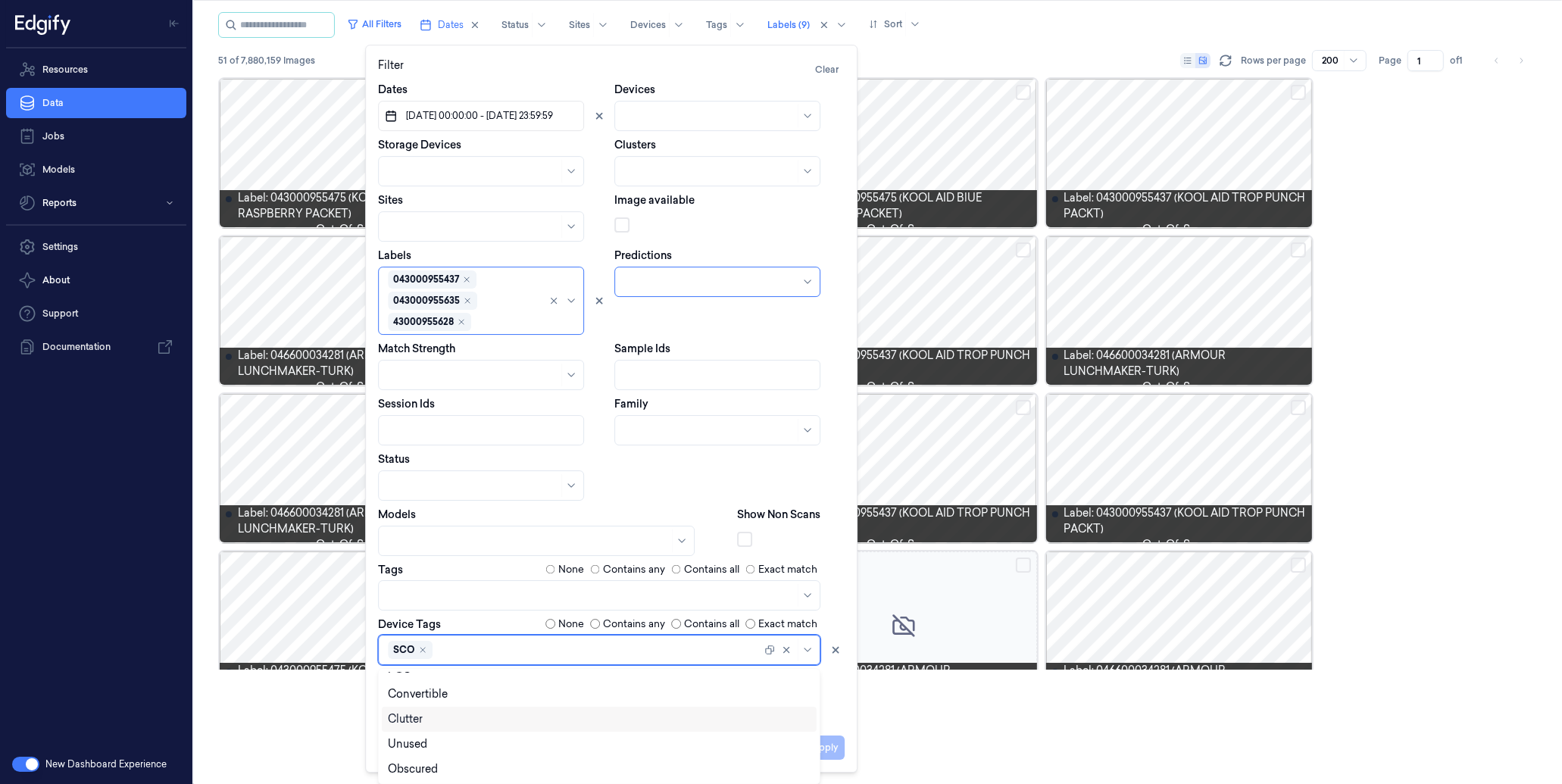
scroll to position [165, 0]
click at [447, 748] on div "LineBuster" at bounding box center [598, 744] width 422 height 16
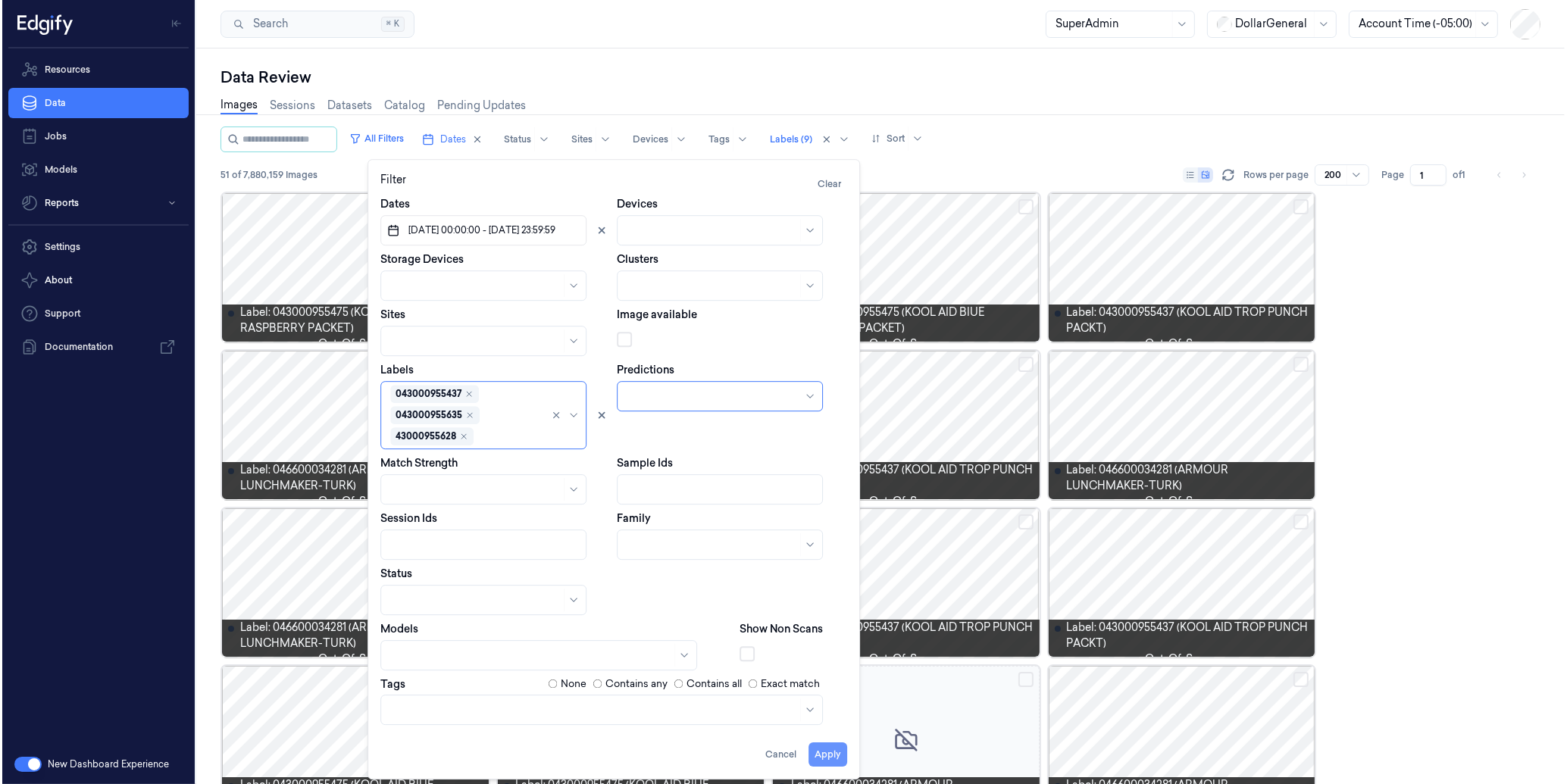
scroll to position [0, 0]
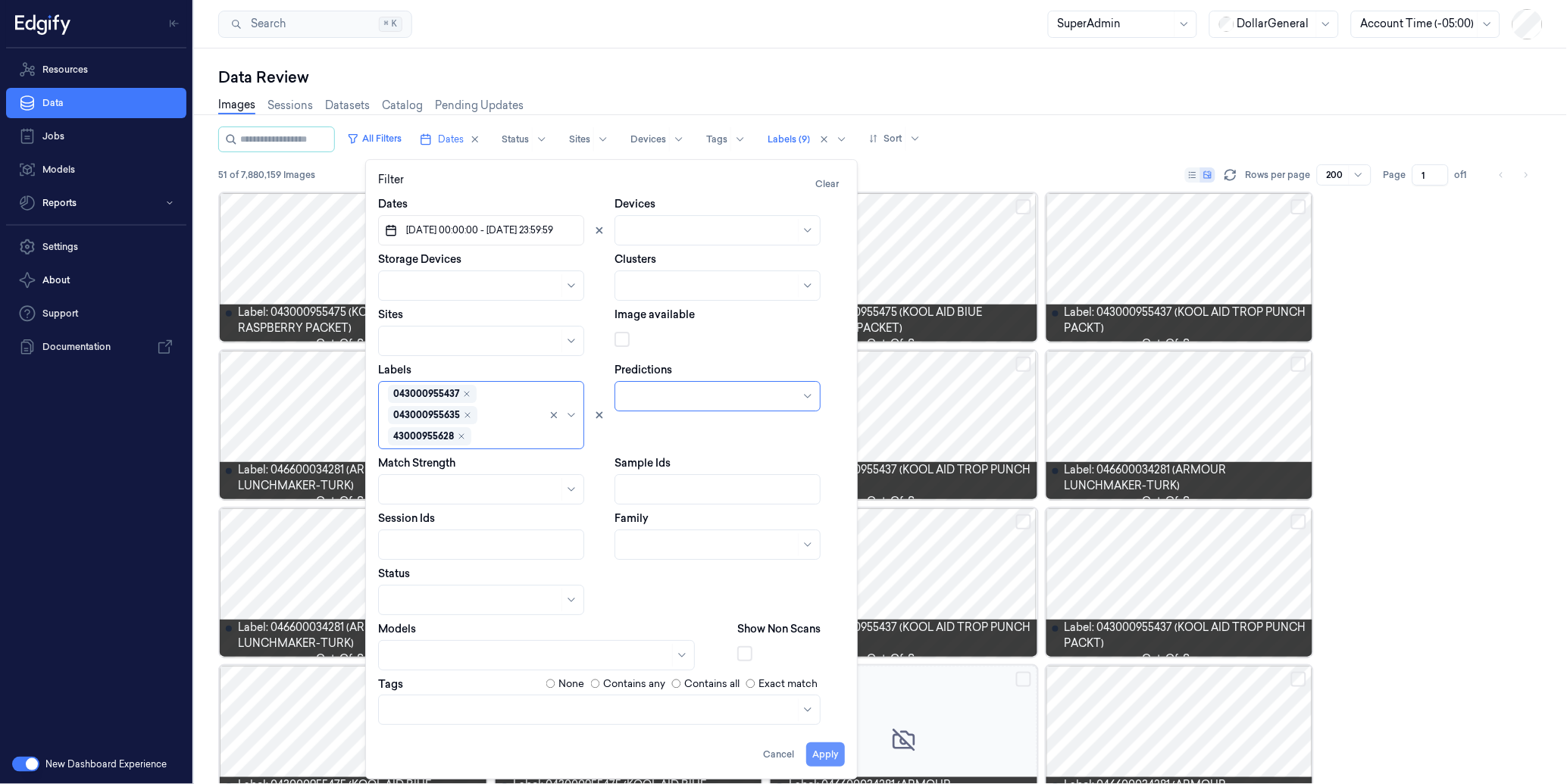
click at [831, 748] on button "Apply" at bounding box center [825, 754] width 39 height 24
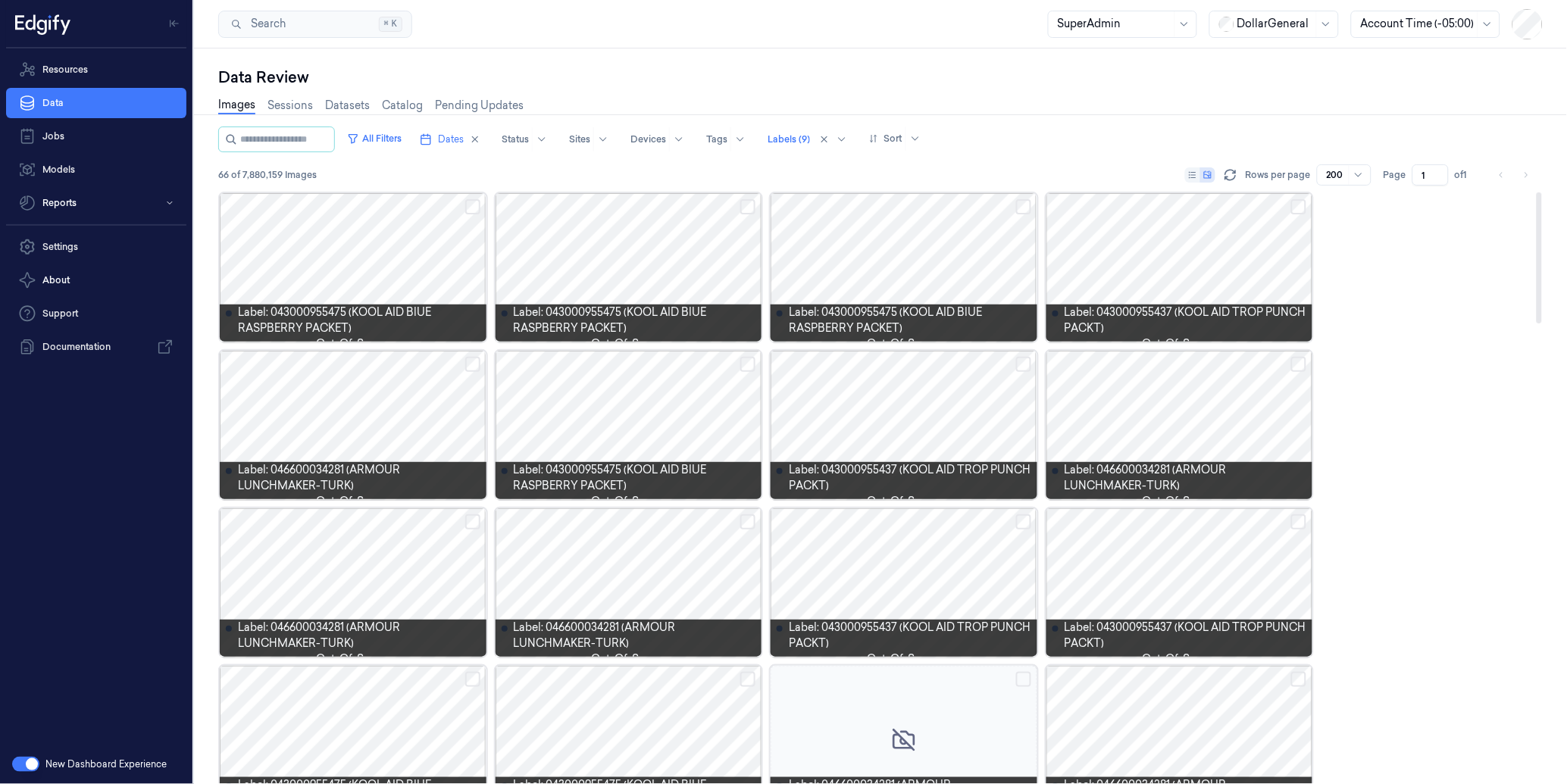
click at [1200, 413] on div at bounding box center [1179, 425] width 267 height 149
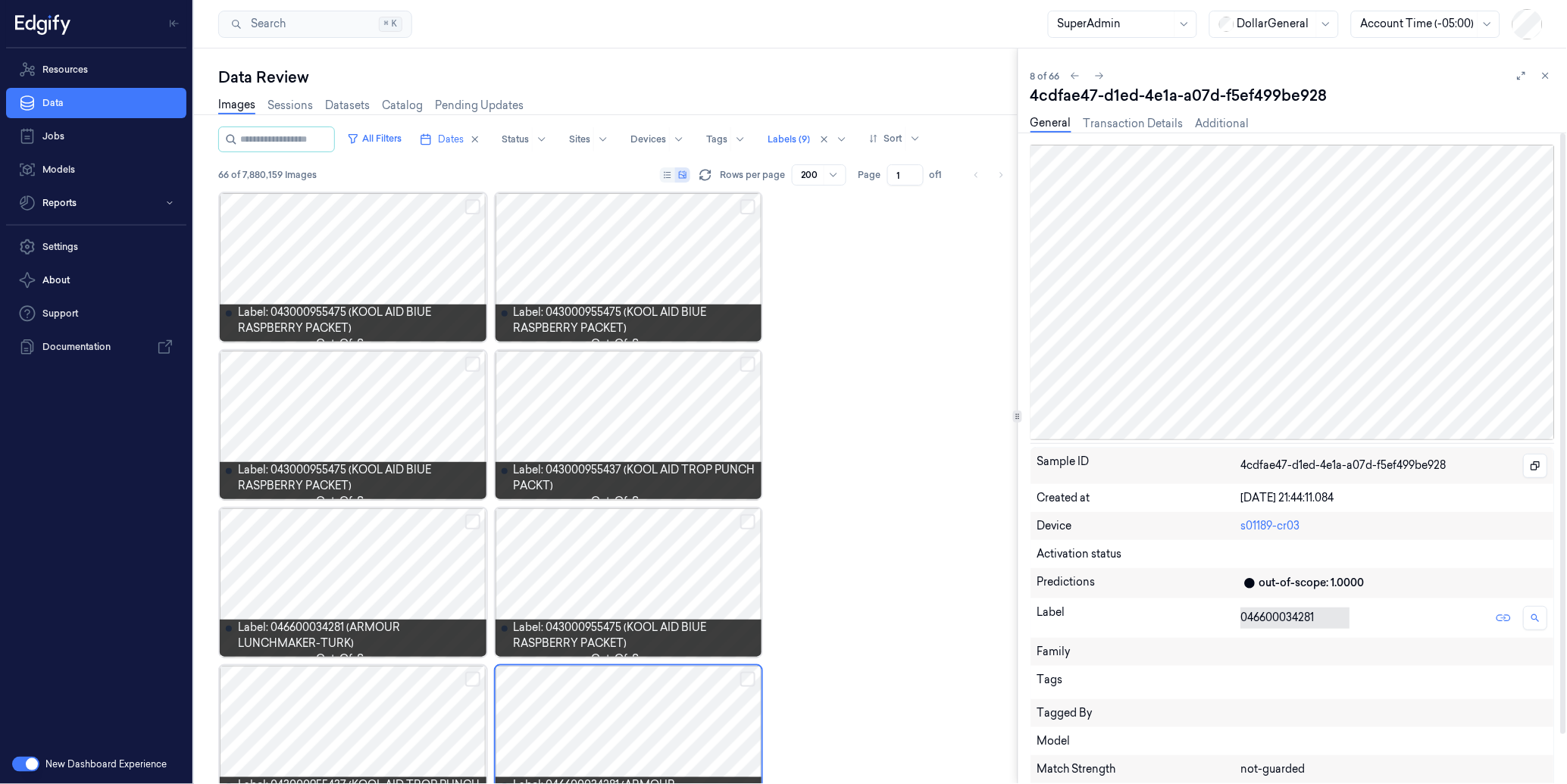
click at [1288, 622] on div "046600034281" at bounding box center [1393, 617] width 307 height 27
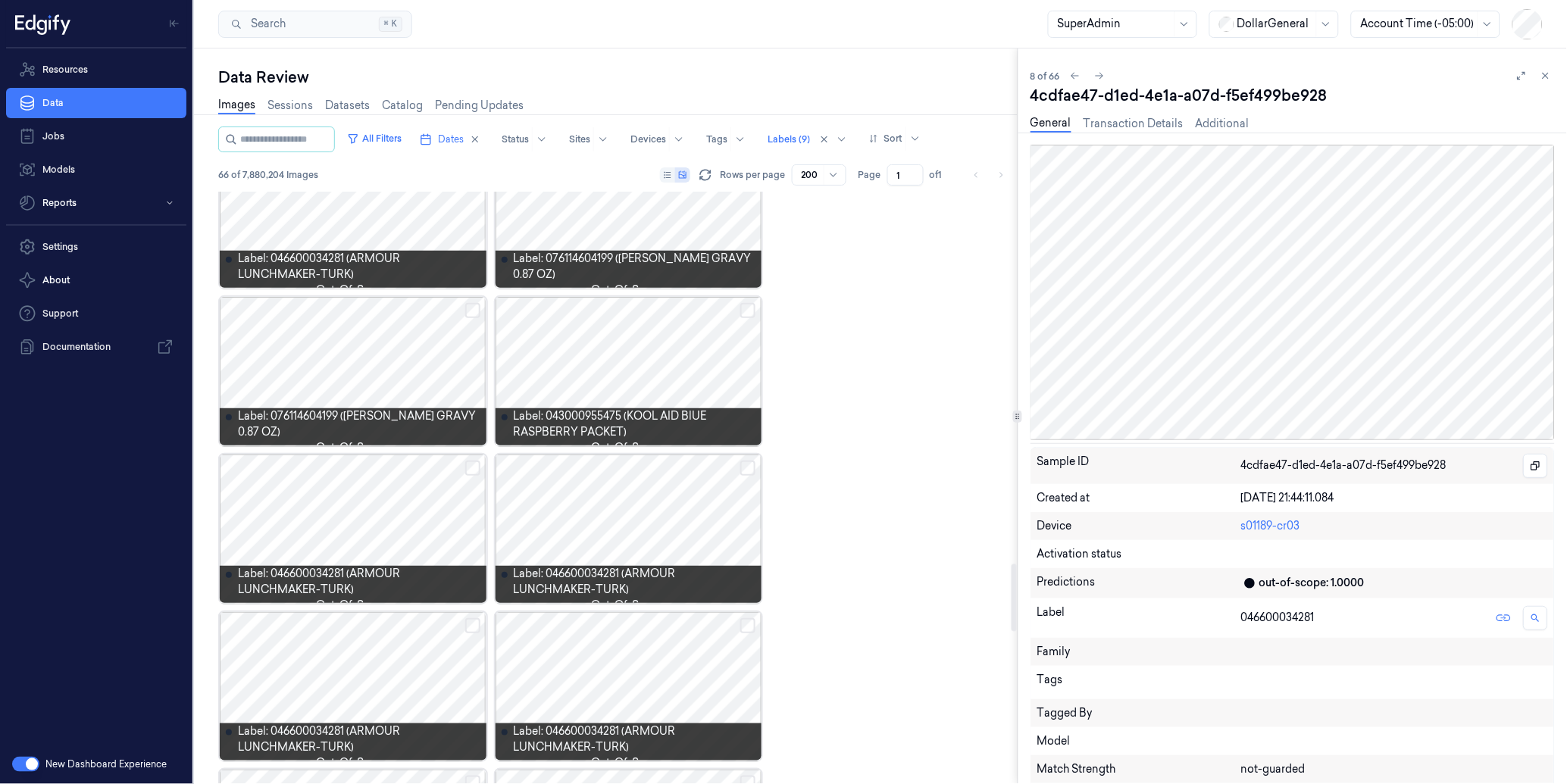
scroll to position [3281, 0]
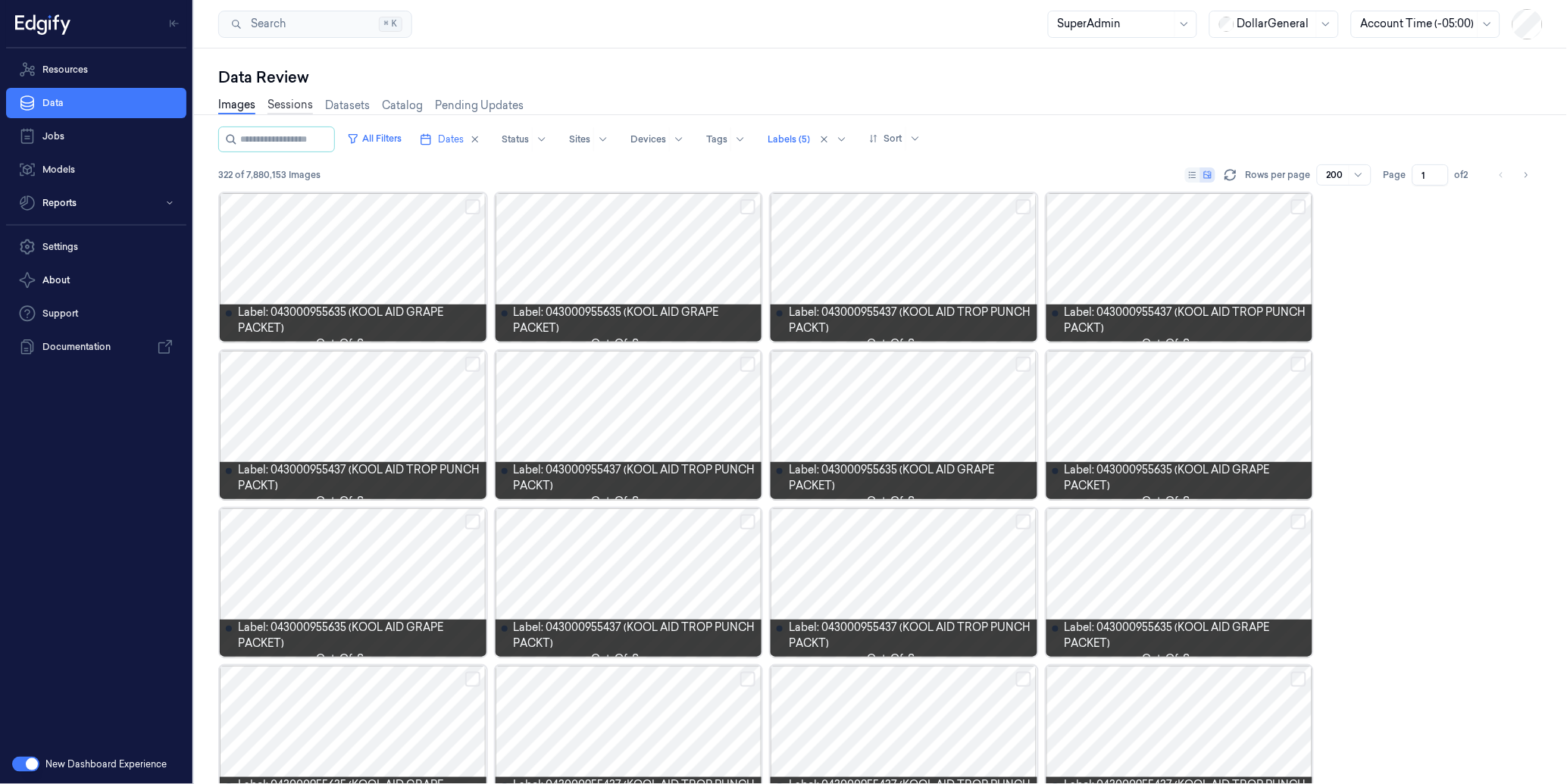
click at [299, 104] on link "Sessions" at bounding box center [290, 105] width 45 height 17
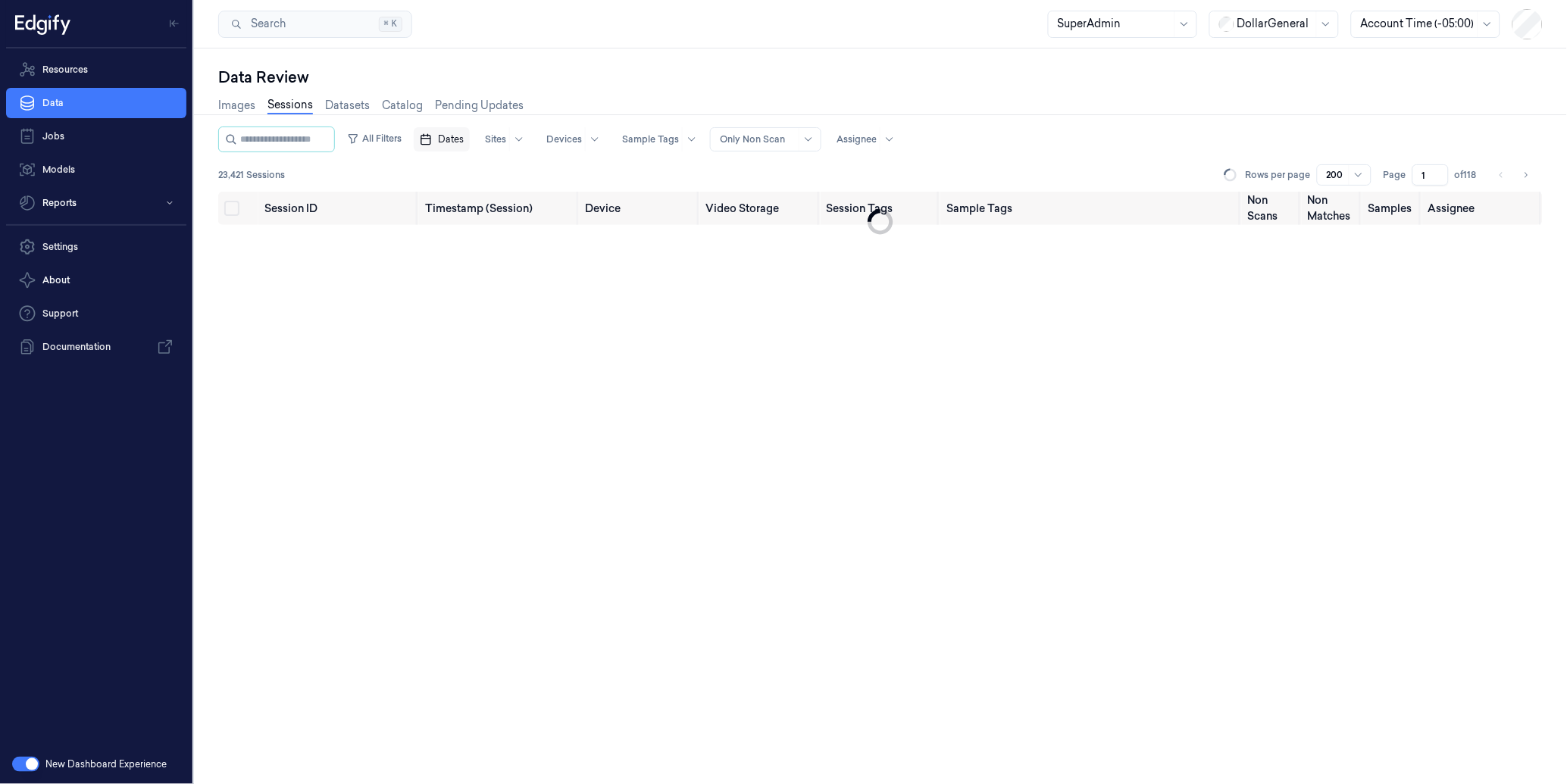
click at [464, 137] on span "Dates" at bounding box center [450, 139] width 26 height 13
click at [488, 230] on button "1" at bounding box center [485, 230] width 24 height 24
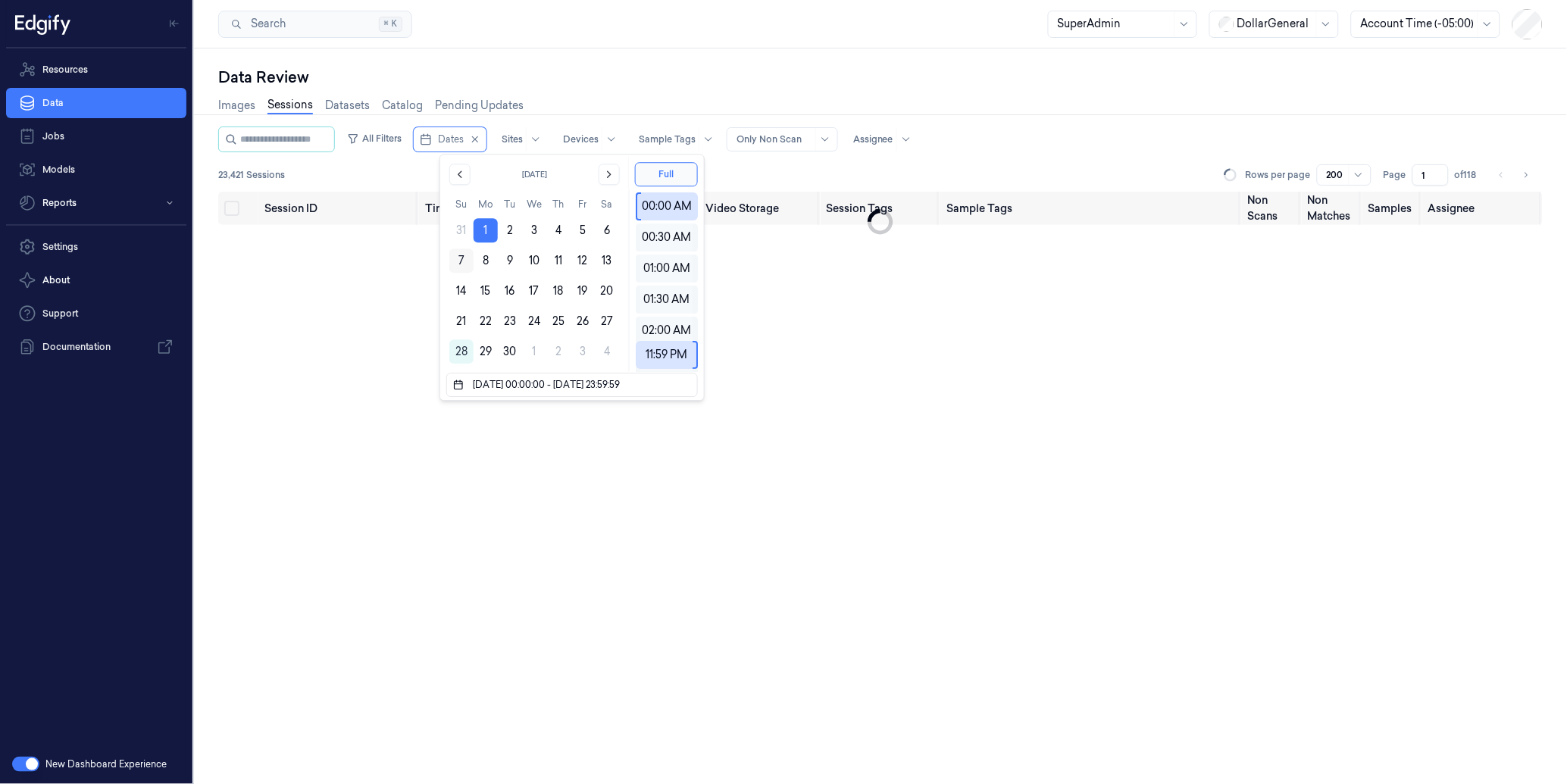
click at [452, 263] on button "7" at bounding box center [461, 260] width 24 height 24
type input "[DATE] 00:00:00 - [DATE] 23:59:59"
click at [760, 34] on div "Search Search... ⌘ K SuperAdmin DollarGeneral Account Time (-05:00)" at bounding box center [880, 24] width 1373 height 49
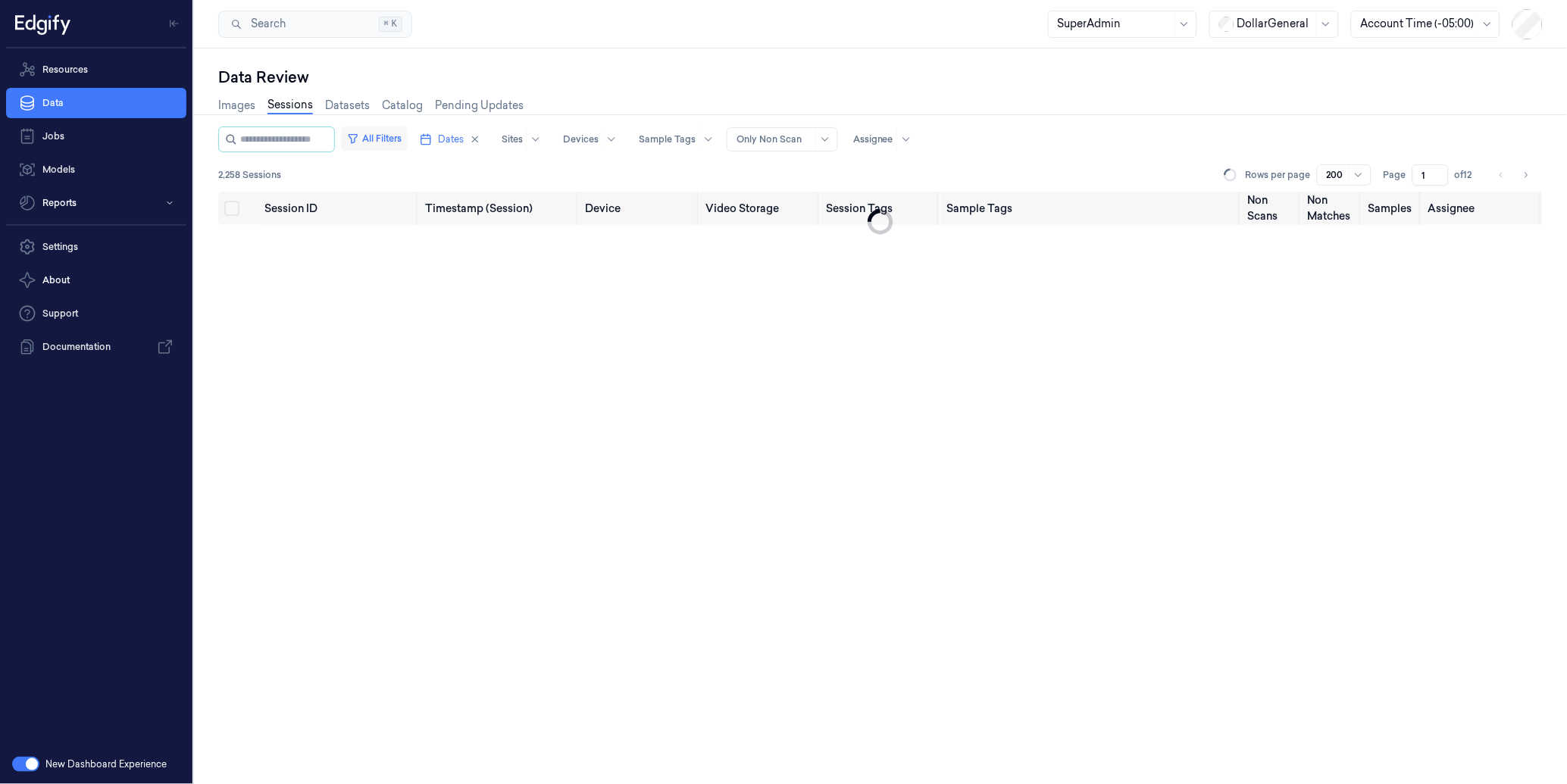
click at [407, 136] on button "All Filters" at bounding box center [374, 138] width 67 height 24
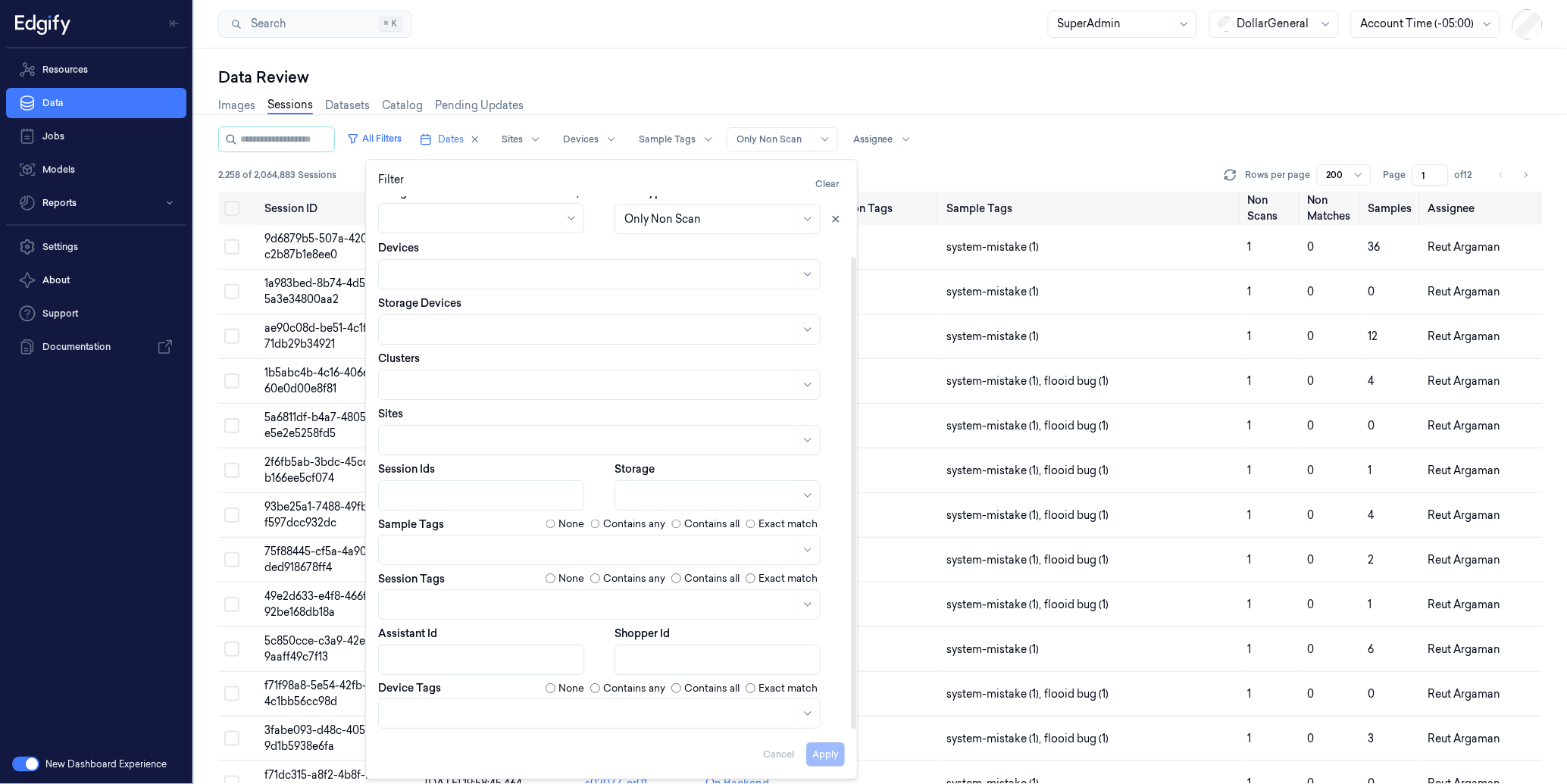
scroll to position [68, 0]
click at [972, 36] on div "Search Search... ⌘ K SuperAdmin DollarGeneral Account Time (-05:00)" at bounding box center [880, 24] width 1373 height 49
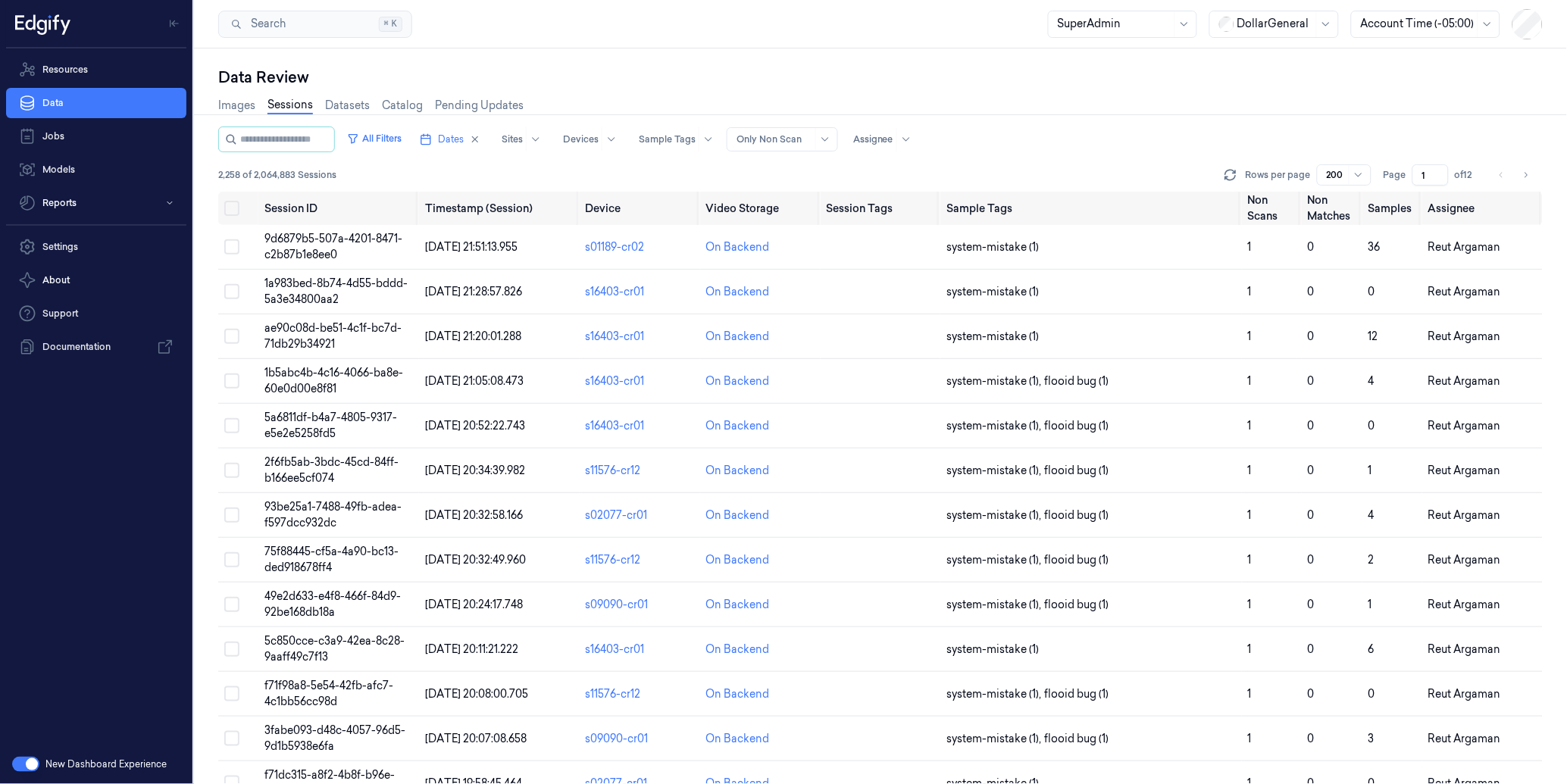
click at [1038, 79] on div "Data Review" at bounding box center [880, 78] width 1324 height 21
